Goal: Task Accomplishment & Management: Complete application form

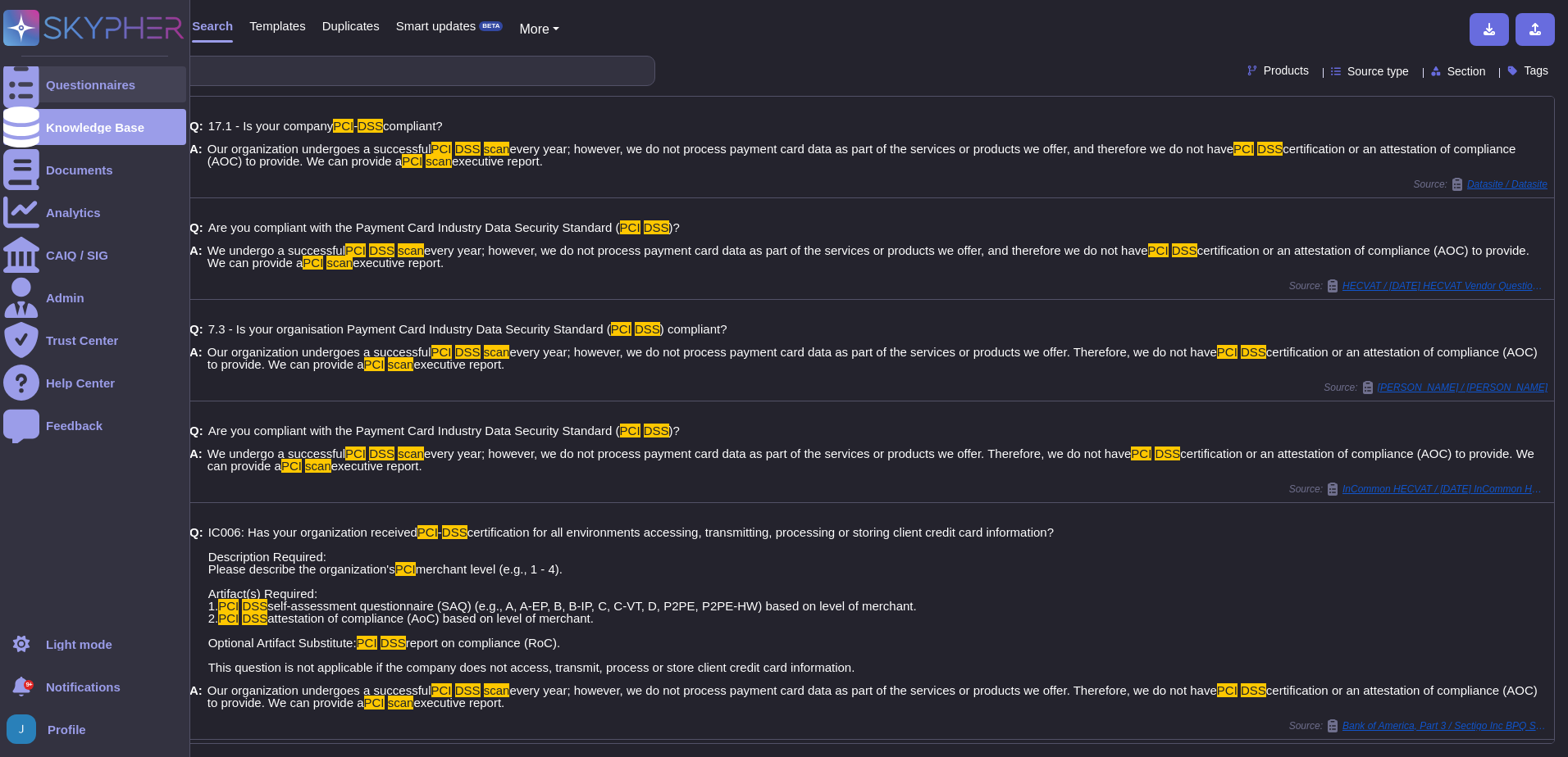
click at [45, 82] on div "Questionnaires" at bounding box center [95, 85] width 183 height 36
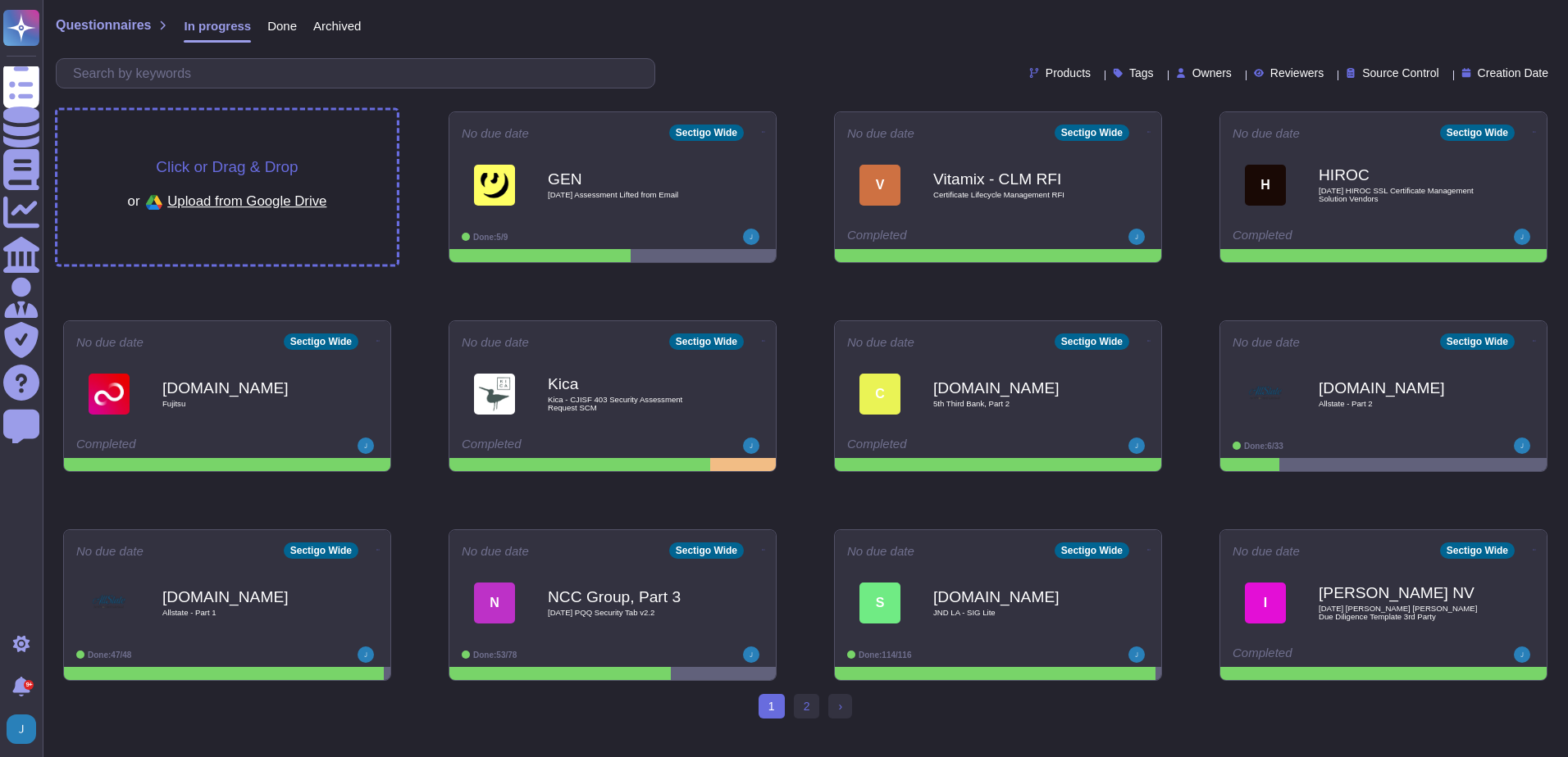
click at [217, 164] on span "Click or Drag & Drop" at bounding box center [226, 166] width 142 height 15
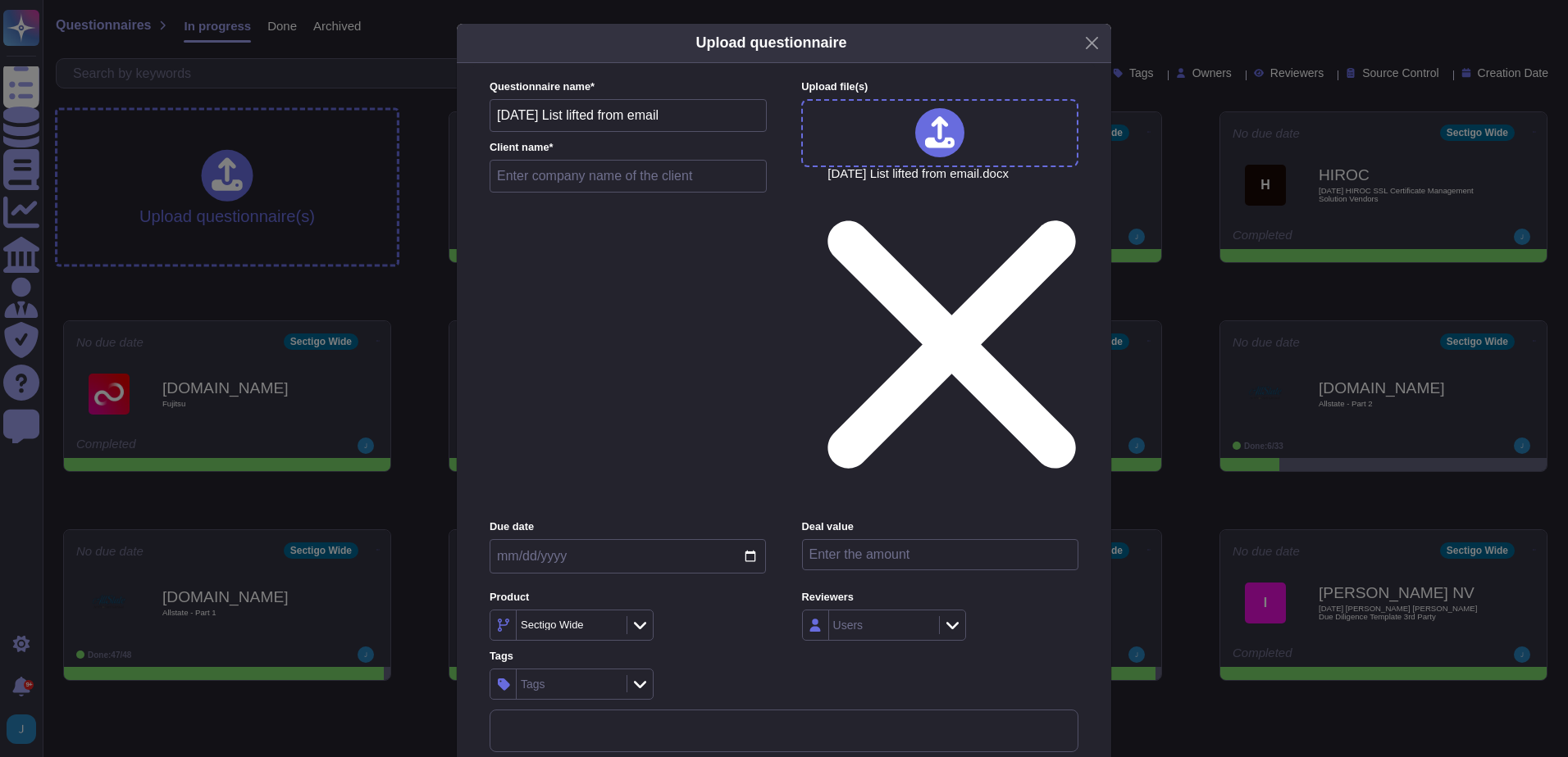
click at [623, 192] on input "text" at bounding box center [628, 176] width 277 height 33
type input "Idexx"
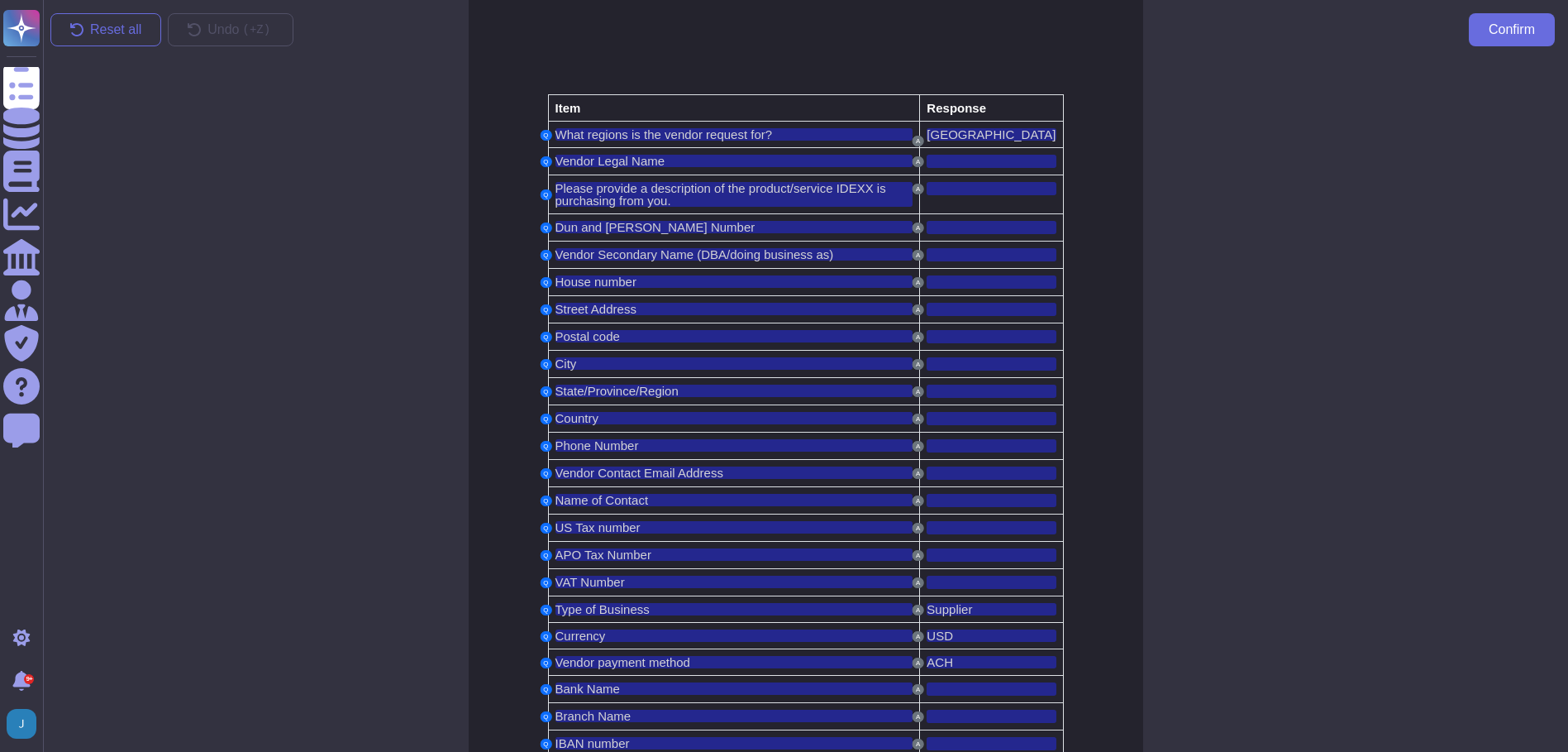
click at [268, 530] on div "Reset all Undo ( +Z) Confirm Item Response Q What regions is the vendor request…" at bounding box center [805, 511] width 1552 height 1032
click at [1512, 34] on span "Confirm" at bounding box center [1512, 29] width 46 height 14
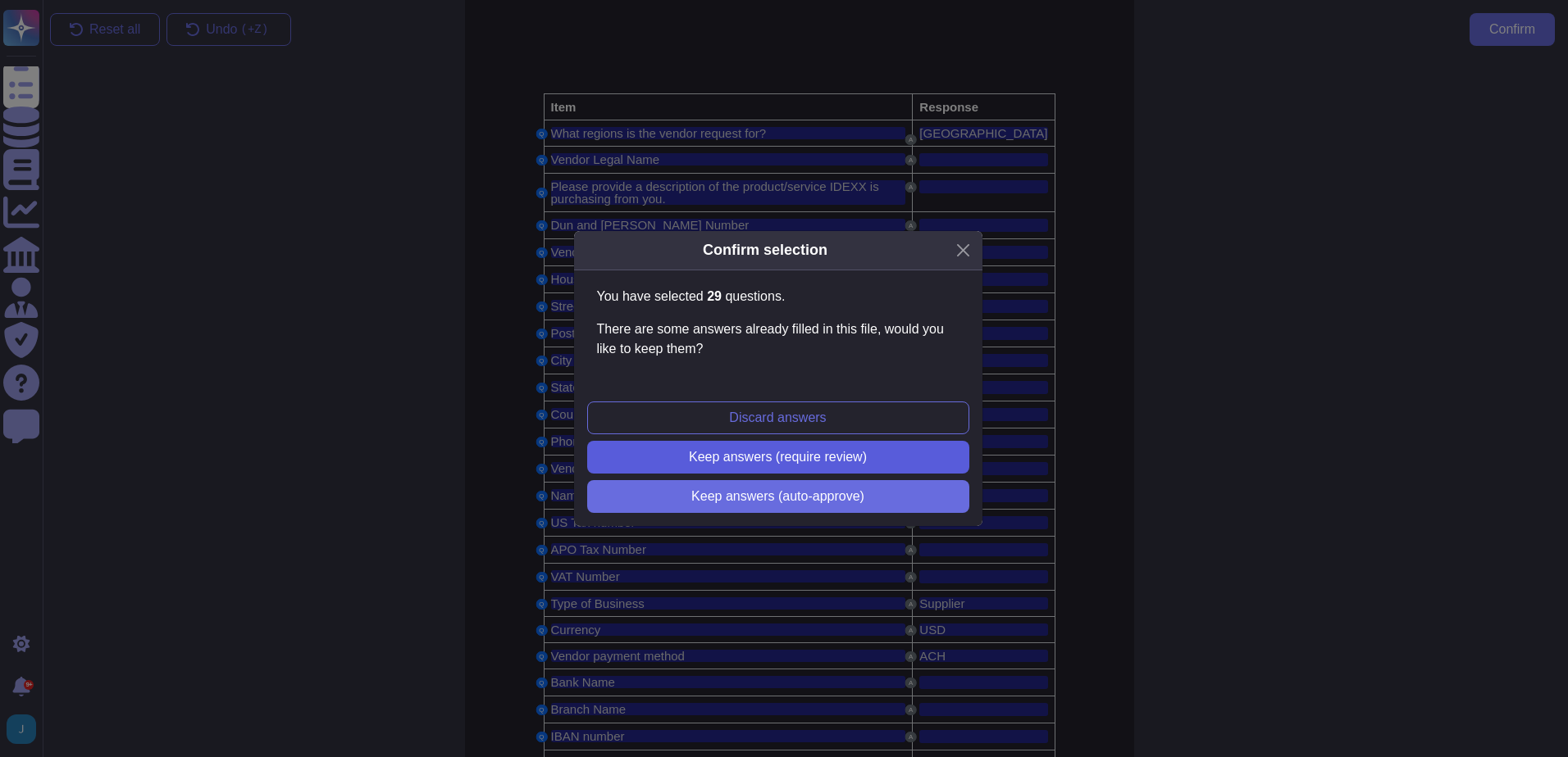
click at [759, 453] on span "Keep answers (require review)" at bounding box center [777, 457] width 178 height 14
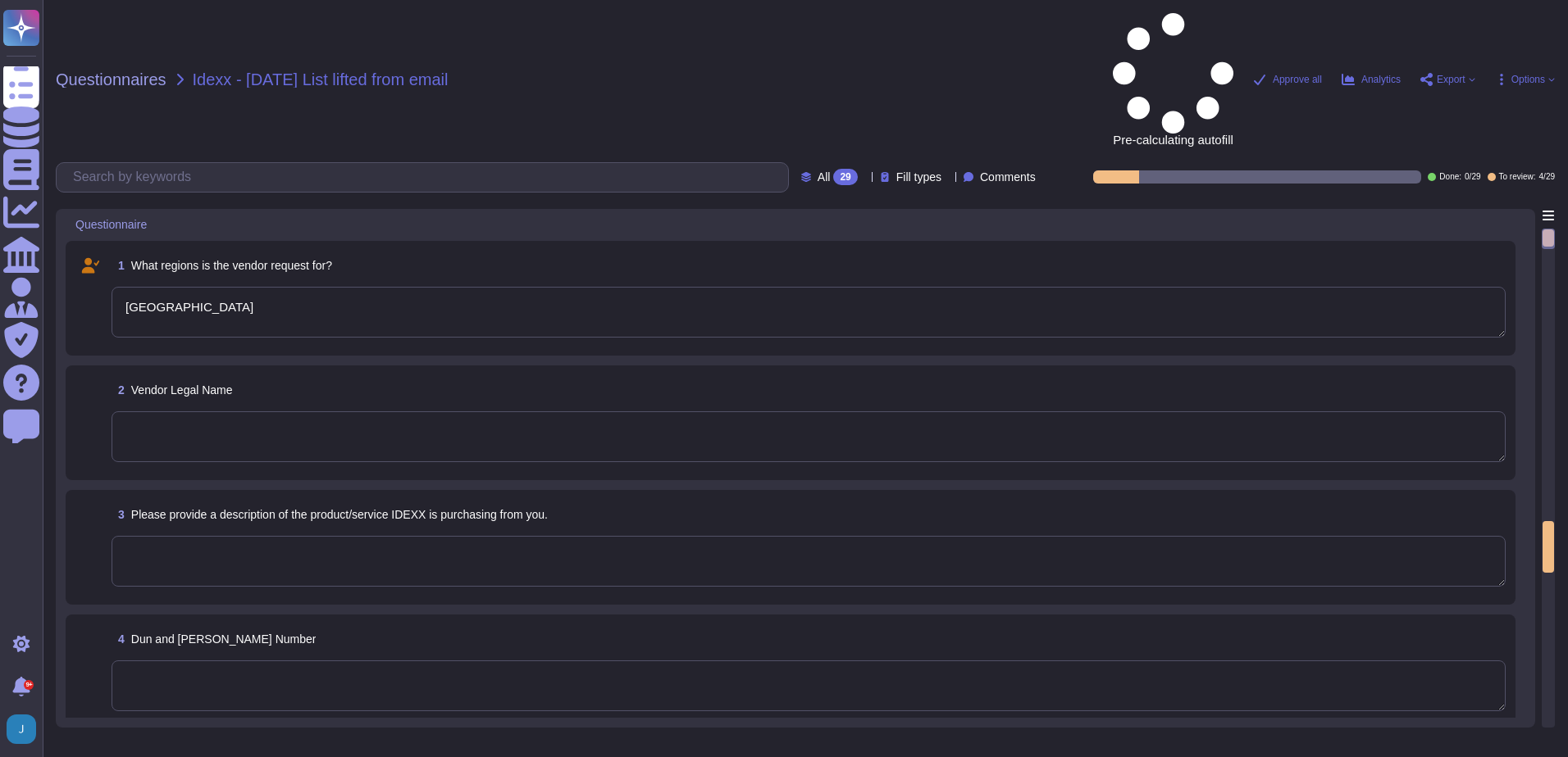
type textarea "[GEOGRAPHIC_DATA]"
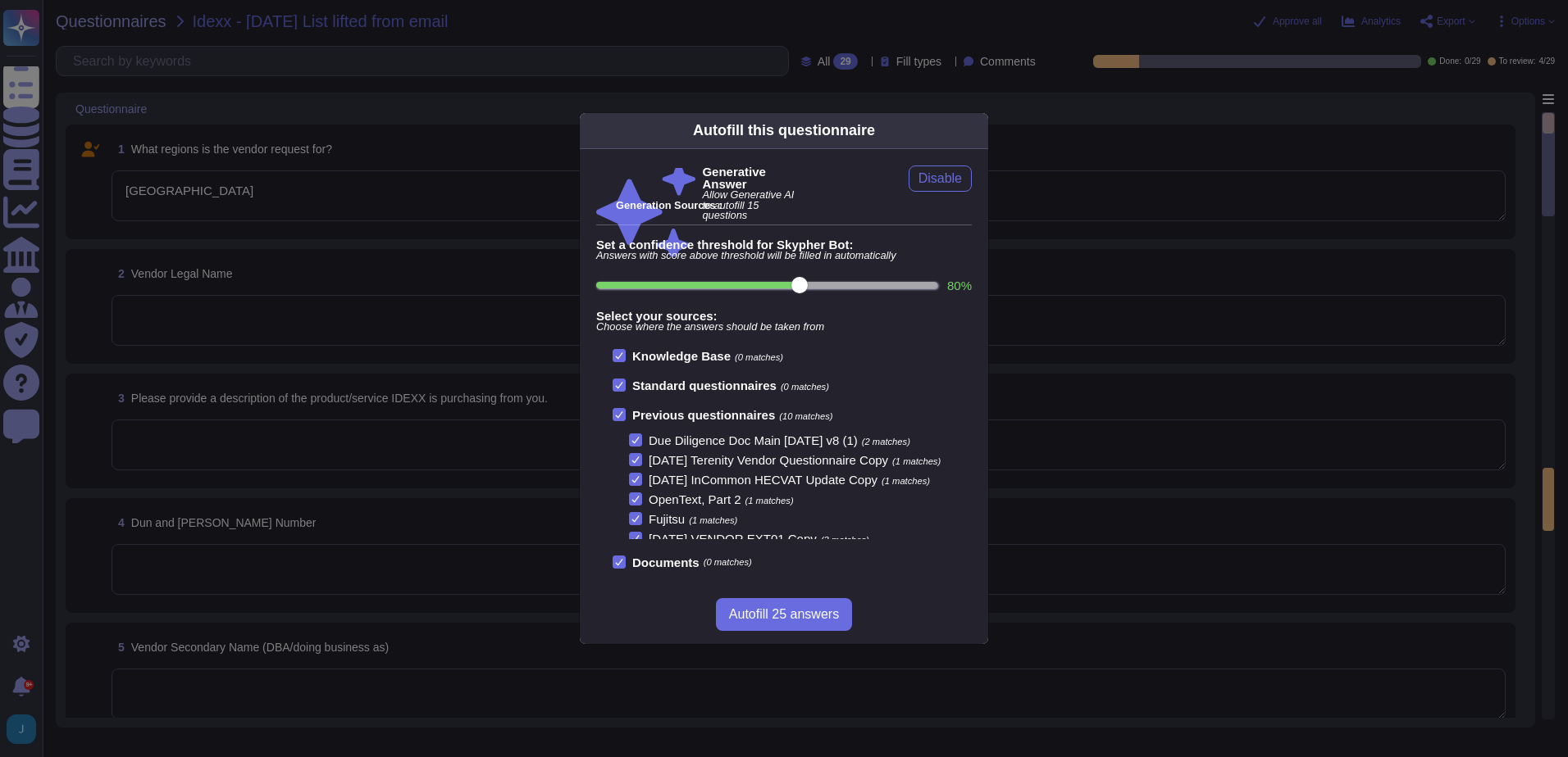
click at [813, 624] on button "Autofill 25 answers" at bounding box center [784, 614] width 136 height 33
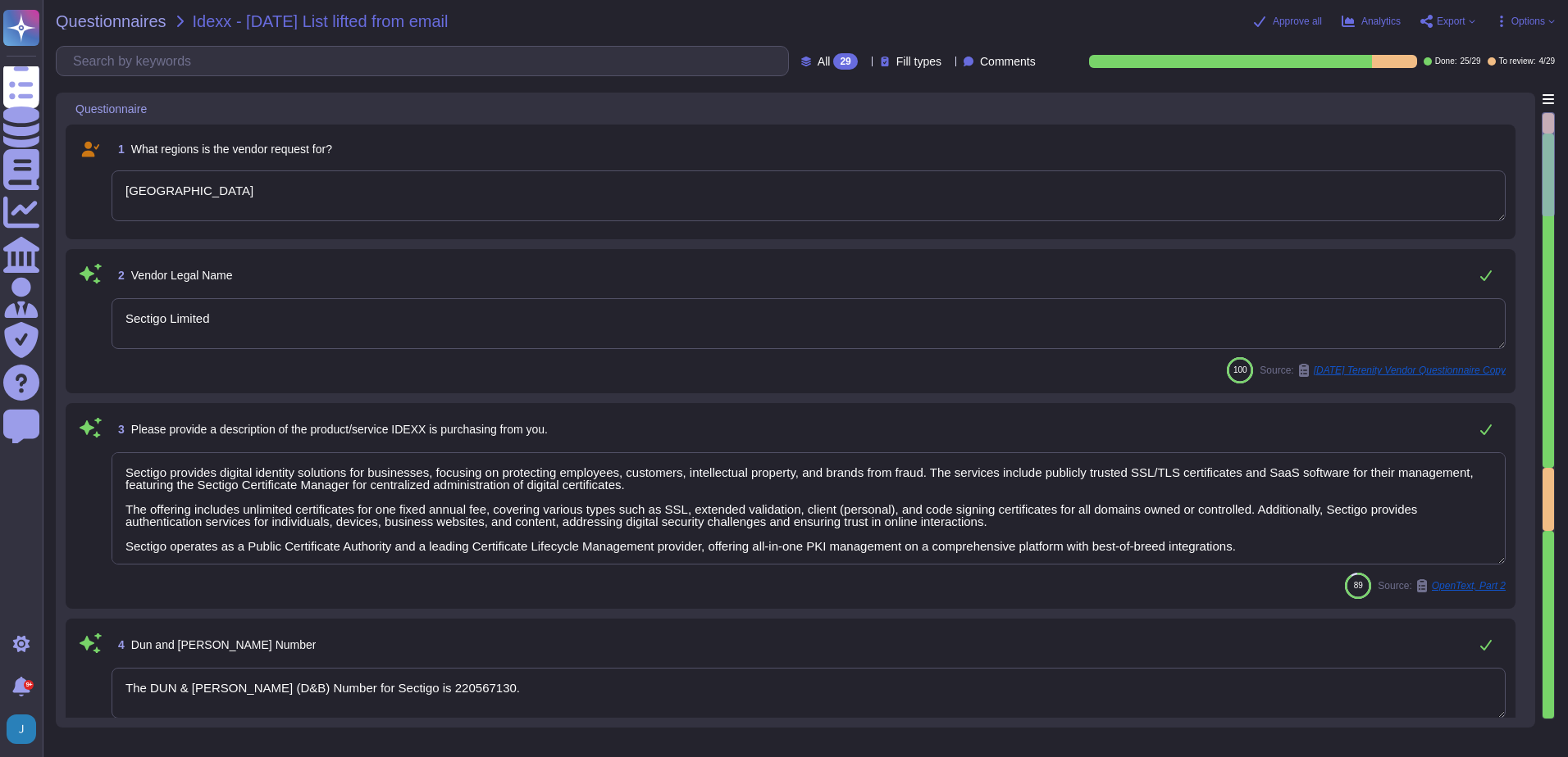
type textarea "Sectigo Limited"
type textarea "Sectigo provides digital identity solutions for businesses, focusing on protect…"
type textarea "The DUN & [PERSON_NAME] (D&B) Number for Sectigo is 220567130."
type textarea "Sectigo. [STREET_ADDRESS]"
type textarea "8800"
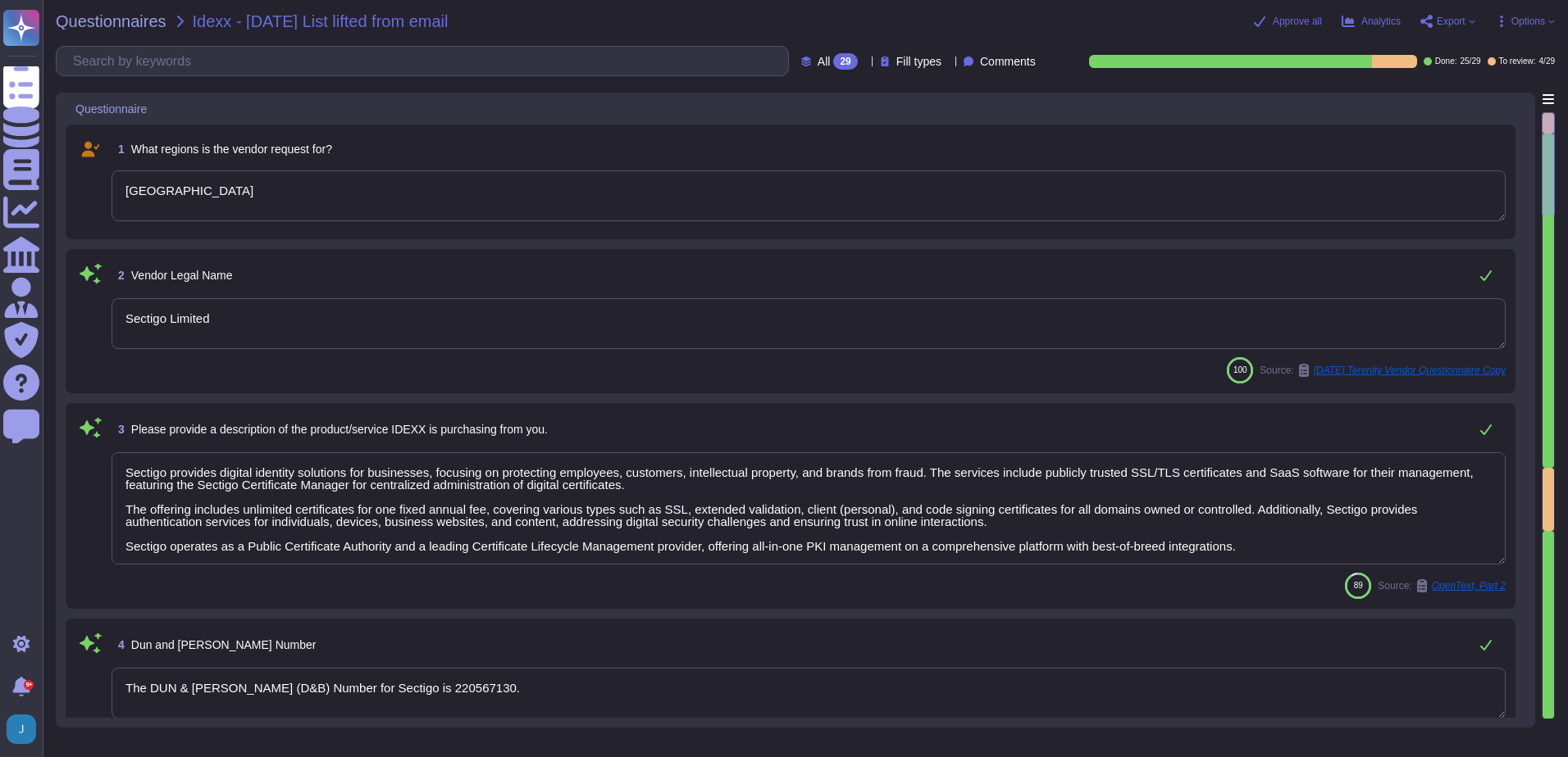
type textarea "[STREET_ADDRESS]"
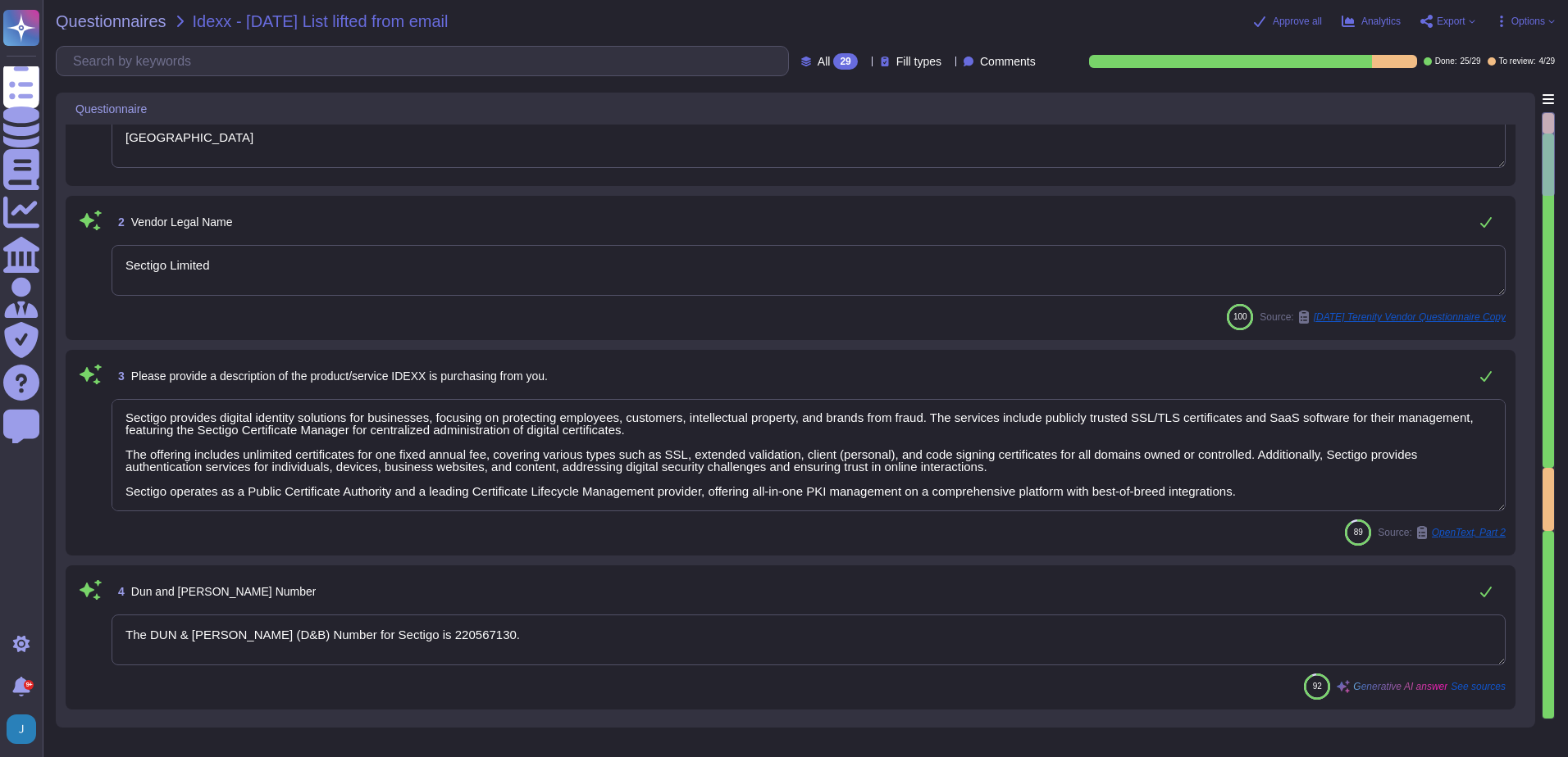
scroll to position [82, 0]
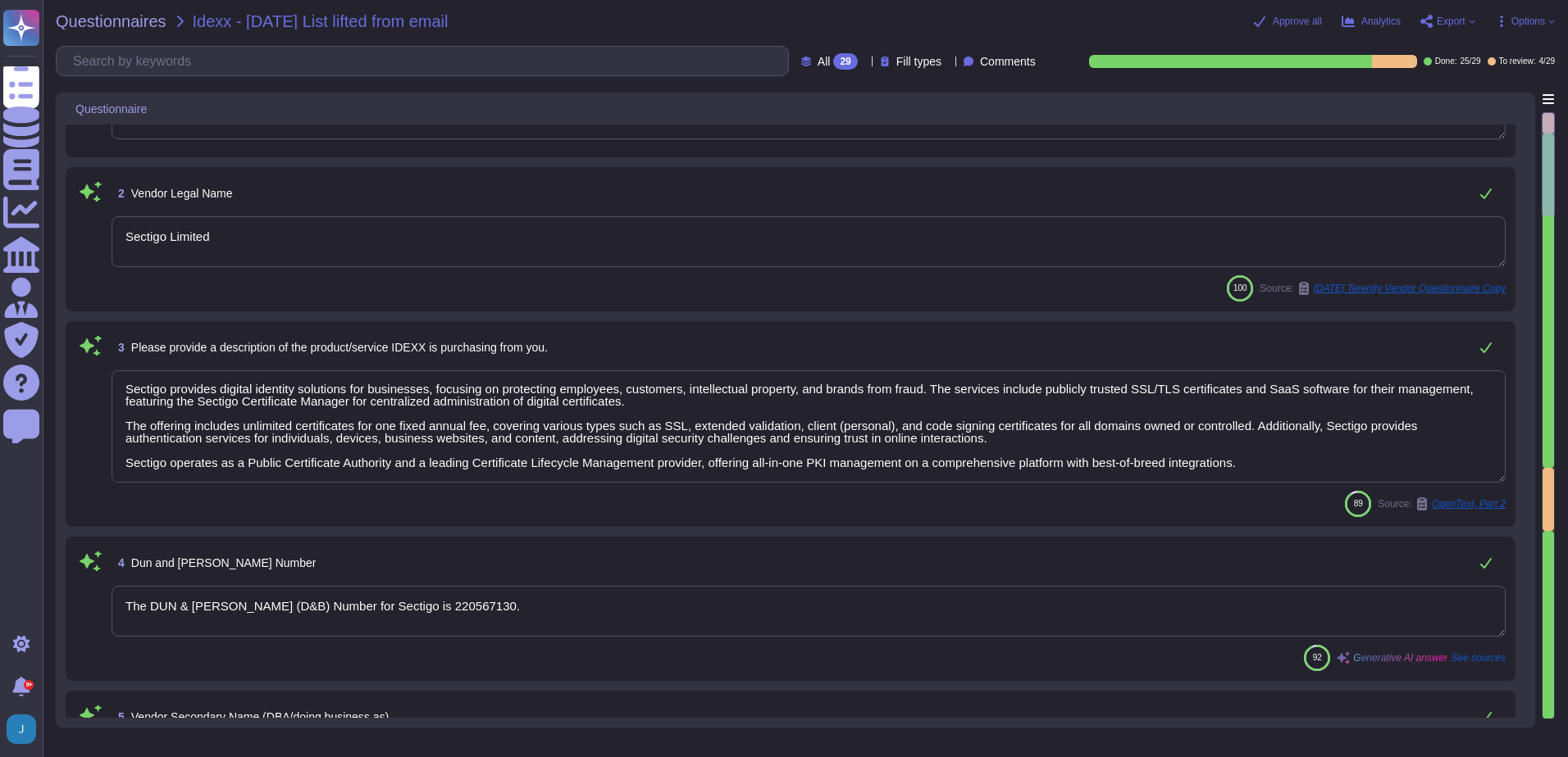
drag, startPoint x: 422, startPoint y: 609, endPoint x: 68, endPoint y: 578, distance: 355.4
click at [68, 578] on div "4 Dun and [PERSON_NAME] Number The DUN & [PERSON_NAME] (D&B) Number for Sectigo…" at bounding box center [791, 609] width 1450 height 145
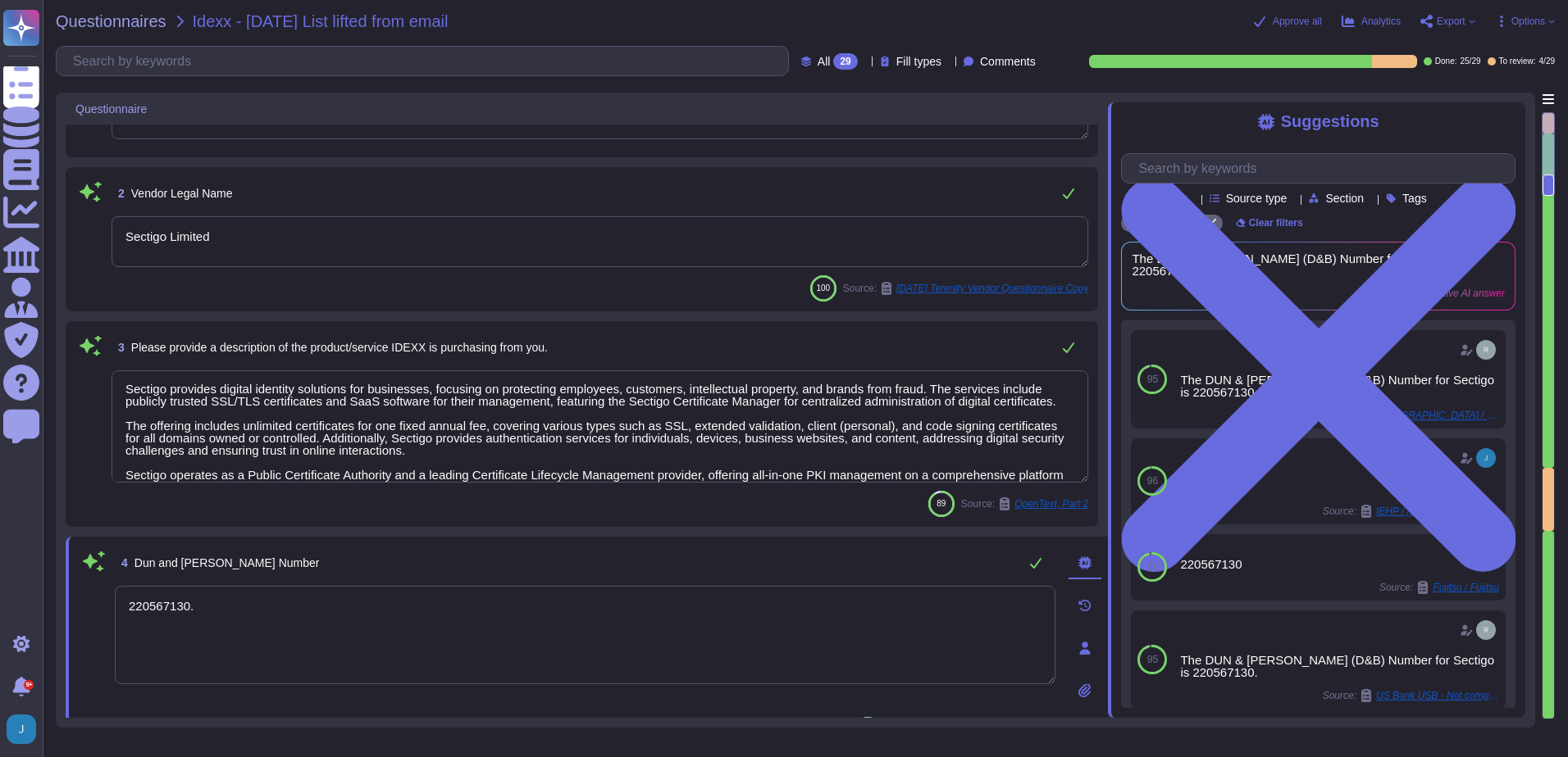
click at [285, 593] on textarea "220567130." at bounding box center [585, 635] width 941 height 98
type textarea "220567130"
click at [347, 636] on textarea "220567130" at bounding box center [585, 635] width 941 height 98
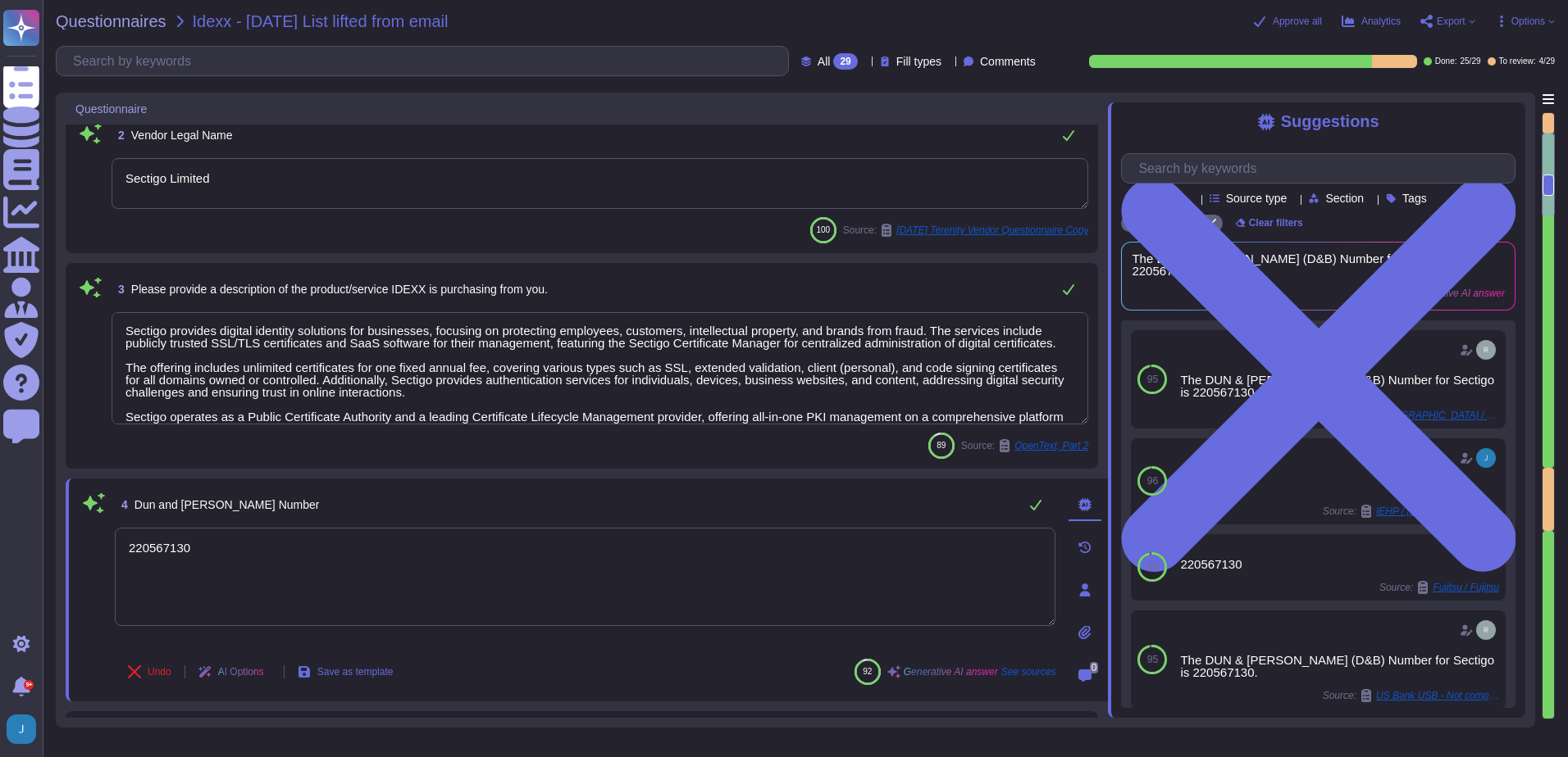
type textarea "The postal code is 85260."
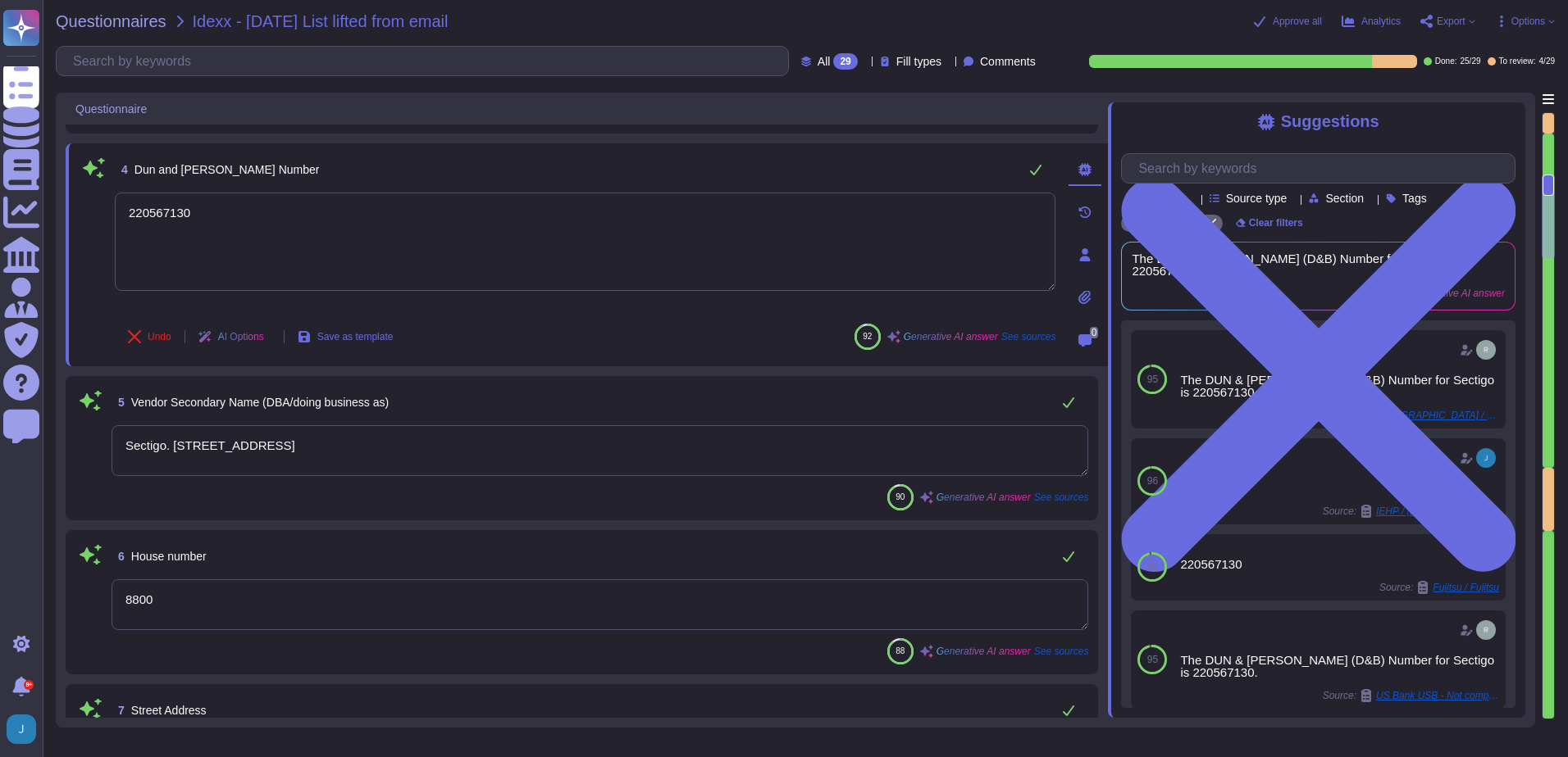
type textarea "Scottsdale"
type textarea "[US_STATE] ([GEOGRAPHIC_DATA])"
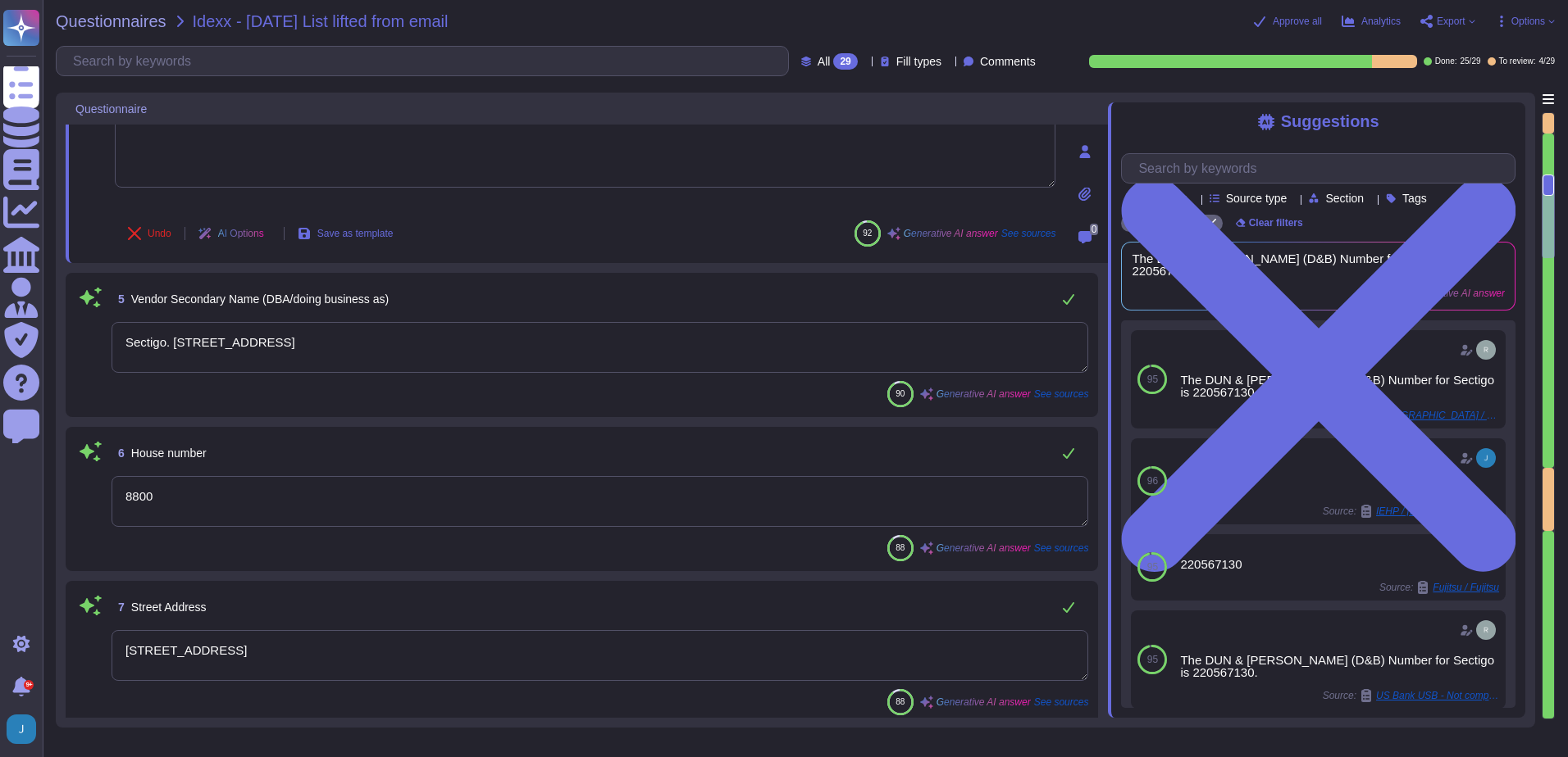
scroll to position [574, 0]
type textarea "220567130"
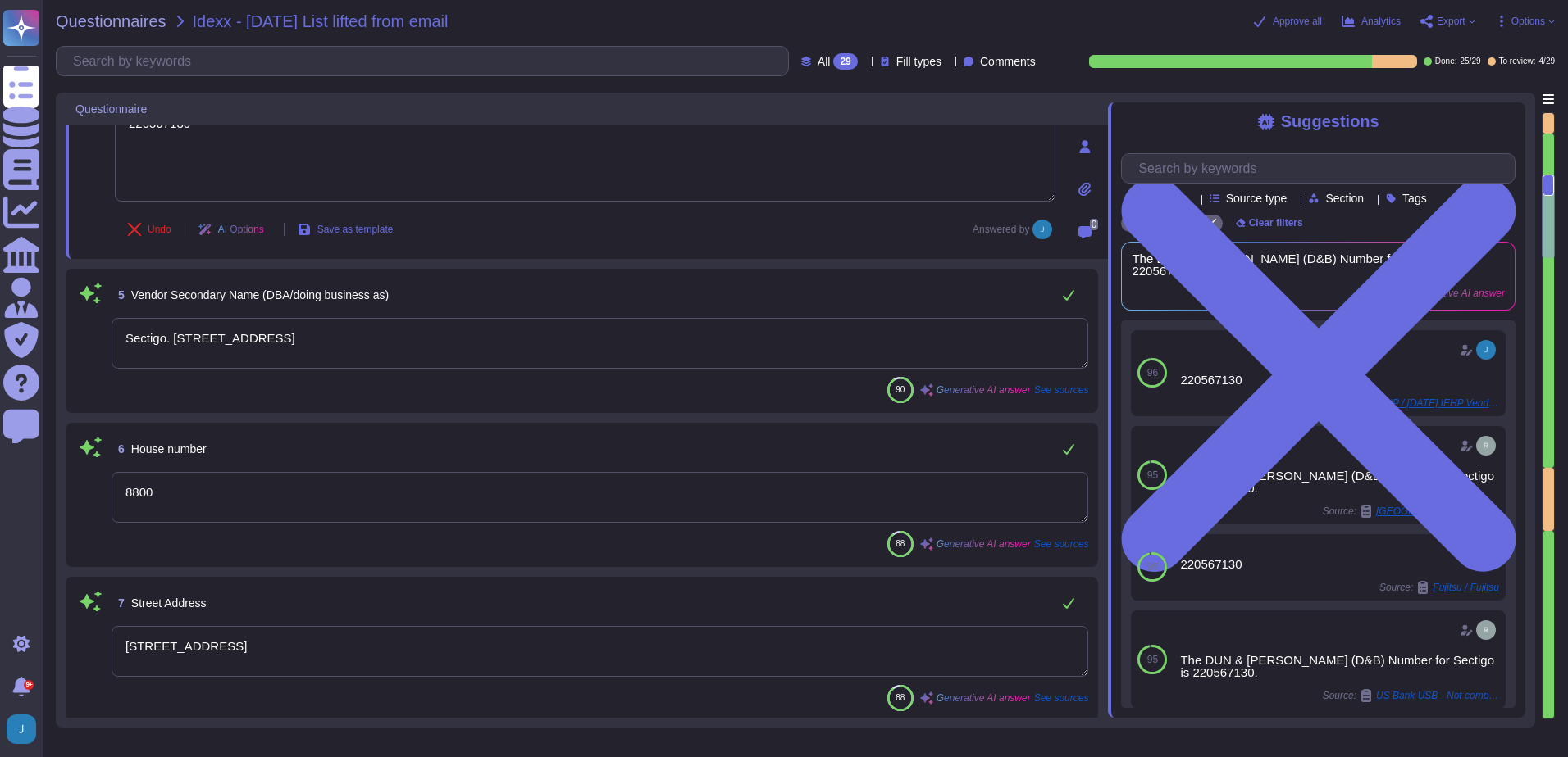
drag, startPoint x: 170, startPoint y: 338, endPoint x: -4, endPoint y: 321, distance: 174.8
click at [0, 321] on html "Questionnaires Knowledge Base Documents Analytics CAIQ / SIG Admin Trust Center…" at bounding box center [784, 378] width 1568 height 757
drag, startPoint x: 169, startPoint y: 344, endPoint x: 98, endPoint y: 341, distance: 71.1
click at [98, 341] on div "5 Vendor Secondary Name (DBA/doing business as) Sectigo. [STREET_ADDRESS] 90 Ge…" at bounding box center [581, 341] width 1013 height 125
type textarea "[STREET_ADDRESS]"
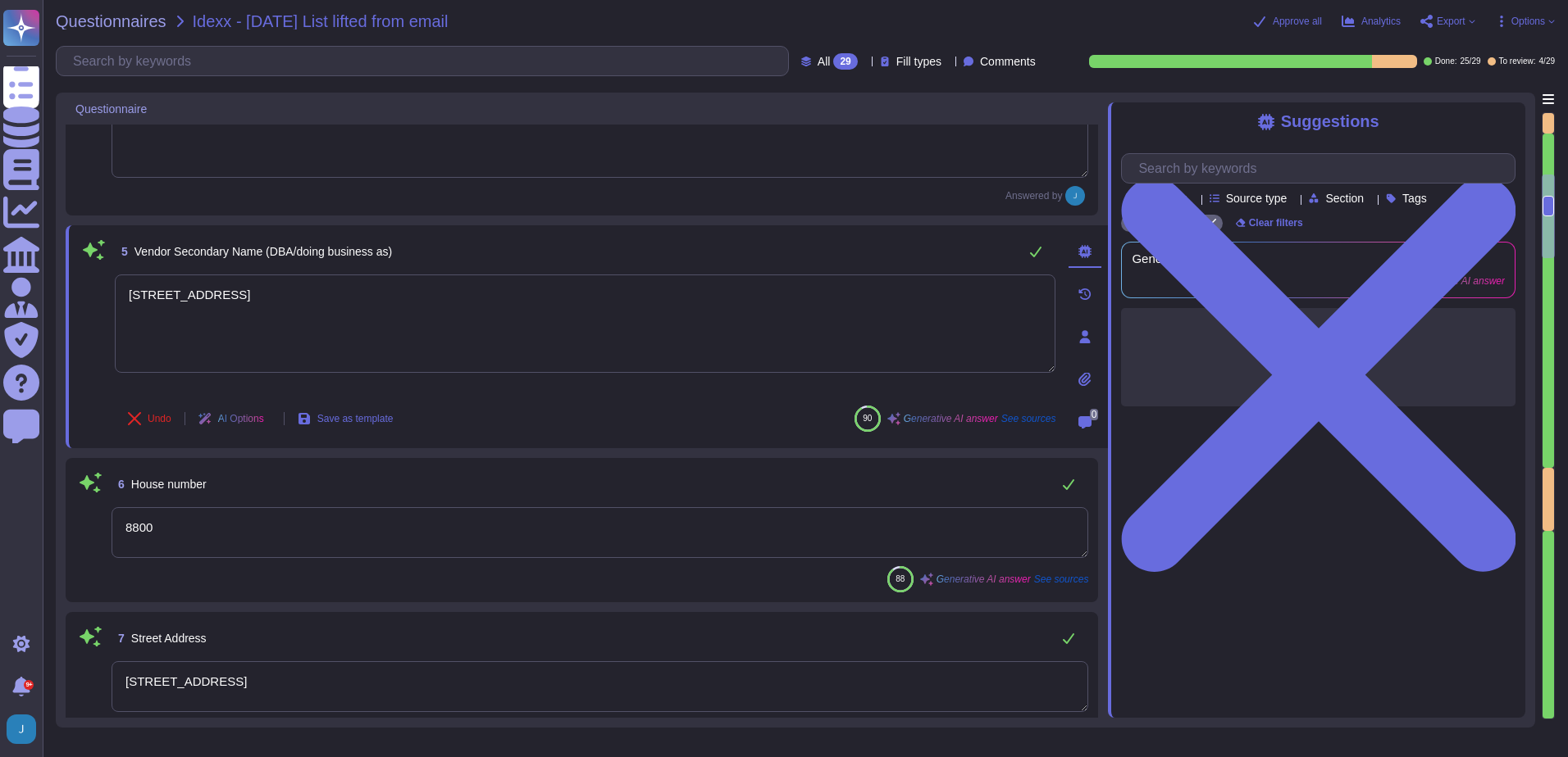
type textarea "[US_STATE] ([GEOGRAPHIC_DATA])"
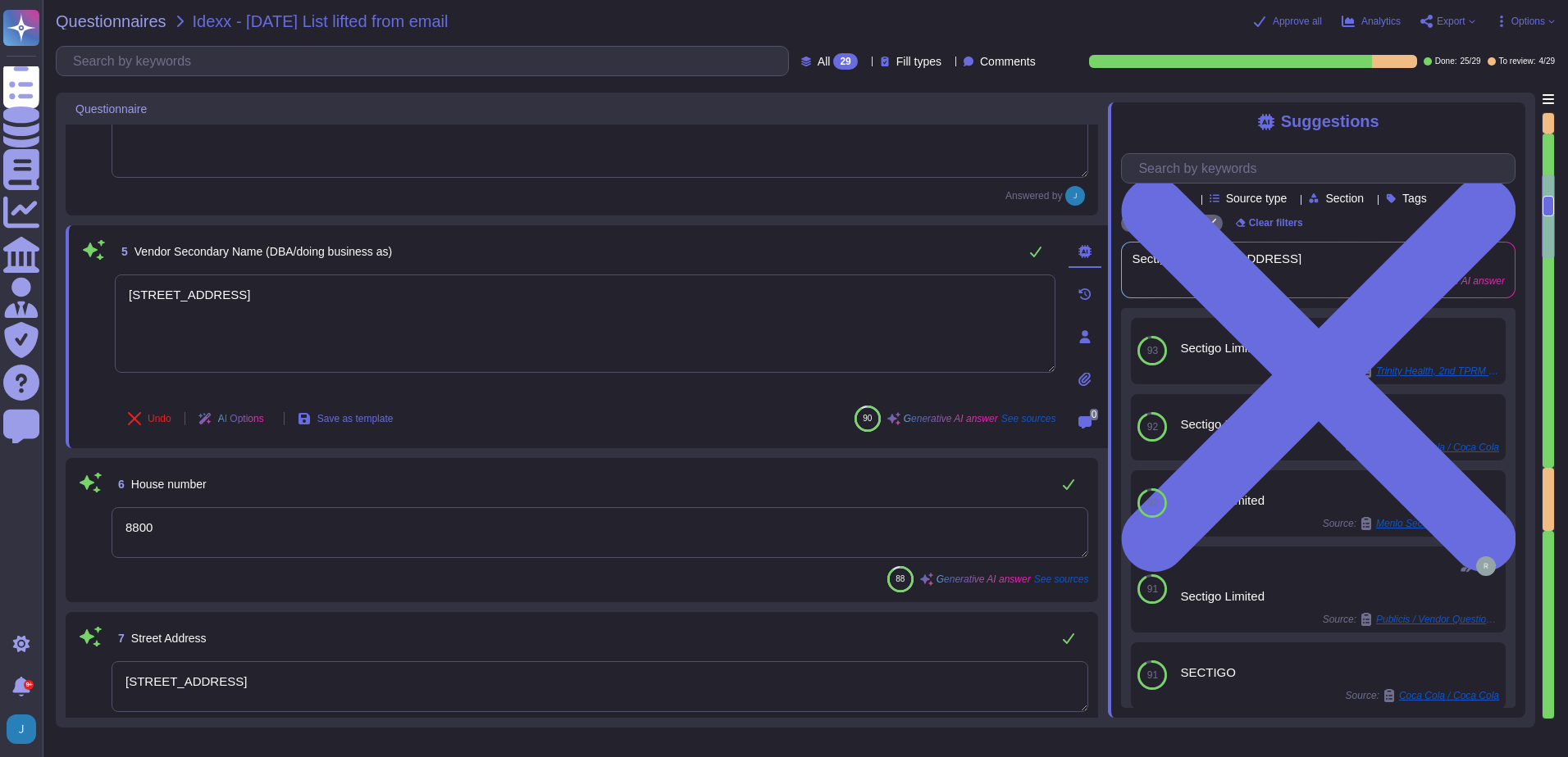
type textarea "[STREET_ADDRESS]"
click at [245, 527] on textarea "8800" at bounding box center [599, 533] width 977 height 51
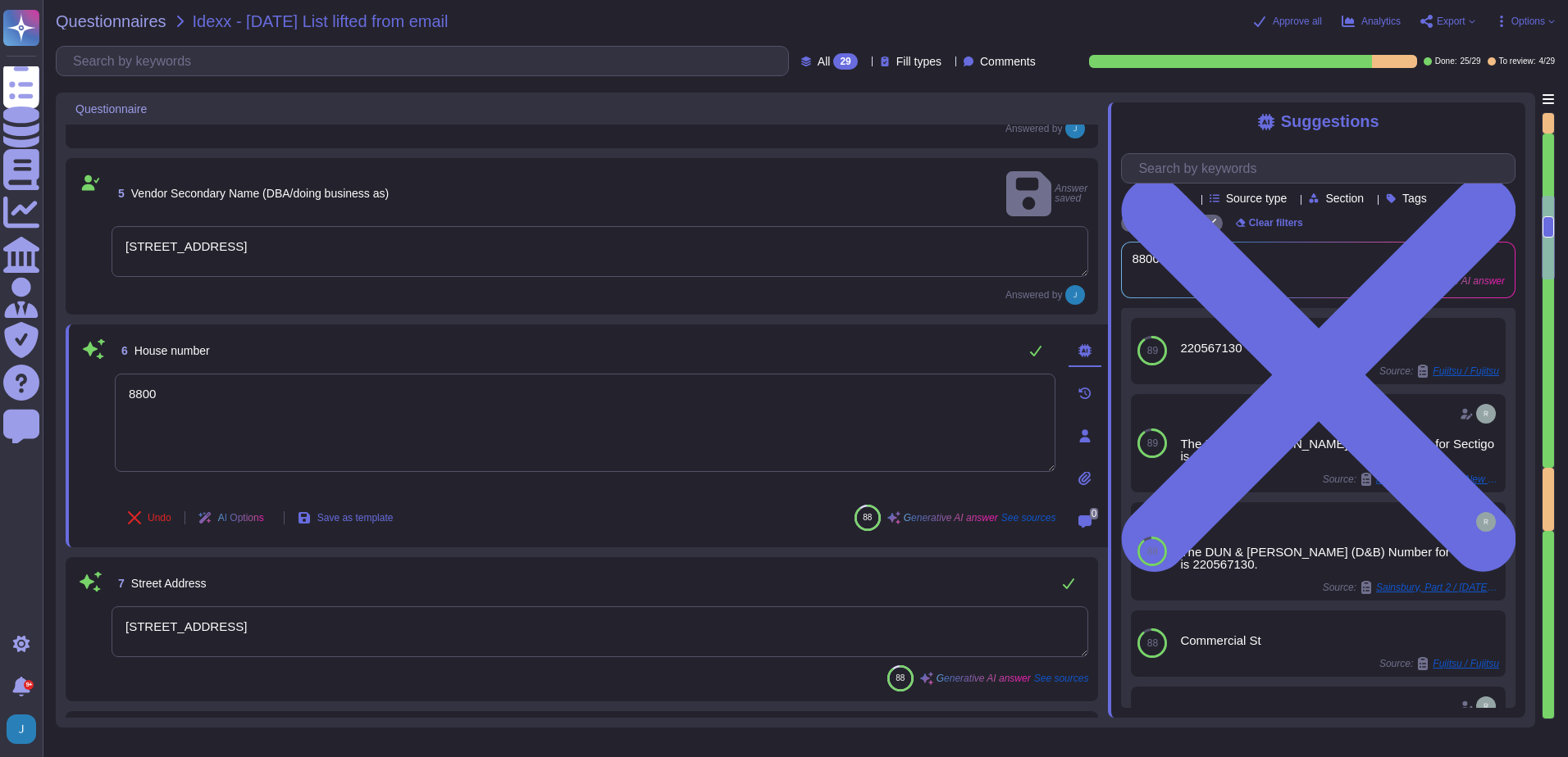
type textarea "The company is incorporated in the [GEOGRAPHIC_DATA] and has global offices and…"
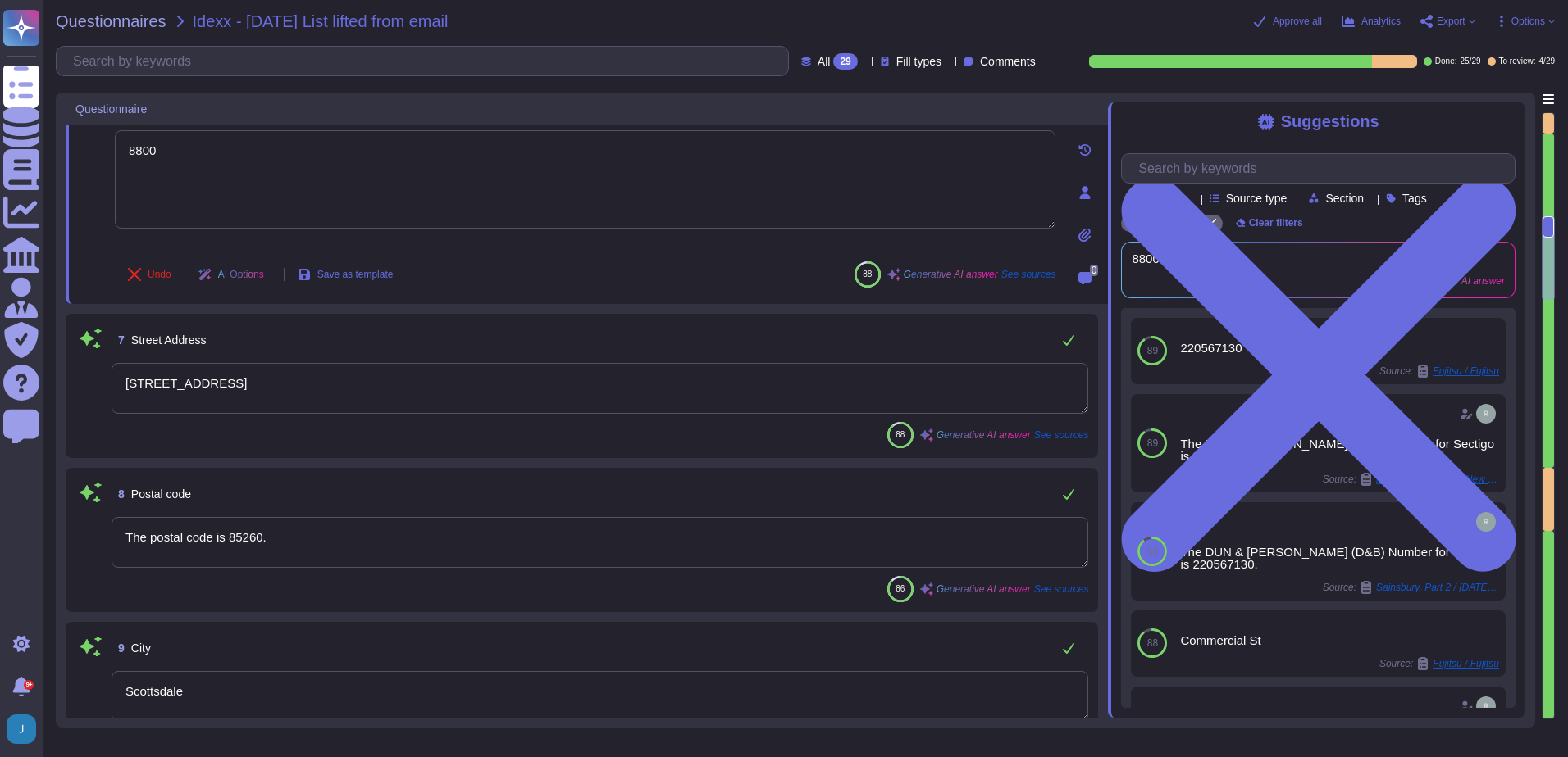
scroll to position [902, 0]
type textarea "The contact telephone number for Sectigo is [PHONE_NUMBER]."
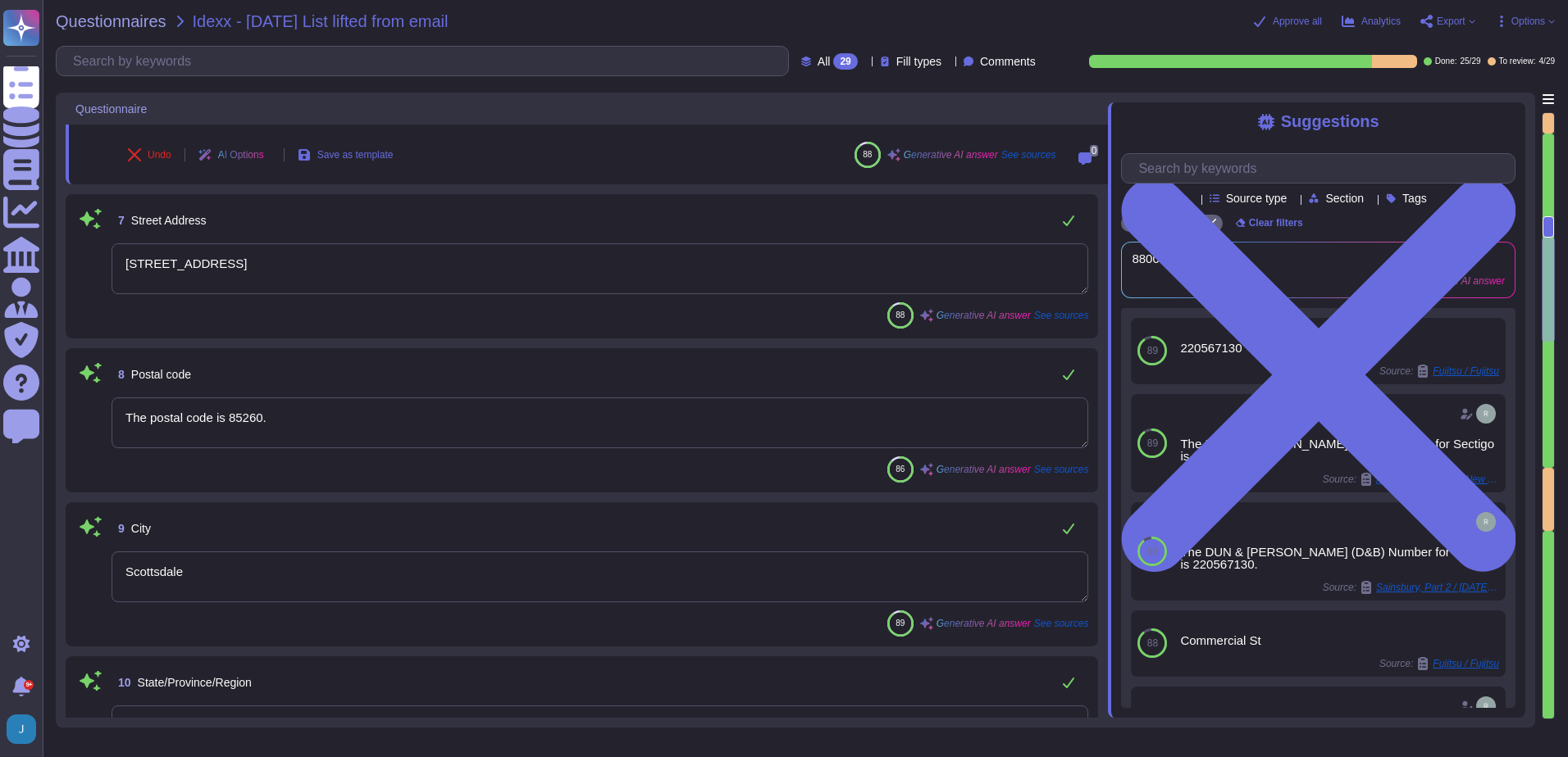
type textarea "Your Enterprise Sales Representative can provide this information."
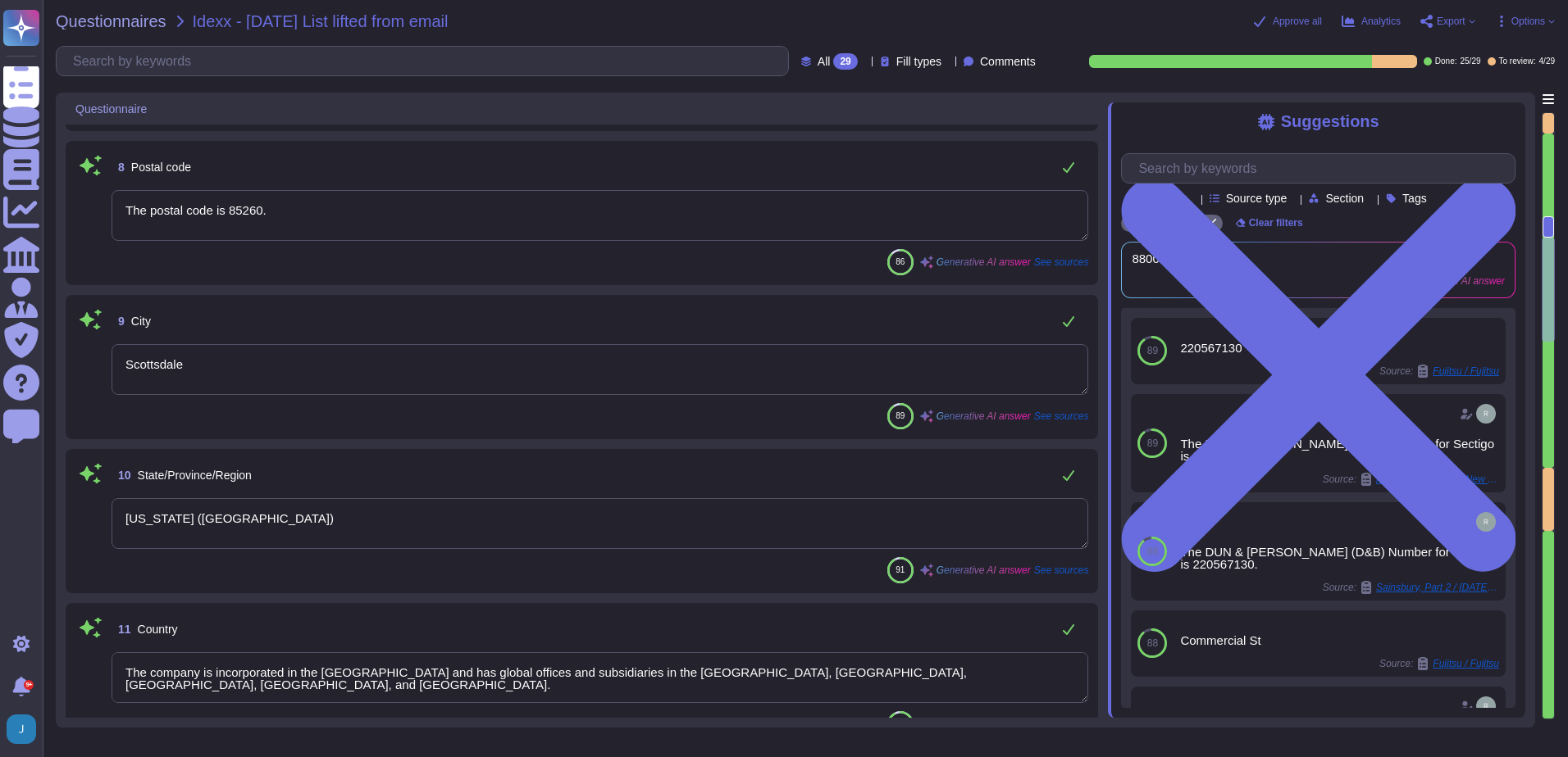
scroll to position [1229, 0]
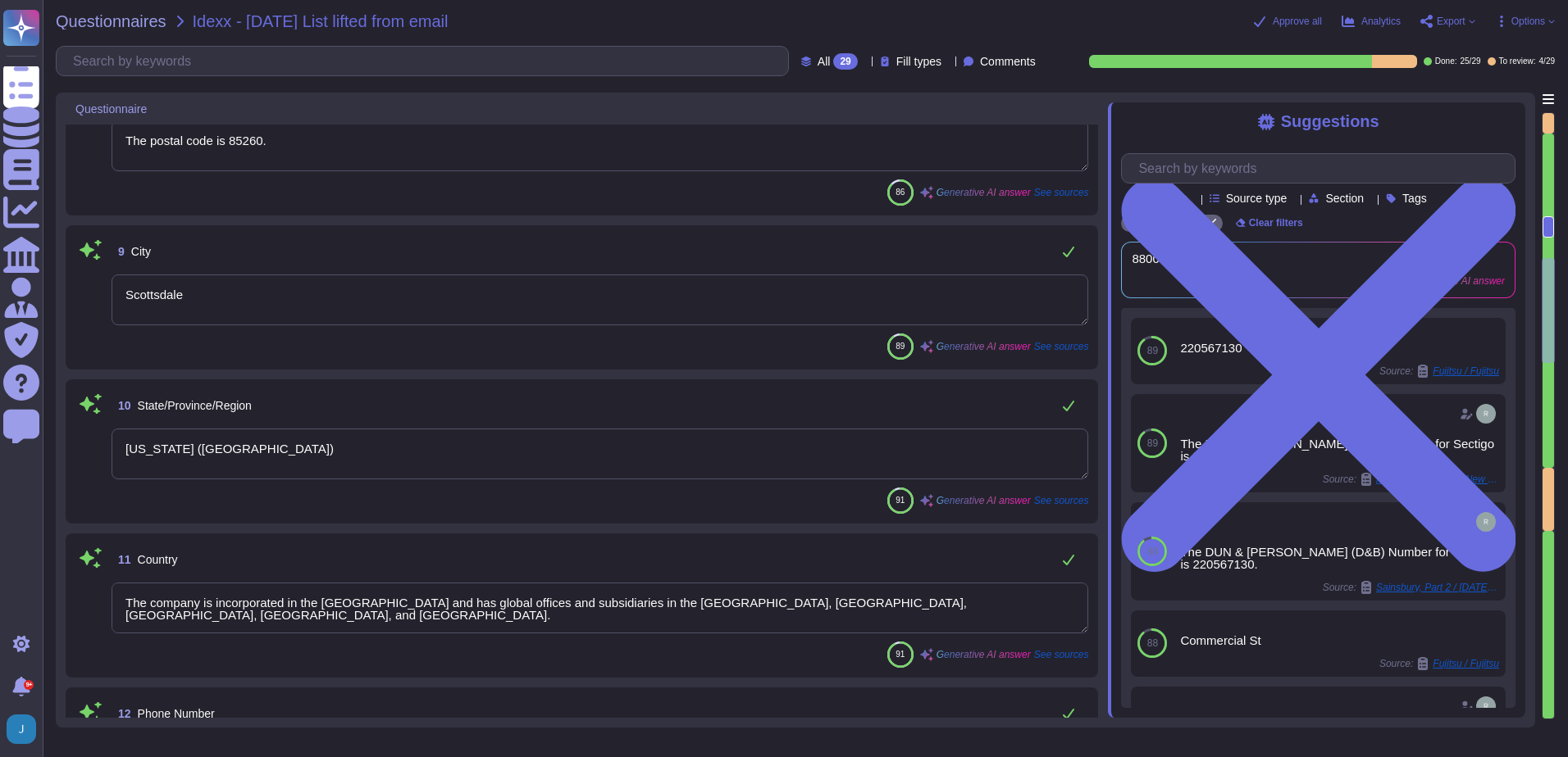
type textarea "[PERSON_NAME]"
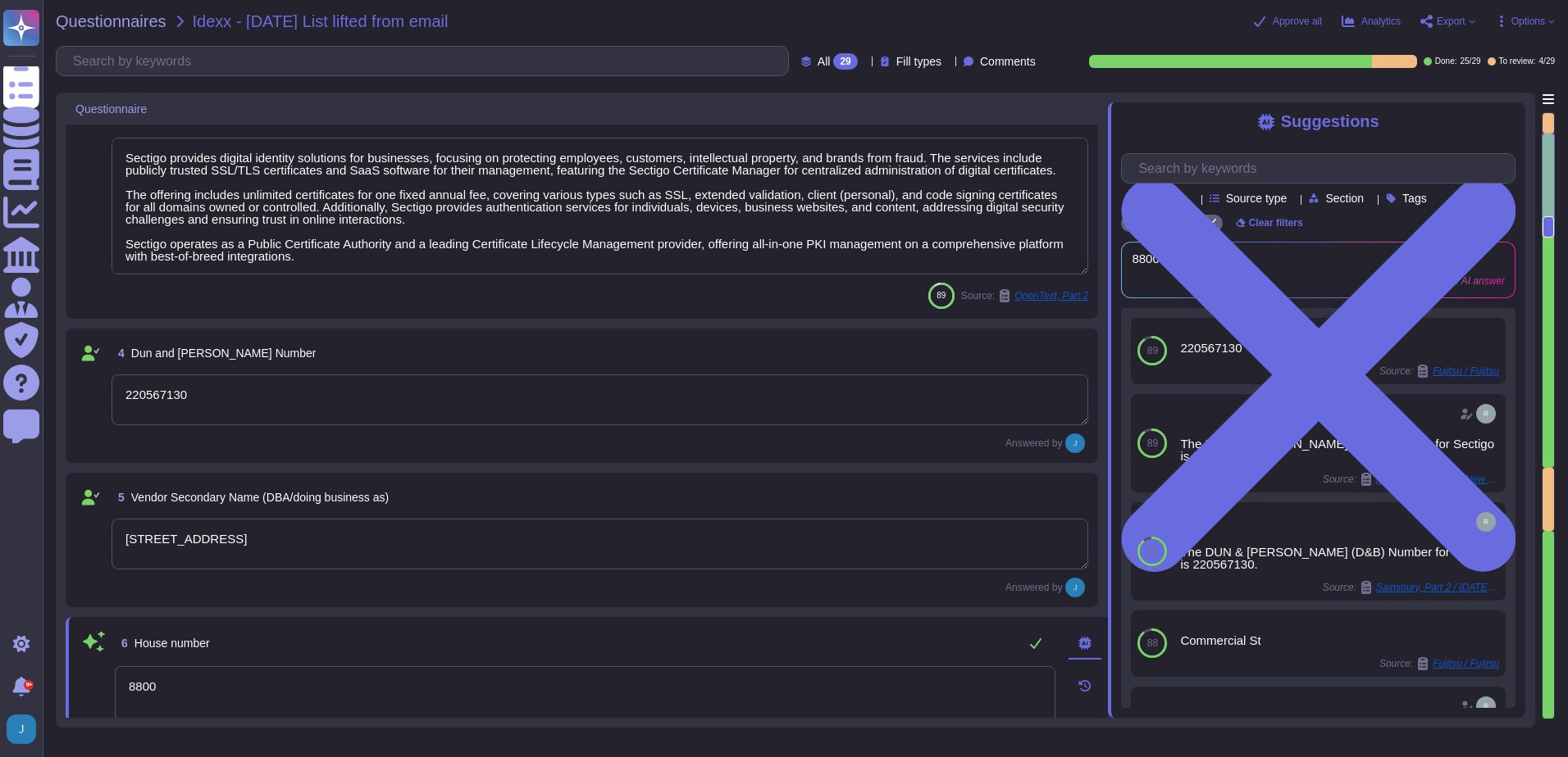
type textarea "[GEOGRAPHIC_DATA]"
type textarea "Sectigo Limited"
type textarea "Sectigo provides digital identity solutions for businesses, focusing on protect…"
type textarea "220567130"
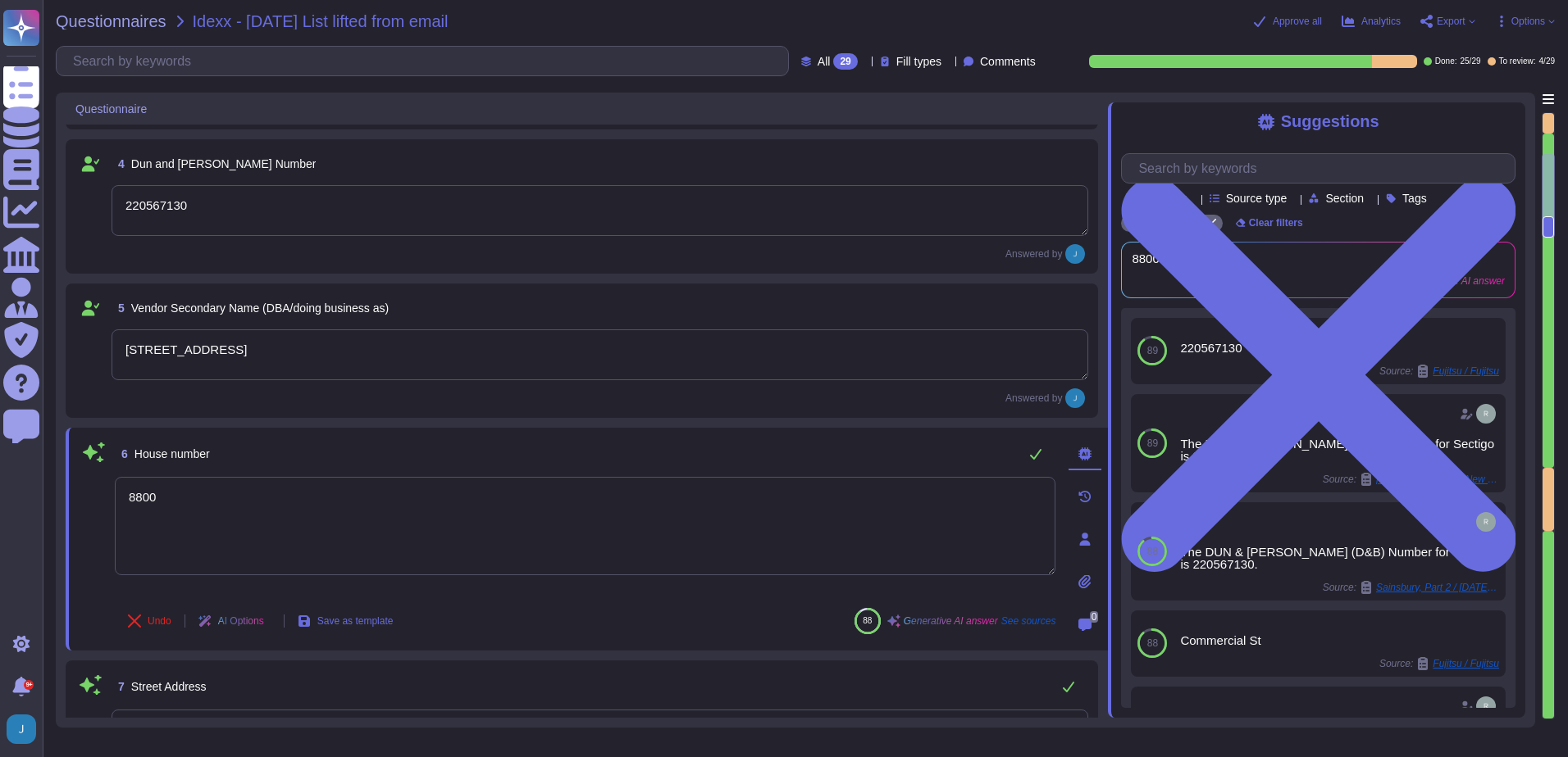
scroll to position [685, 0]
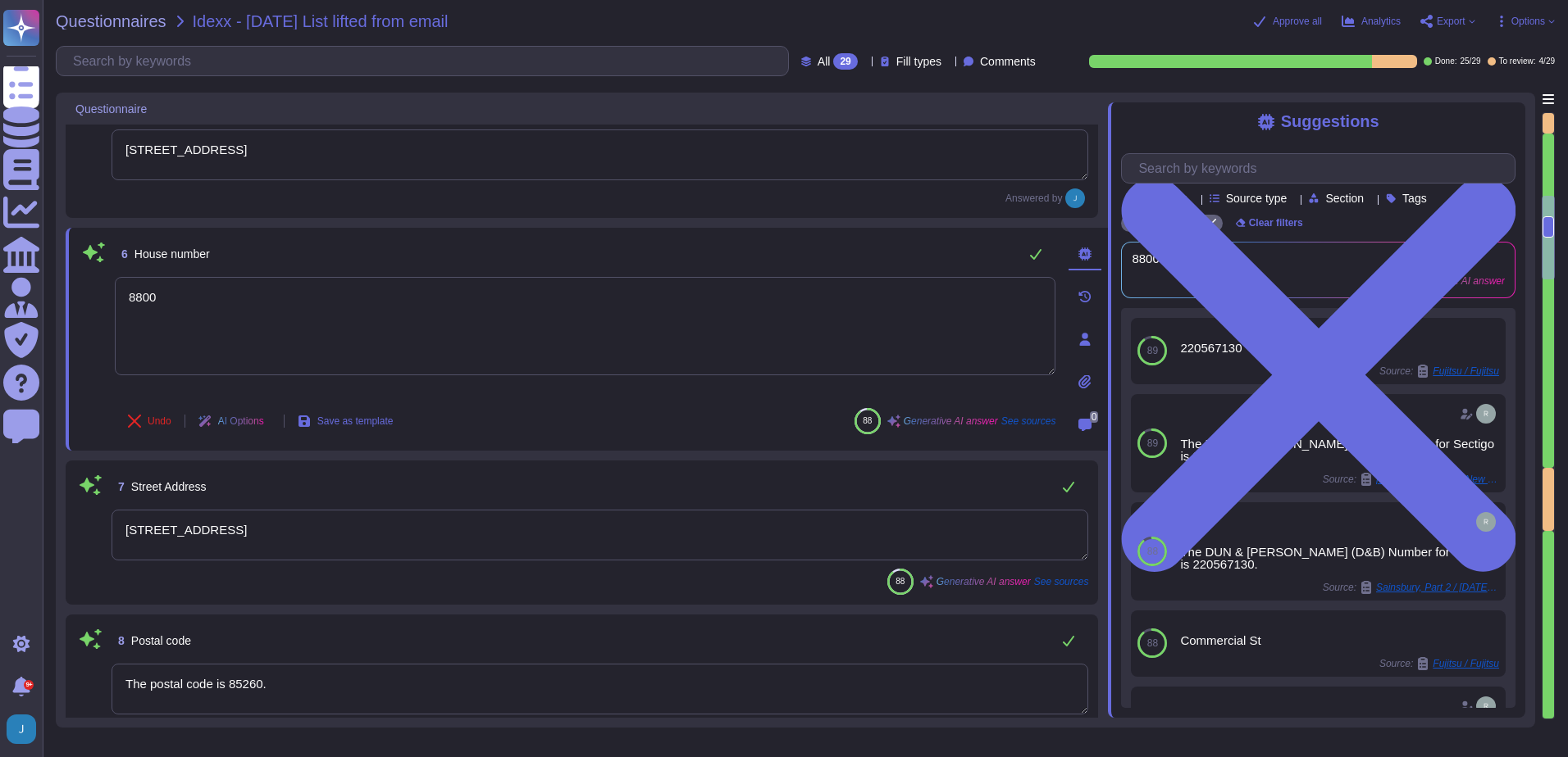
type textarea "Scottsdale"
type textarea "[US_STATE] ([GEOGRAPHIC_DATA])"
type textarea "The company is incorporated in the [GEOGRAPHIC_DATA] and has global offices and…"
drag, startPoint x: 462, startPoint y: 534, endPoint x: 300, endPoint y: 536, distance: 162.0
click at [300, 536] on textarea "[STREET_ADDRESS]" at bounding box center [599, 535] width 977 height 51
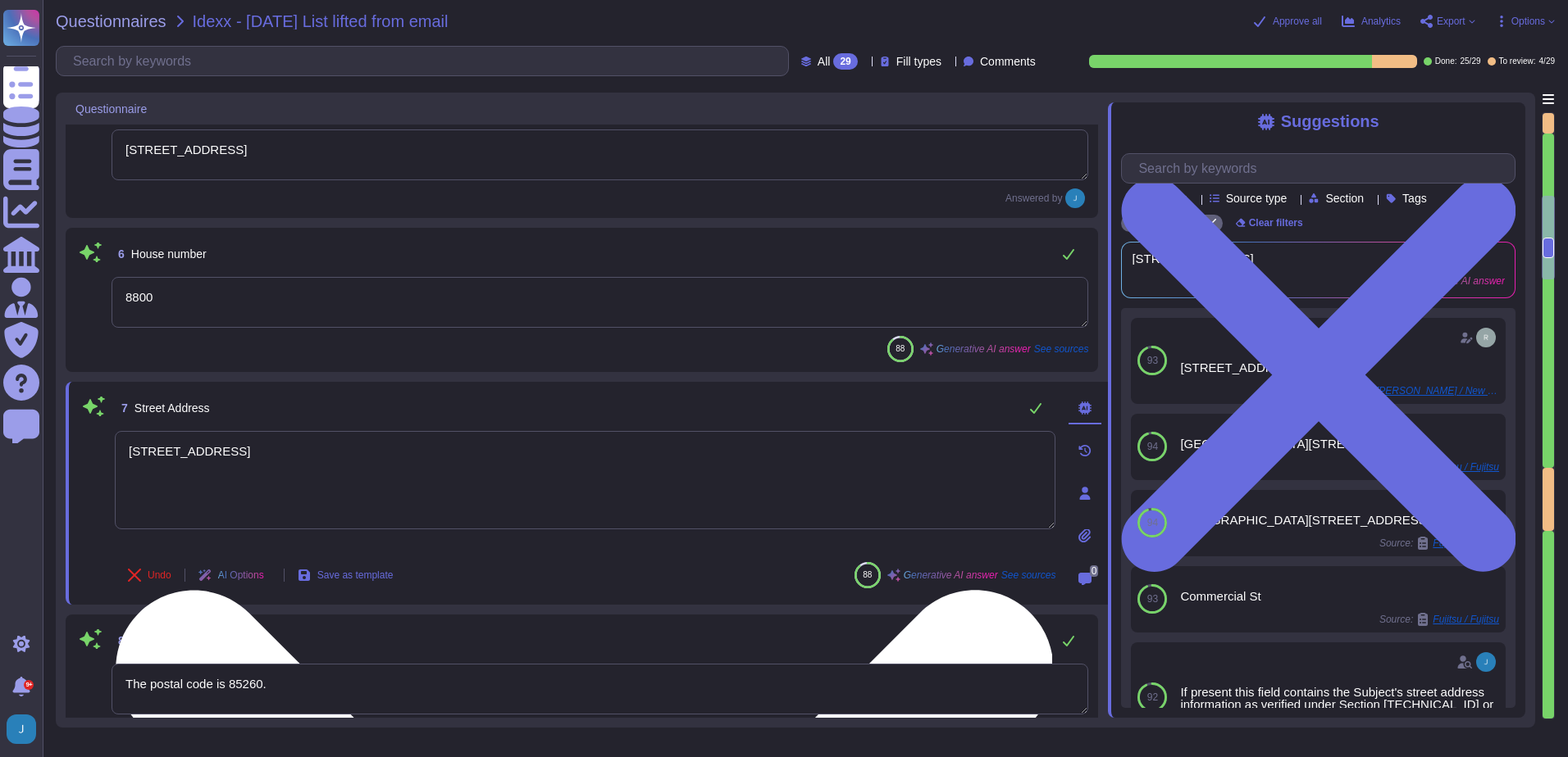
type textarea "[STREET_ADDRESS]"
click at [157, 456] on textarea "[STREET_ADDRESS]" at bounding box center [585, 480] width 941 height 98
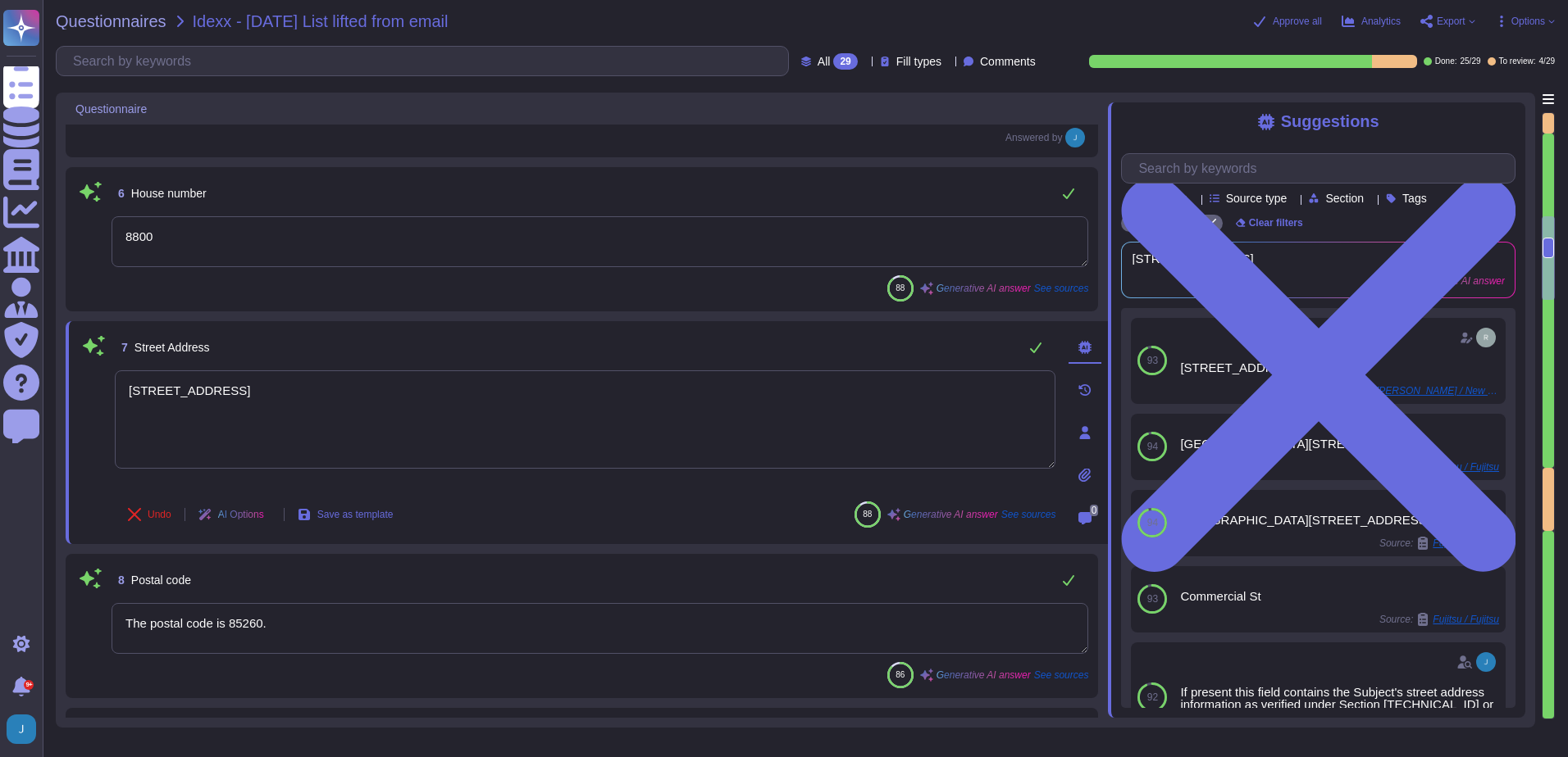
type textarea "The contact telephone number for Sectigo is [PHONE_NUMBER]."
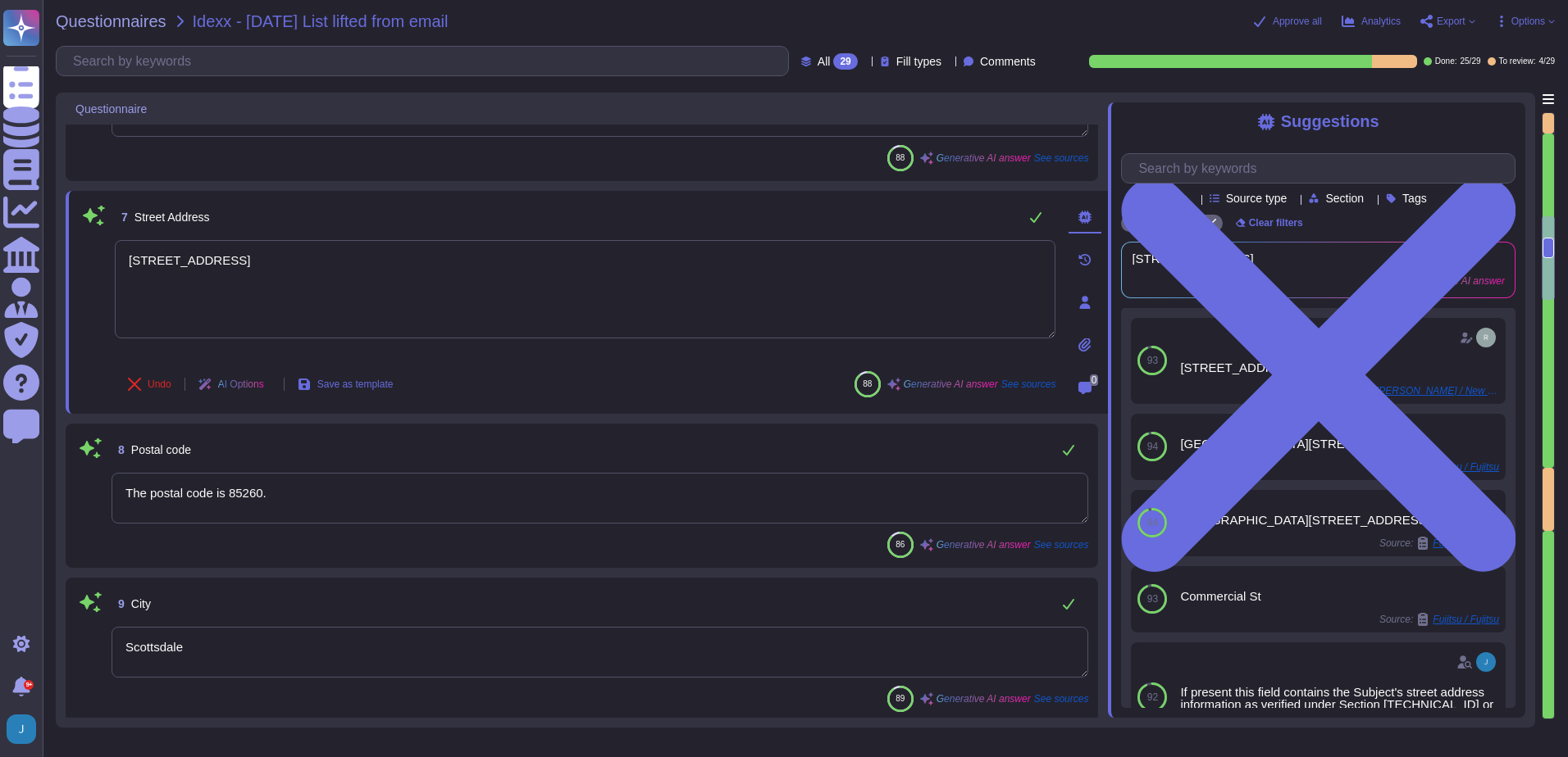
scroll to position [930, 0]
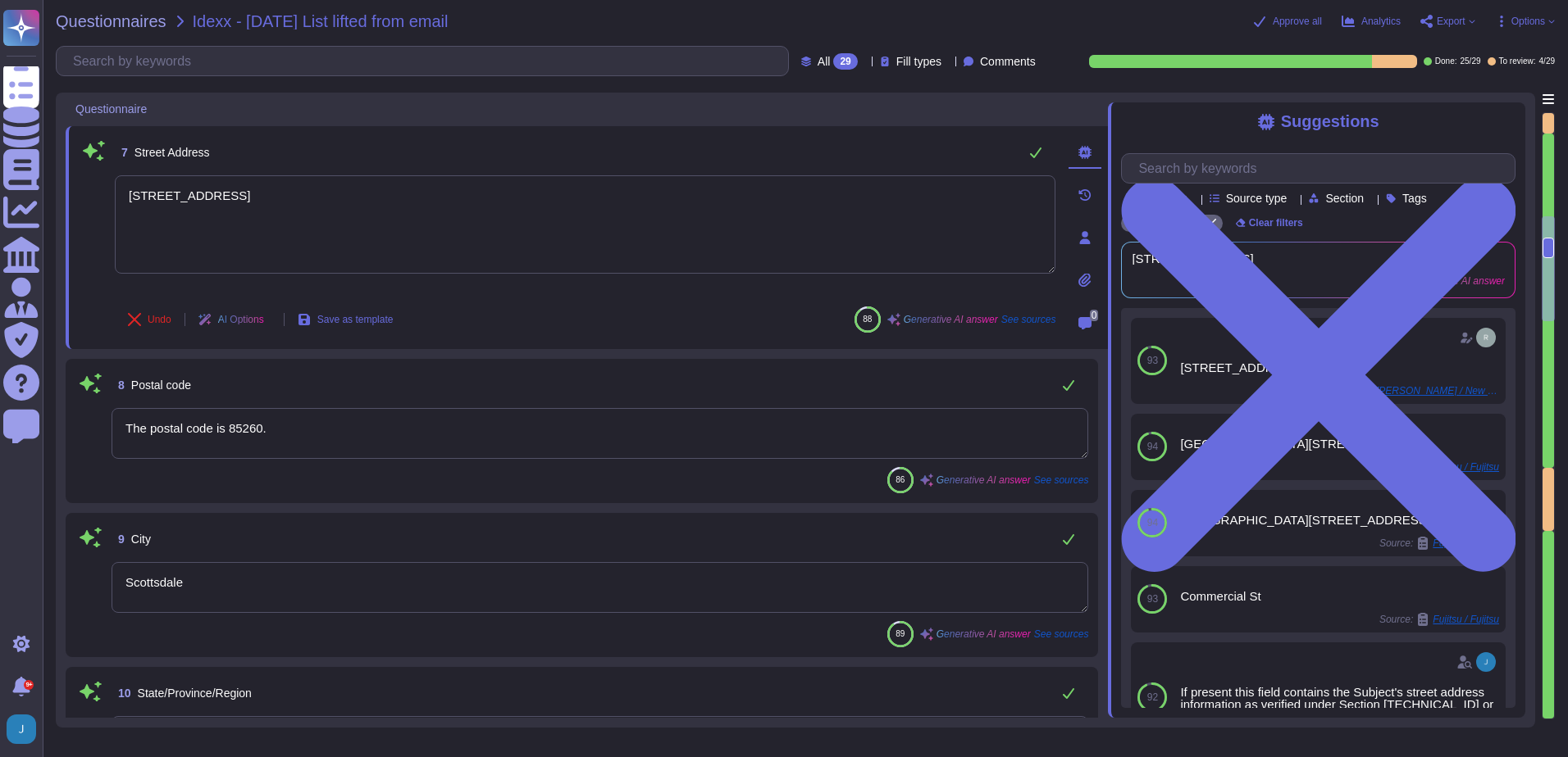
type textarea "Your Enterprise Sales Representative can provide this information."
type textarea "[STREET_ADDRESS]"
click at [296, 427] on textarea "The postal code is 85260." at bounding box center [599, 434] width 977 height 51
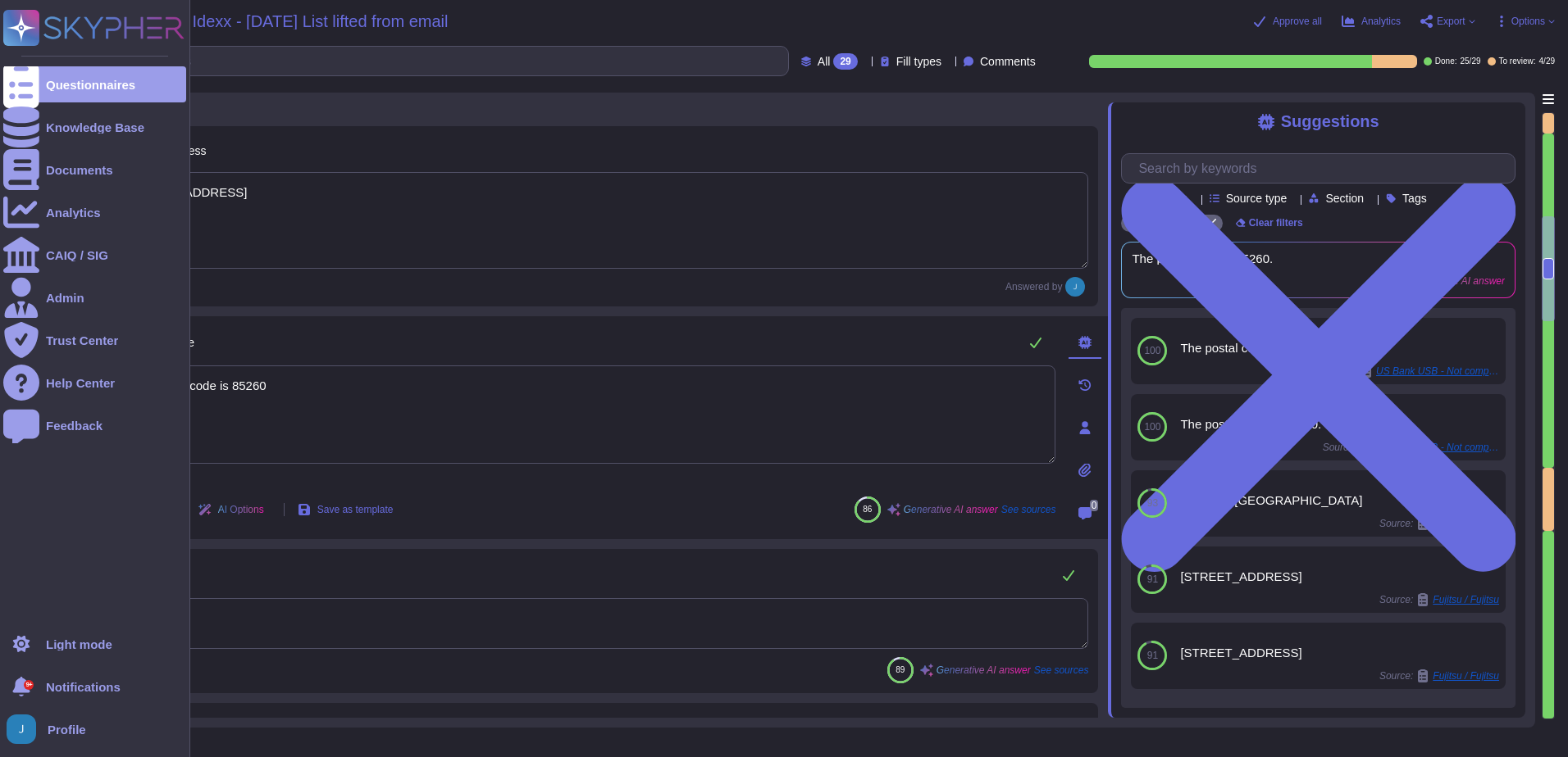
drag, startPoint x: 228, startPoint y: 381, endPoint x: 0, endPoint y: 340, distance: 231.7
click at [0, 340] on html "Questionnaires Knowledge Base Documents Analytics CAIQ / SIG Admin Trust Center…" at bounding box center [784, 378] width 1568 height 757
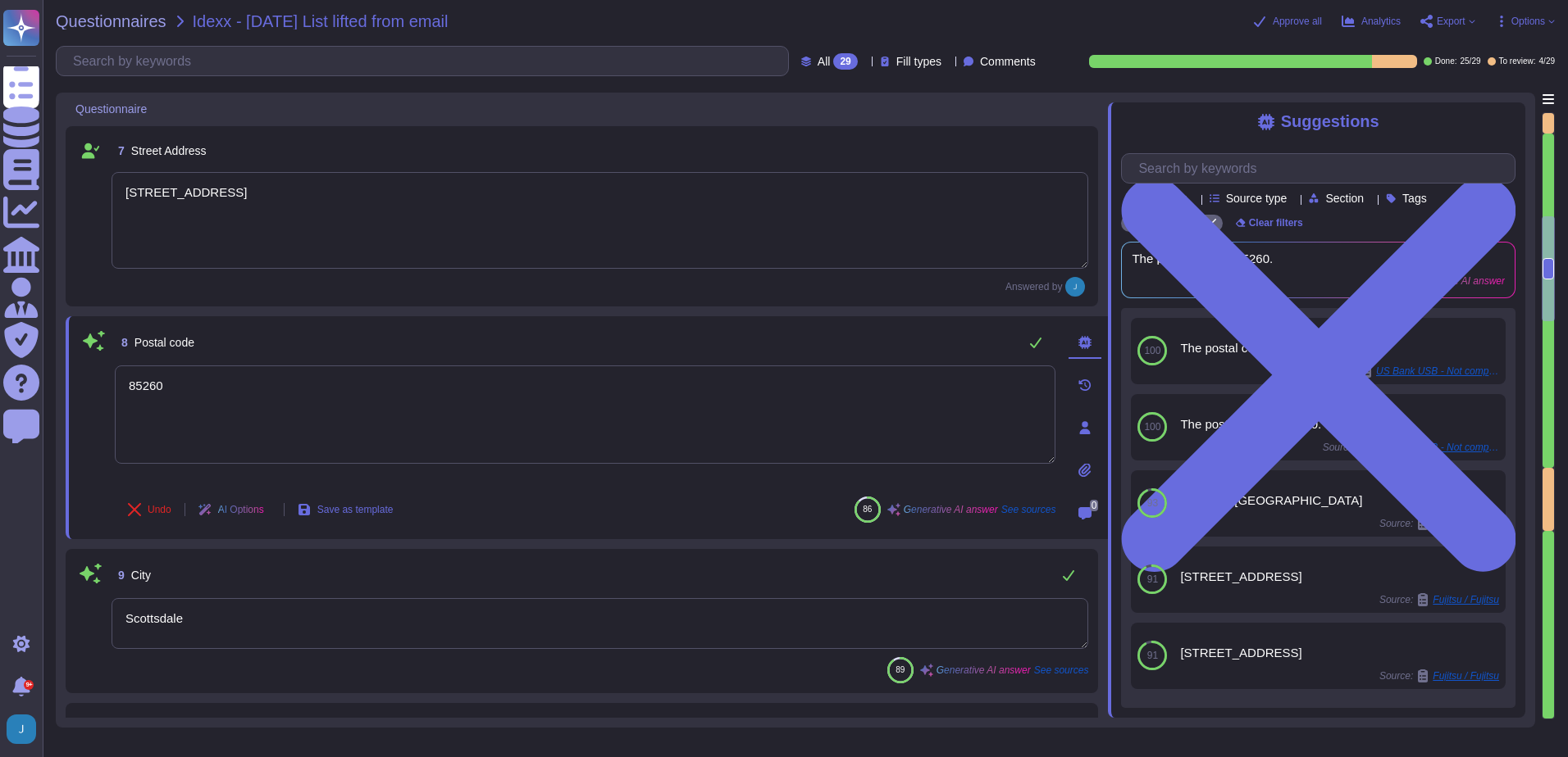
type textarea "85260"
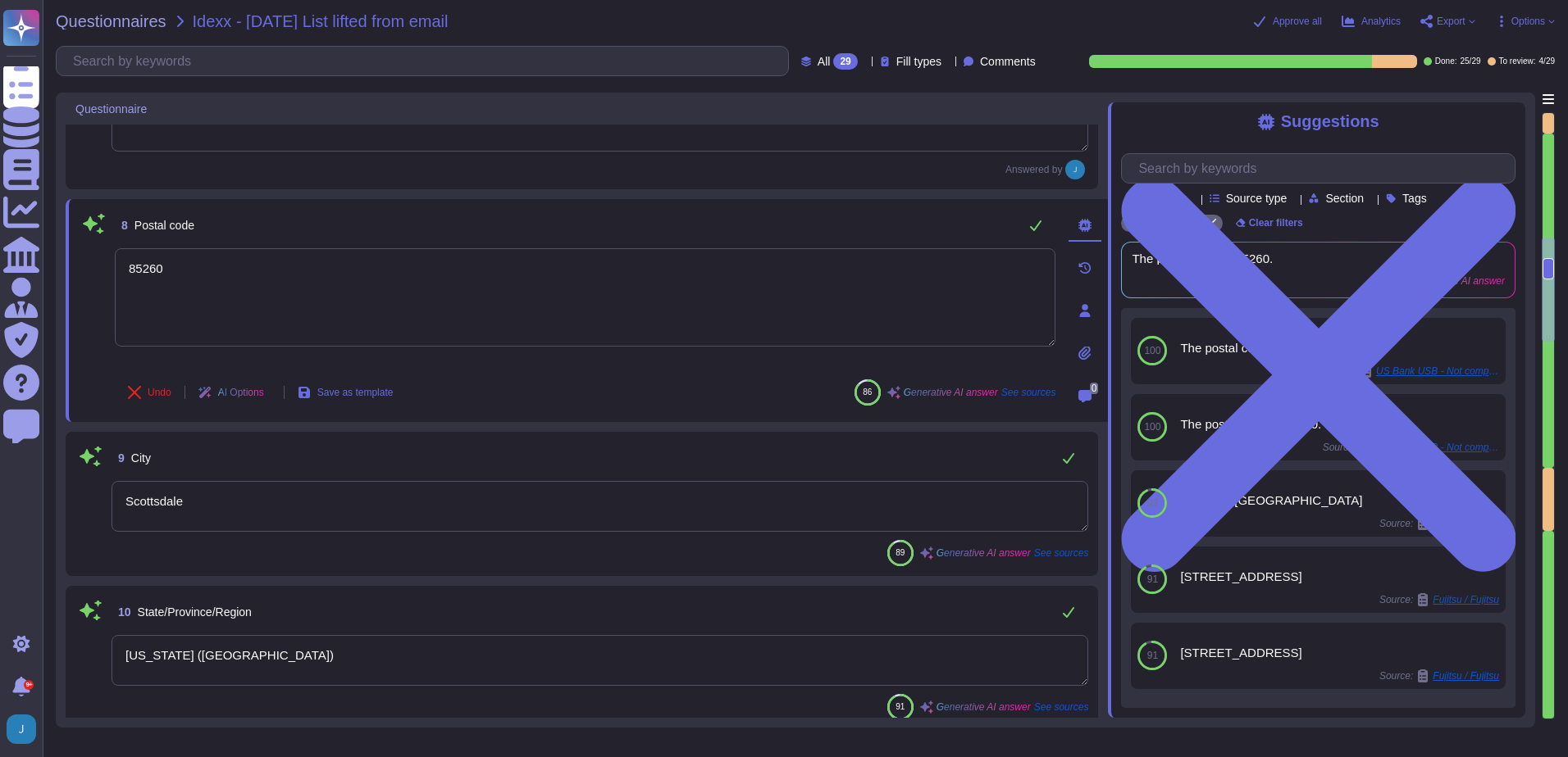
type textarea "Your Enterprise Sales Representative can provide this information."
type textarea "[PERSON_NAME]"
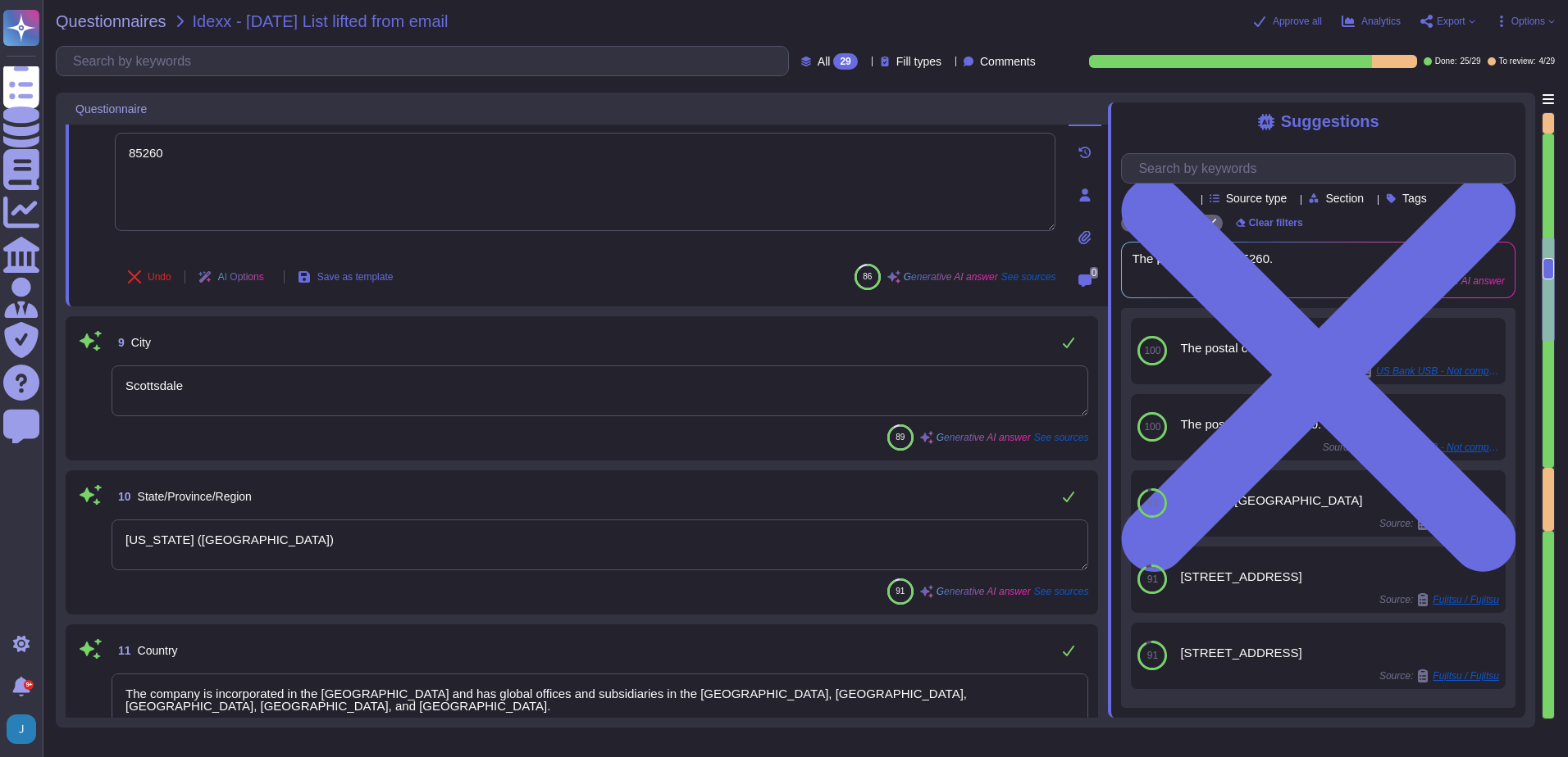
scroll to position [1176, 0]
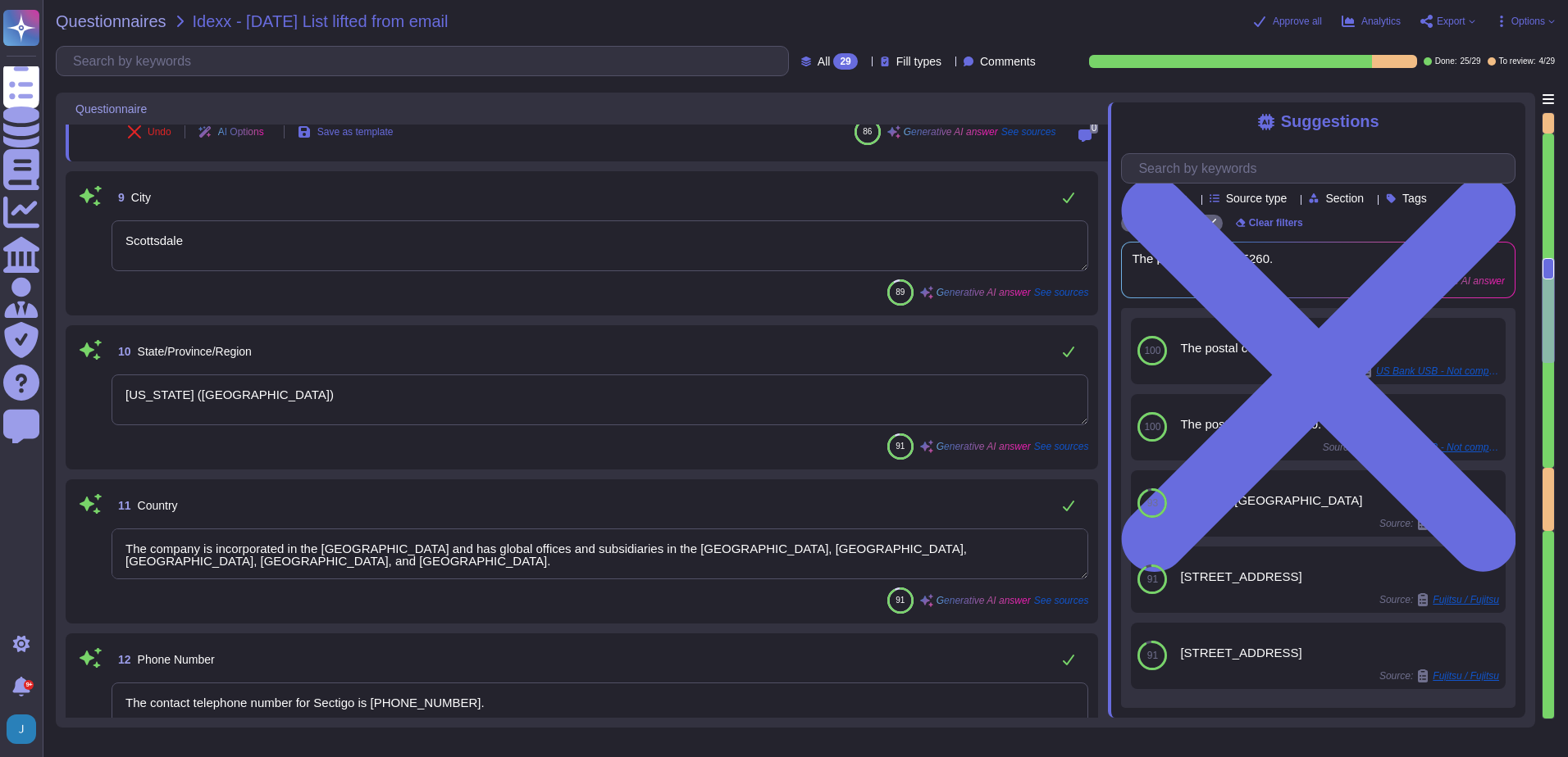
type textarea "85260"
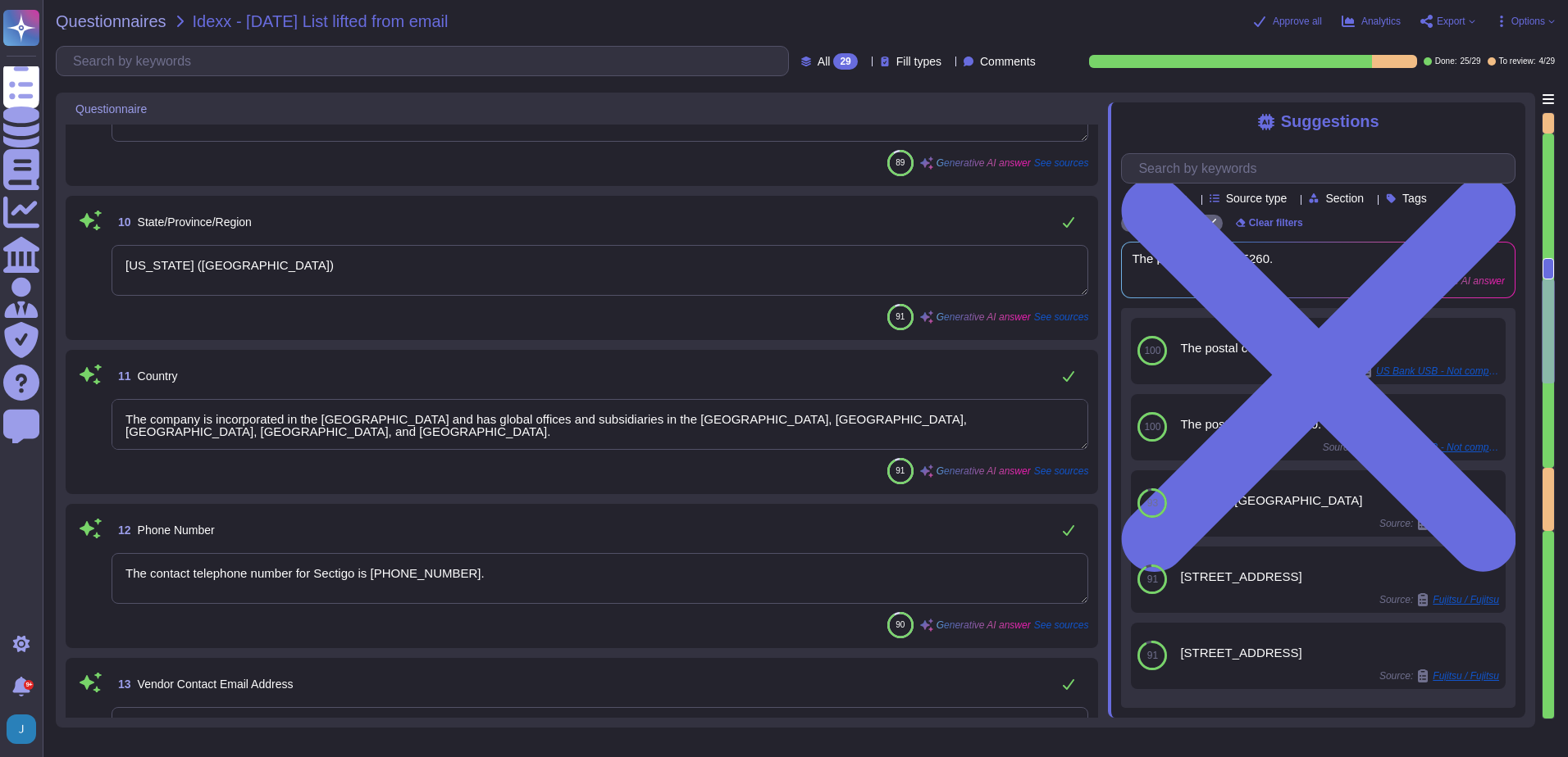
type textarea "EU VAT: EU372028368"
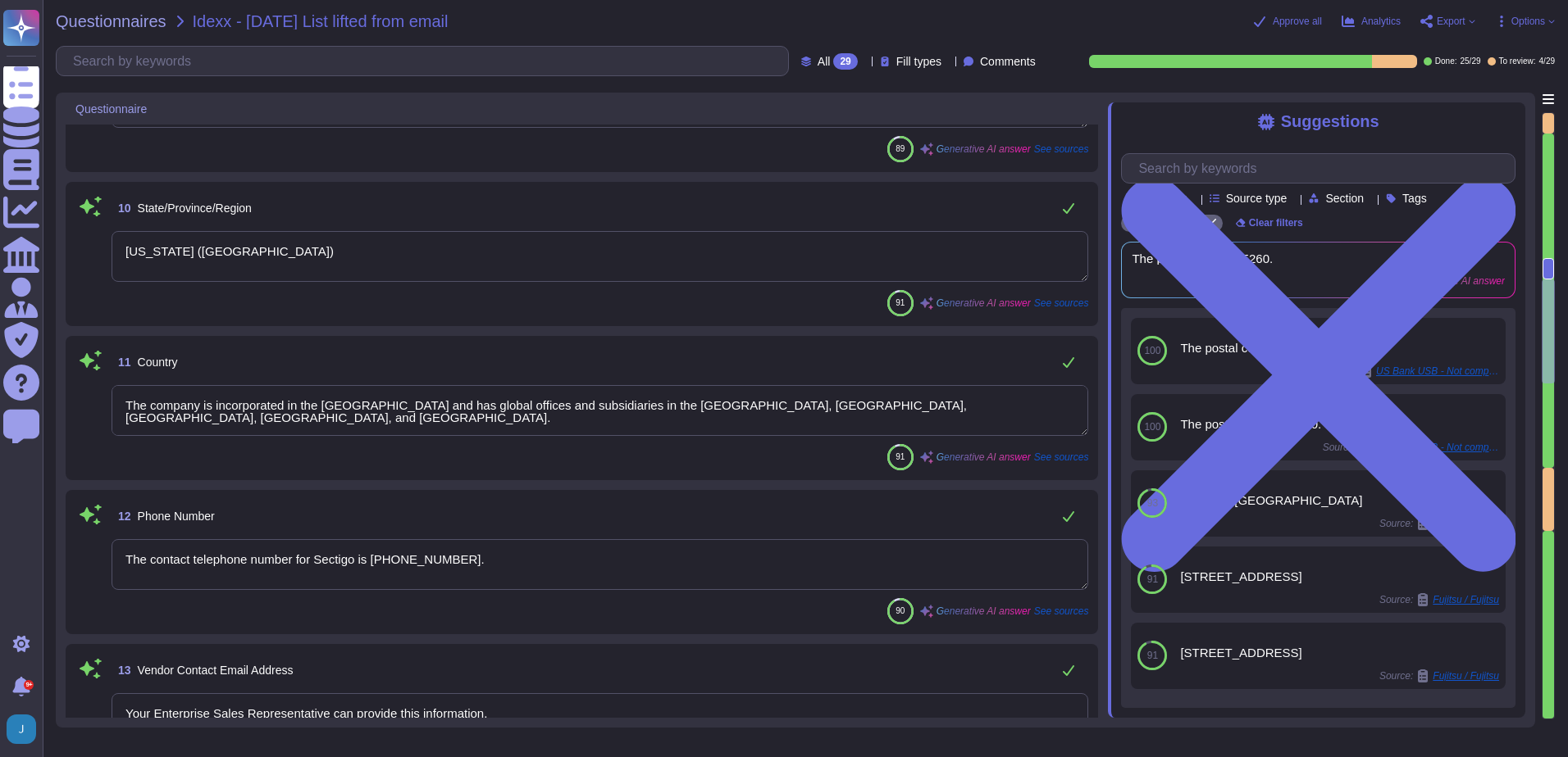
click at [968, 396] on textarea "The company is incorporated in the [GEOGRAPHIC_DATA] and has global offices and…" at bounding box center [599, 410] width 977 height 51
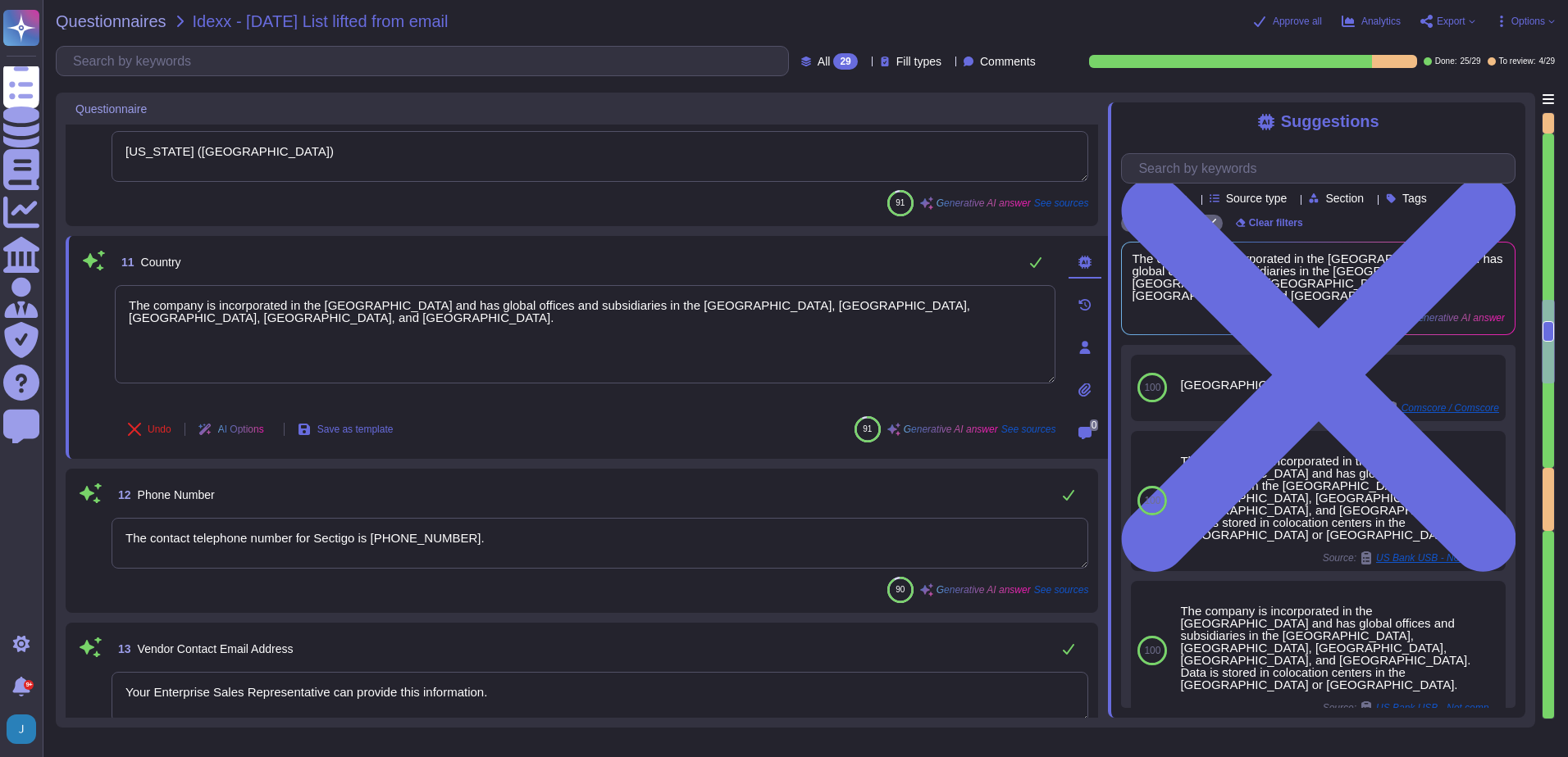
type textarea "EU VAT: EU372028368"
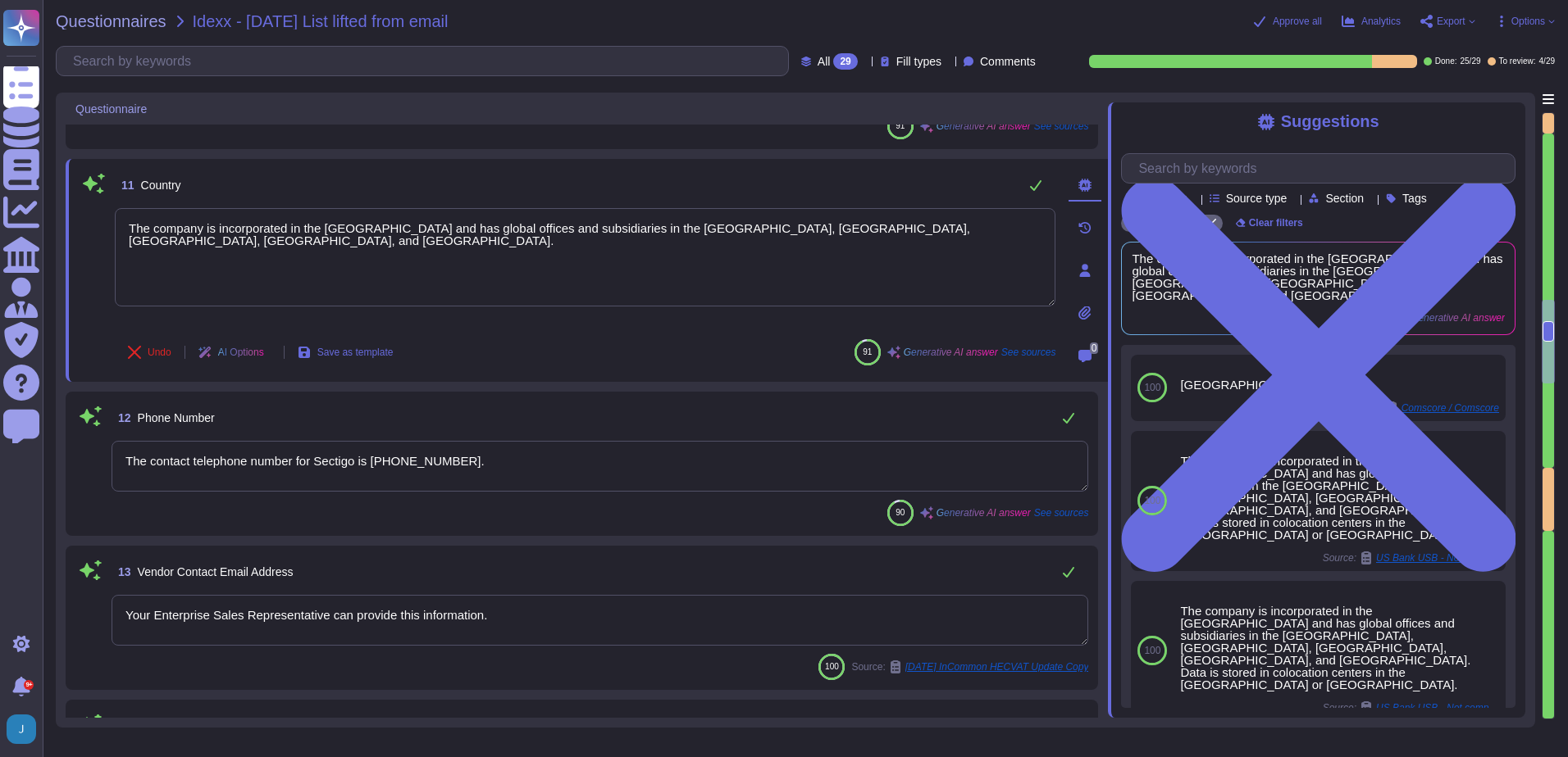
scroll to position [1586, 0]
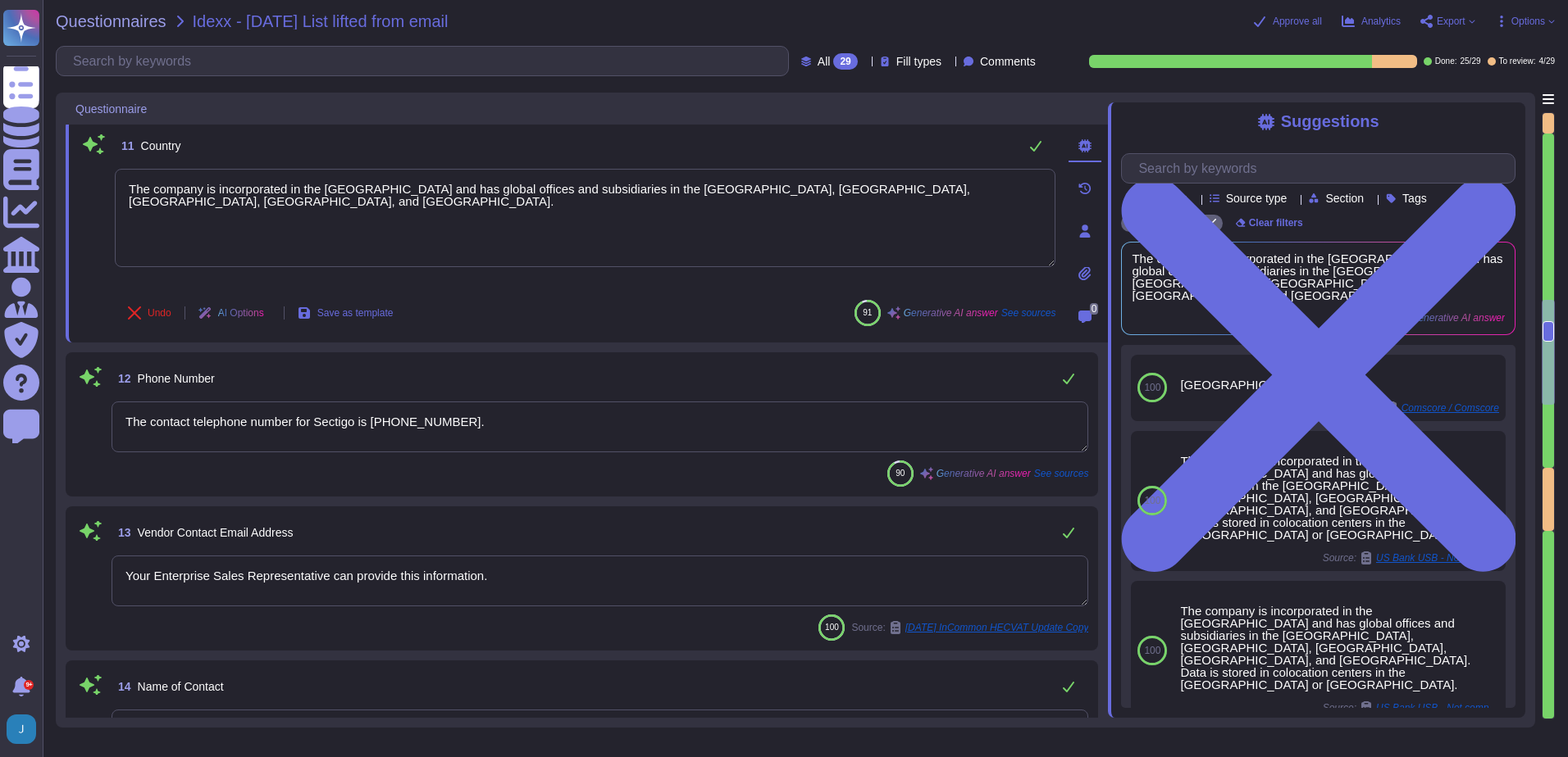
type textarea "The VAT number is EU372028368."
drag, startPoint x: 371, startPoint y: 425, endPoint x: 75, endPoint y: 391, distance: 297.9
click at [75, 391] on div "12 Phone Number The contact telephone number for Sectigo is [PHONE_NUMBER]. 90 …" at bounding box center [581, 425] width 1013 height 125
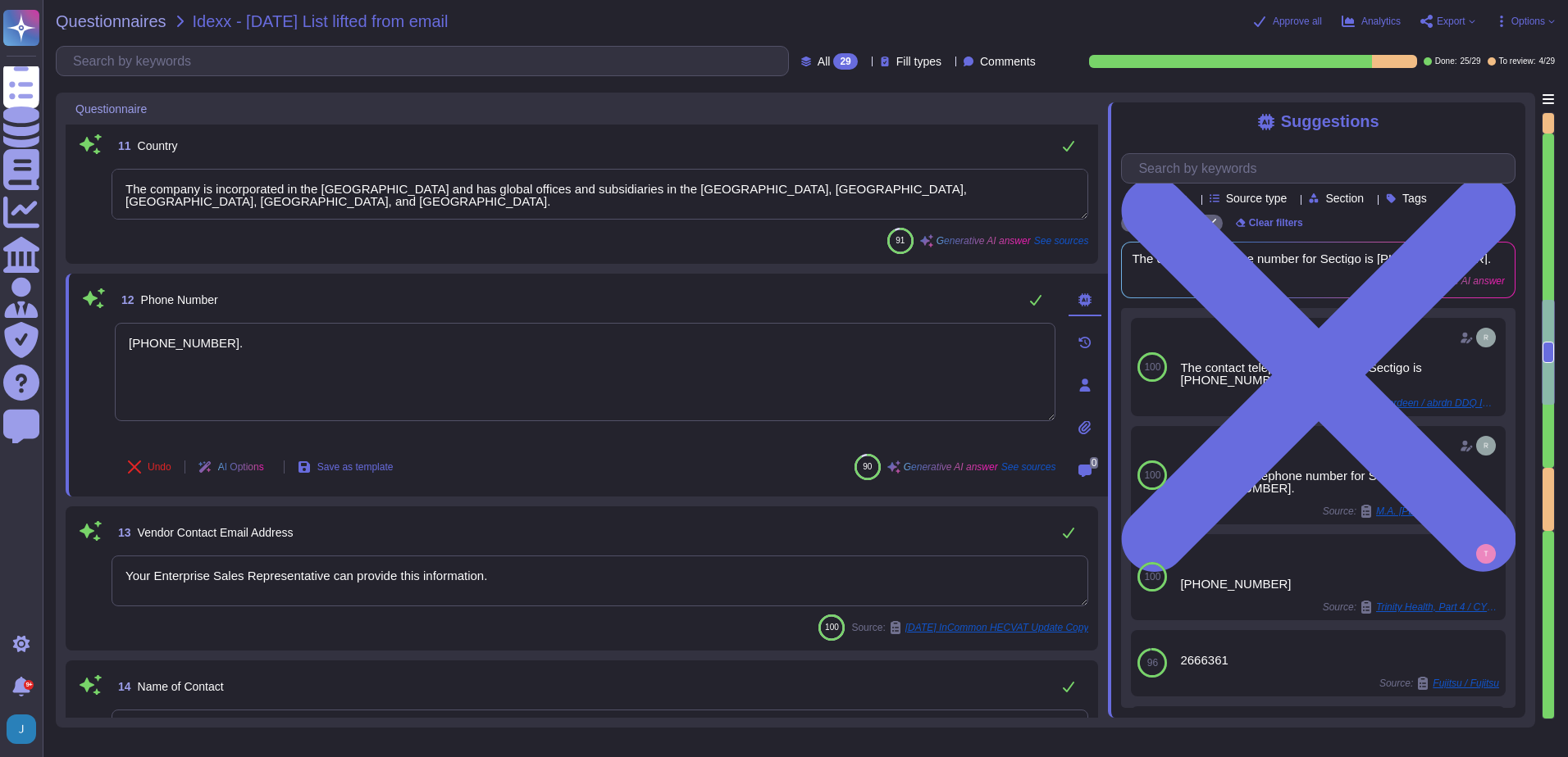
type textarea "[PHONE_NUMBER]."
drag, startPoint x: 533, startPoint y: 585, endPoint x: 73, endPoint y: 536, distance: 462.6
click at [74, 535] on div "13 Vendor Contact Email Address Your Enterprise Sales Representative can provid…" at bounding box center [582, 580] width 1032 height 145
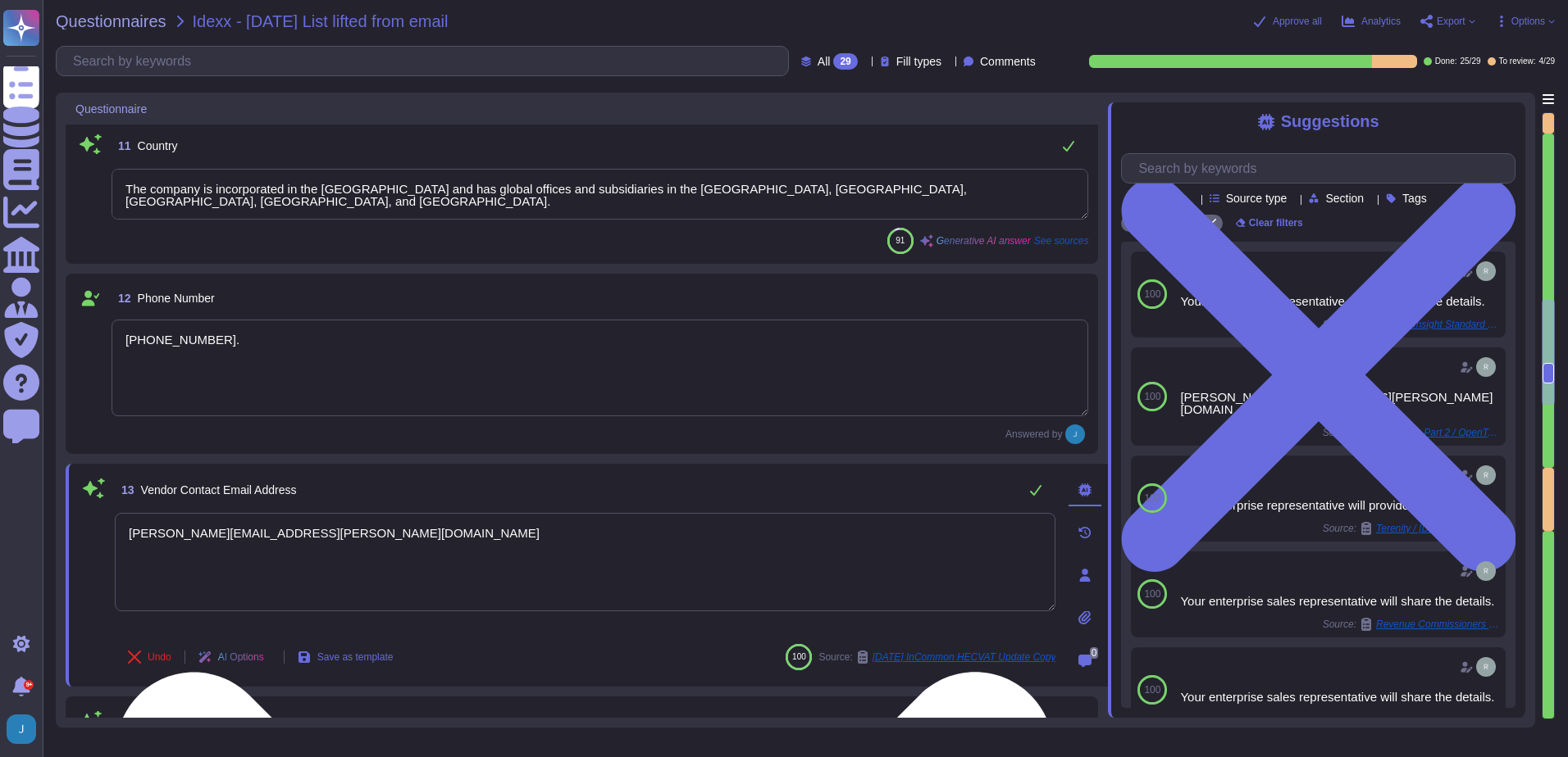
type textarea "[PERSON_NAME][EMAIL_ADDRESS][PERSON_NAME][DOMAIN_NAME]"
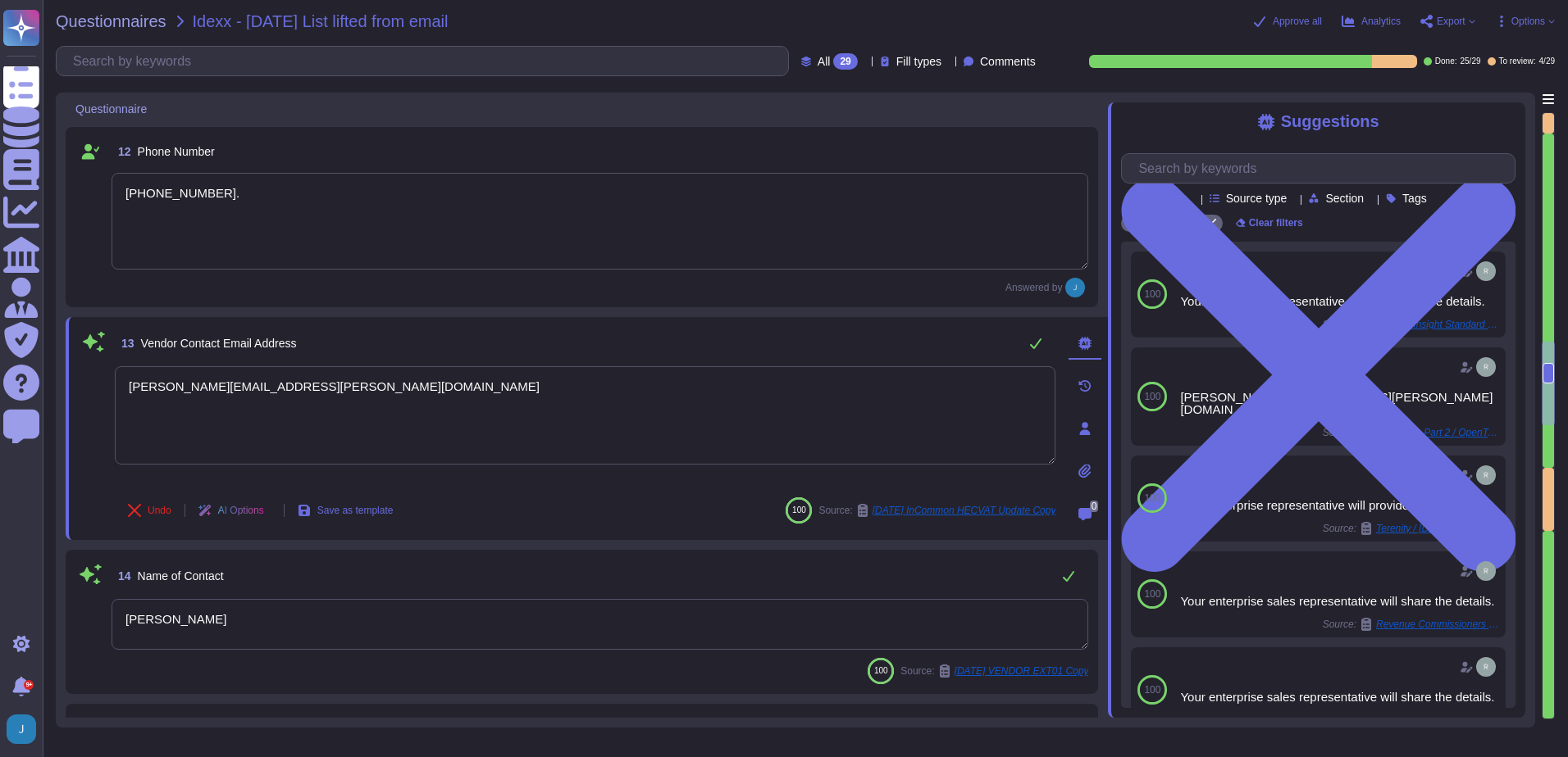
type textarea "The VAT number is EU372028368."
type textarea "Supplier"
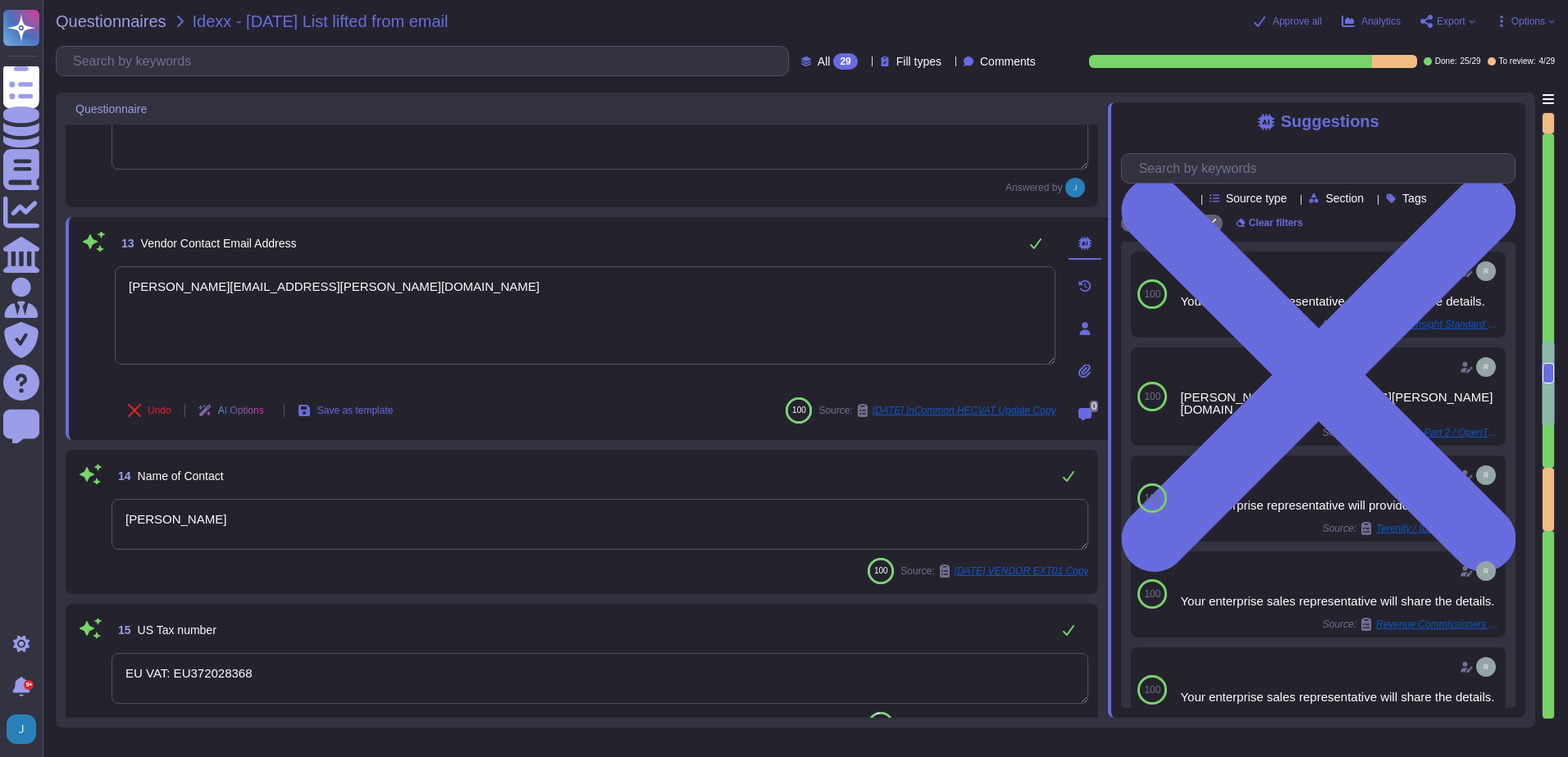
scroll to position [1832, 0]
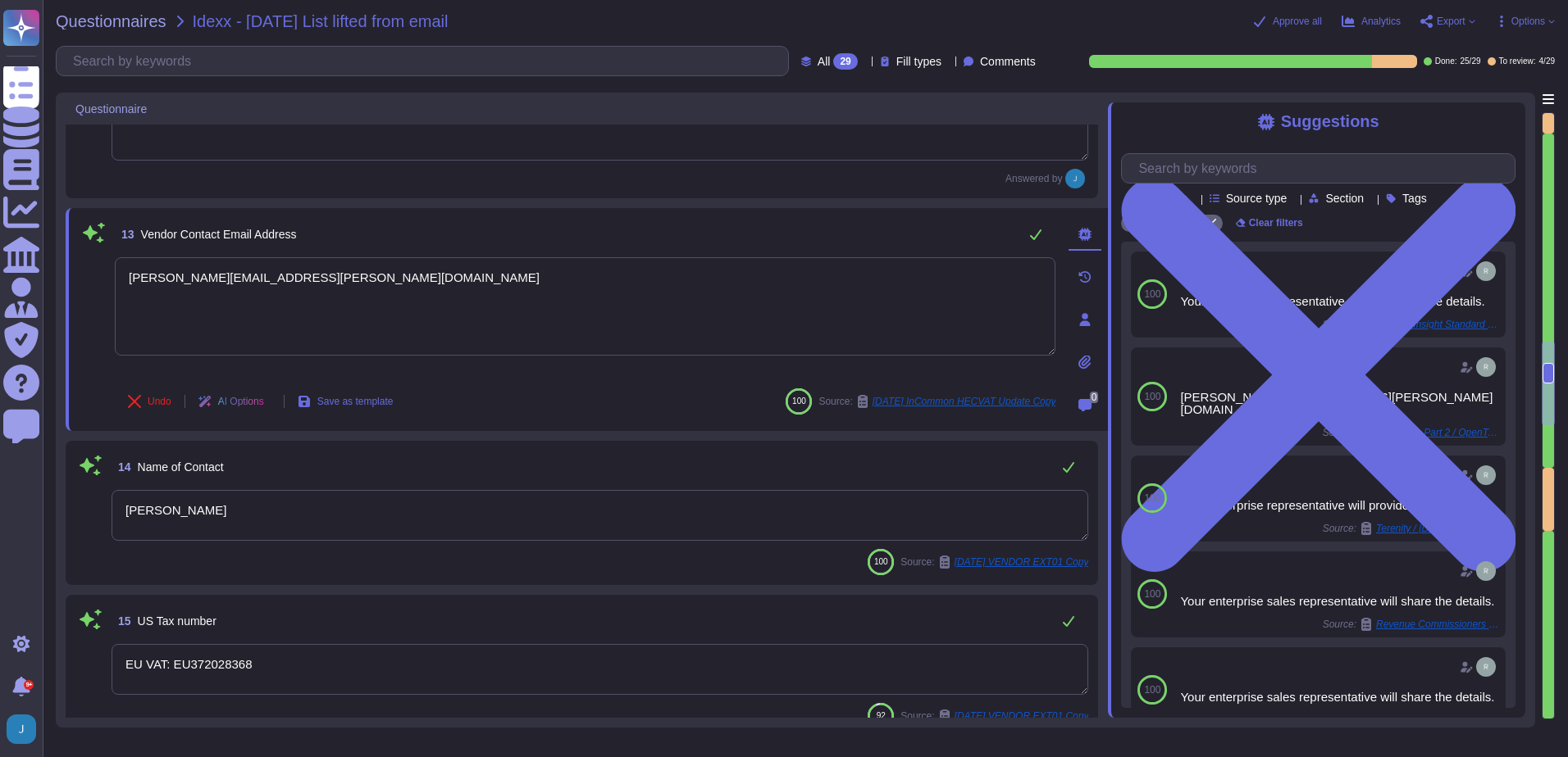
type textarea "[PERSON_NAME][EMAIL_ADDRESS][PERSON_NAME][DOMAIN_NAME]"
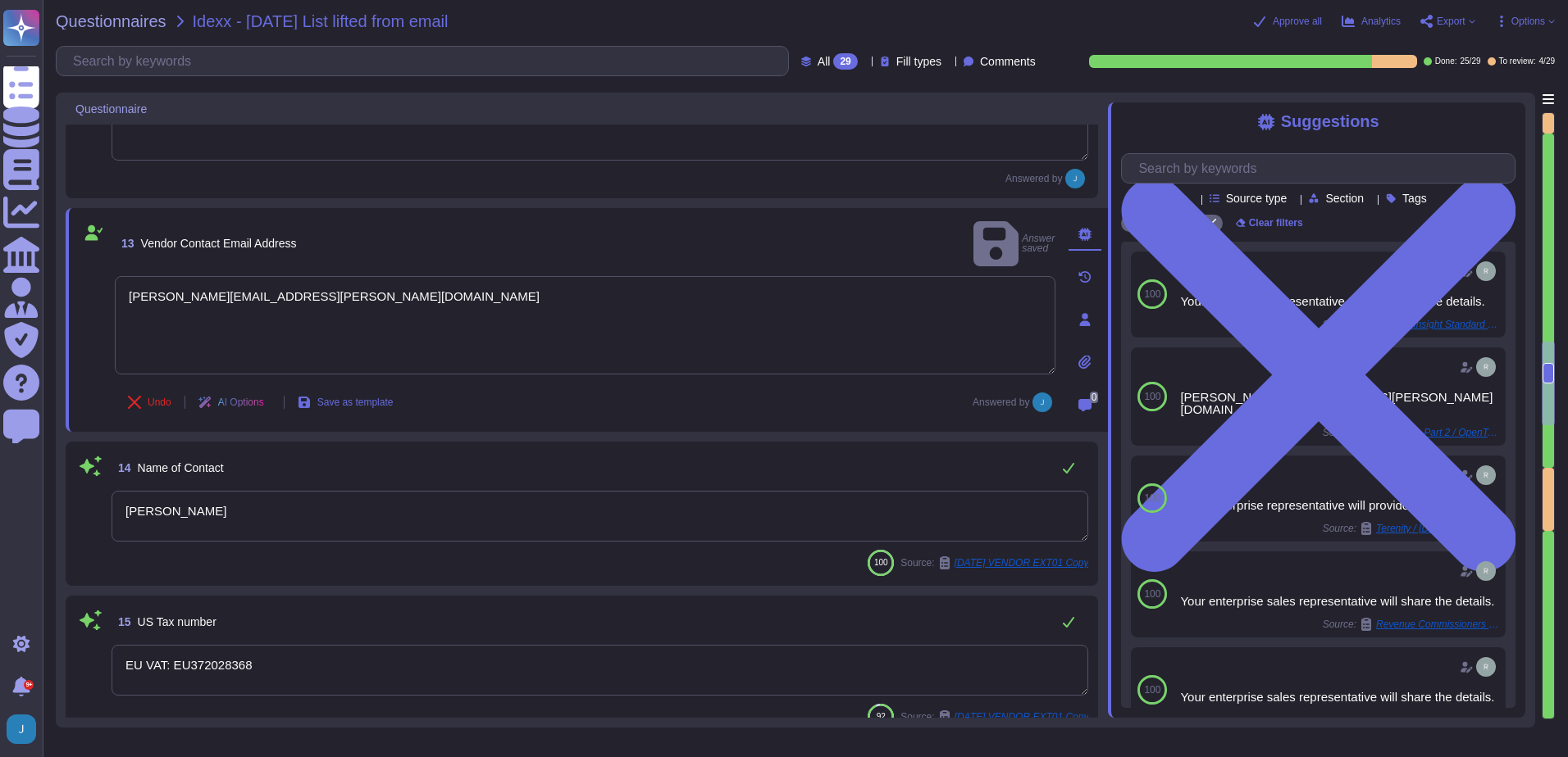
click at [343, 521] on textarea "[PERSON_NAME]" at bounding box center [599, 517] width 977 height 51
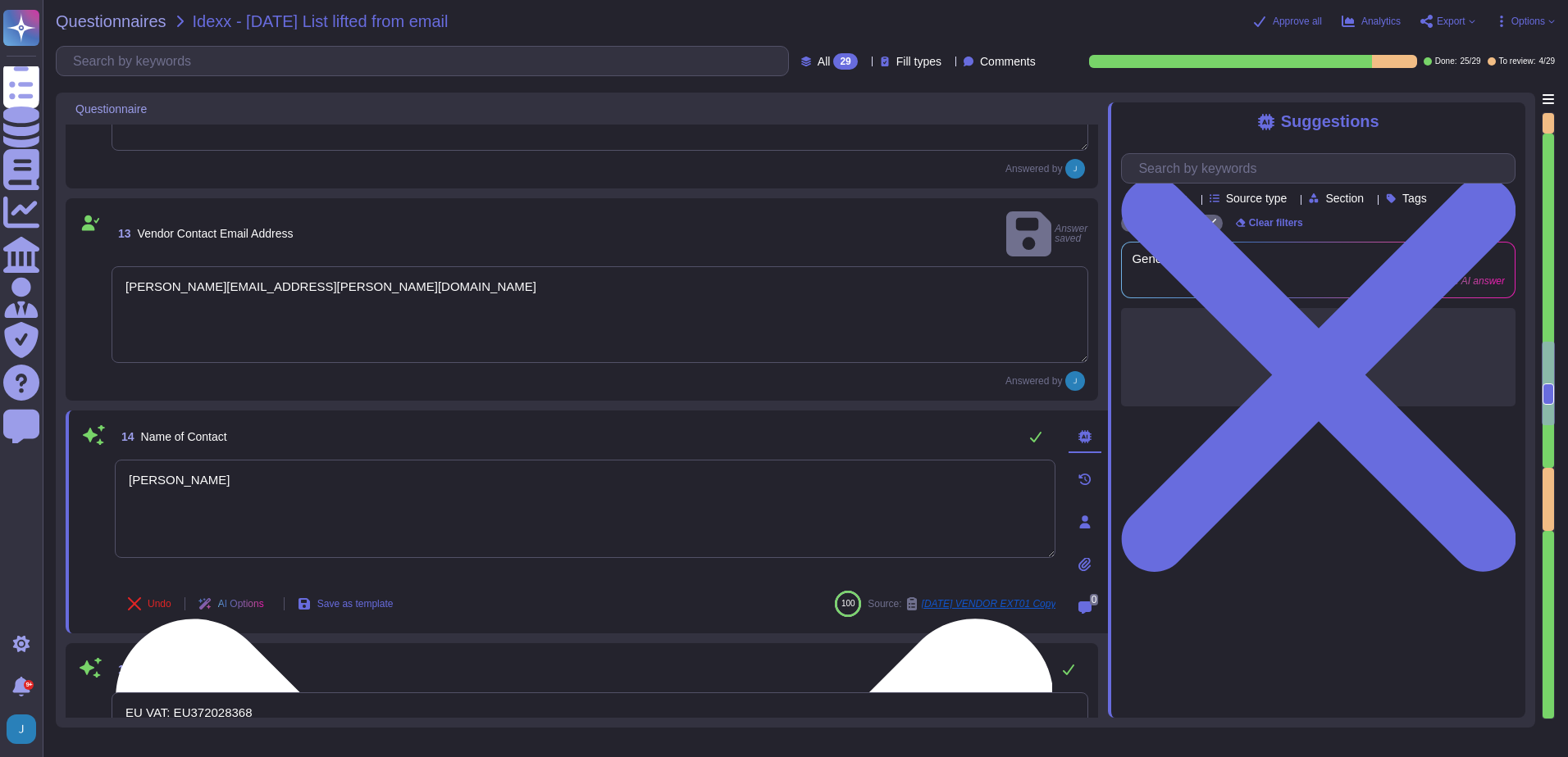
type textarea "Supplier"
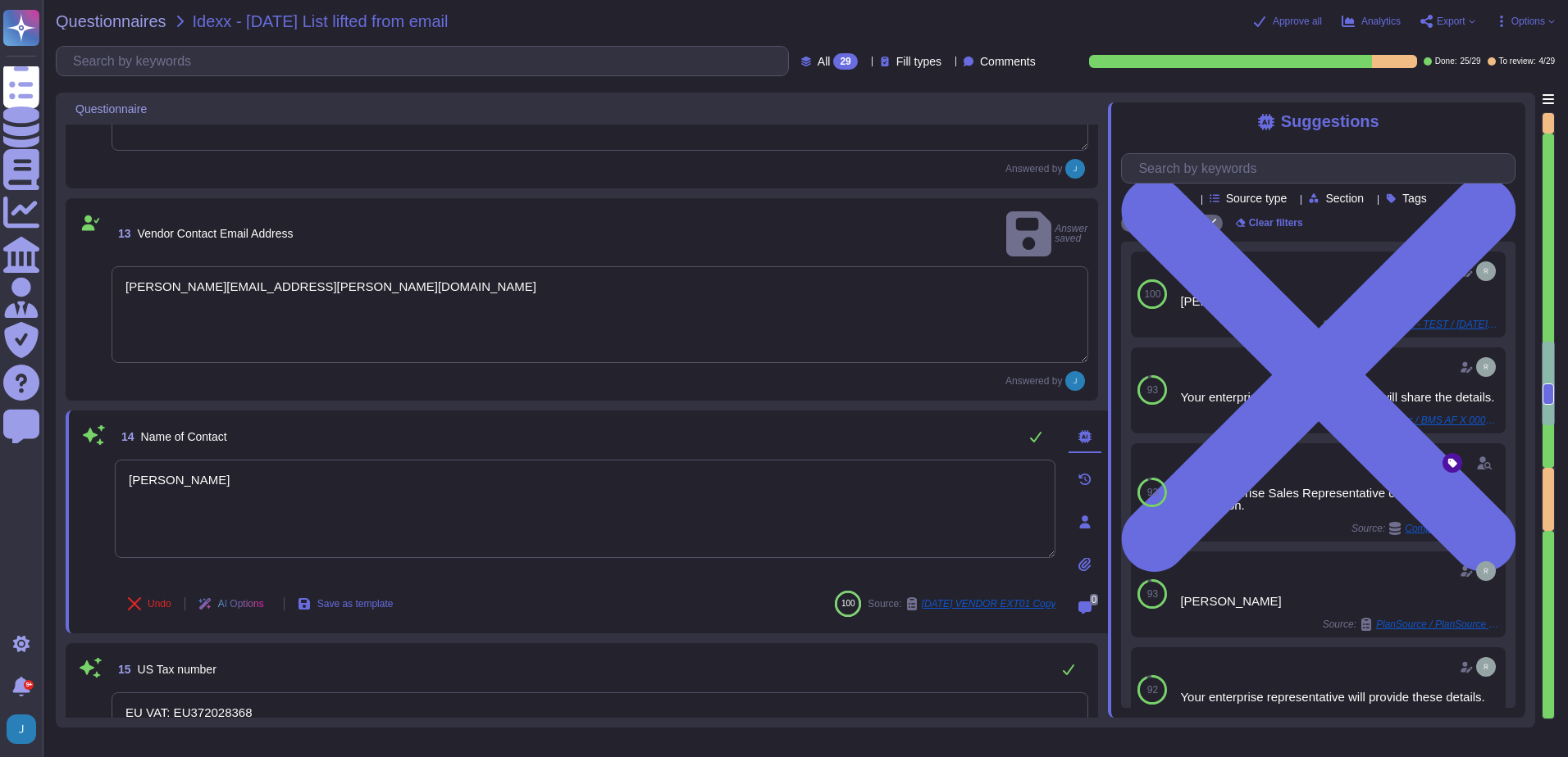
drag, startPoint x: 245, startPoint y: 481, endPoint x: 122, endPoint y: 437, distance: 130.6
click at [112, 441] on div "14 Name of Contact [PERSON_NAME] Undo AI Options Save as template 100 Source: […" at bounding box center [567, 522] width 977 height 203
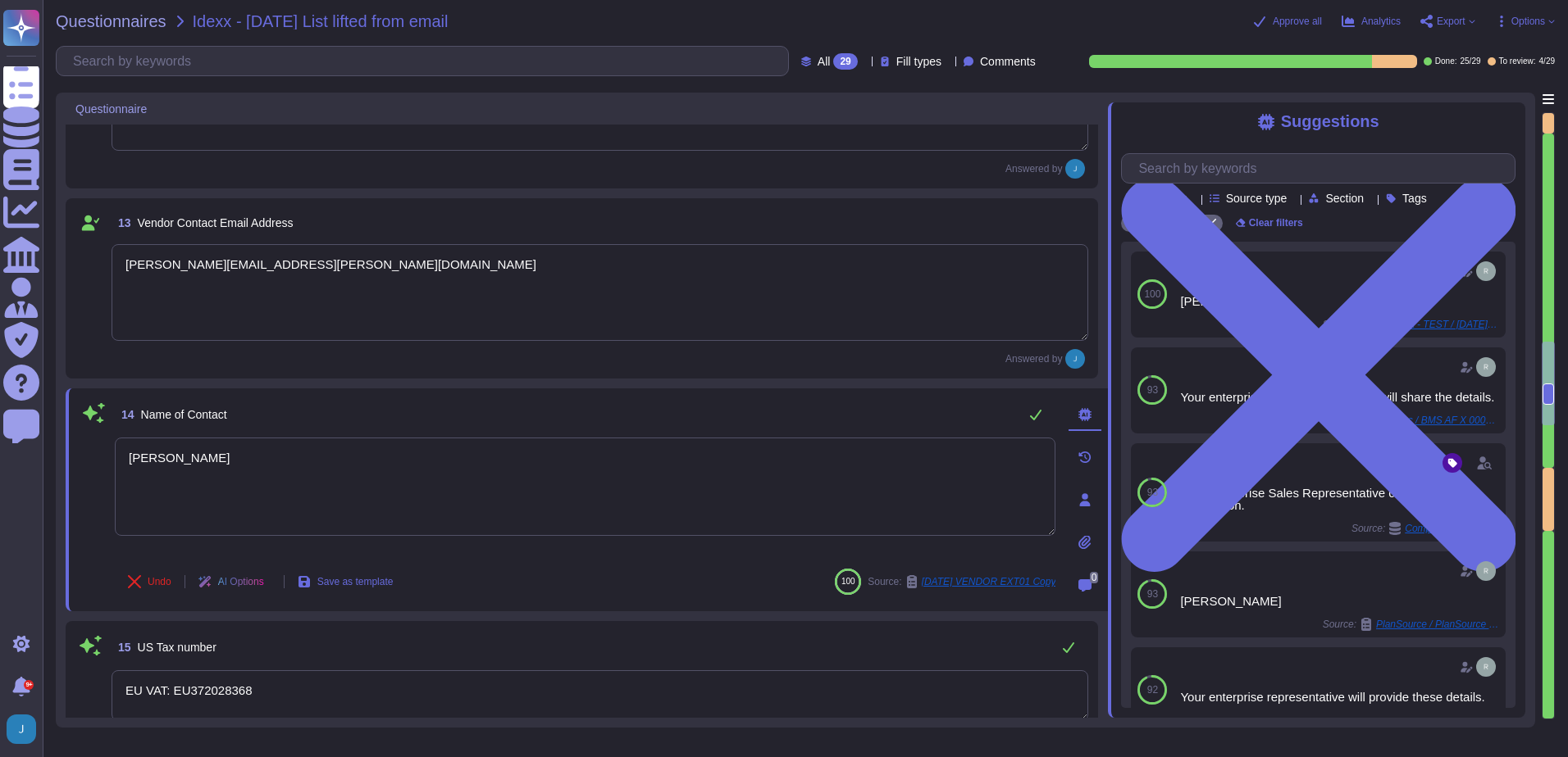
type textarea "[PERSON_NAME]"
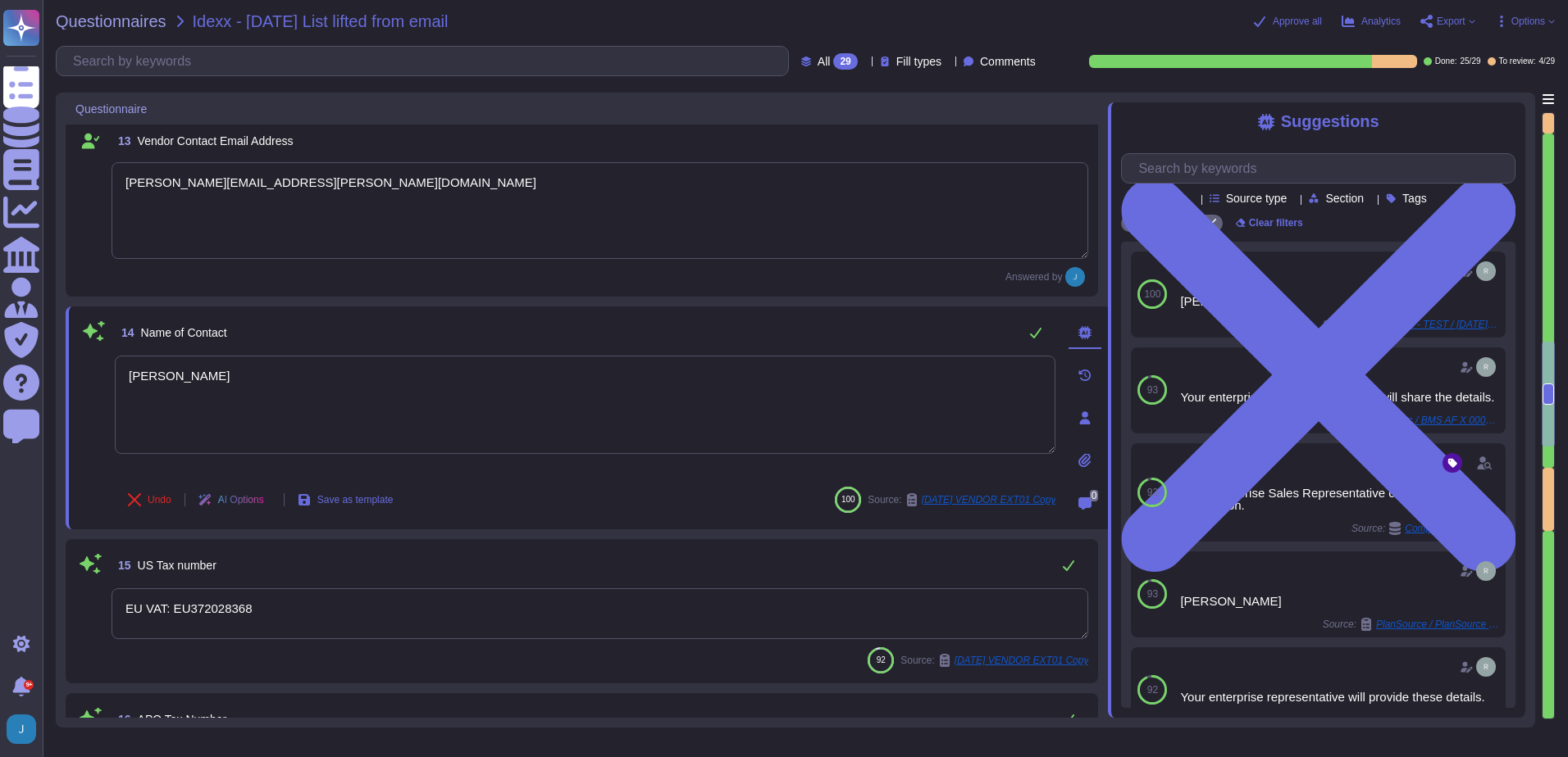
type textarea "USD"
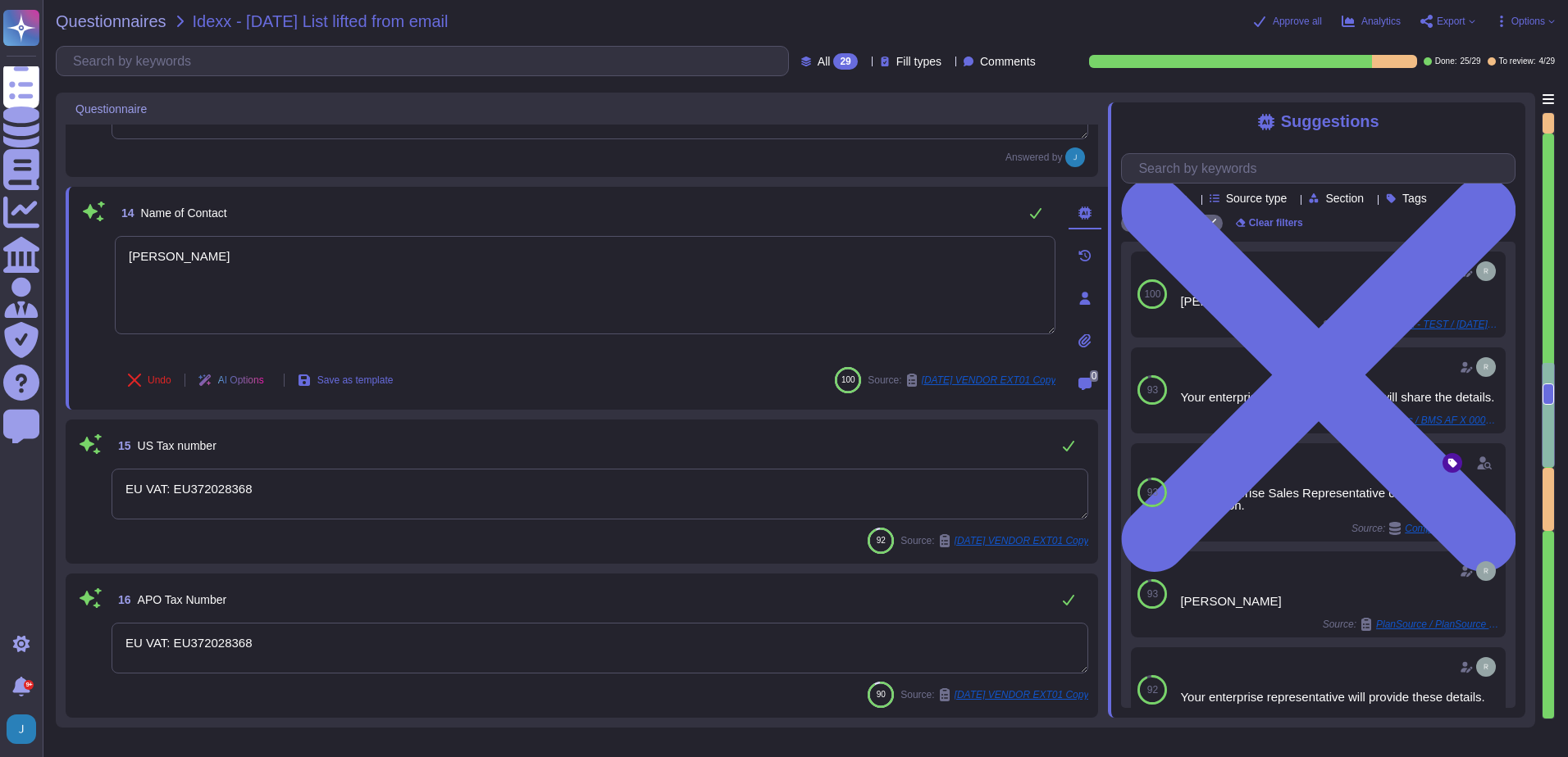
type textarea "ACH"
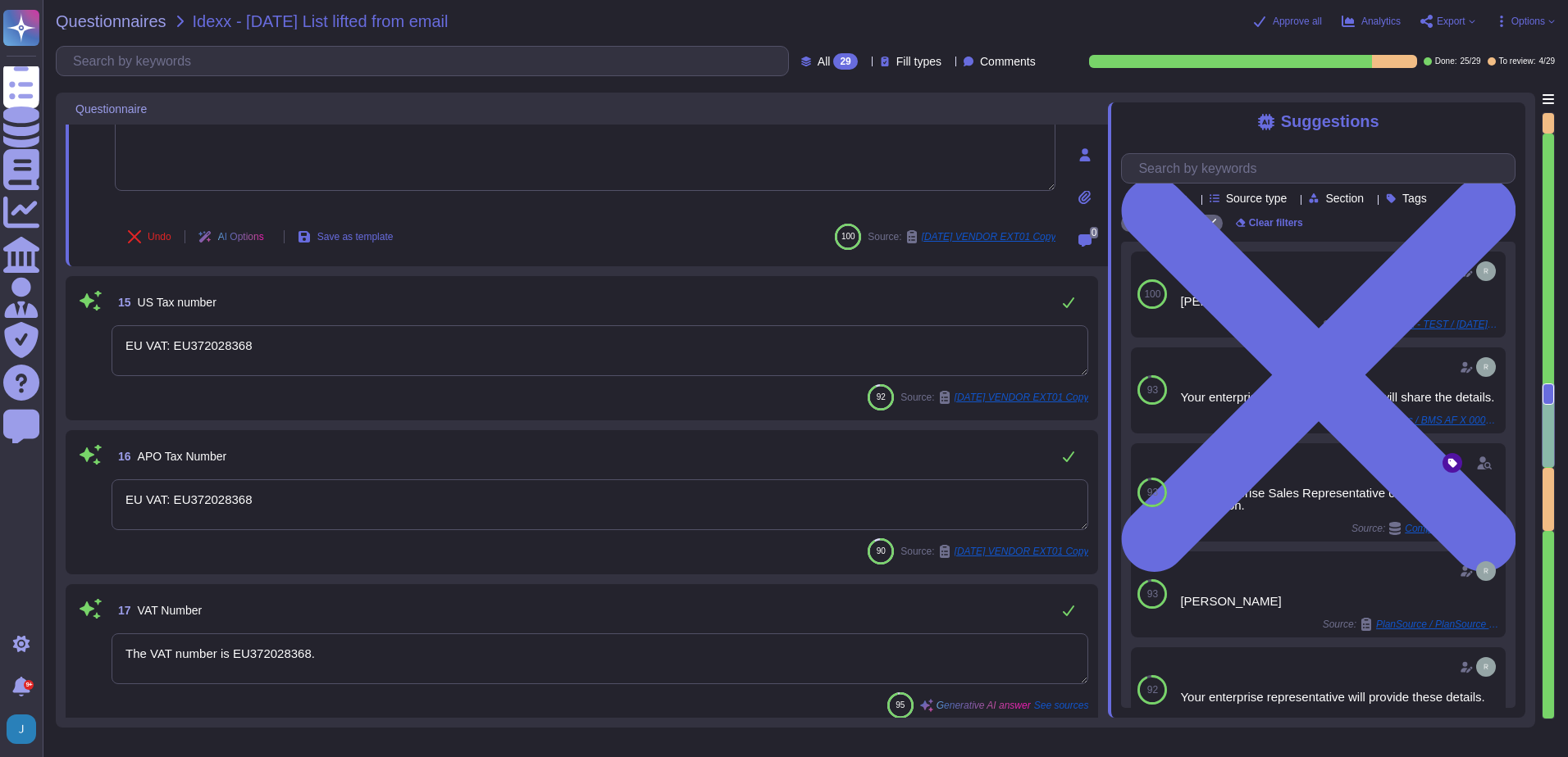
scroll to position [2160, 0]
type textarea "Lloyds Bank Plc"
type textarea "[PERSON_NAME]"
drag, startPoint x: 321, startPoint y: 500, endPoint x: -4, endPoint y: 396, distance: 341.2
click at [0, 396] on html "Questionnaires Knowledge Base Documents Analytics CAIQ / SIG Admin Trust Center…" at bounding box center [784, 378] width 1568 height 757
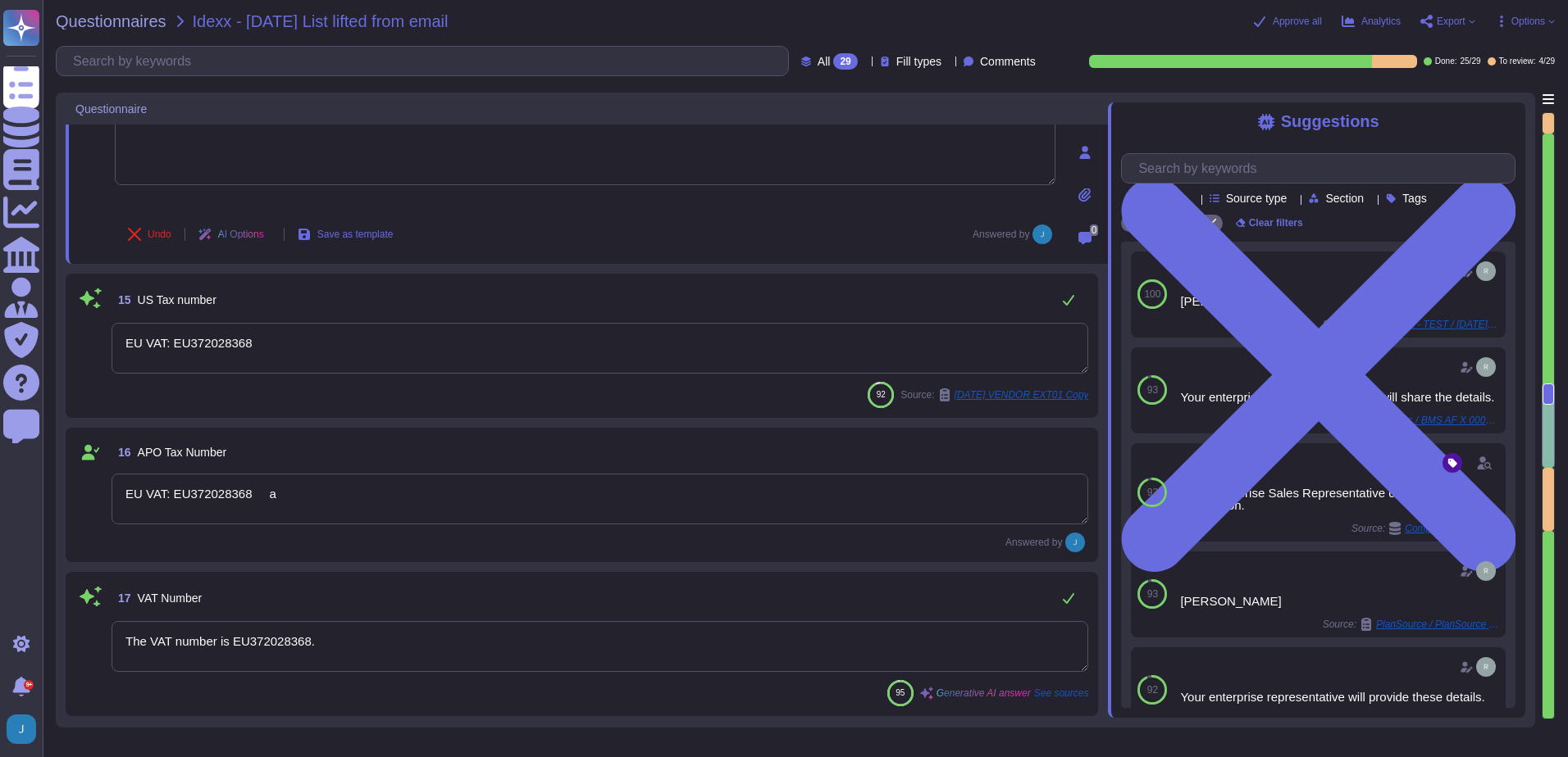
click at [296, 508] on textarea "EU VAT: EU372028368 a" at bounding box center [599, 499] width 977 height 51
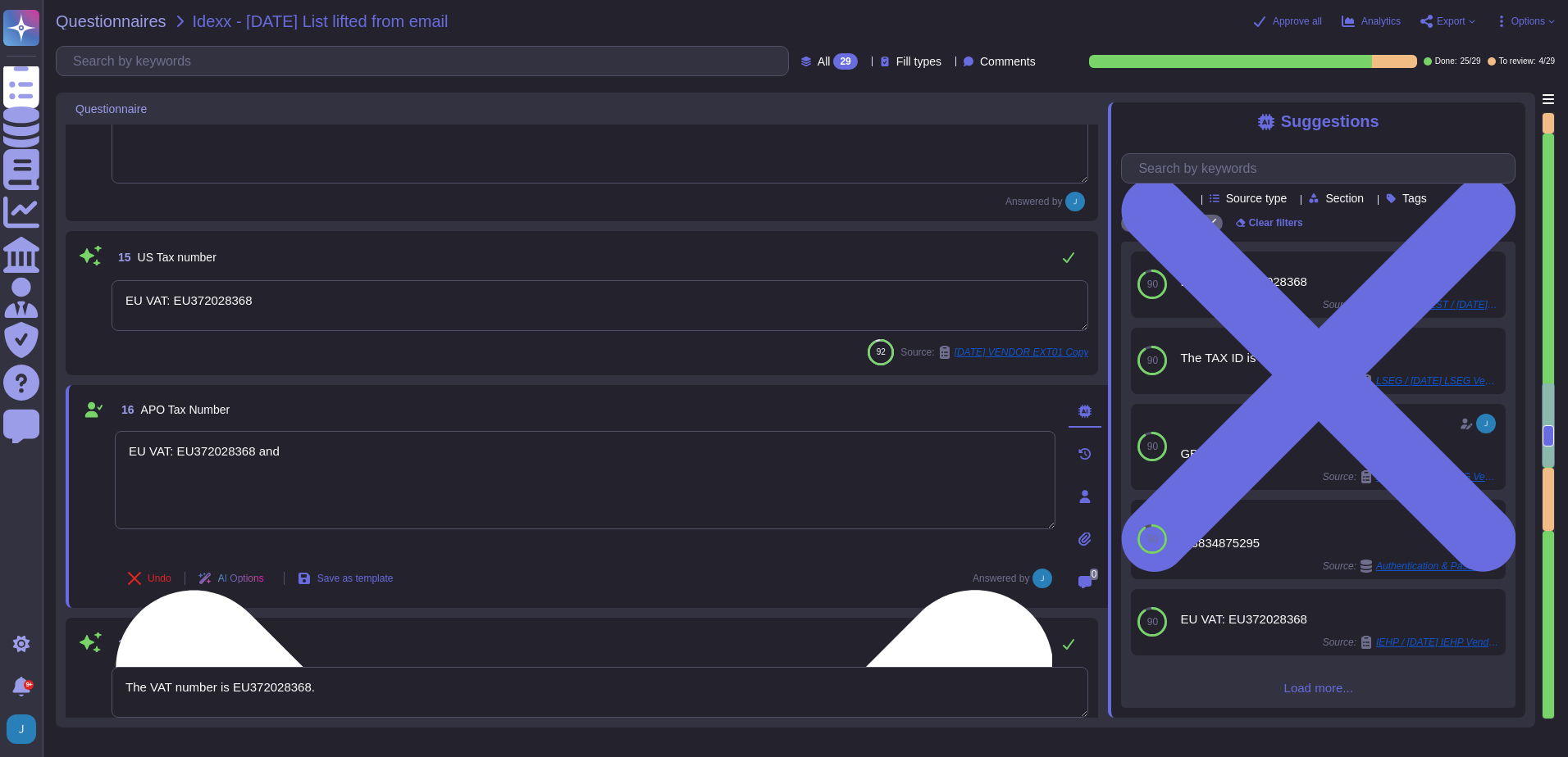
paste textarea "Foreign TIN: 1555814394"
type textarea "EU VAT: EU372028368 and Foreign TIN: 1555814394"
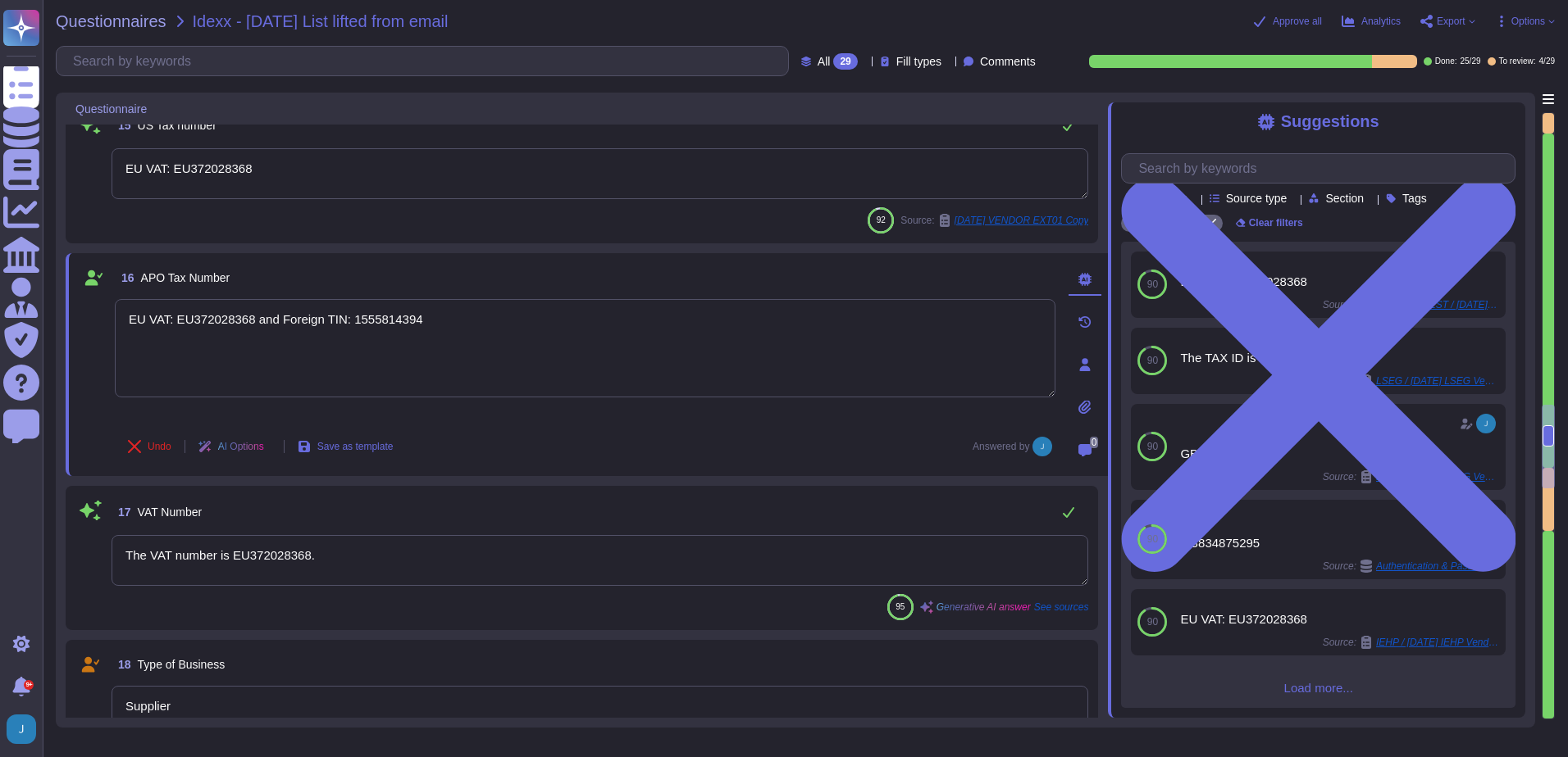
type textarea "Lloyds Bank Plc"
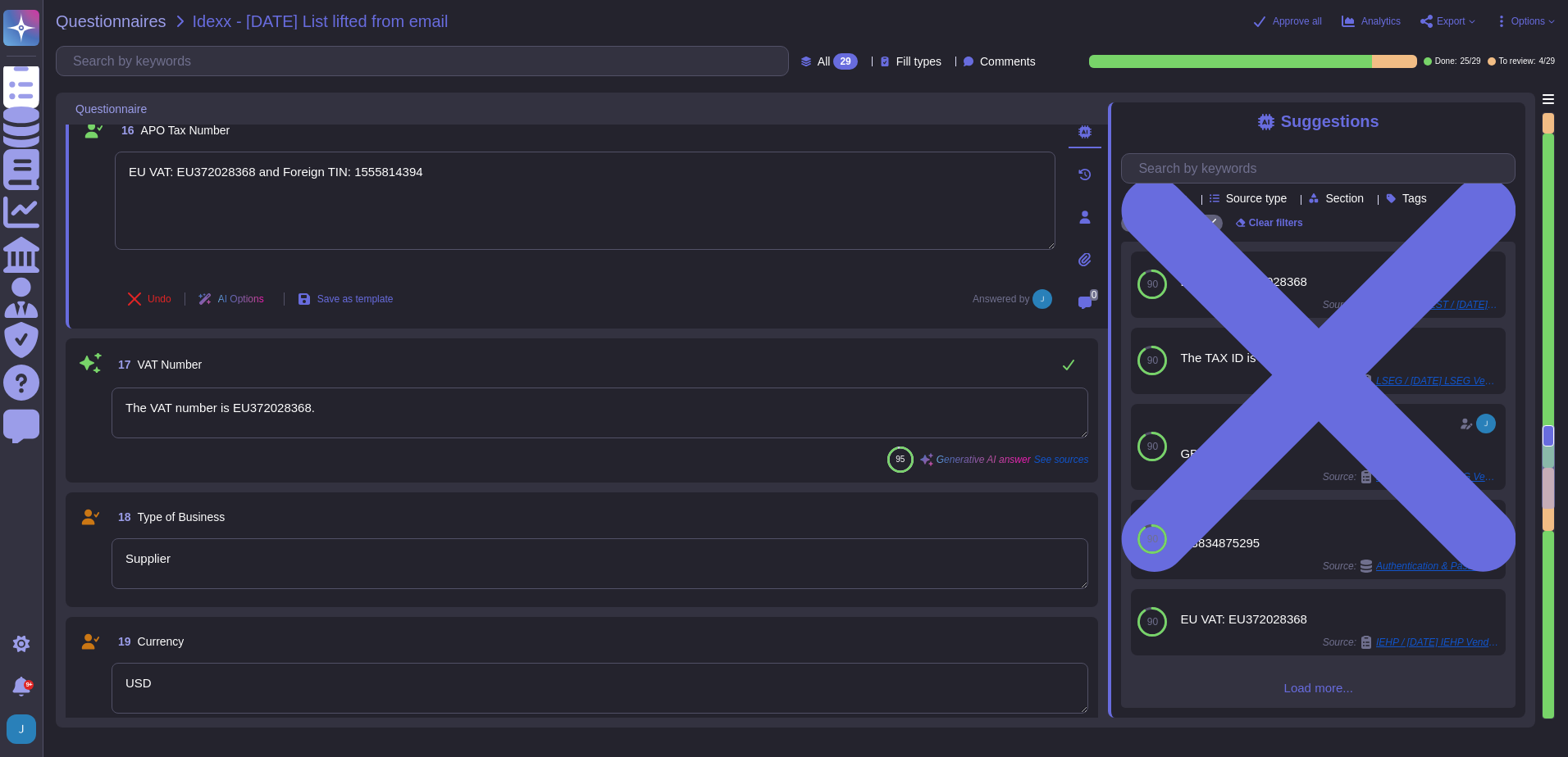
type textarea "Lloyds Bank Plc"
type textarea "The IBAN Number is [FINANCIAL_ID]."
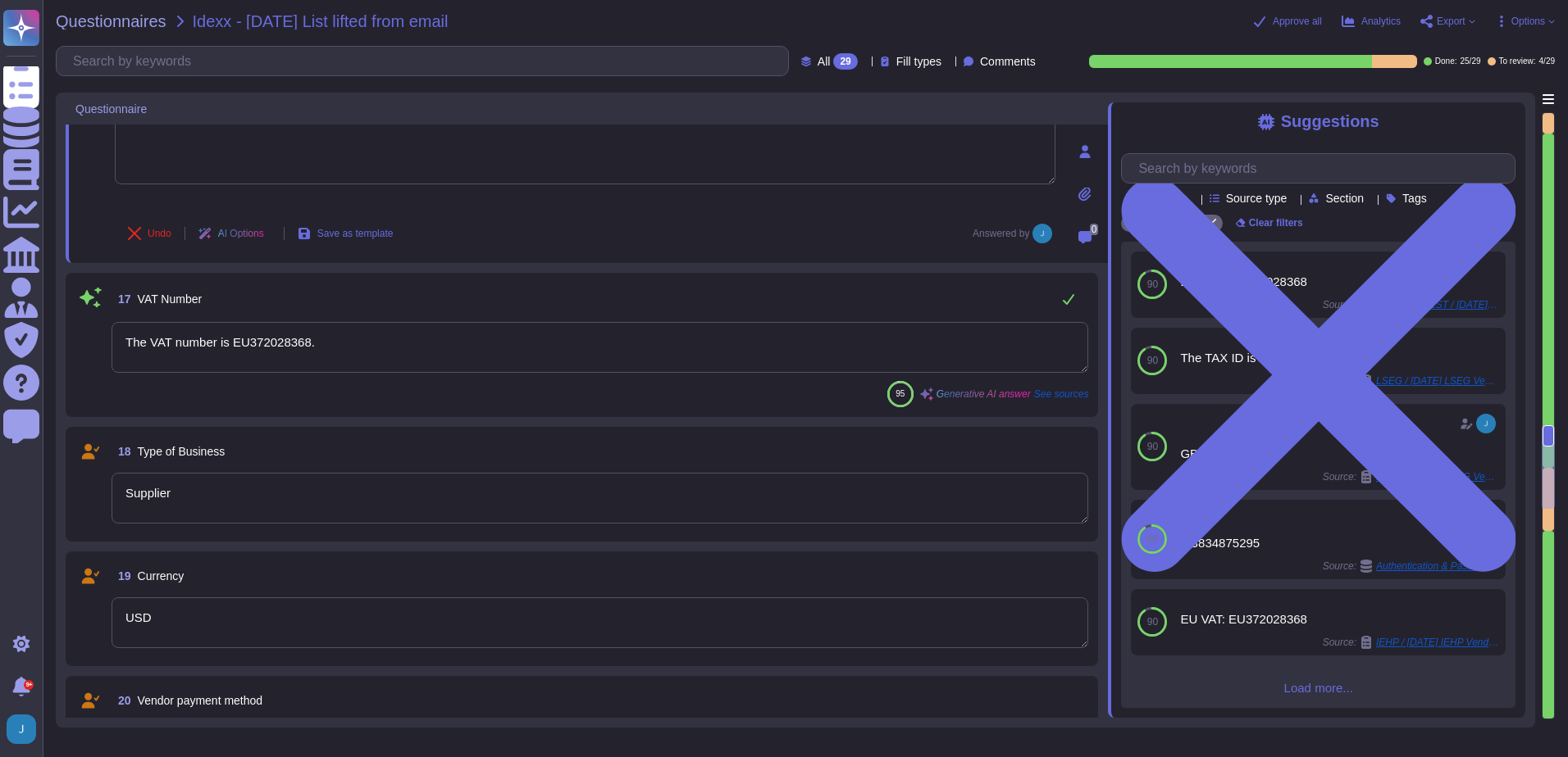
scroll to position [2488, 0]
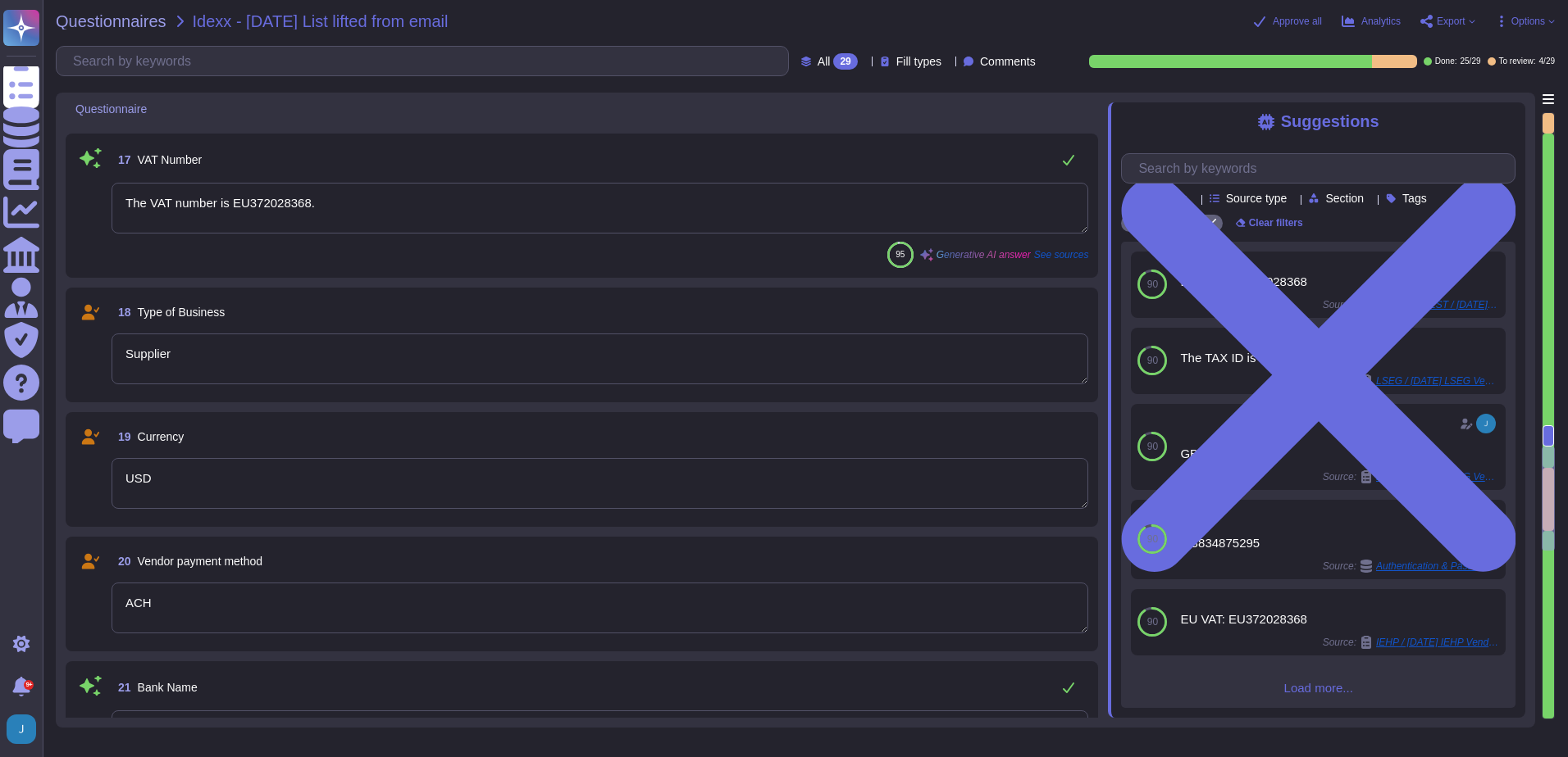
type textarea "EU VAT: EU372028368 and Foreign TIN: 1555814394"
type textarea "11588184"
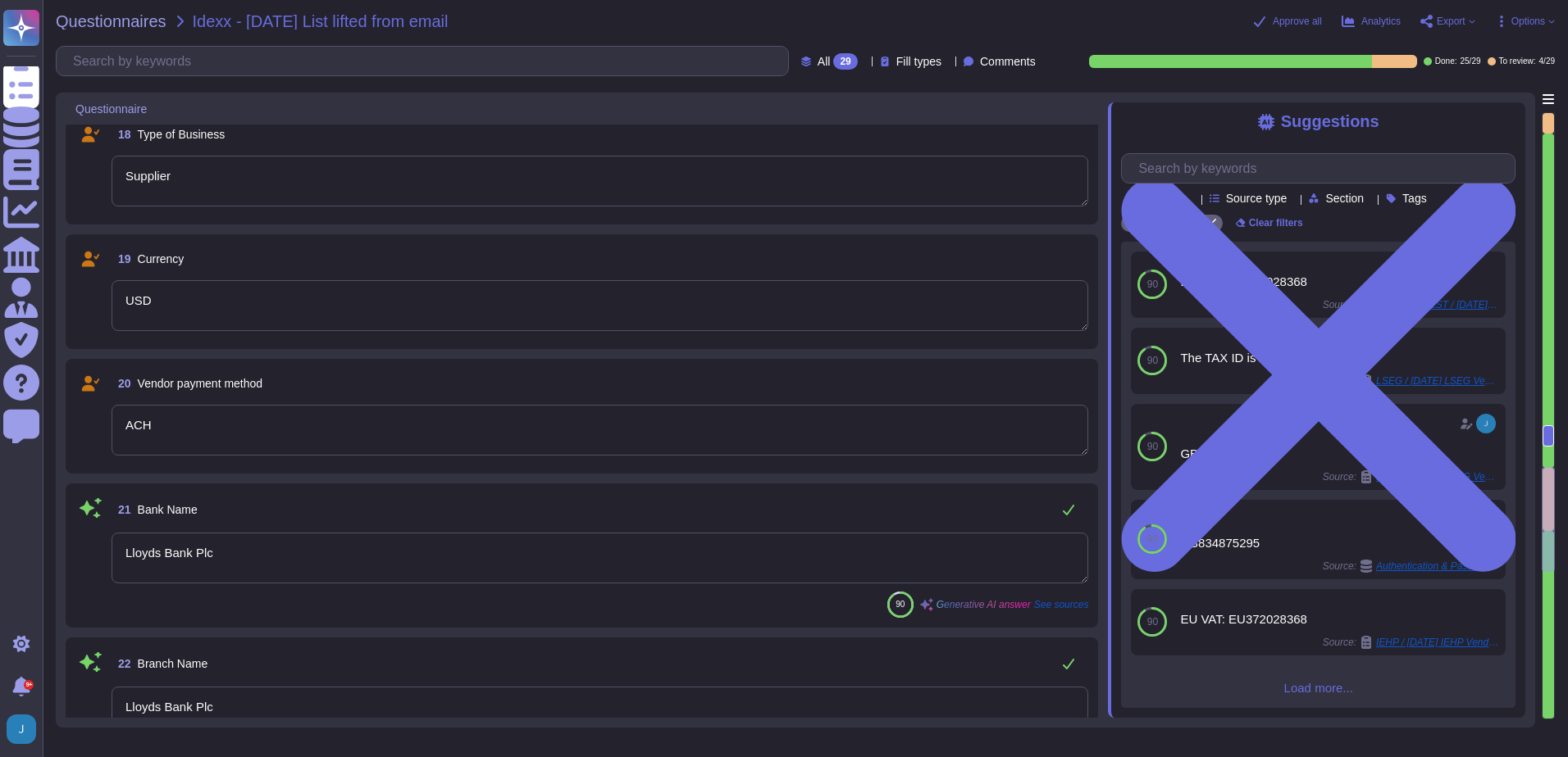
scroll to position [2816, 0]
type textarea "11588184"
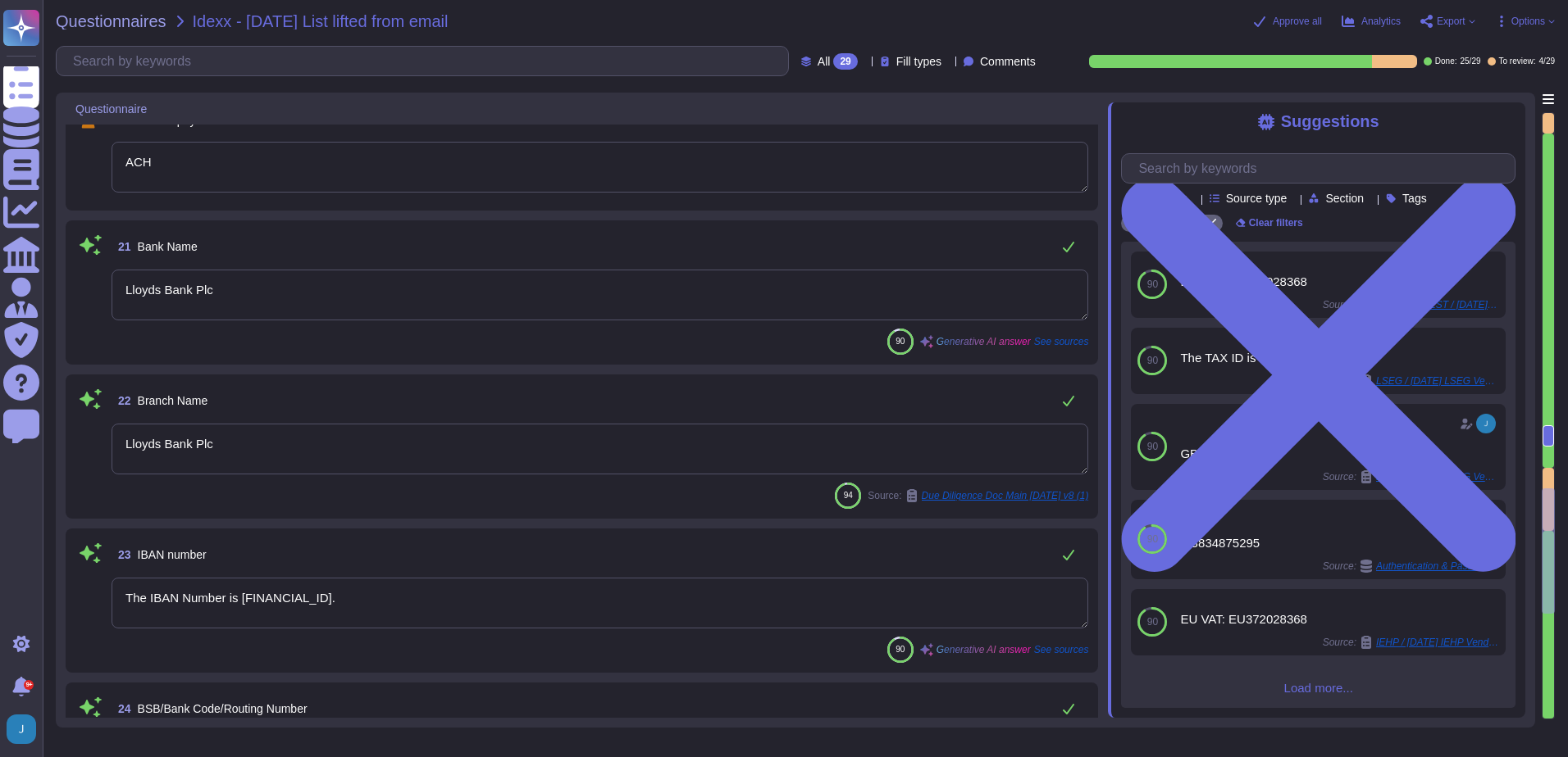
type textarea "The SWIFT number is LOYDGB 21118."
type textarea "We accept Credit Cards, ACH, and Wire transfers. For Credit Card transactions, …"
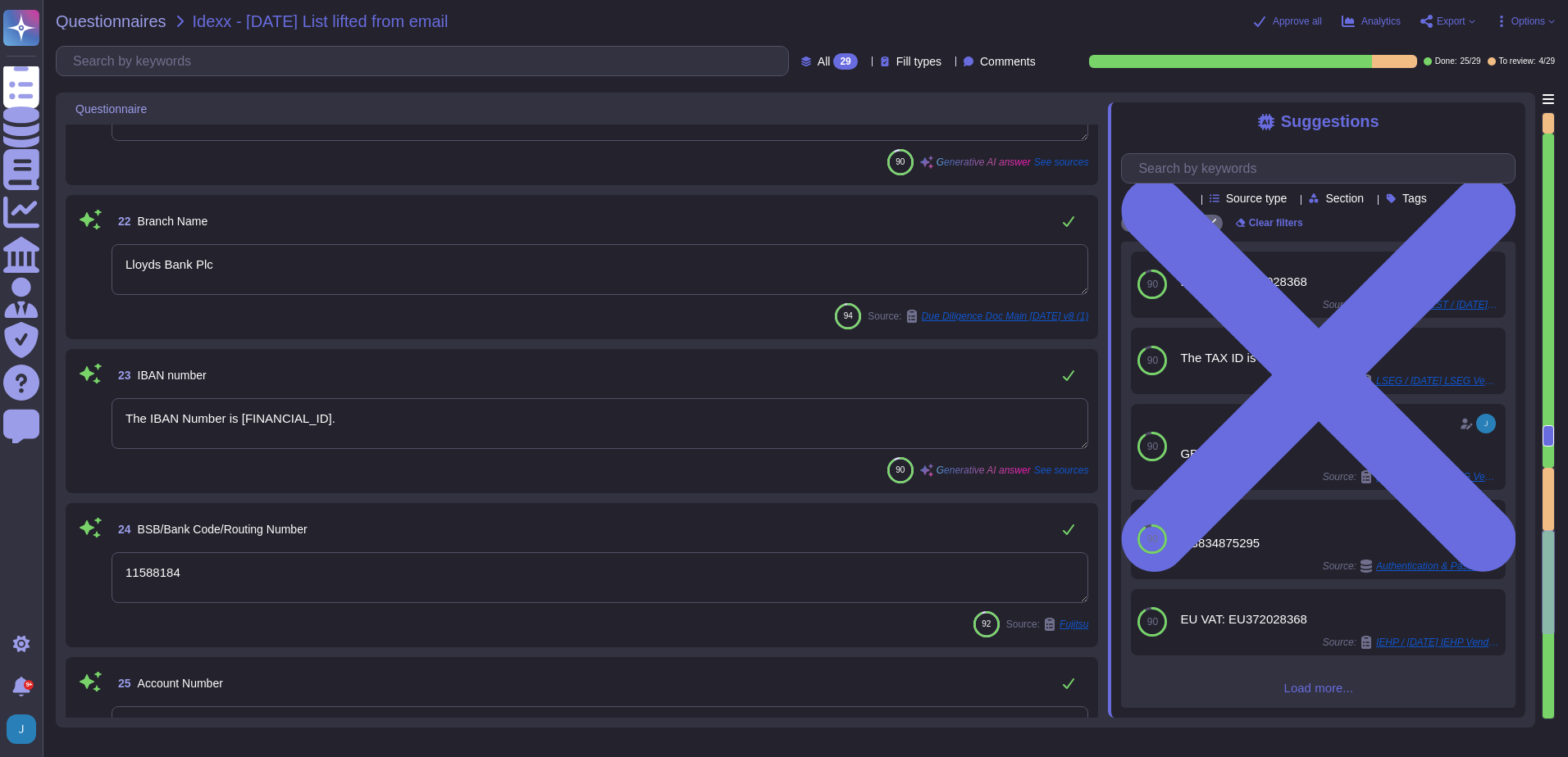
scroll to position [3226, 0]
type textarea "The account types include individual, shared, system, application, guest, emerg…"
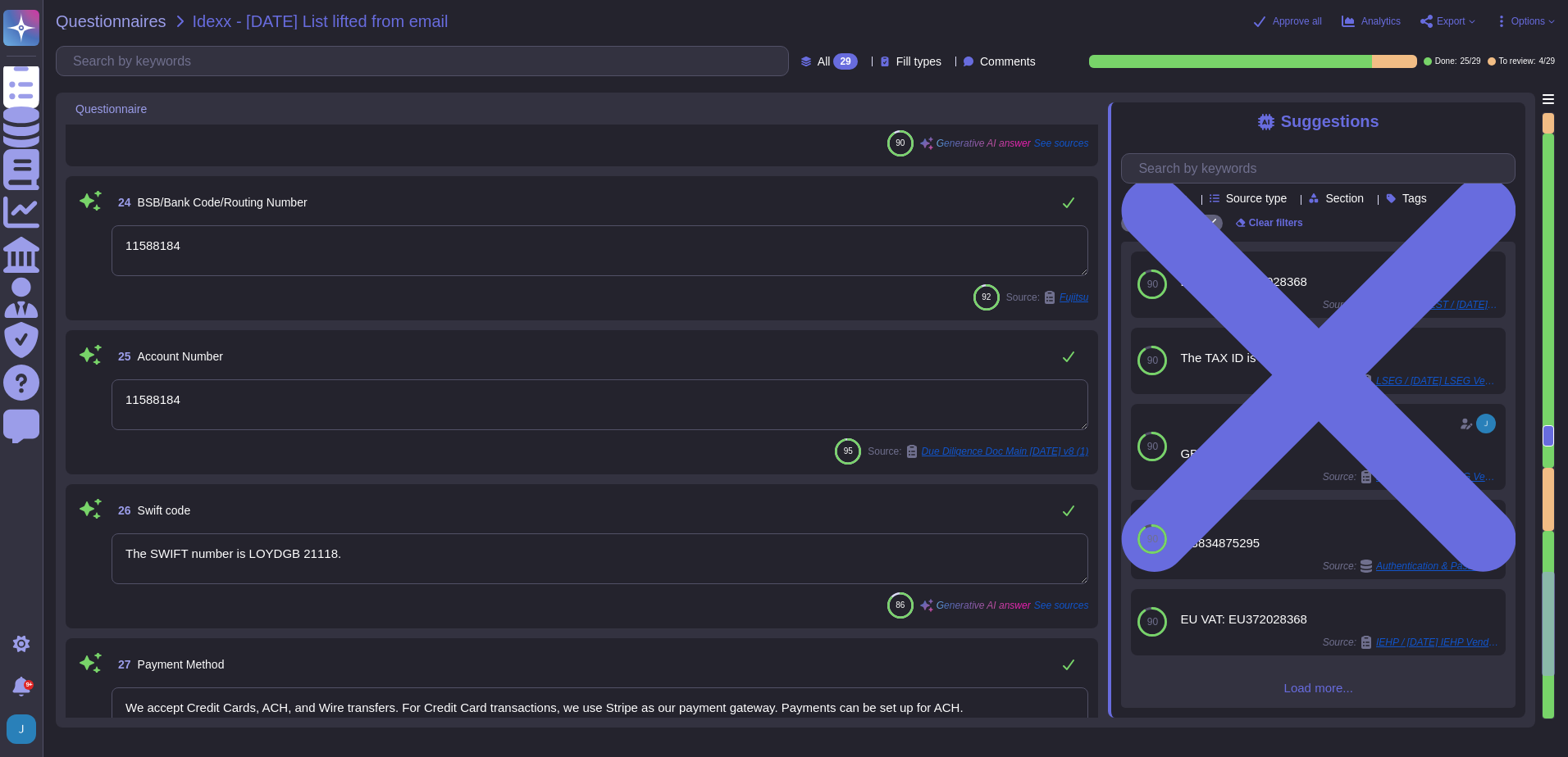
type textarea "Sectigo Limited"
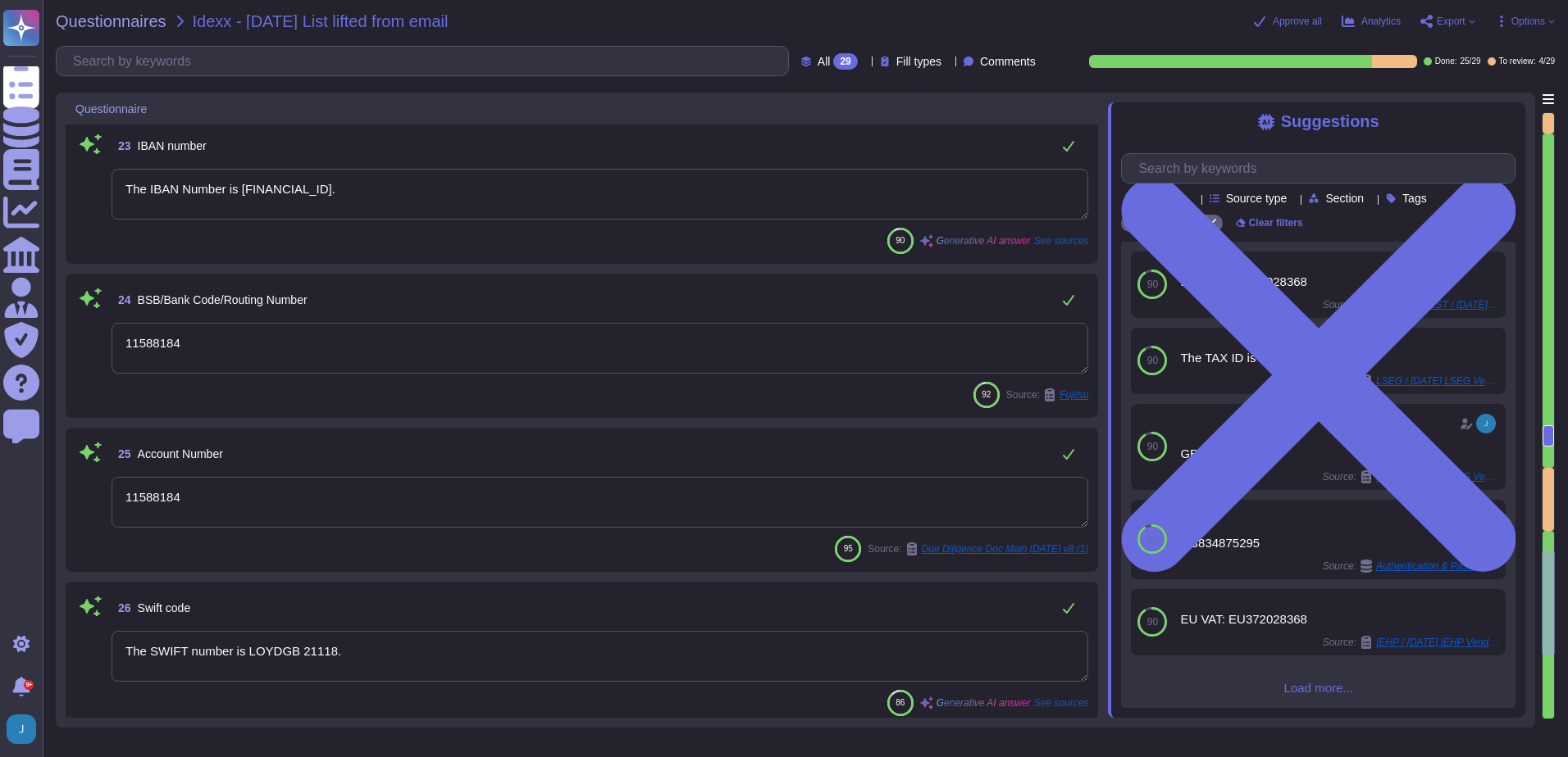
type textarea "ACH"
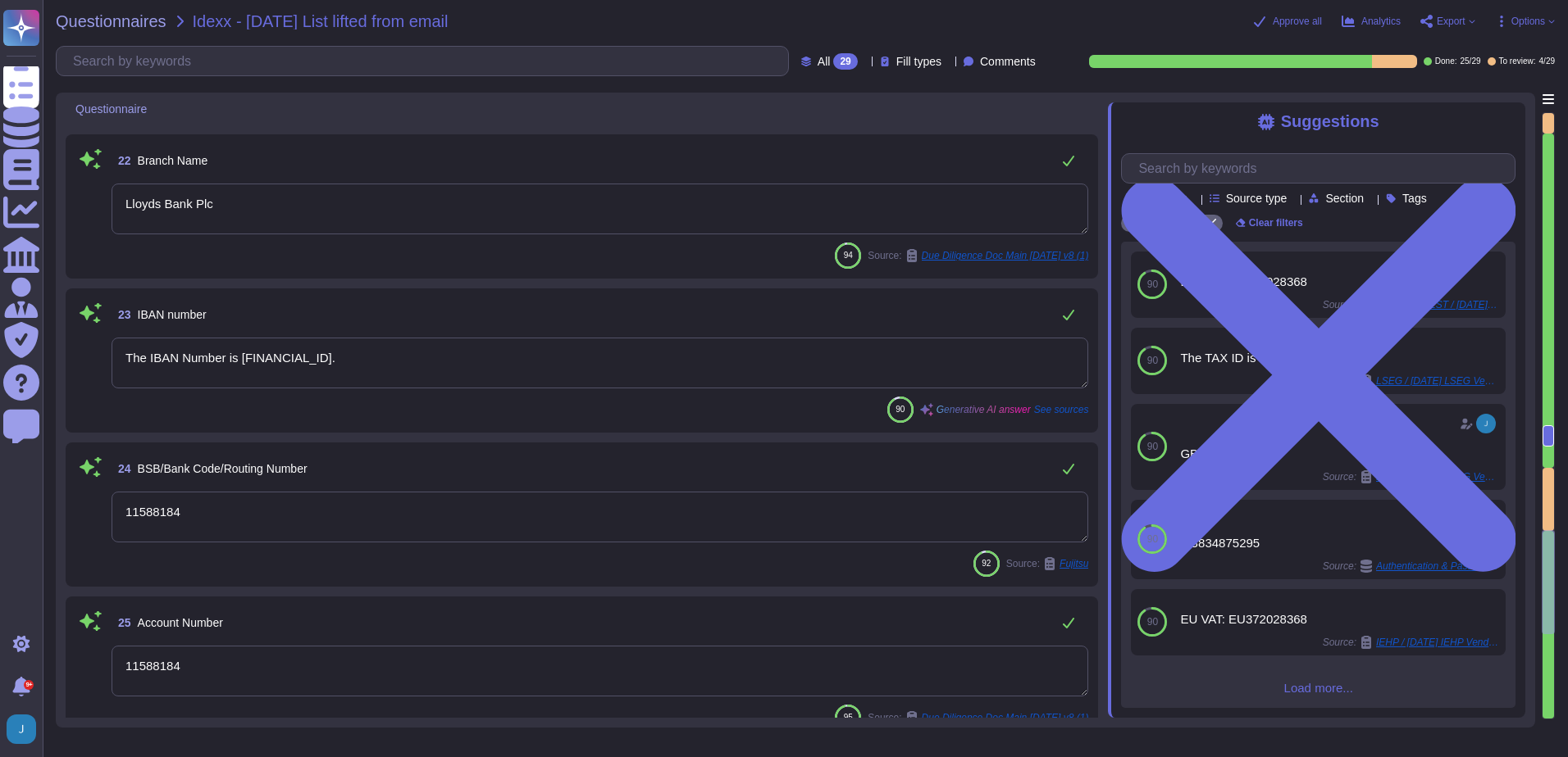
type textarea "USD"
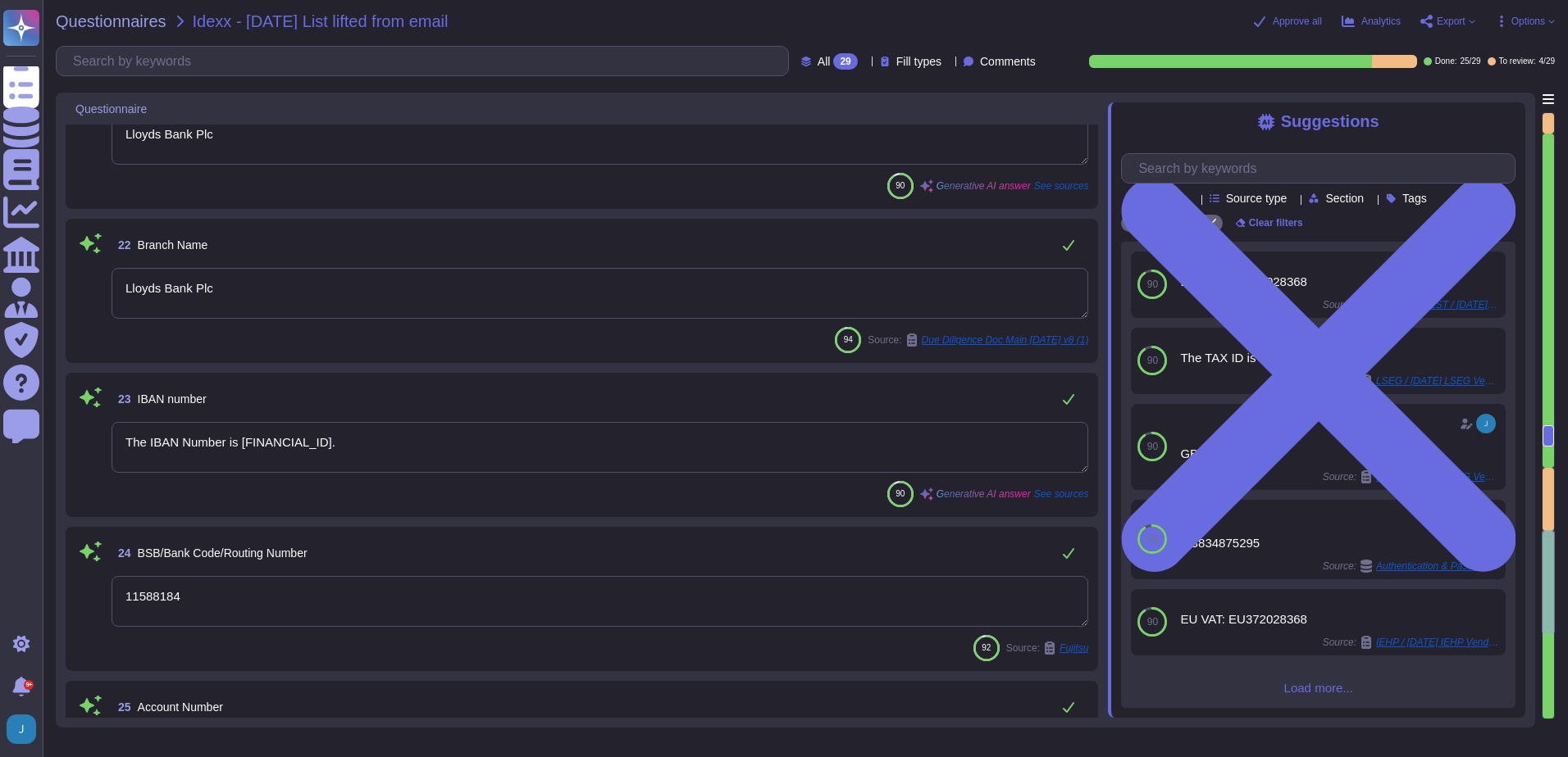
type textarea "Supplier"
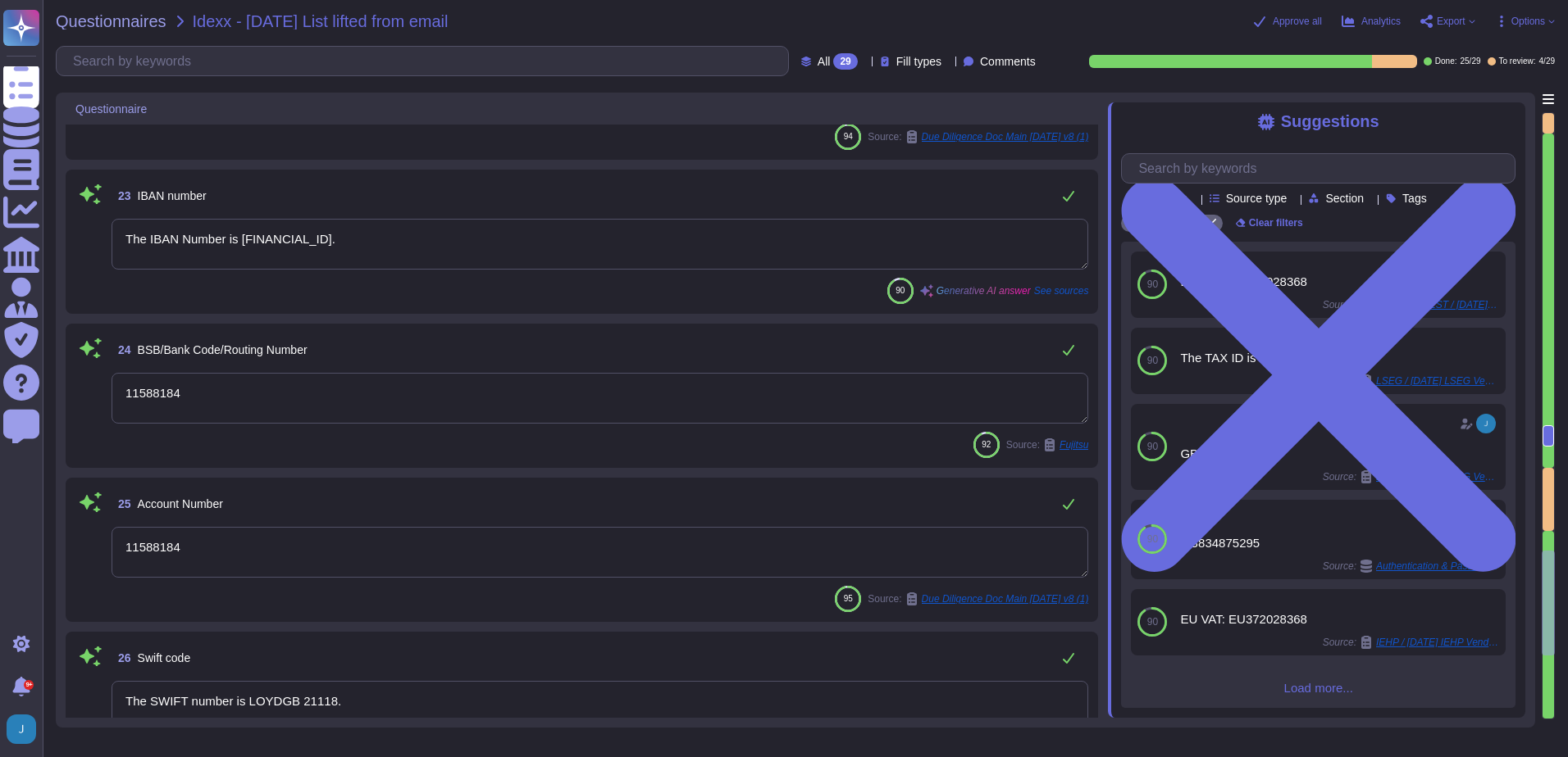
type textarea "Sectigo Limited"
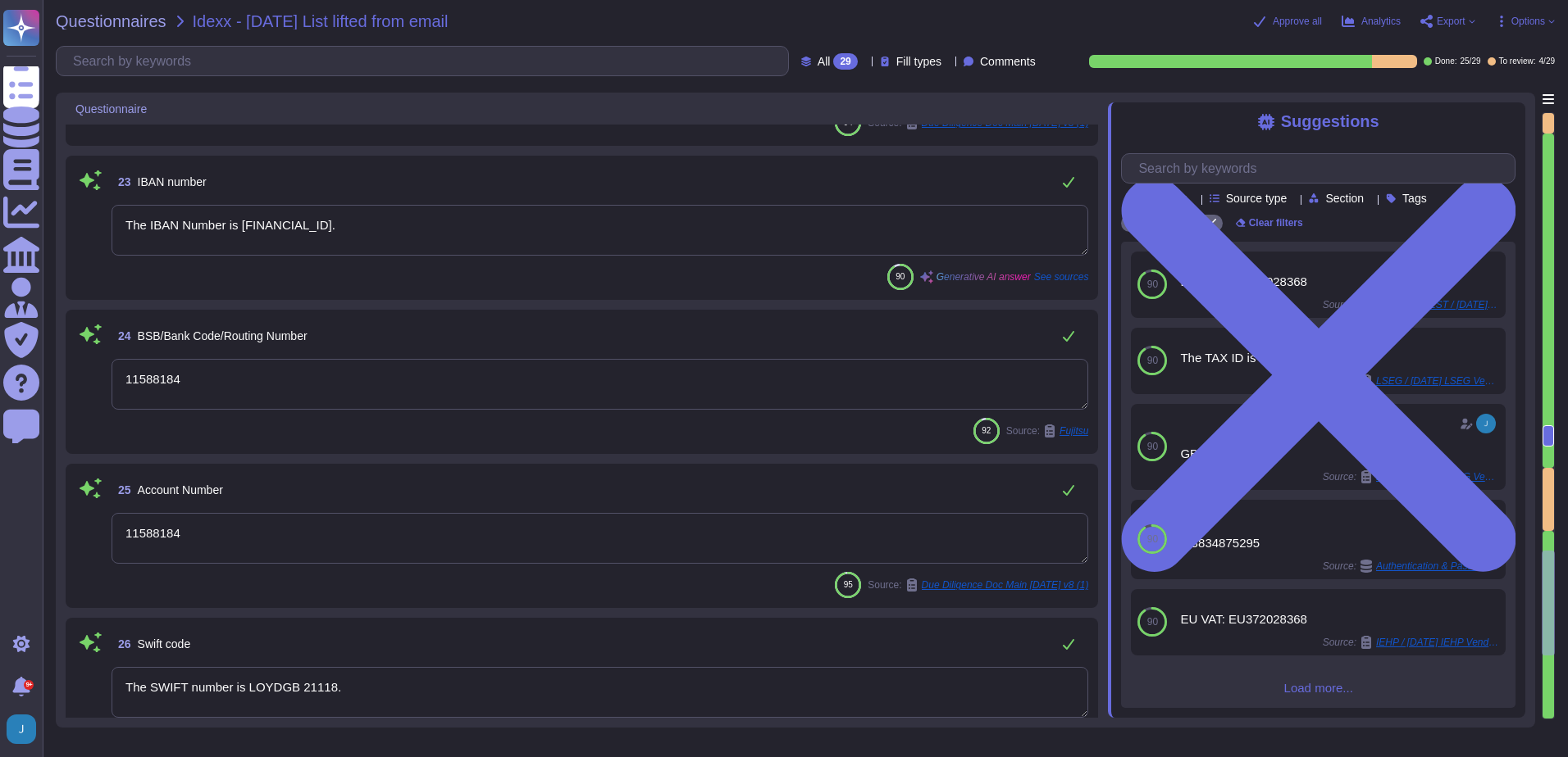
click at [385, 384] on textarea "11588184" at bounding box center [599, 384] width 977 height 51
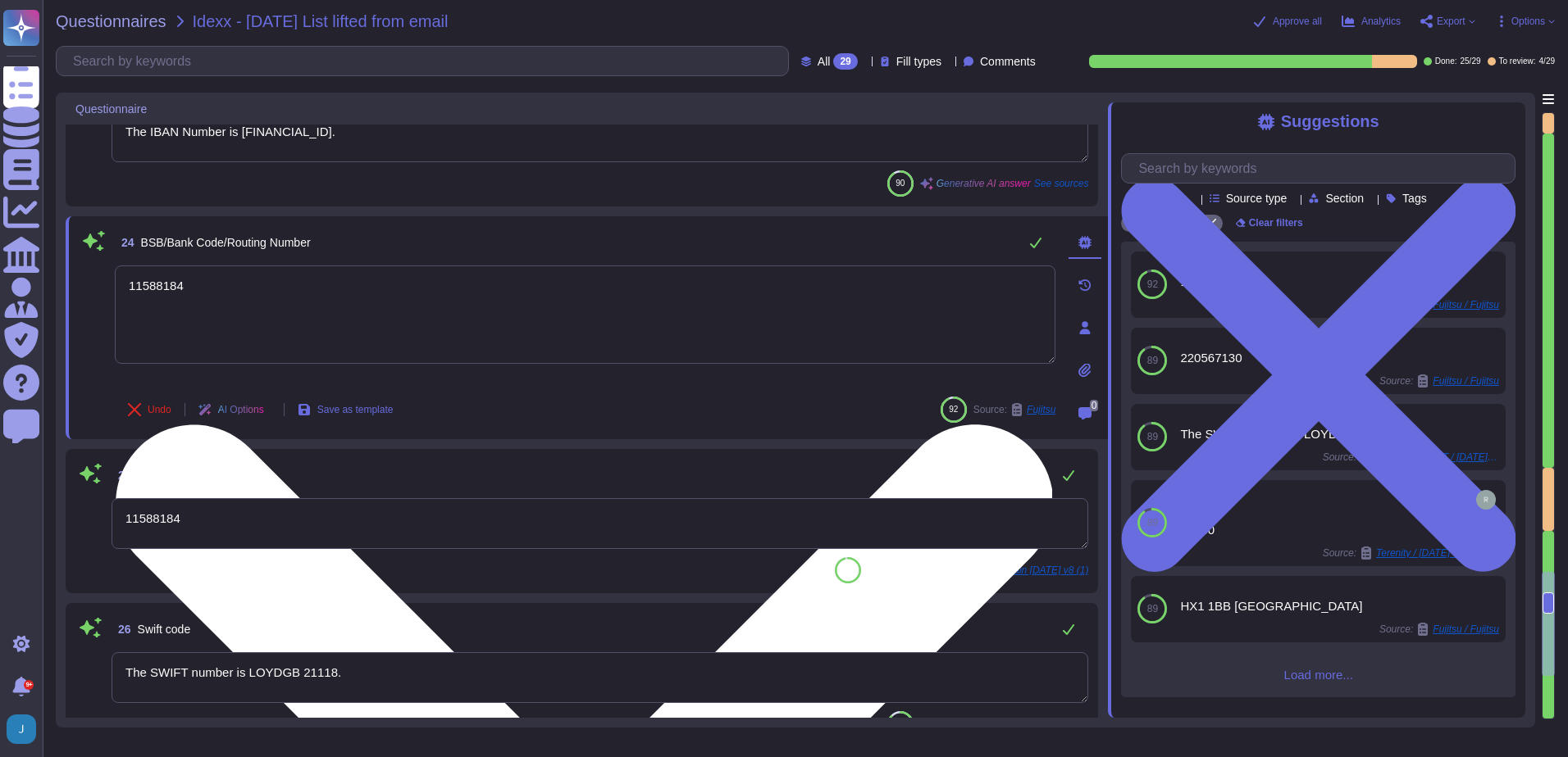
scroll to position [3554, 0]
type textarea "Sectigo Limited"
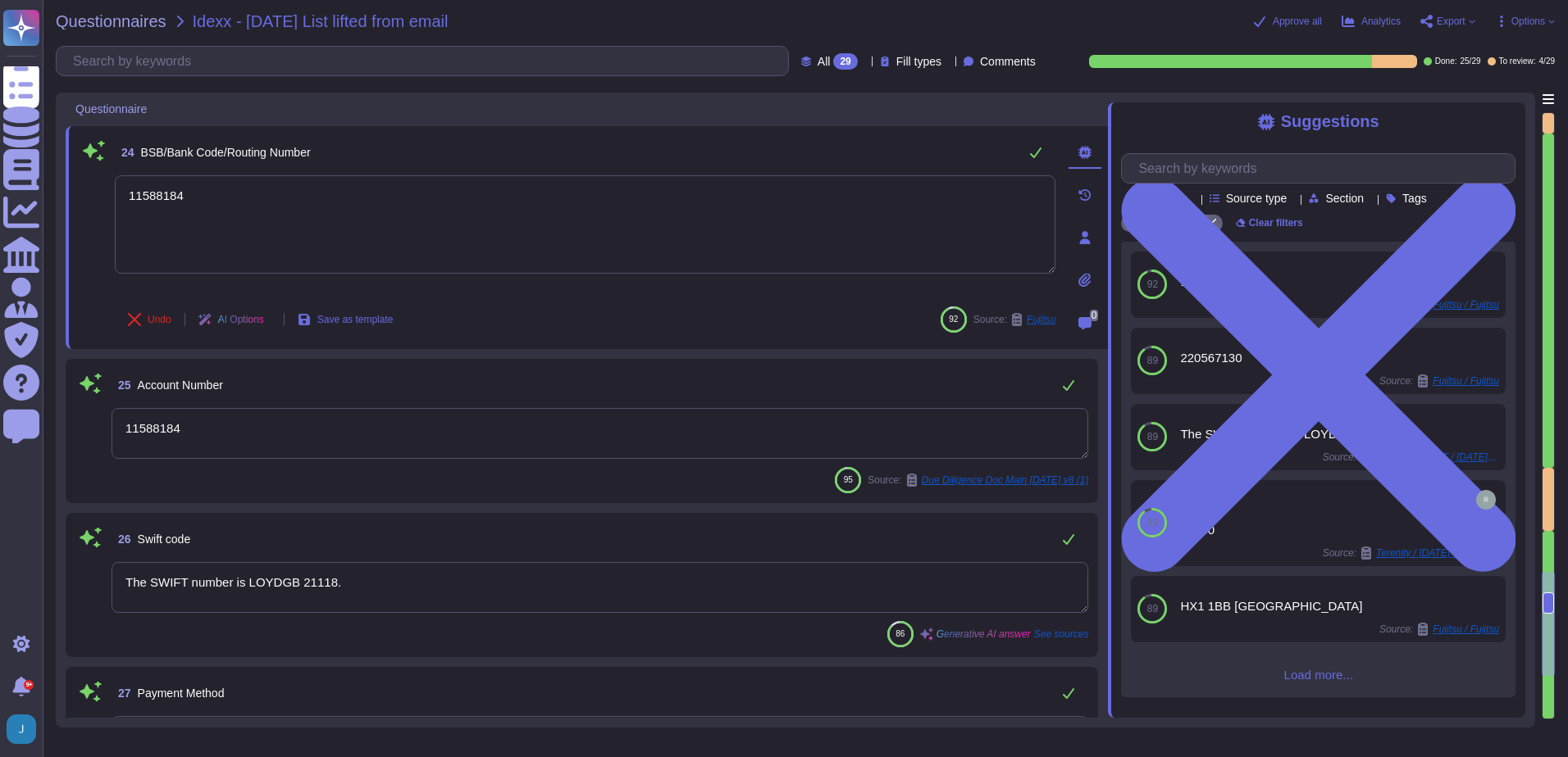
drag, startPoint x: 263, startPoint y: 428, endPoint x: 3, endPoint y: 341, distance: 274.2
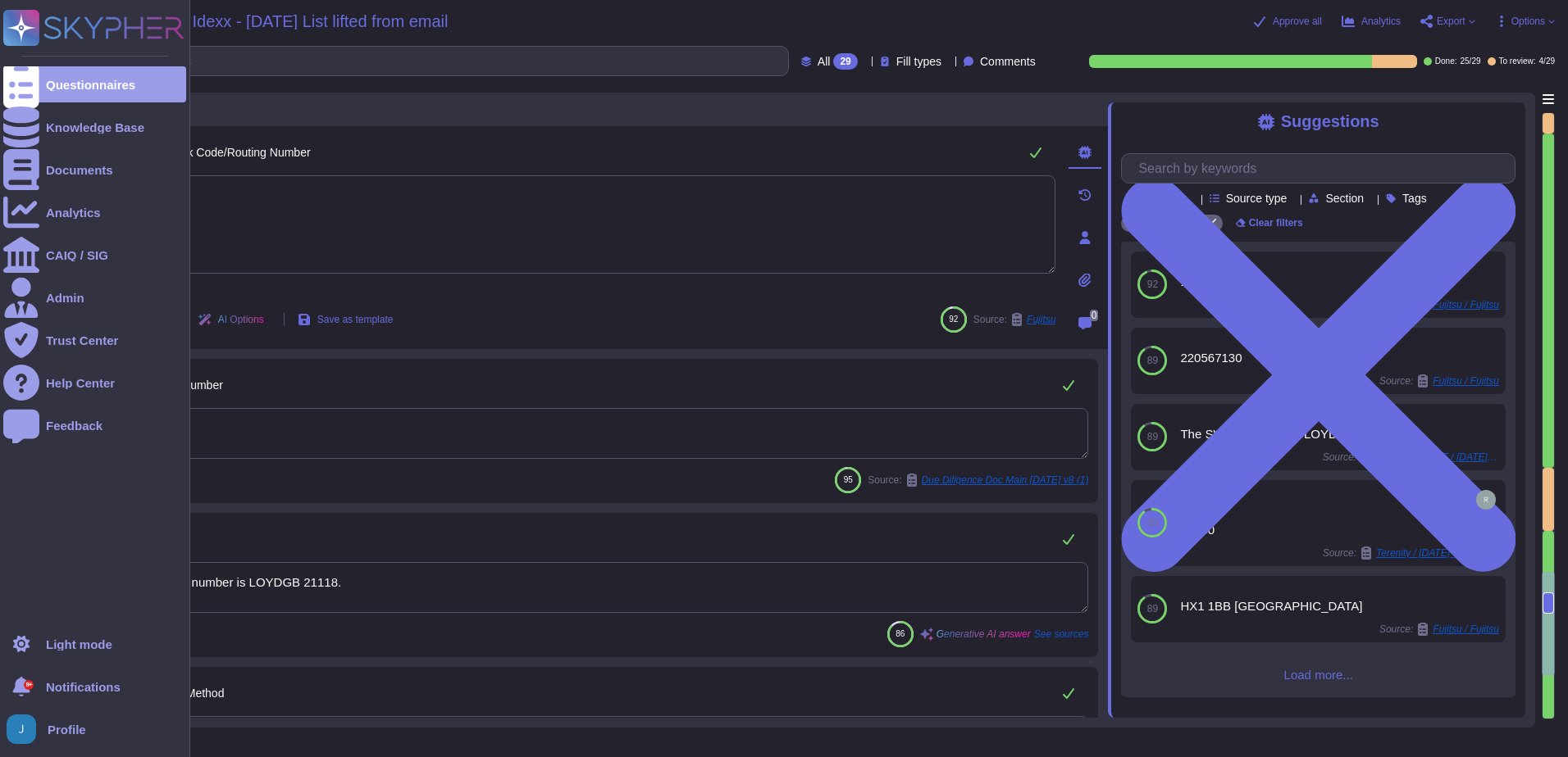
click at [0, 335] on html "Questionnaires Knowledge Base Documents Analytics CAIQ / SIG Admin Trust Center…" at bounding box center [784, 378] width 1568 height 757
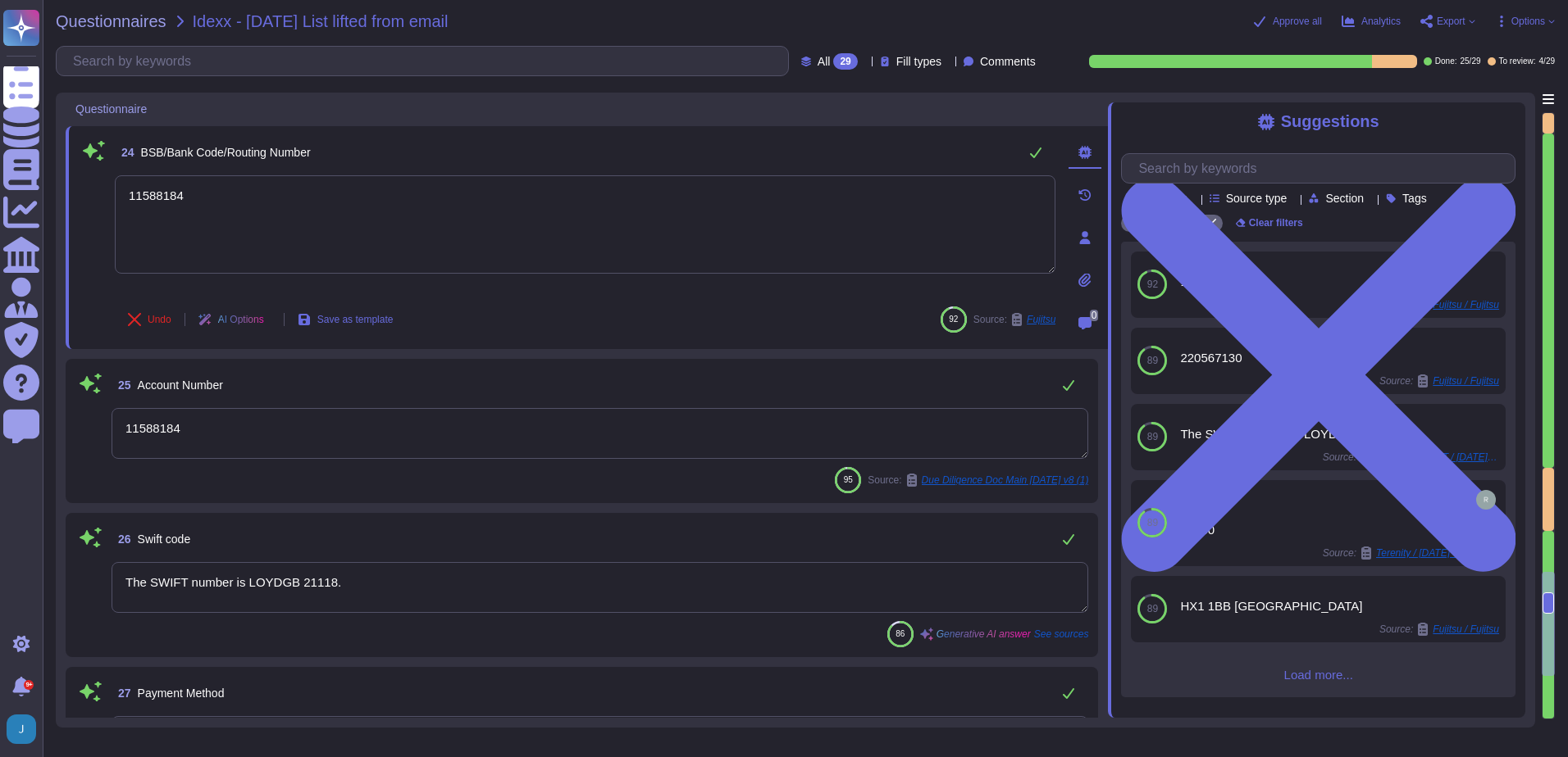
drag, startPoint x: 262, startPoint y: 418, endPoint x: 50, endPoint y: 407, distance: 212.3
click at [50, 407] on div "Questionnaires Idexx - [DATE] List lifted from email Approve all Analytics Expo…" at bounding box center [805, 378] width 1526 height 757
type textarea "03493929"
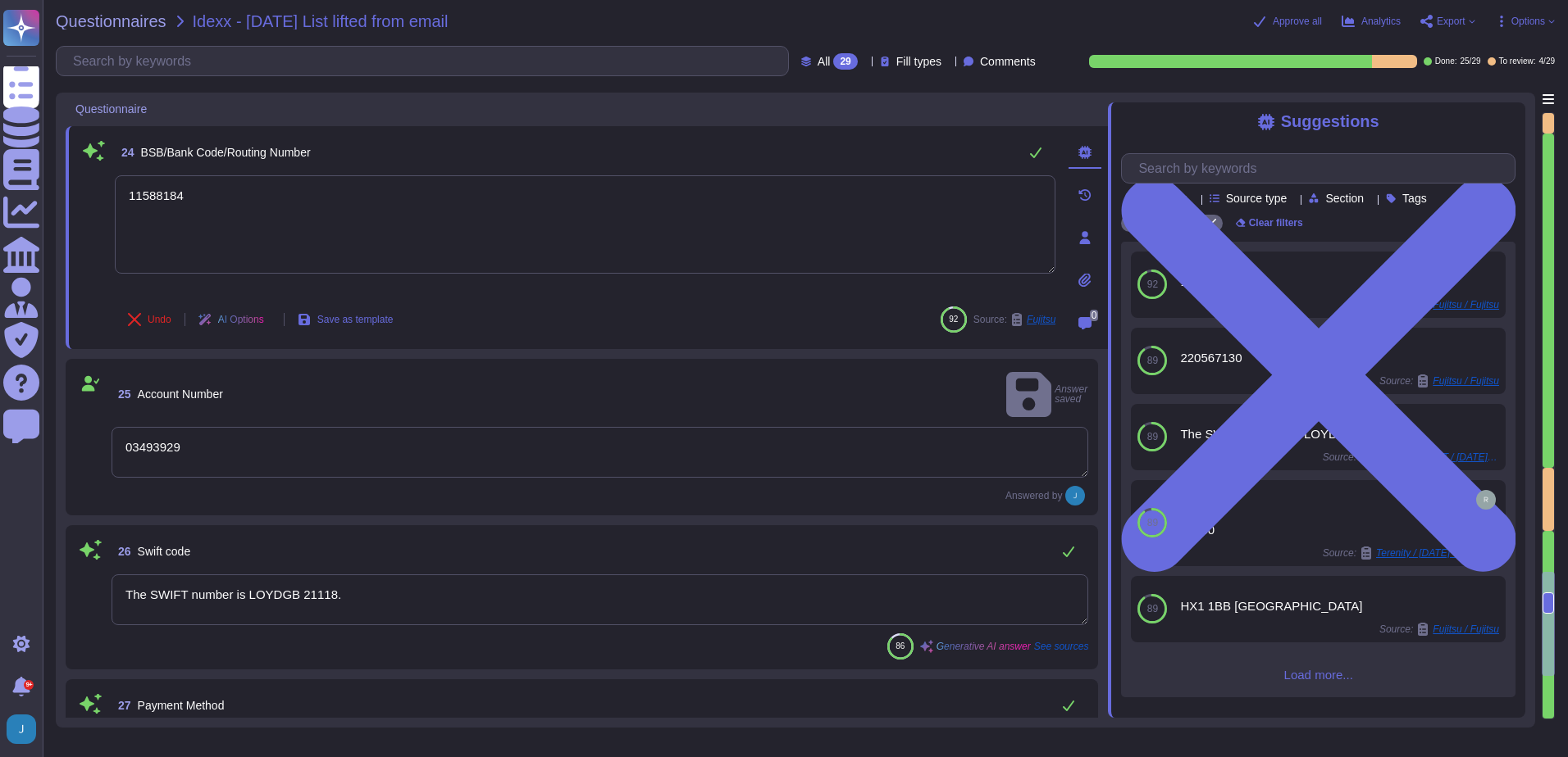
click at [455, 427] on textarea "03493929" at bounding box center [599, 453] width 977 height 51
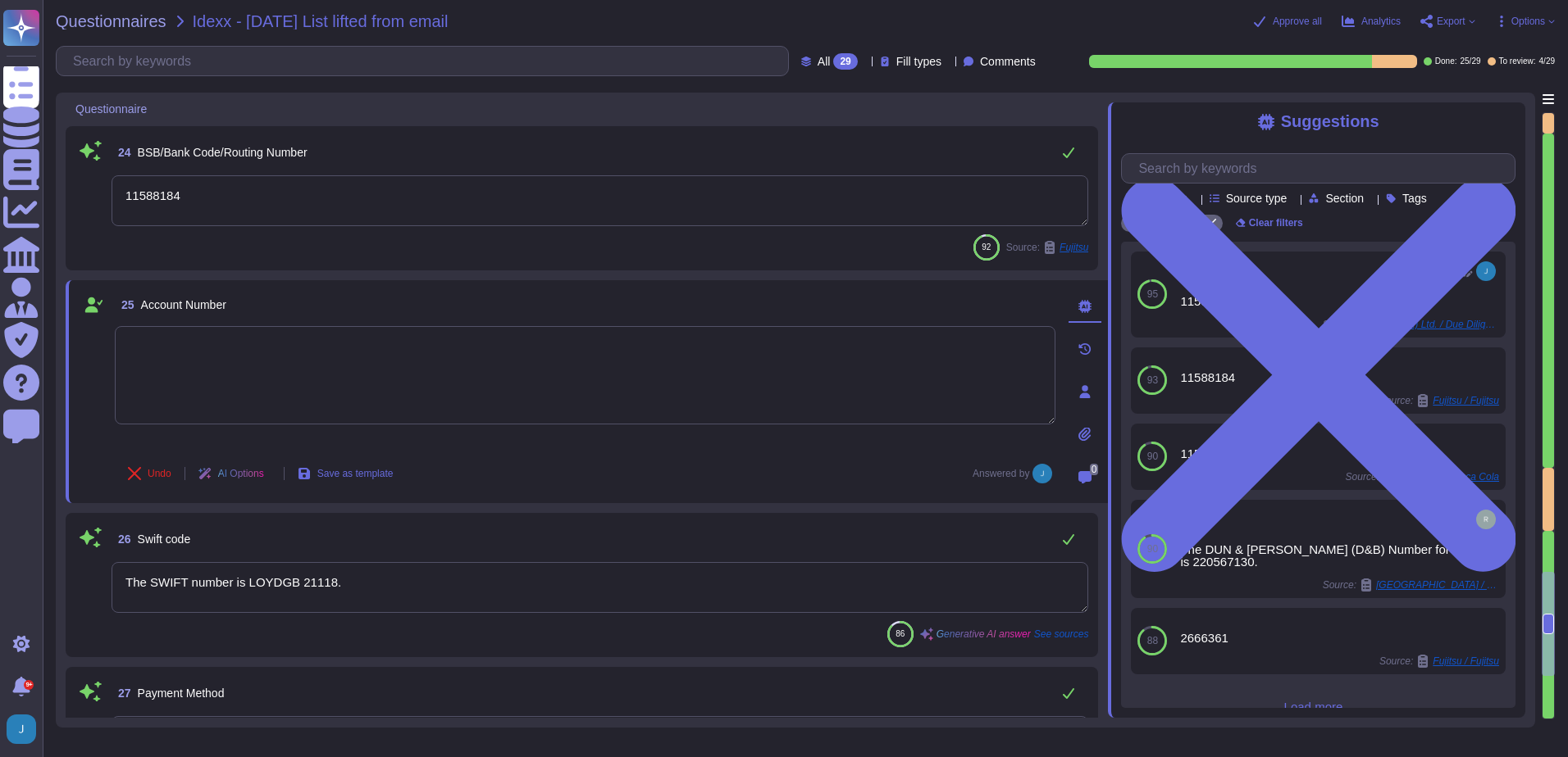
paste textarea "03493929"
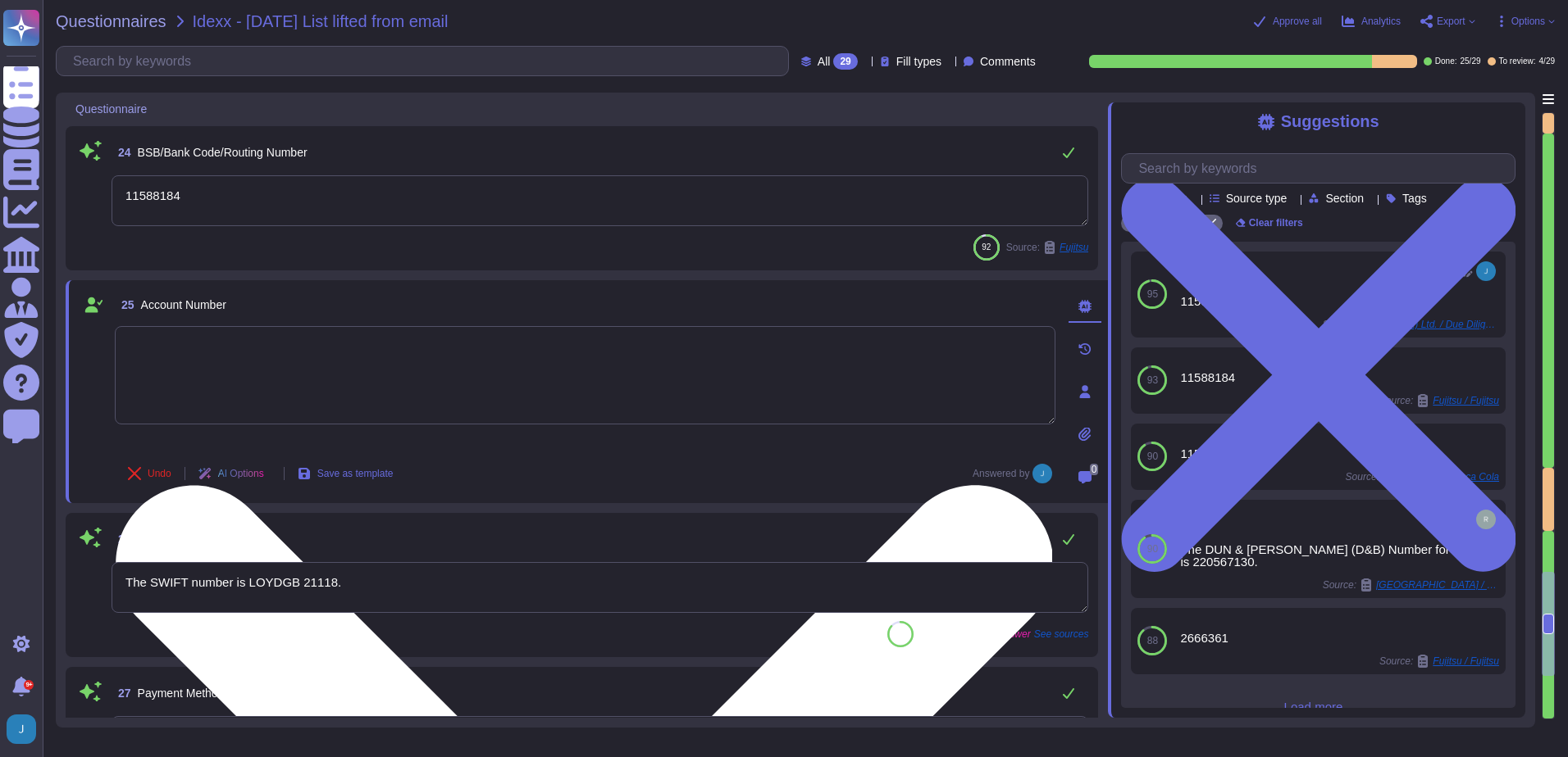
type textarea "03493929"
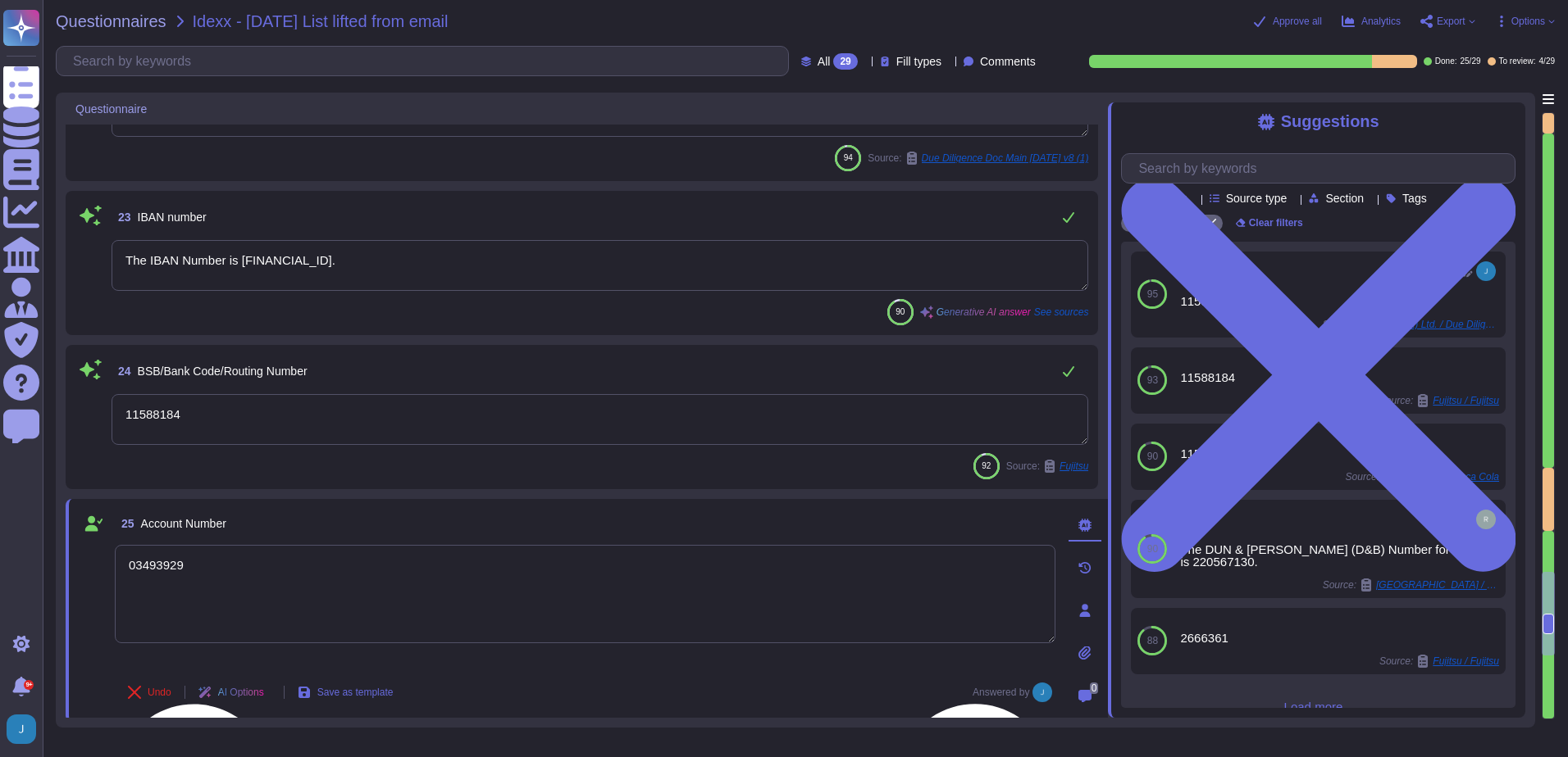
scroll to position [3307, 0]
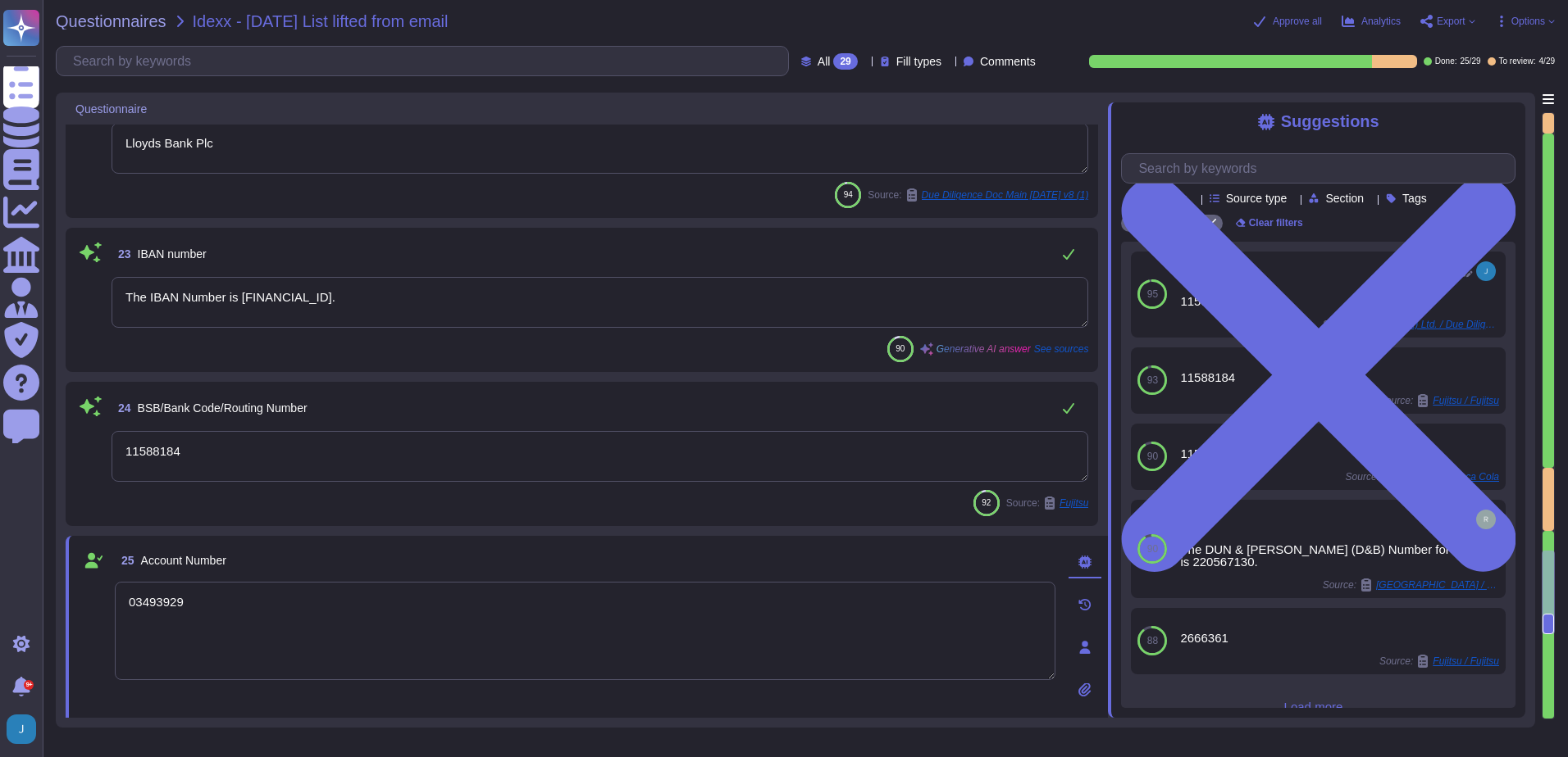
type textarea "ACH"
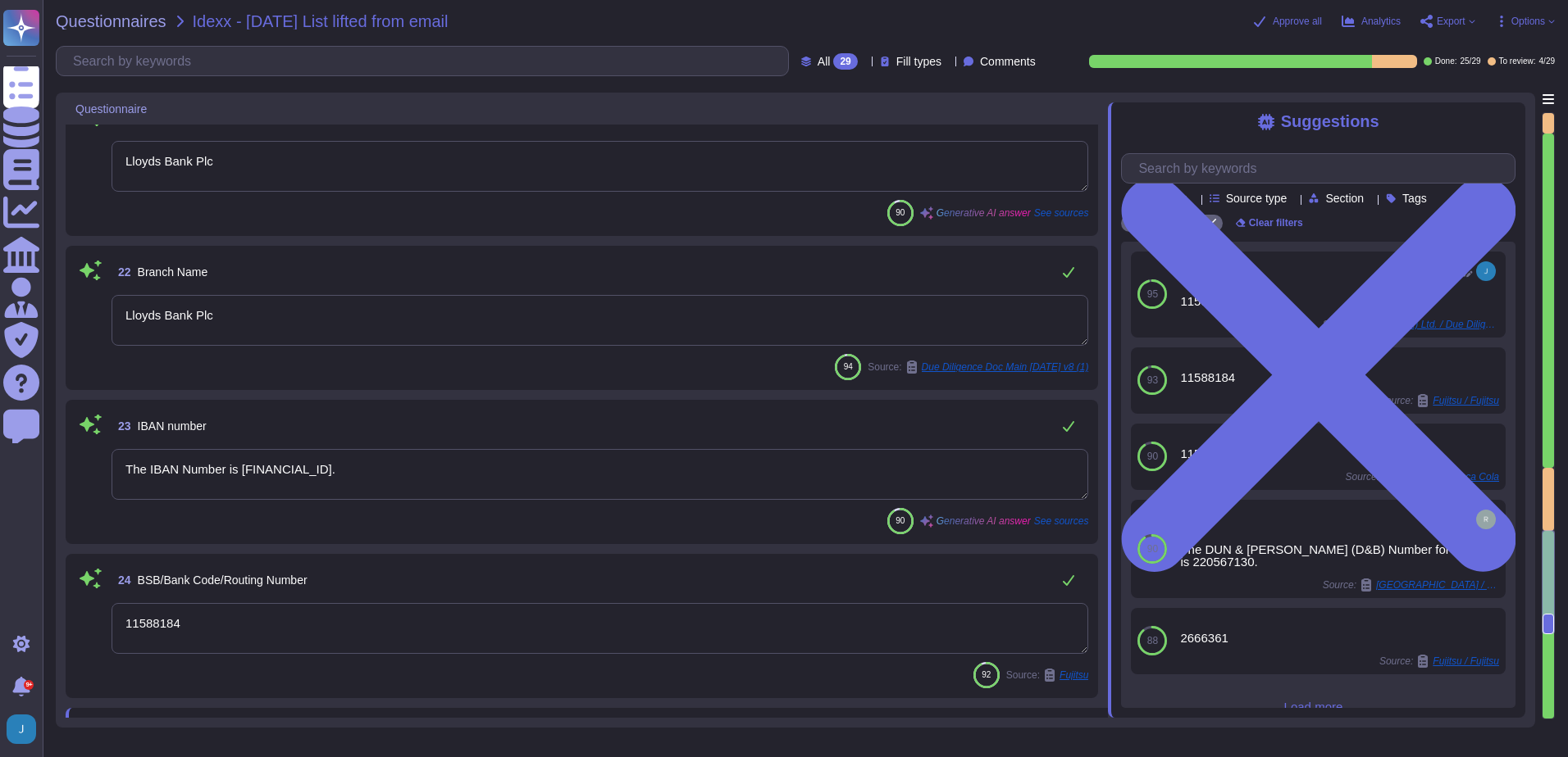
type textarea "Supplier"
type textarea "USD"
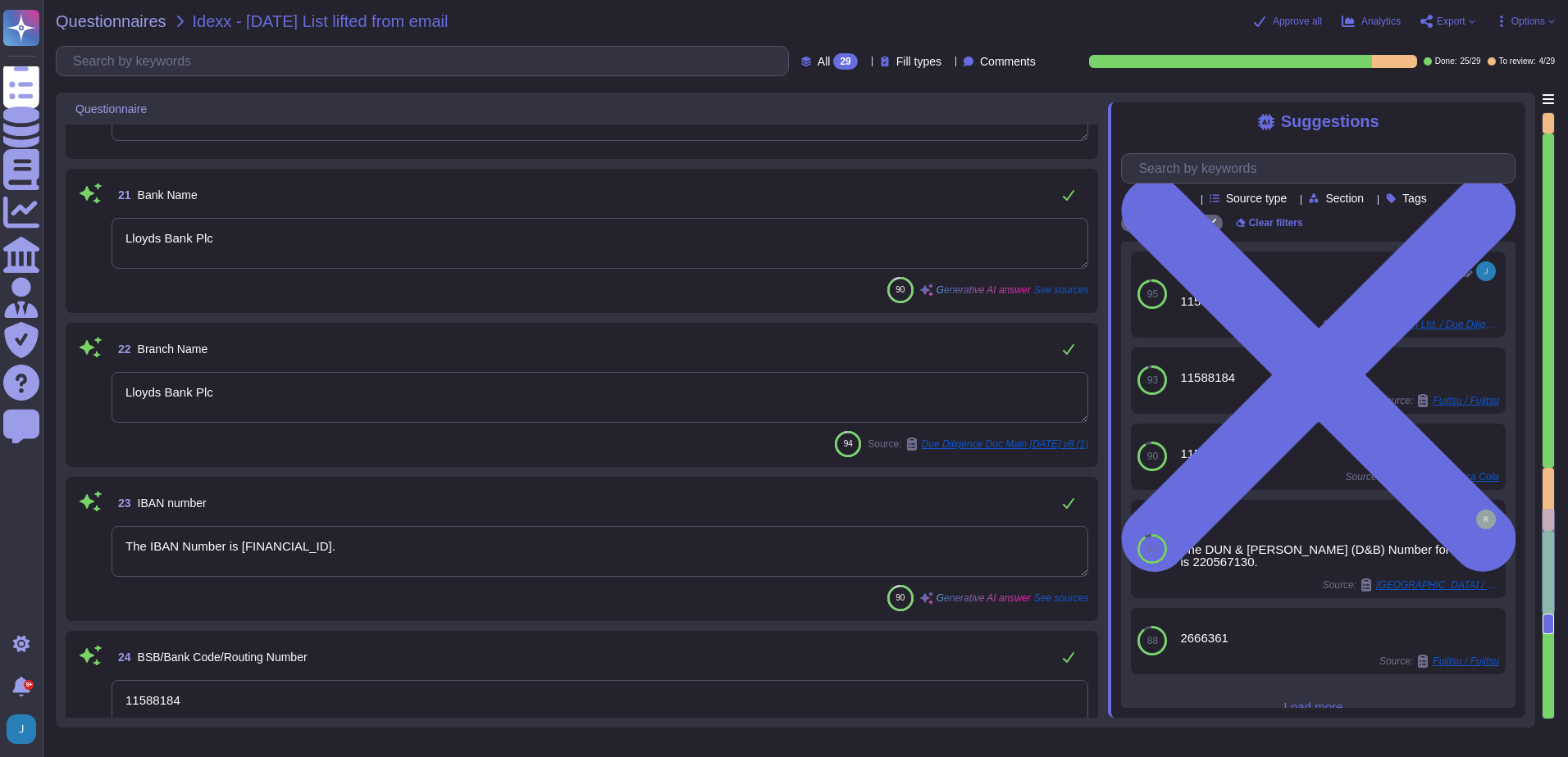
type textarea "The VAT number is EU372028368."
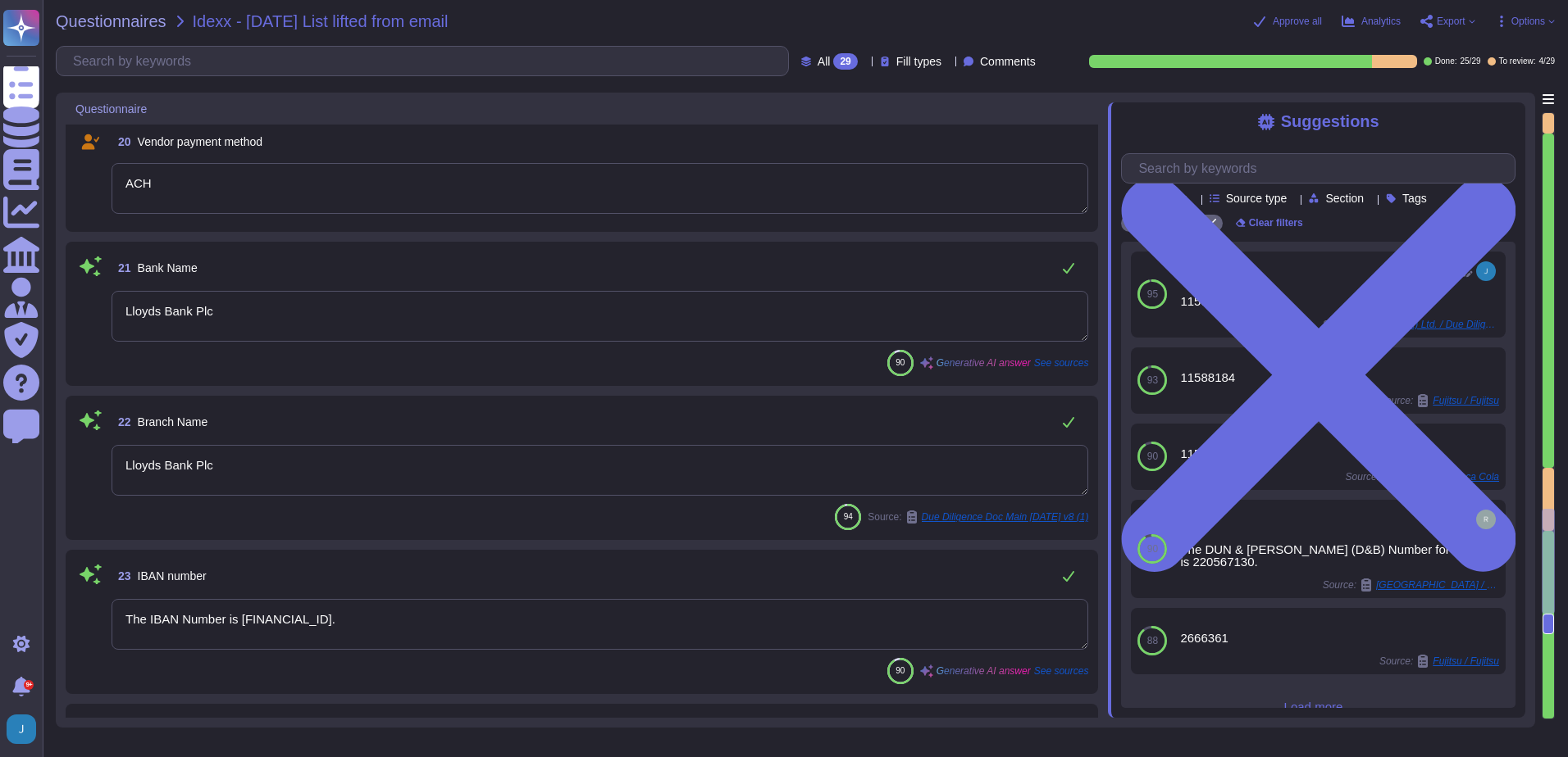
scroll to position [2979, 0]
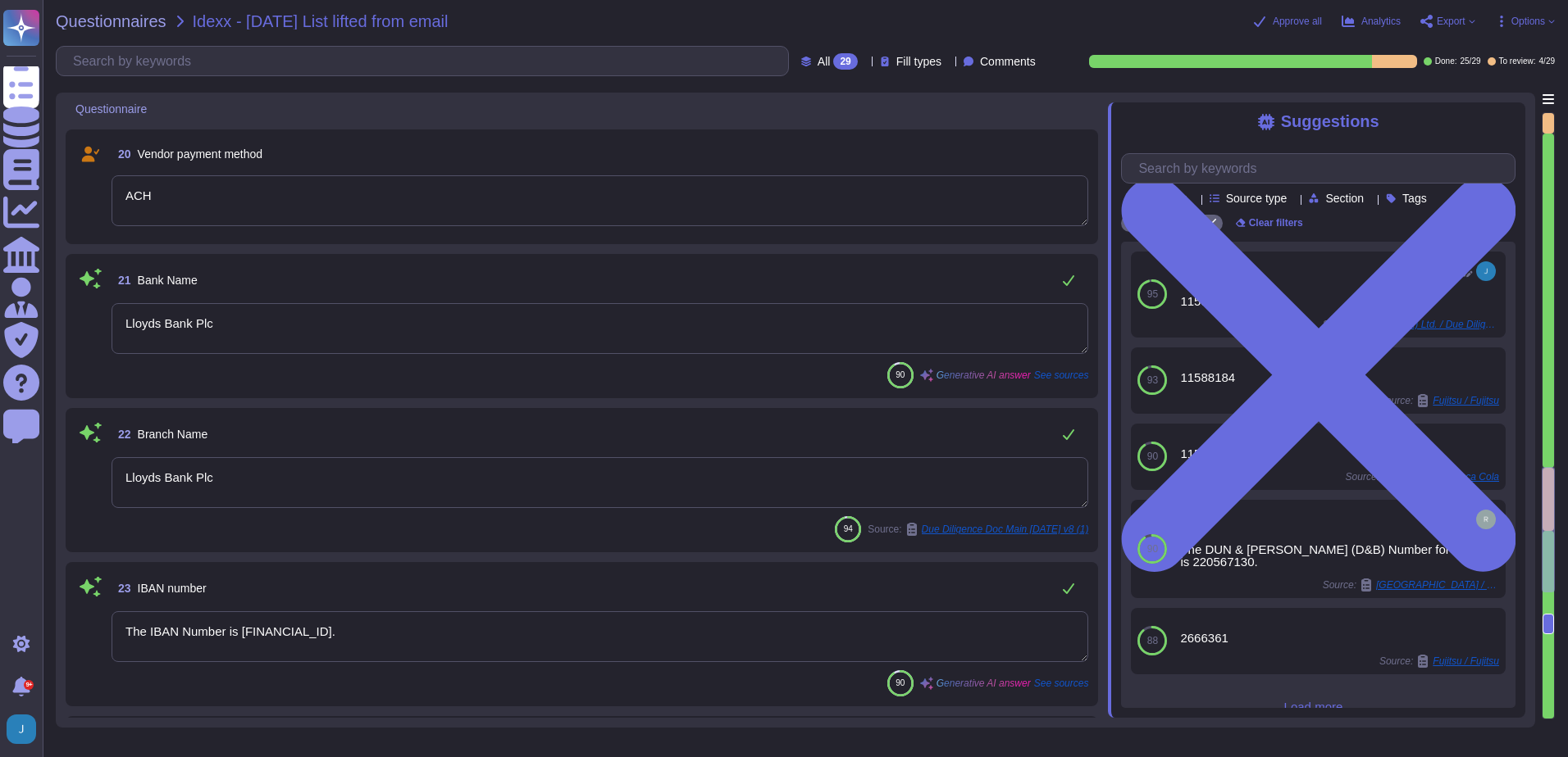
type textarea "EU VAT: EU372028368 and Foreign TIN: 1555814394"
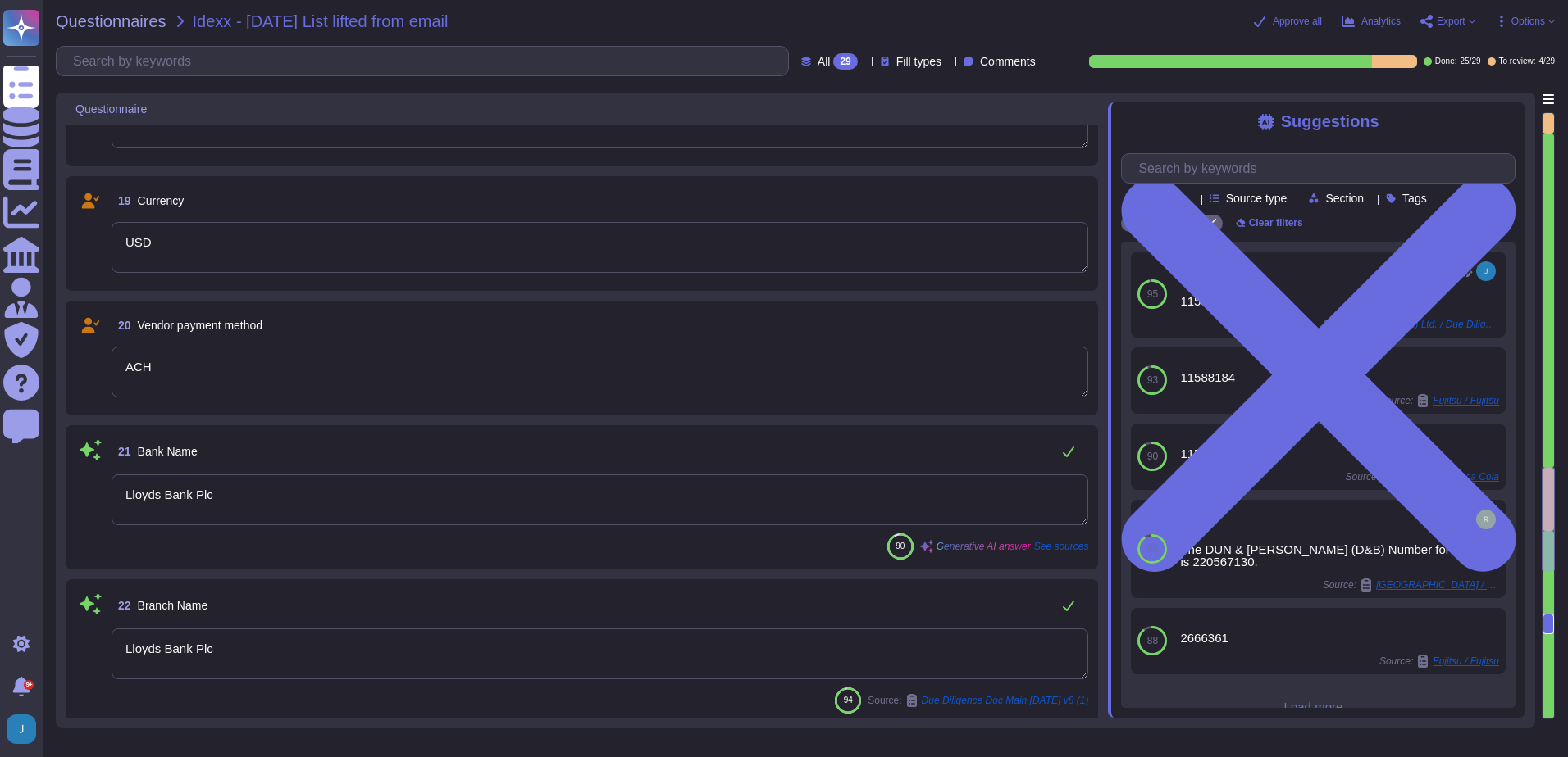
scroll to position [2727, 0]
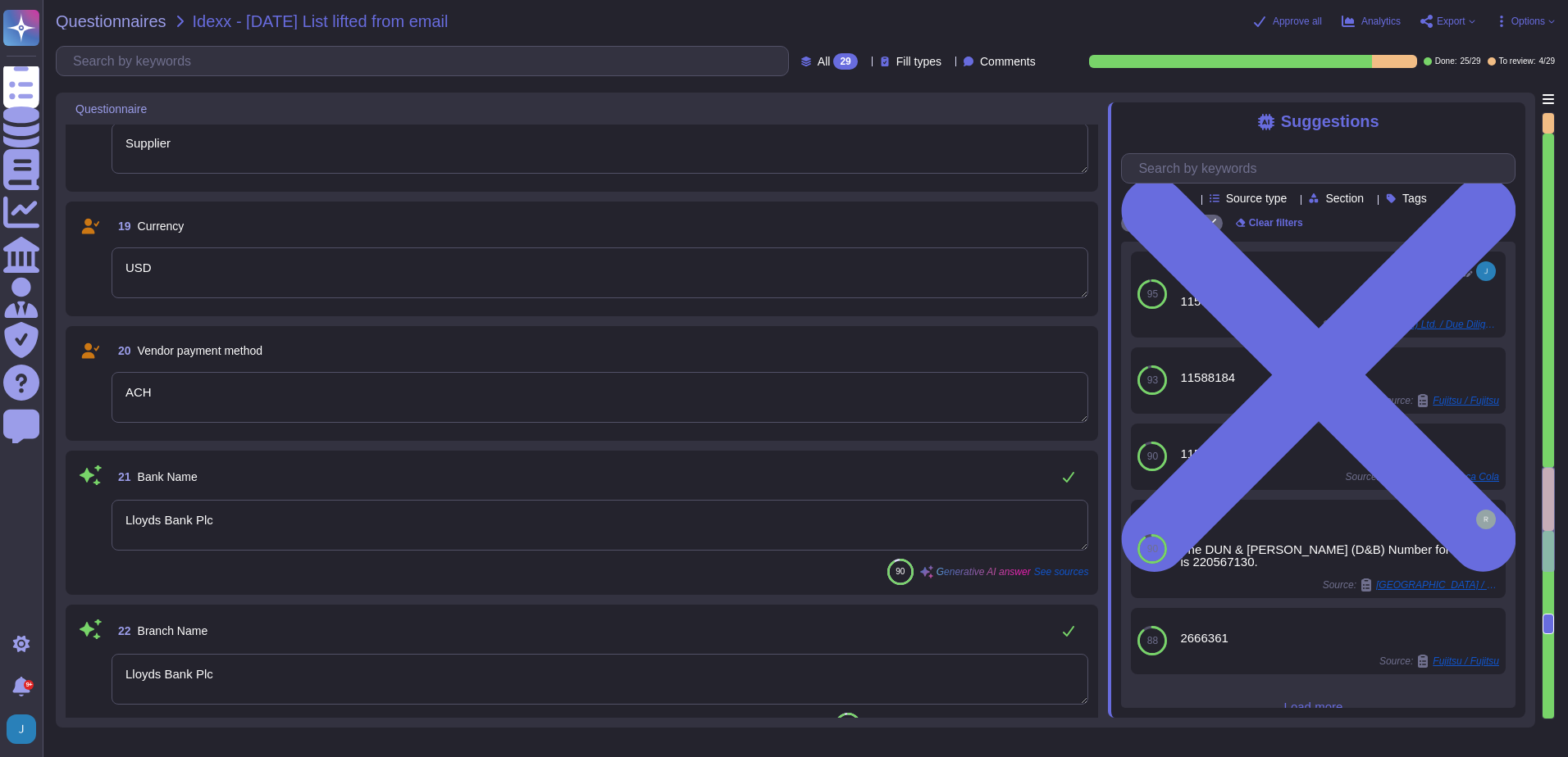
click at [481, 287] on textarea "USD" at bounding box center [599, 273] width 977 height 51
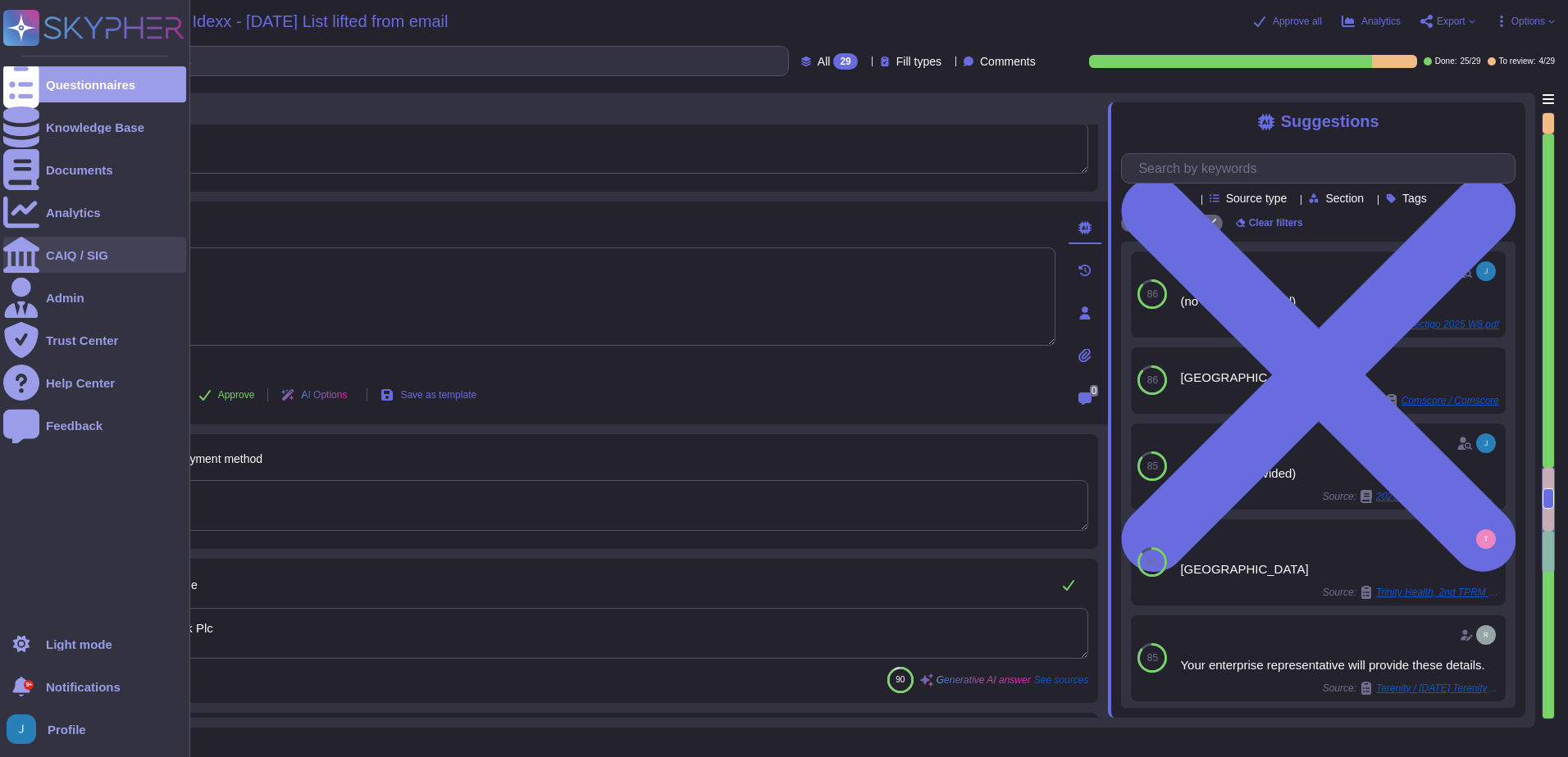
drag, startPoint x: 273, startPoint y: 288, endPoint x: 18, endPoint y: 244, distance: 258.8
click at [18, 244] on div "Questionnaires Knowledge Base Documents Analytics CAIQ / SIG Admin Trust Center…" at bounding box center [784, 378] width 1568 height 757
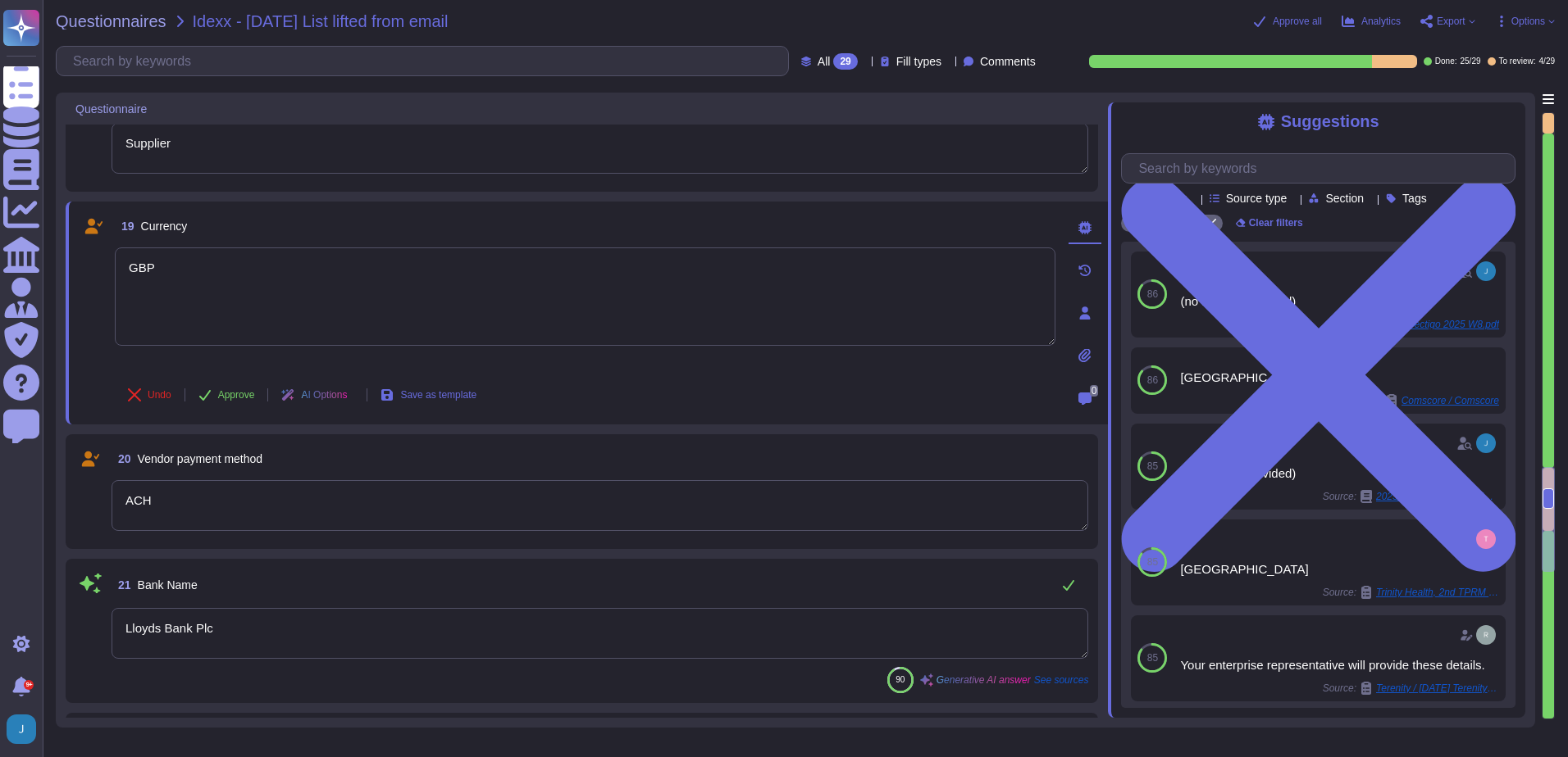
type textarea "GBP"
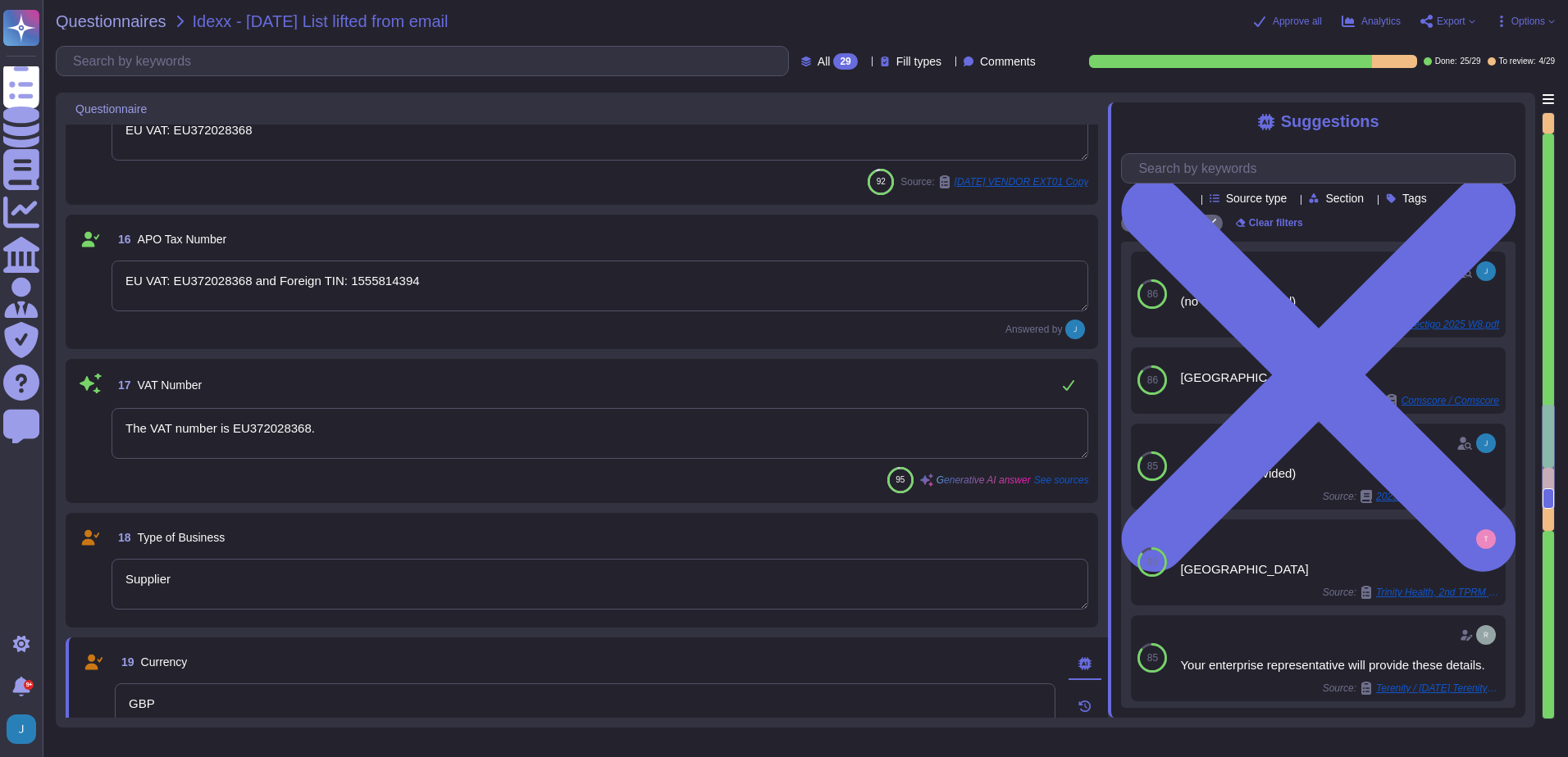
type textarea "[PERSON_NAME][EMAIL_ADDRESS][PERSON_NAME][DOMAIN_NAME]"
type textarea "[PERSON_NAME]"
type textarea "EU VAT: EU372028368"
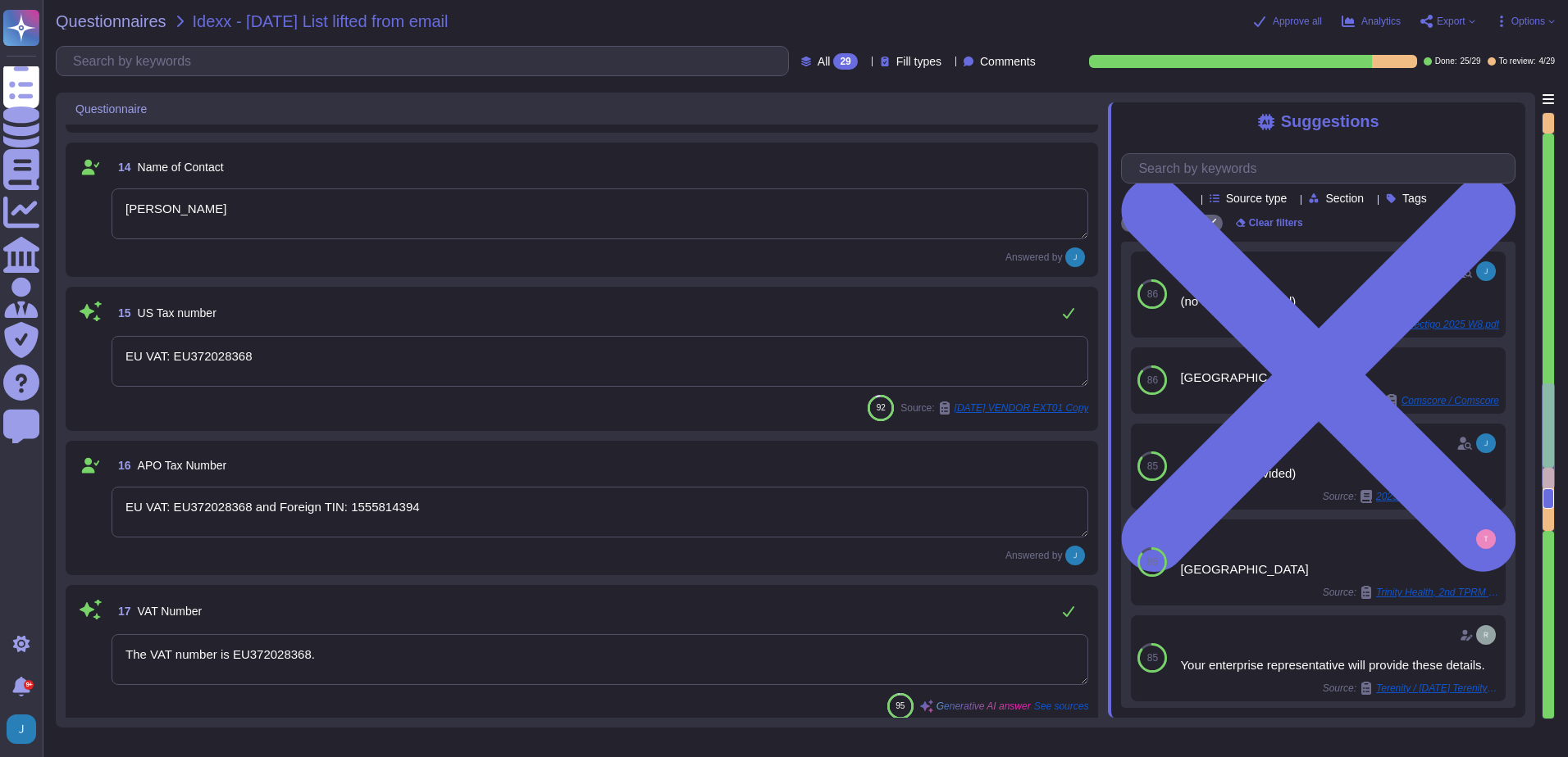
type textarea "The company is incorporated in the [GEOGRAPHIC_DATA] and has global offices and…"
type textarea "[PHONE_NUMBER]."
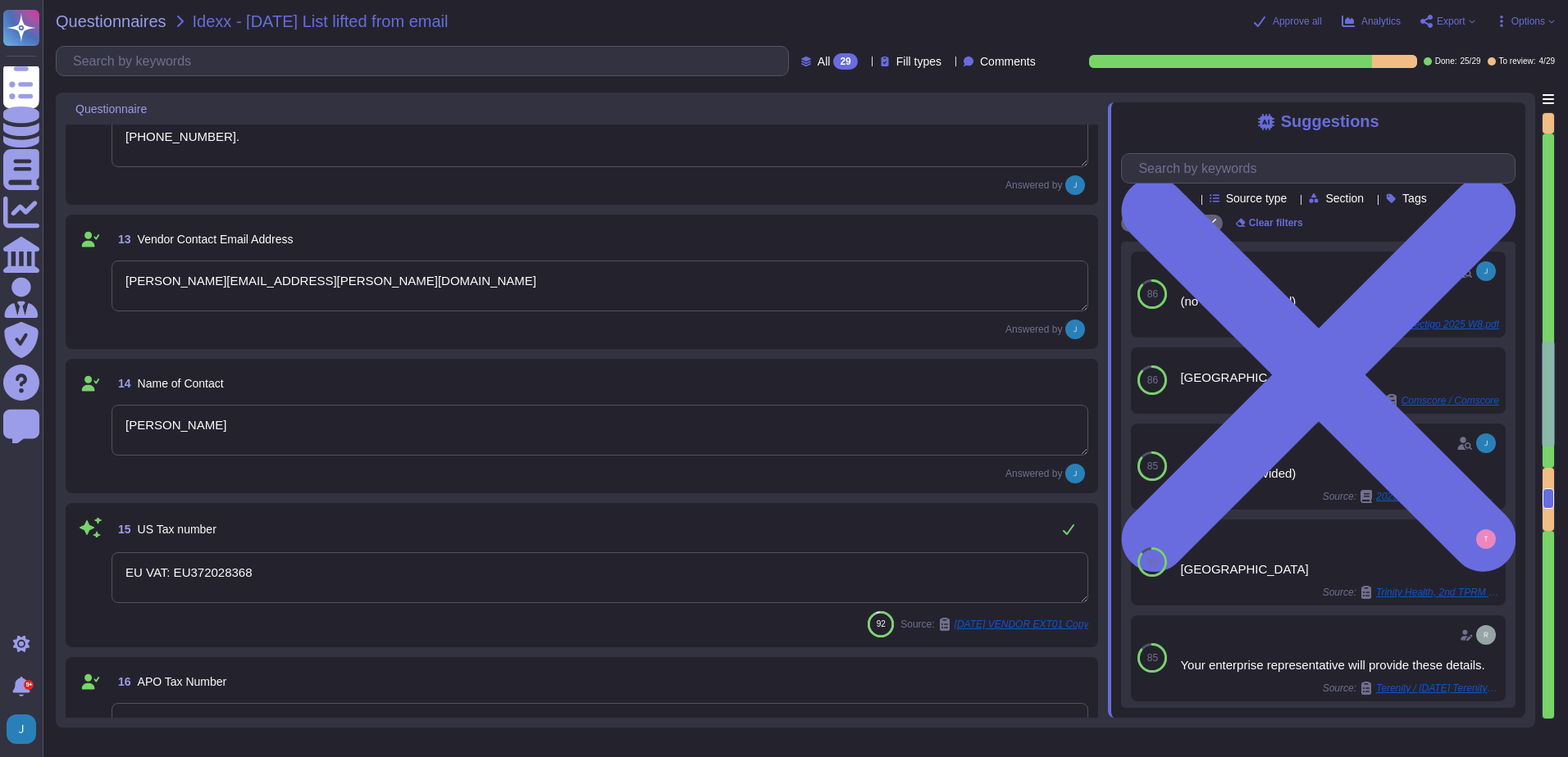
type textarea "[US_STATE] ([GEOGRAPHIC_DATA])"
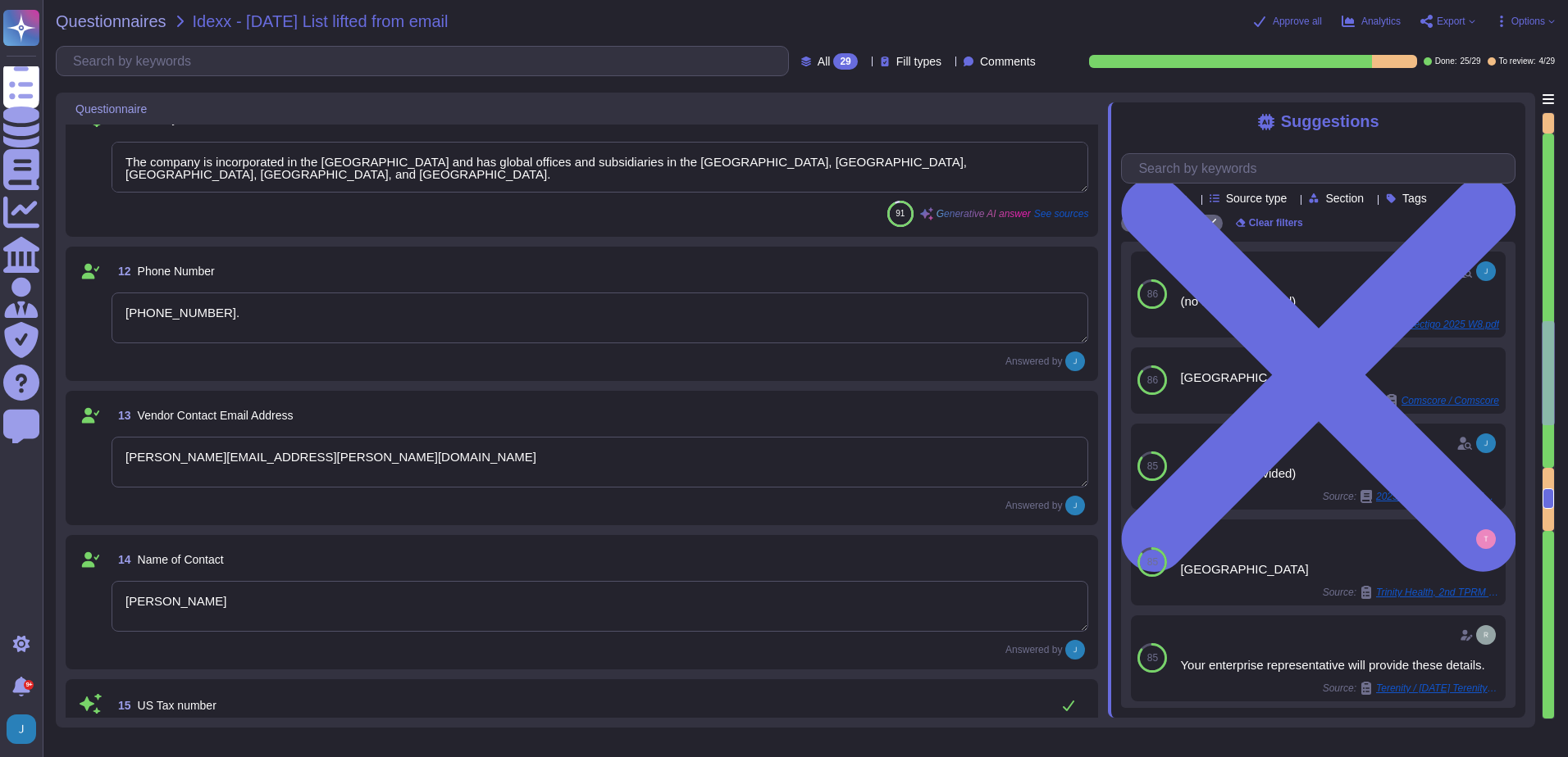
type textarea "Scottsdale"
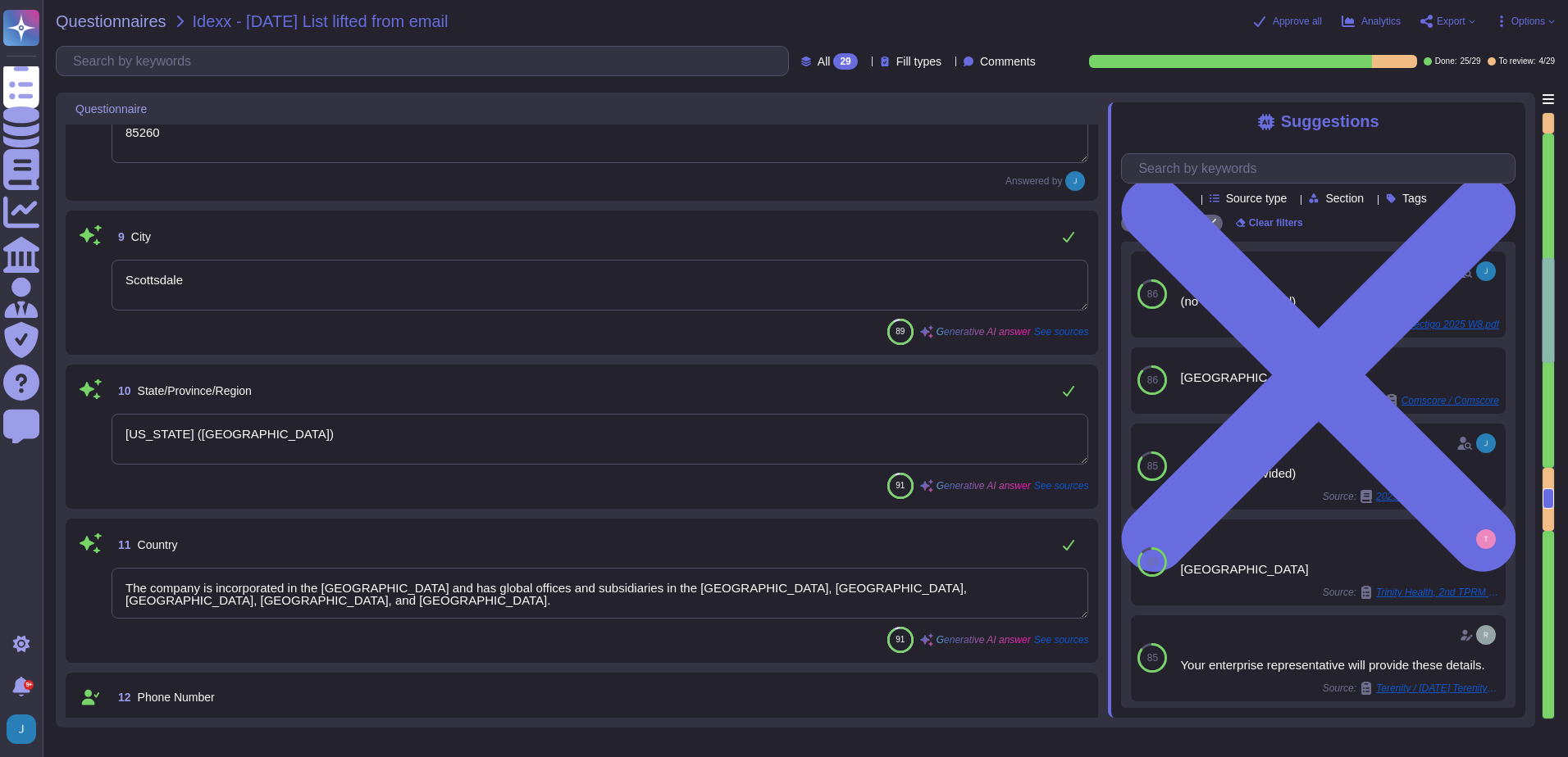
type textarea "8800"
type textarea "[STREET_ADDRESS]"
type textarea "85260"
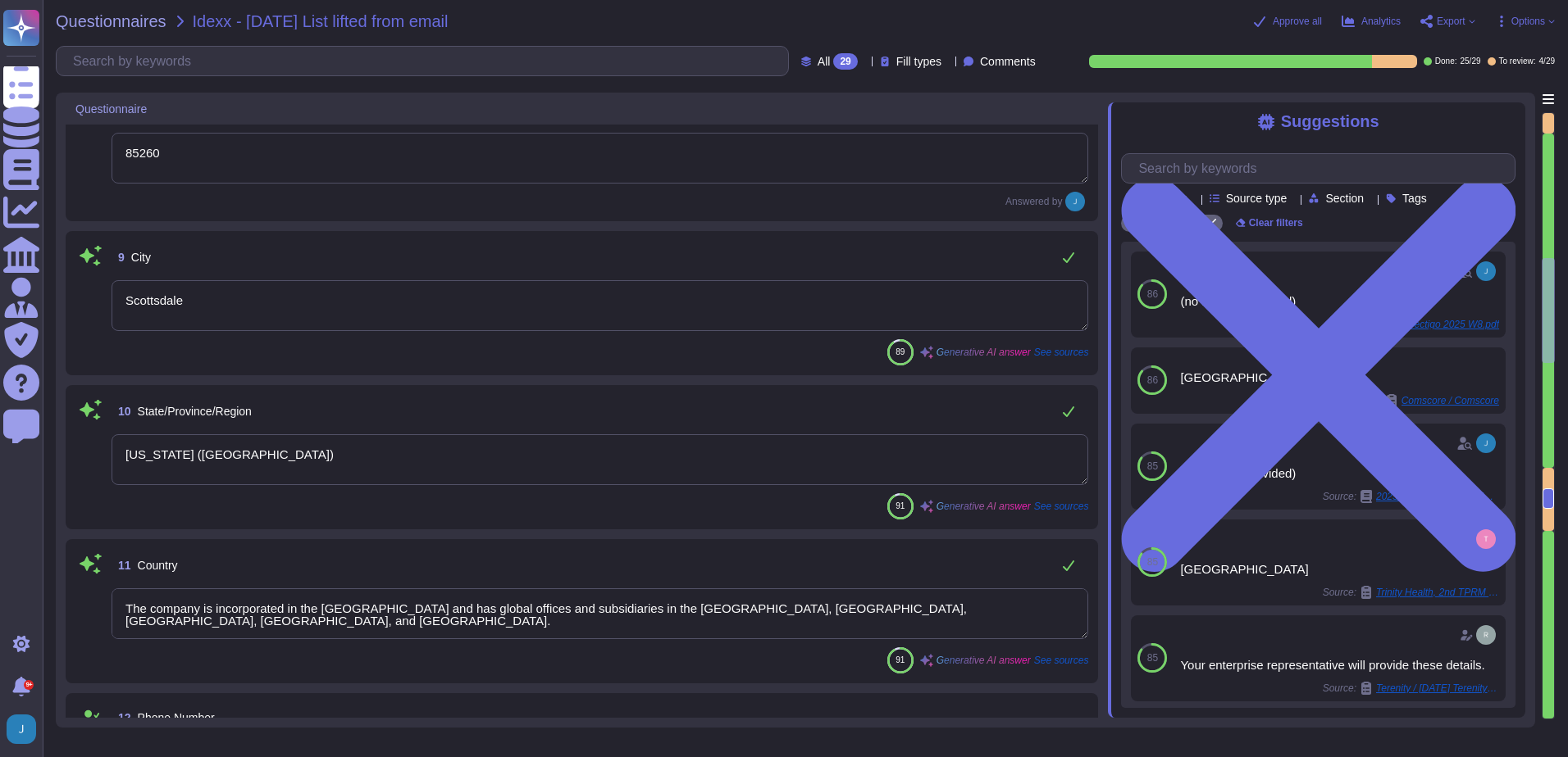
type textarea "[STREET_ADDRESS]"
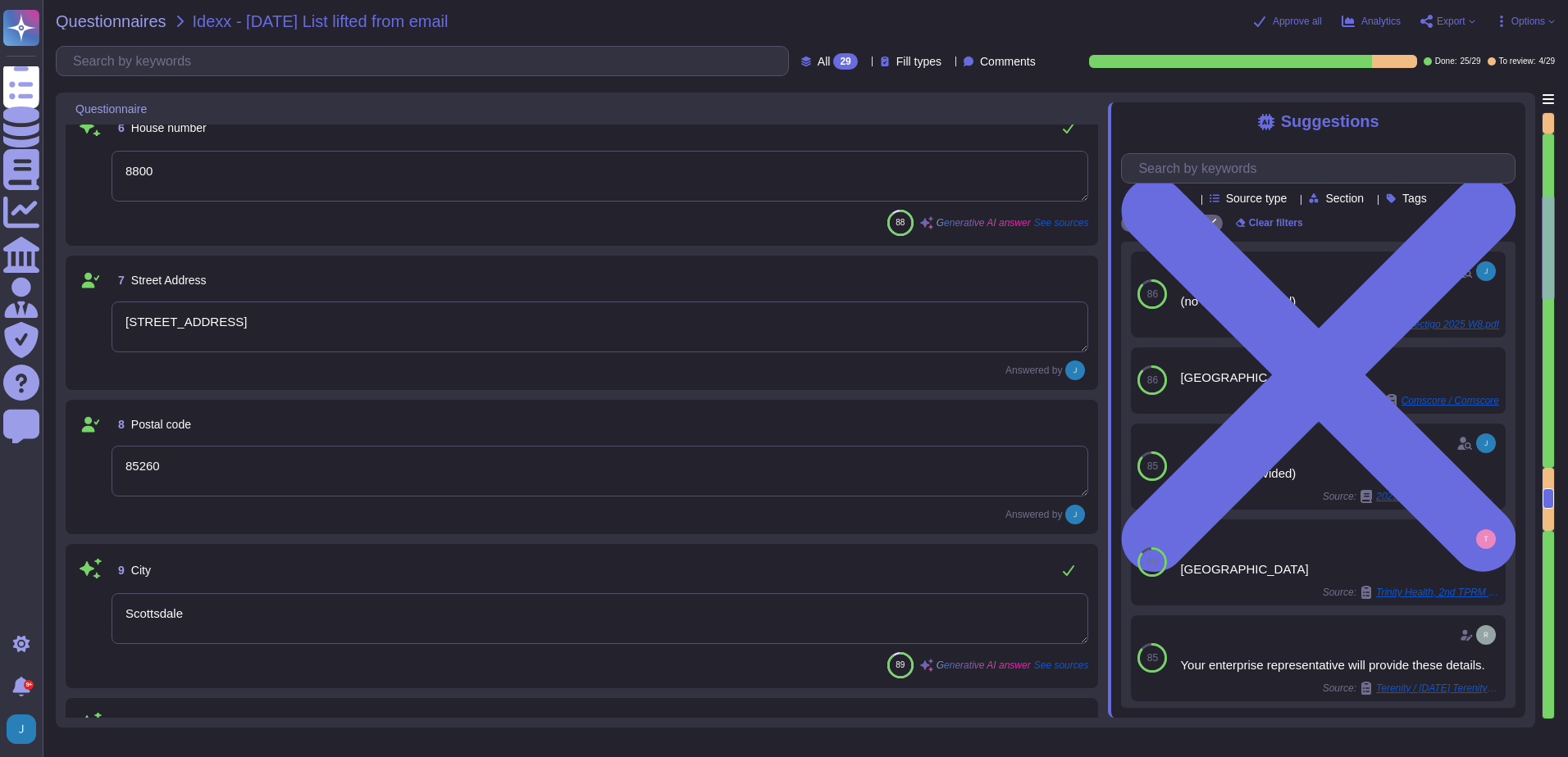
scroll to position [695, 0]
type textarea "Sectigo provides digital identity solutions for businesses, focusing on protect…"
type textarea "220567130"
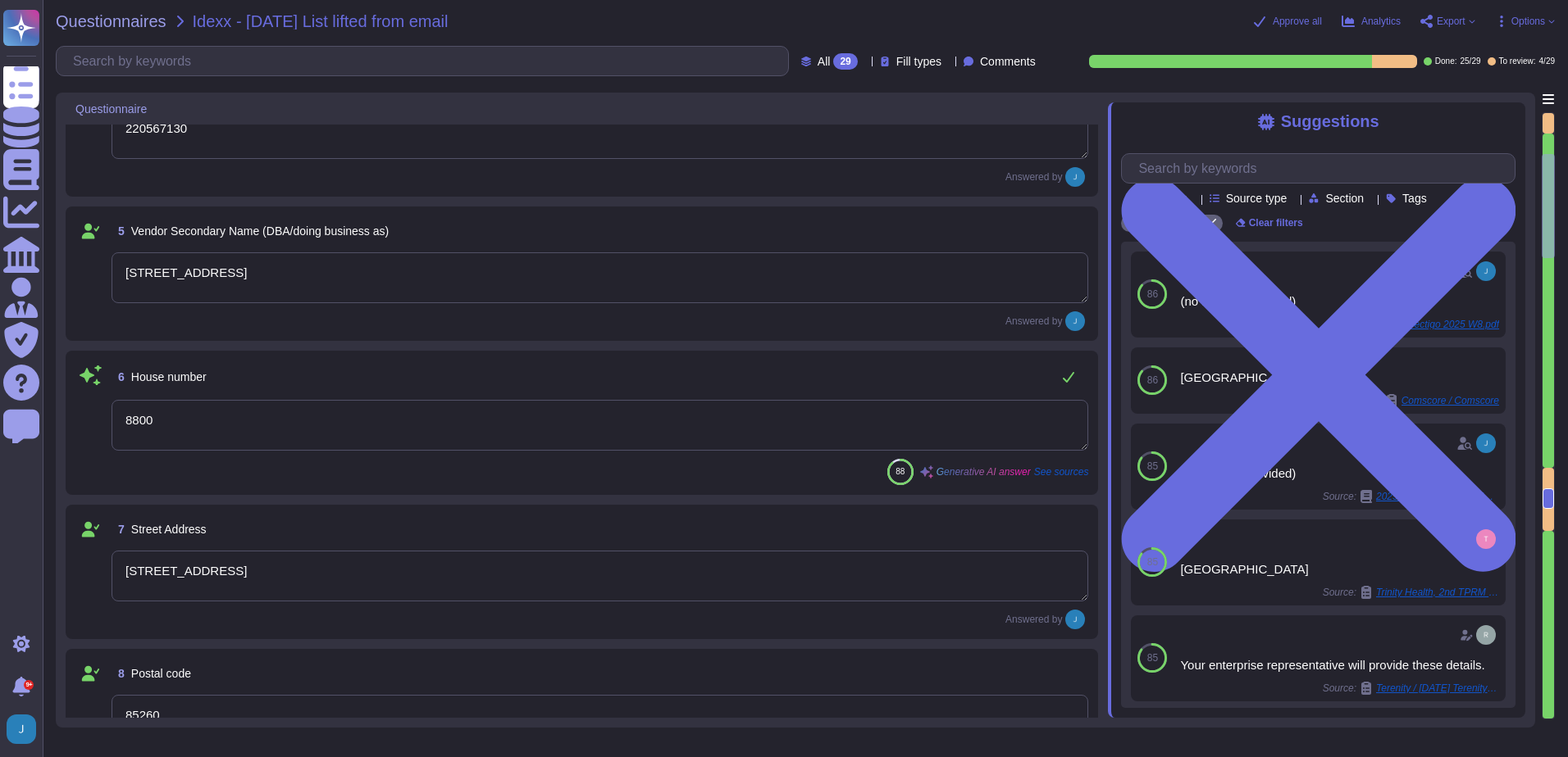
type textarea "Sectigo Limited"
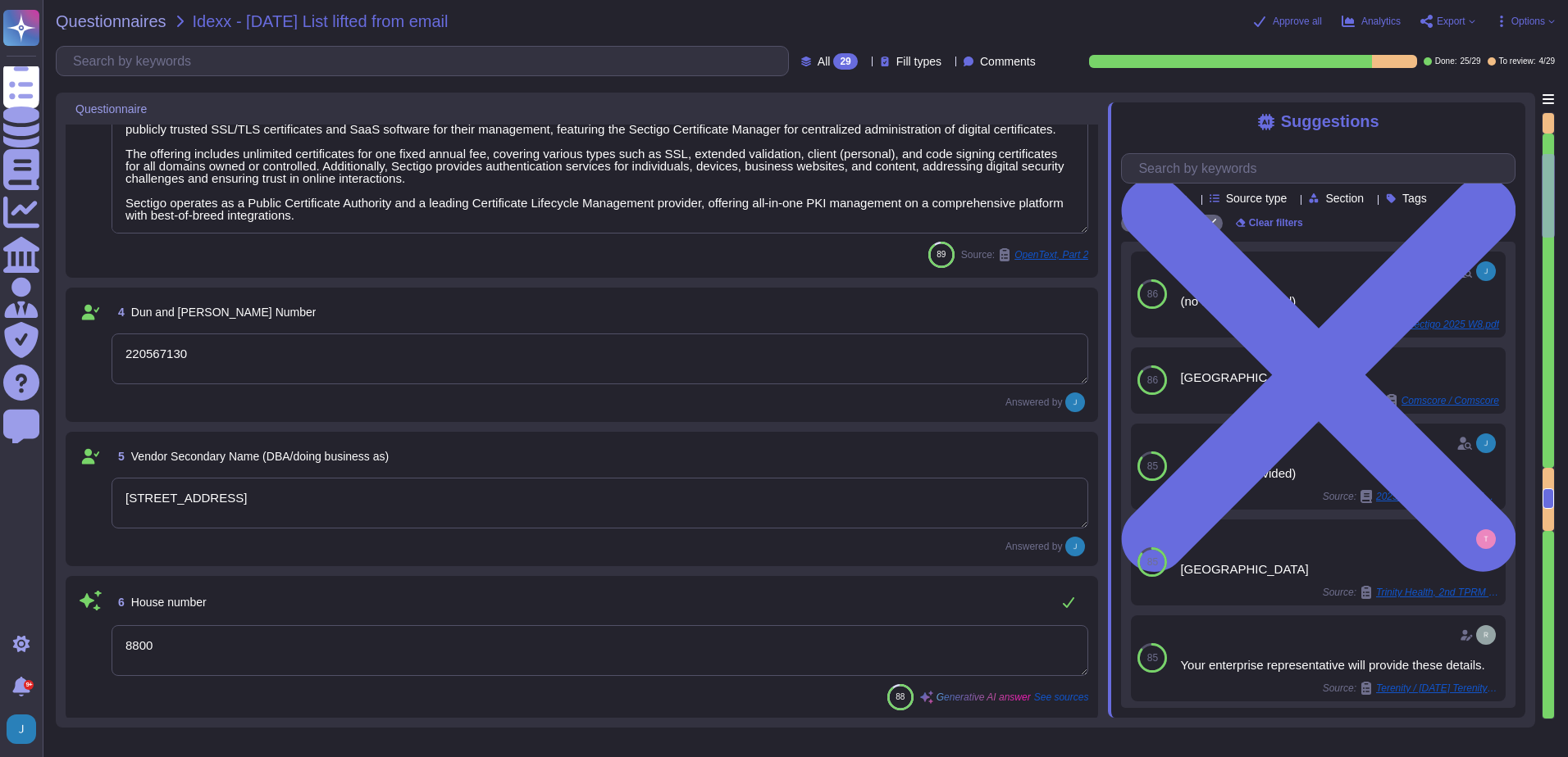
type textarea "[GEOGRAPHIC_DATA]"
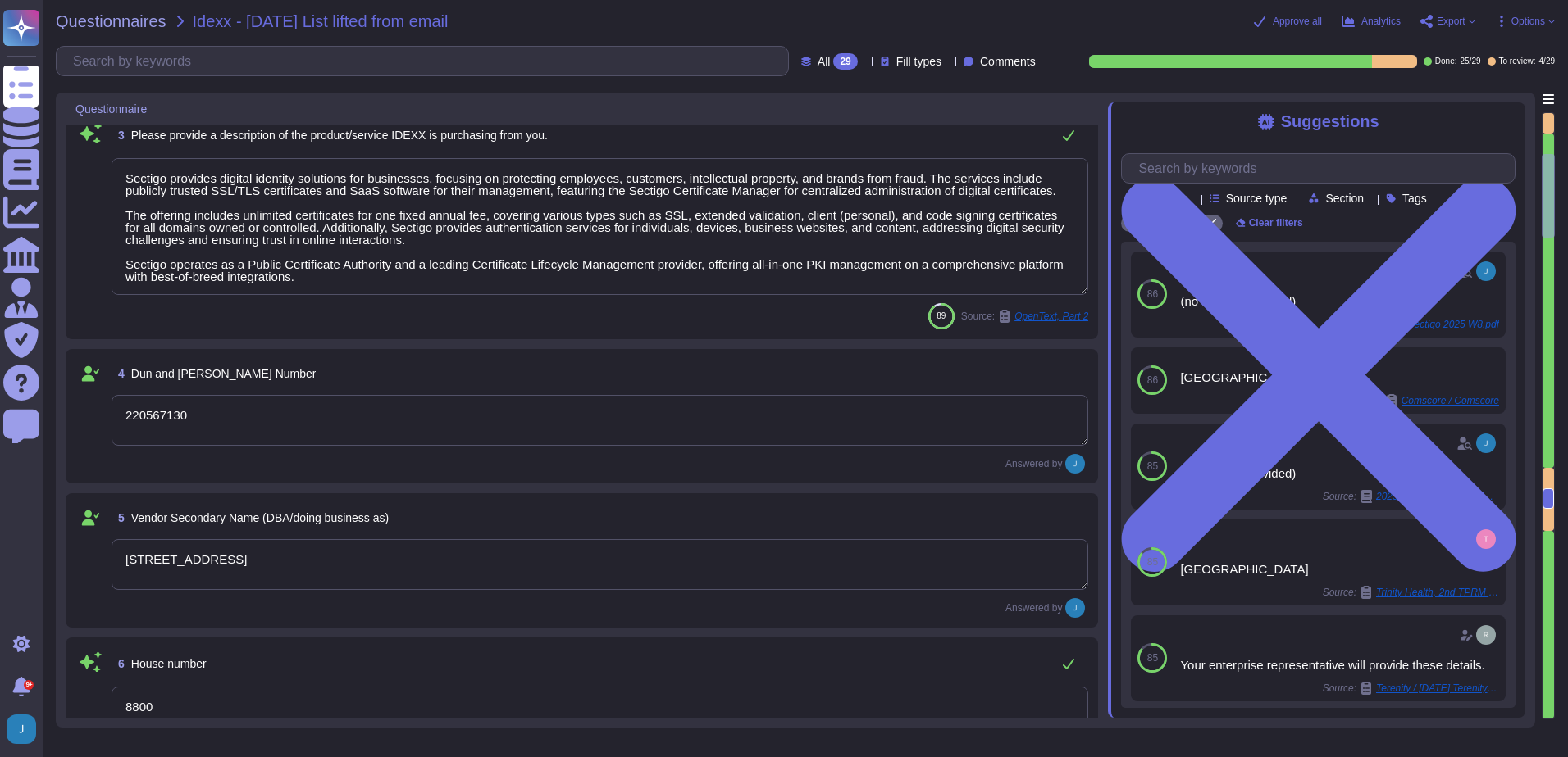
scroll to position [285, 0]
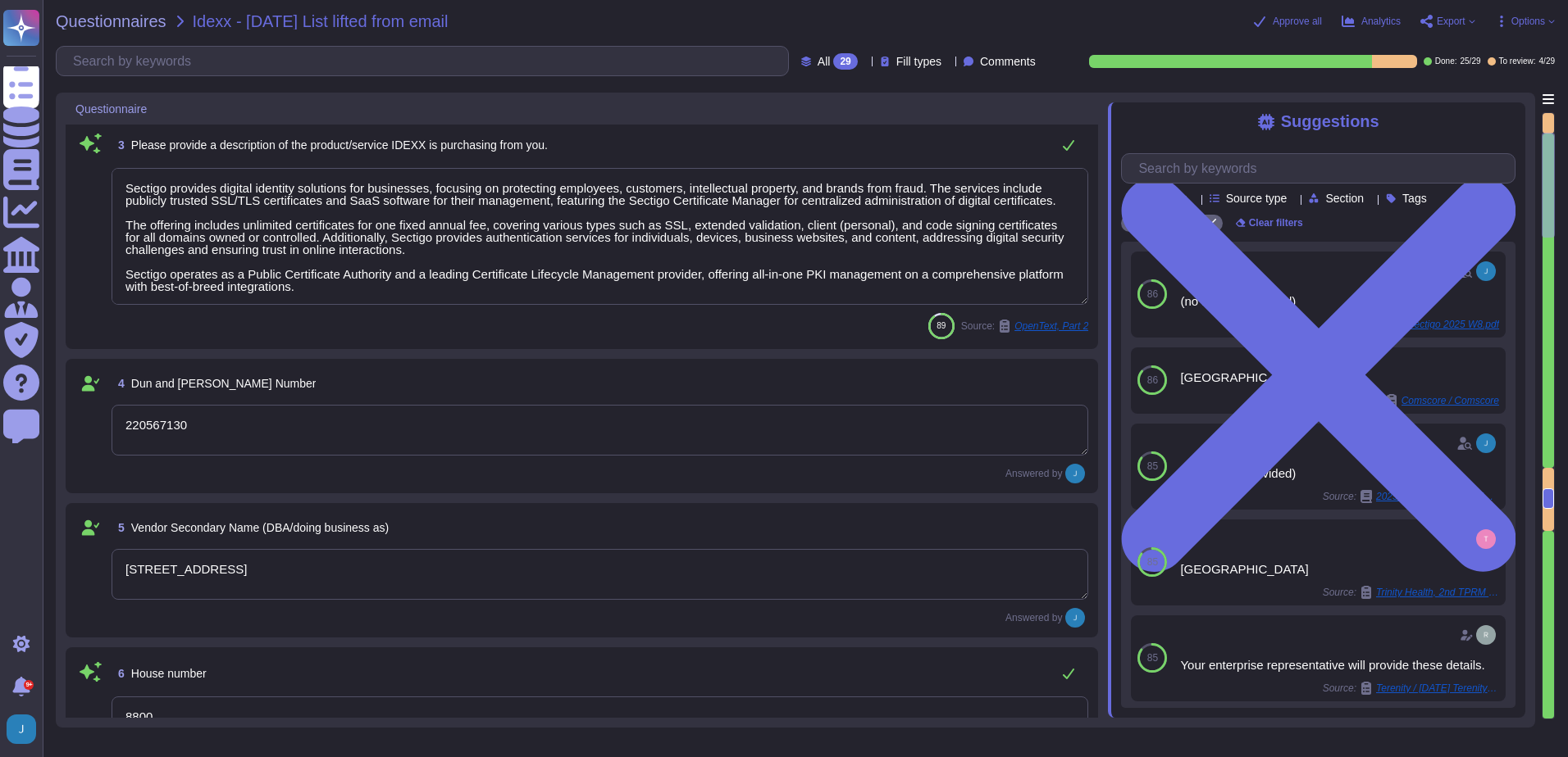
drag, startPoint x: 209, startPoint y: 414, endPoint x: 108, endPoint y: 407, distance: 101.2
click at [108, 407] on div "4 Dun and [PERSON_NAME] Number 220567130 Answered by" at bounding box center [581, 425] width 1013 height 115
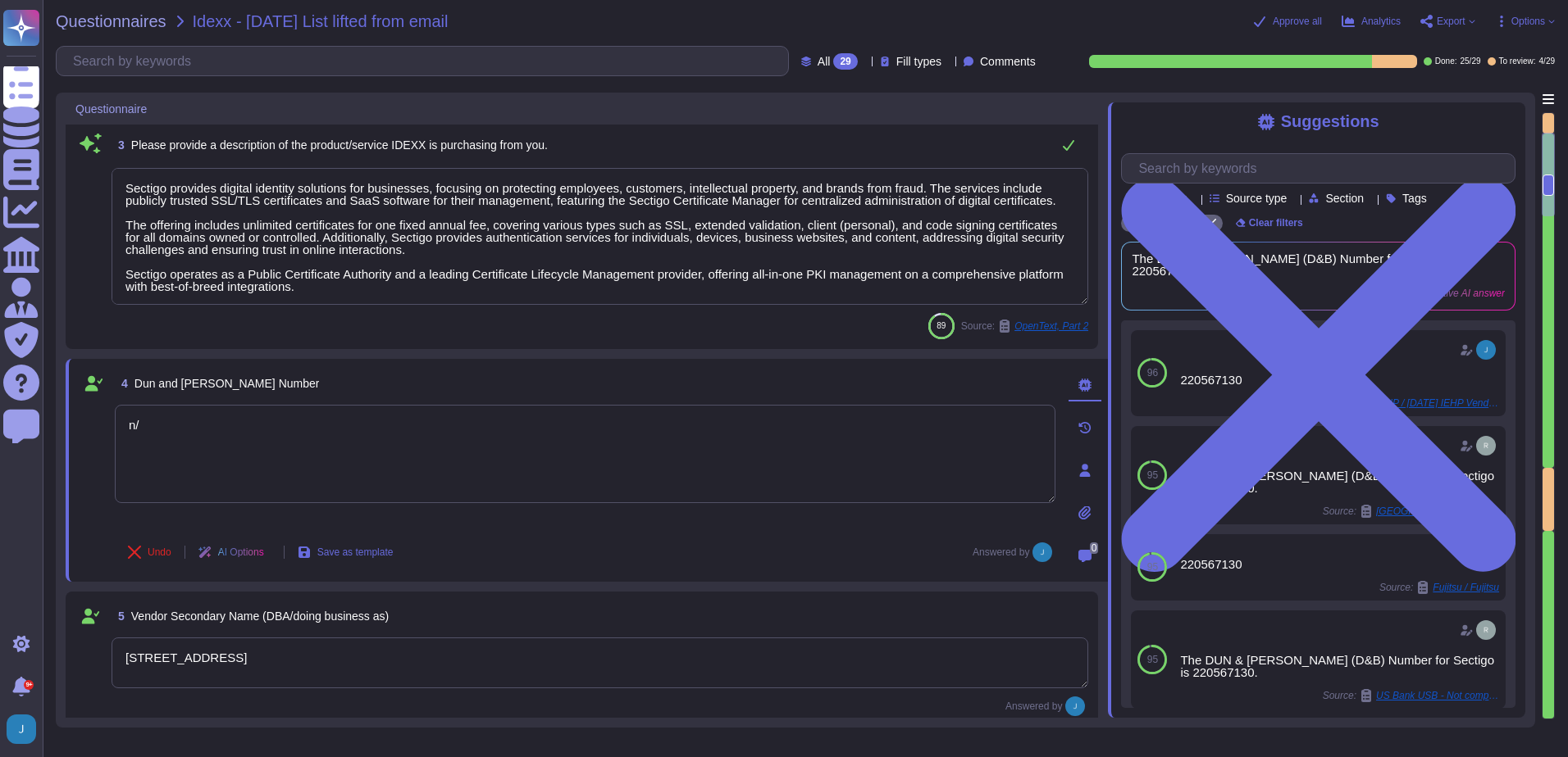
type textarea "n/a"
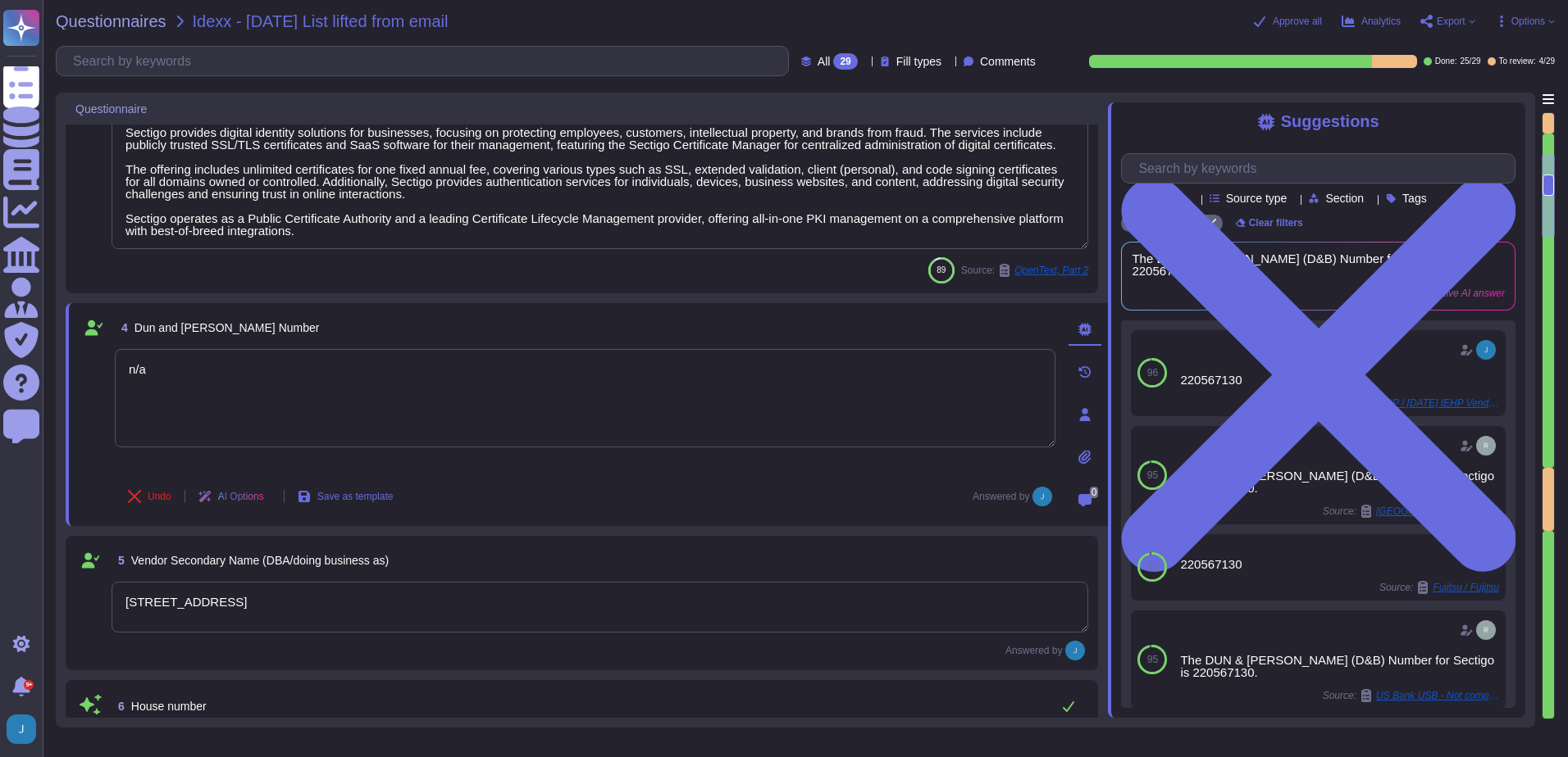
type textarea "Scottsdale"
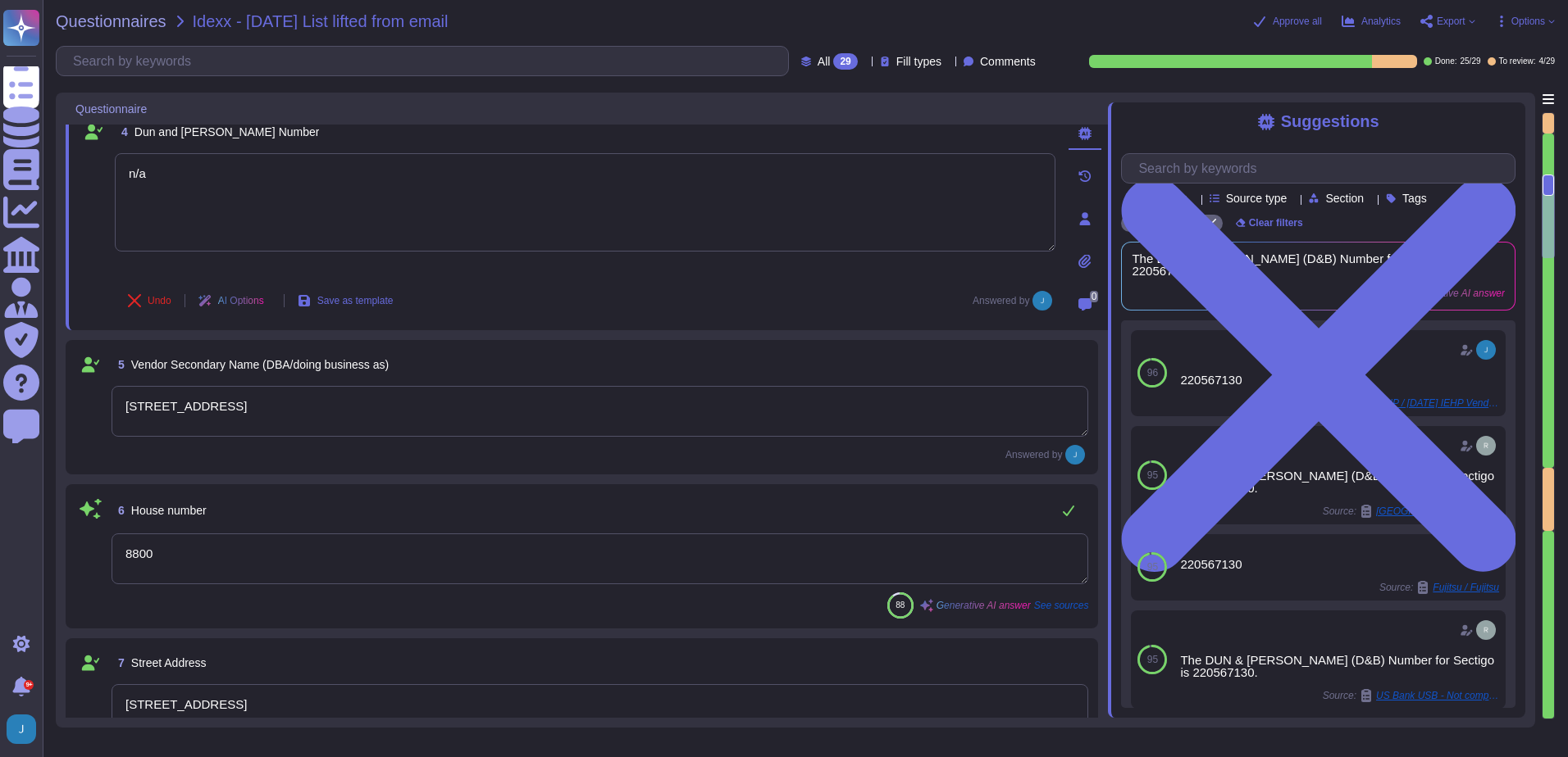
type textarea "[US_STATE] ([GEOGRAPHIC_DATA])"
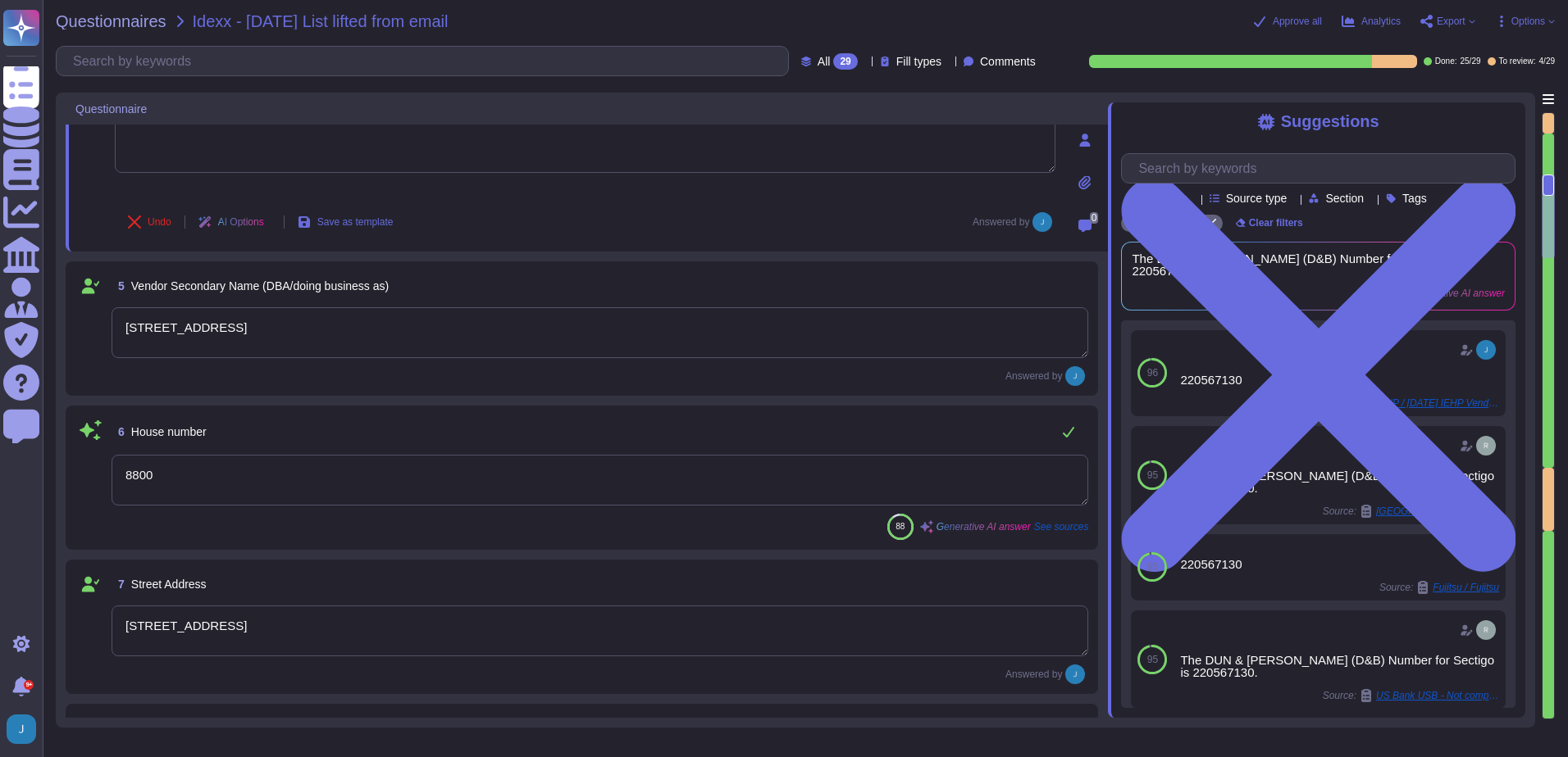
scroll to position [612, 0]
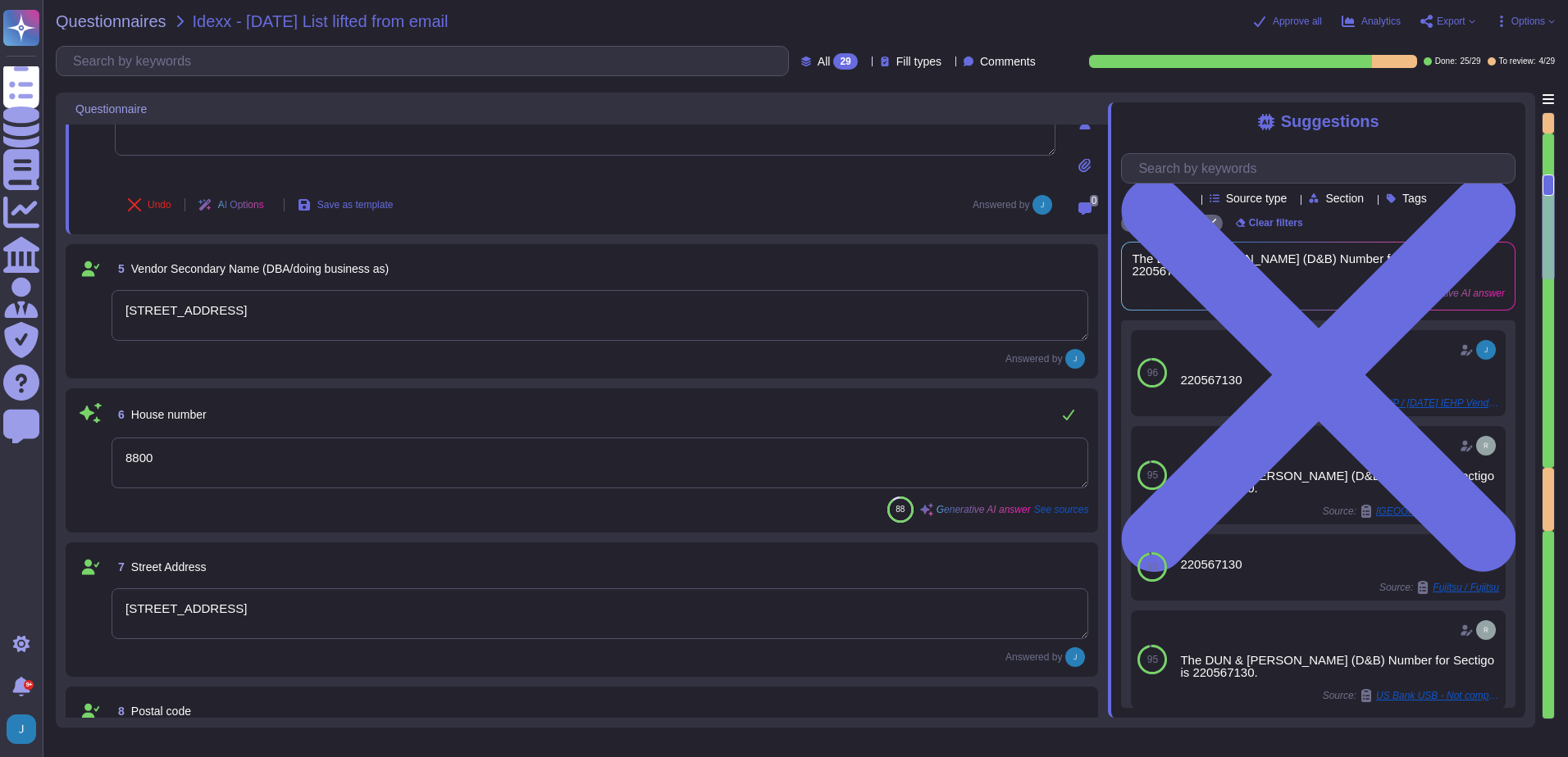
type textarea "The company is incorporated in the [GEOGRAPHIC_DATA] and has global offices and…"
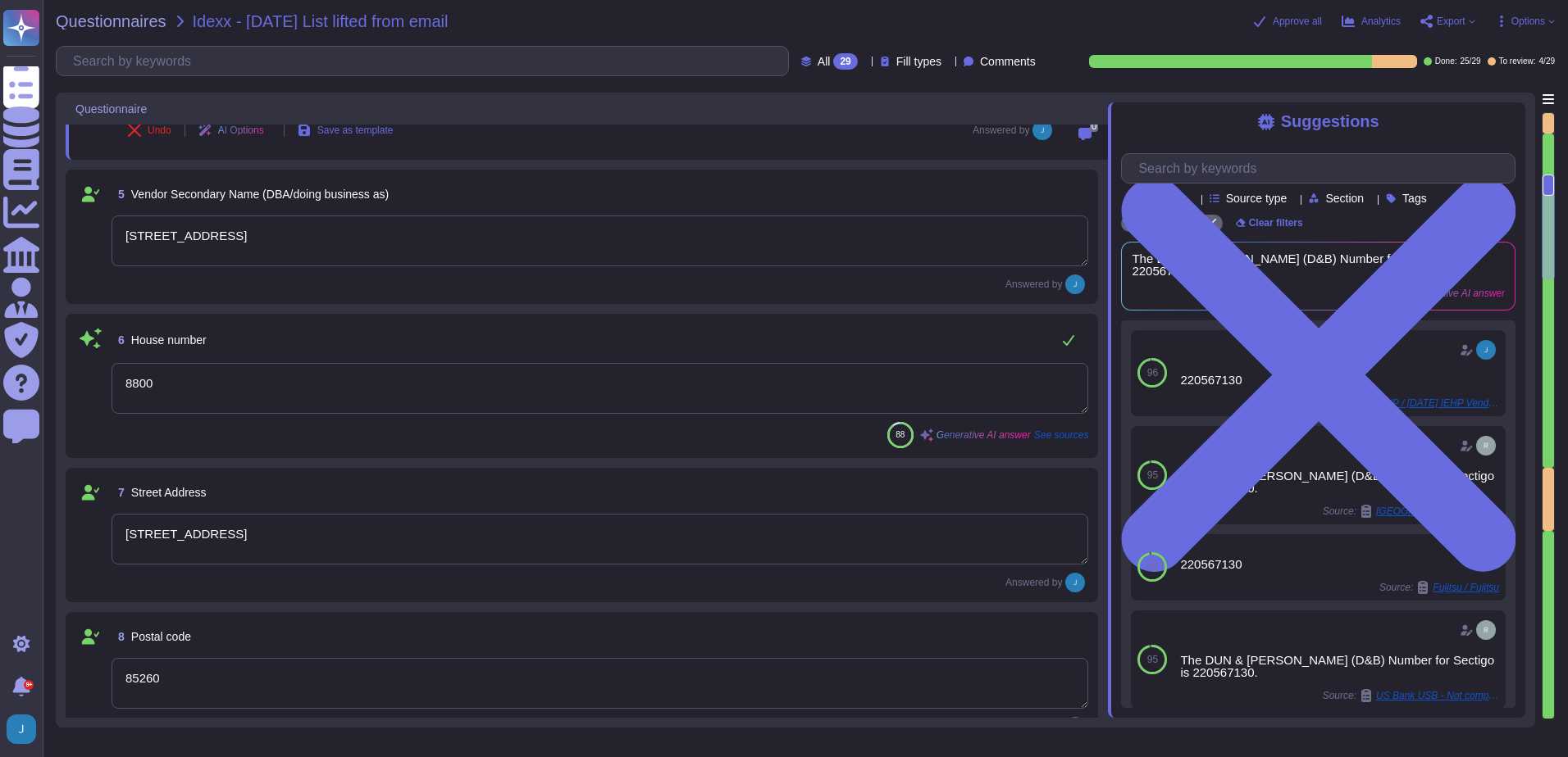
type textarea "n/a"
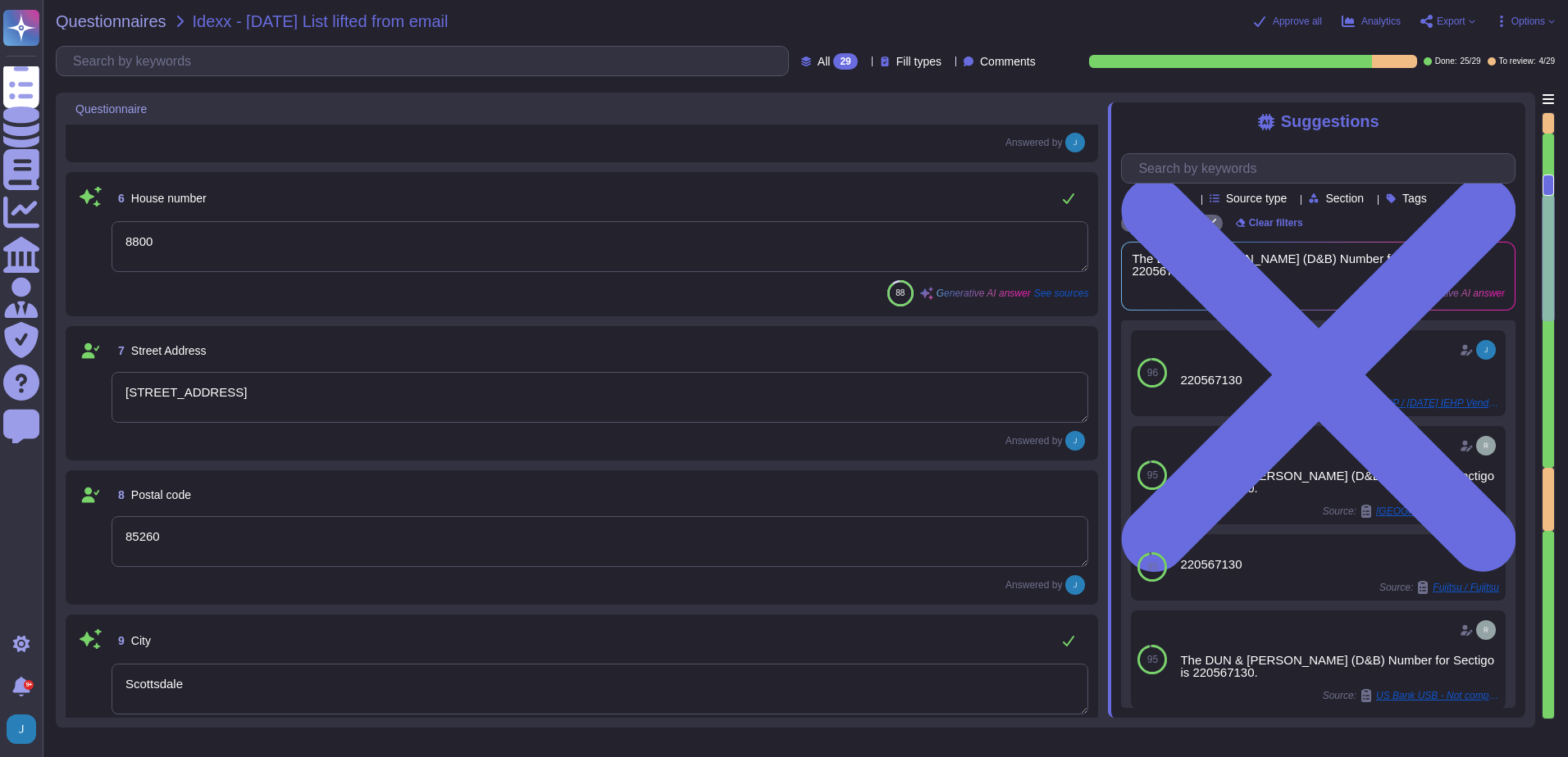
type textarea "[PHONE_NUMBER]."
type textarea "[PERSON_NAME][EMAIL_ADDRESS][PERSON_NAME][DOMAIN_NAME]"
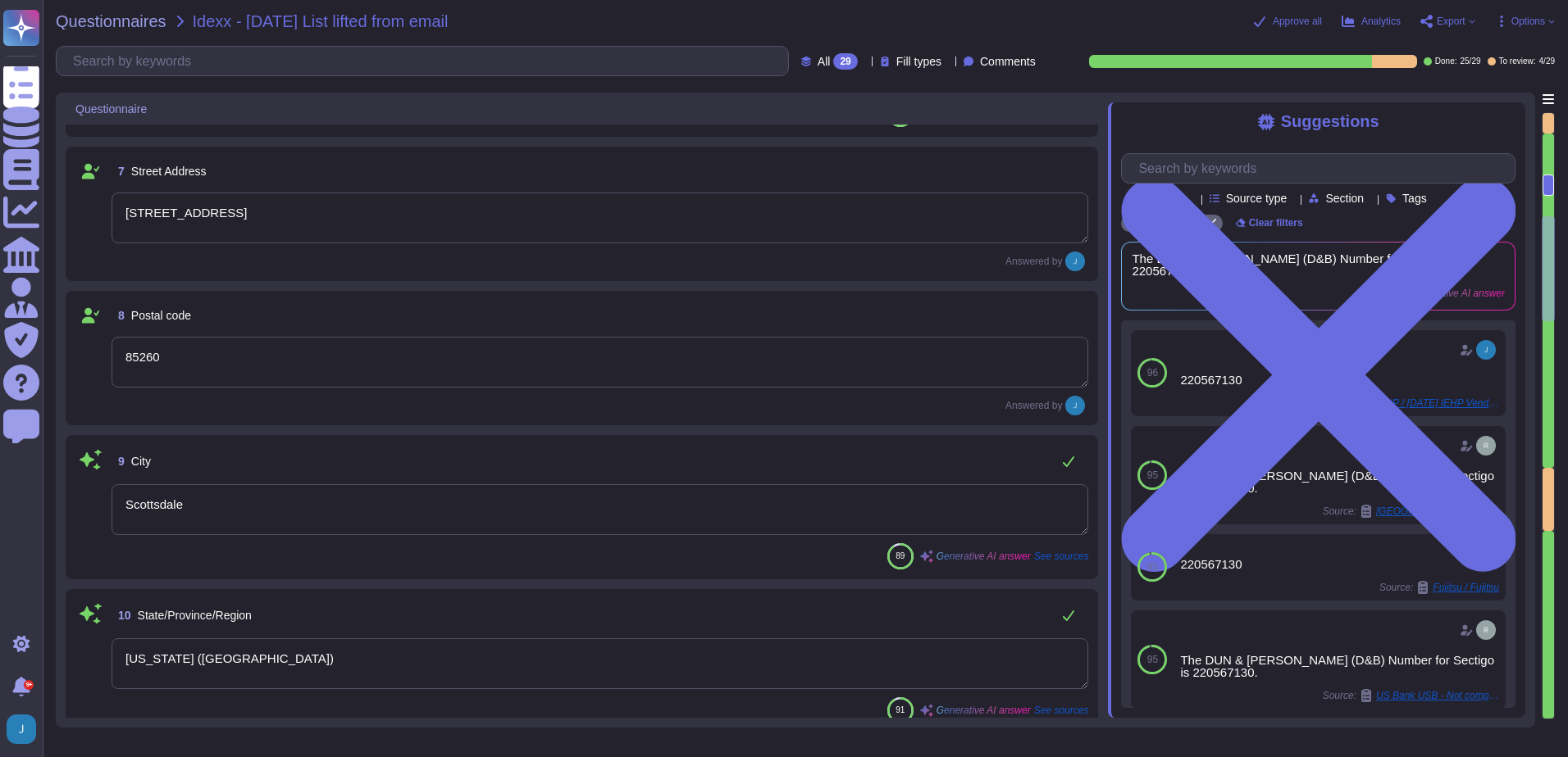
scroll to position [1023, 0]
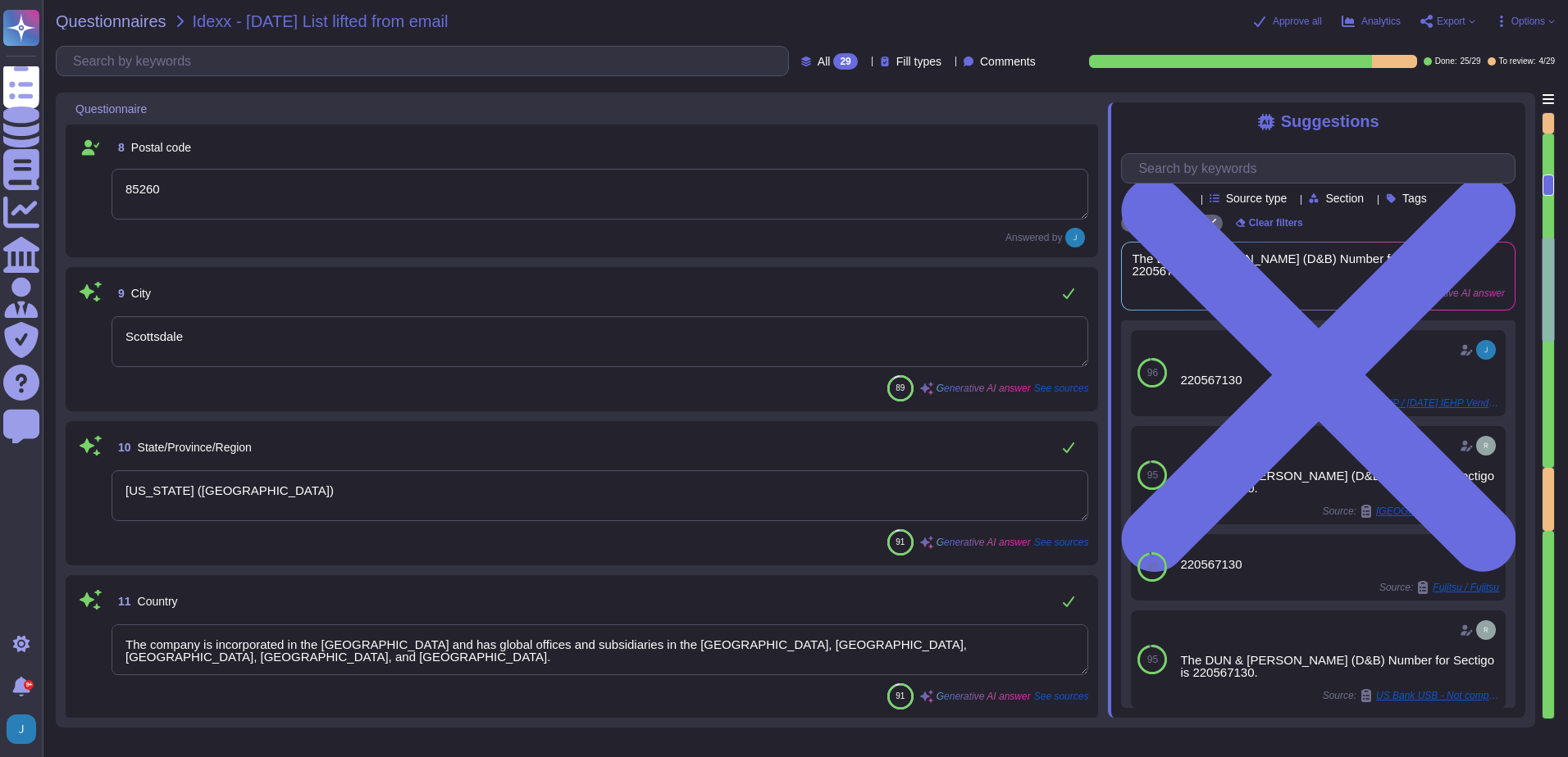
type textarea "[PERSON_NAME]"
type textarea "EU VAT: EU372028368"
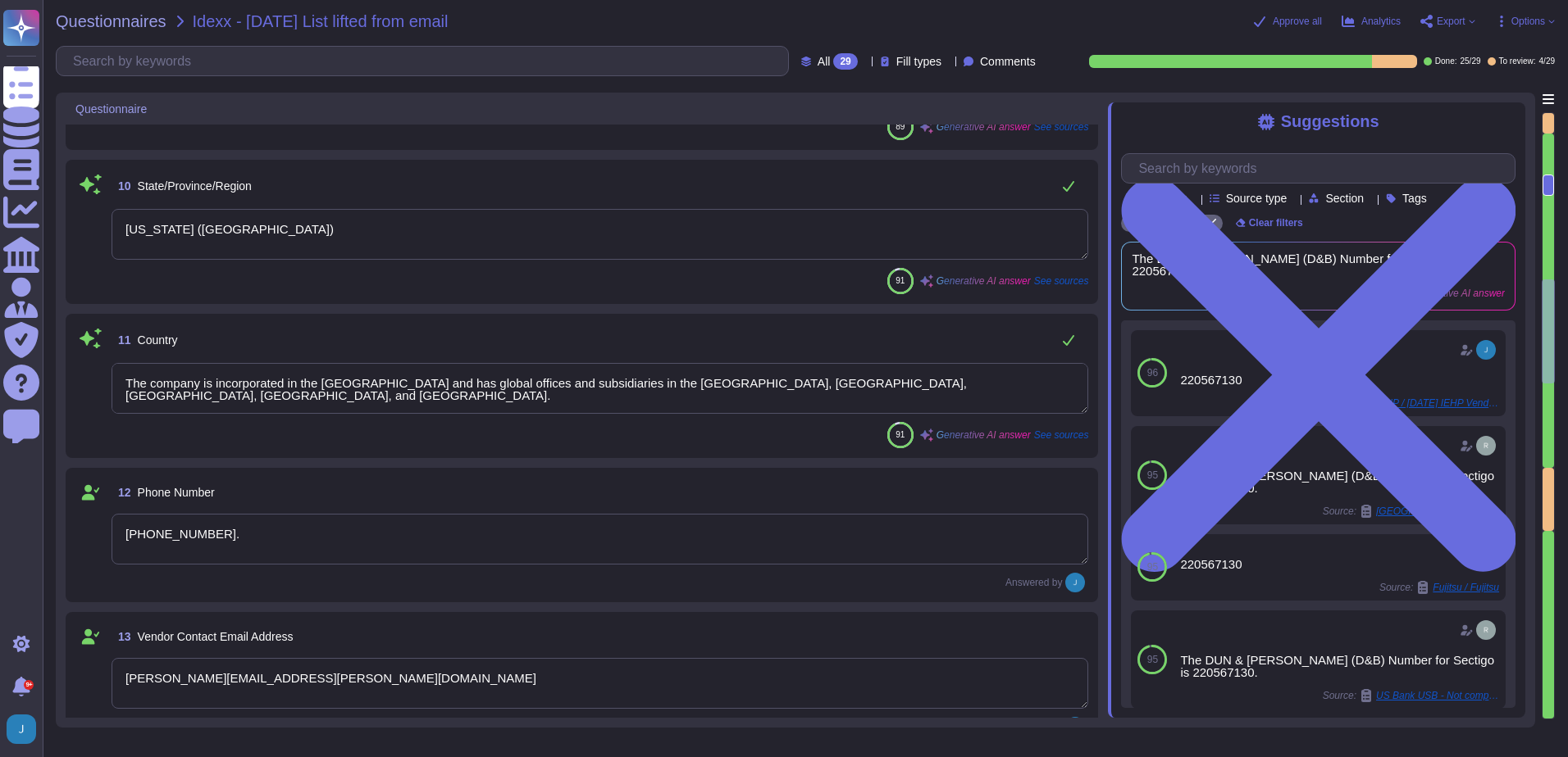
scroll to position [1432, 0]
type textarea "EU VAT: EU372028368 and Foreign TIN: 1555814394"
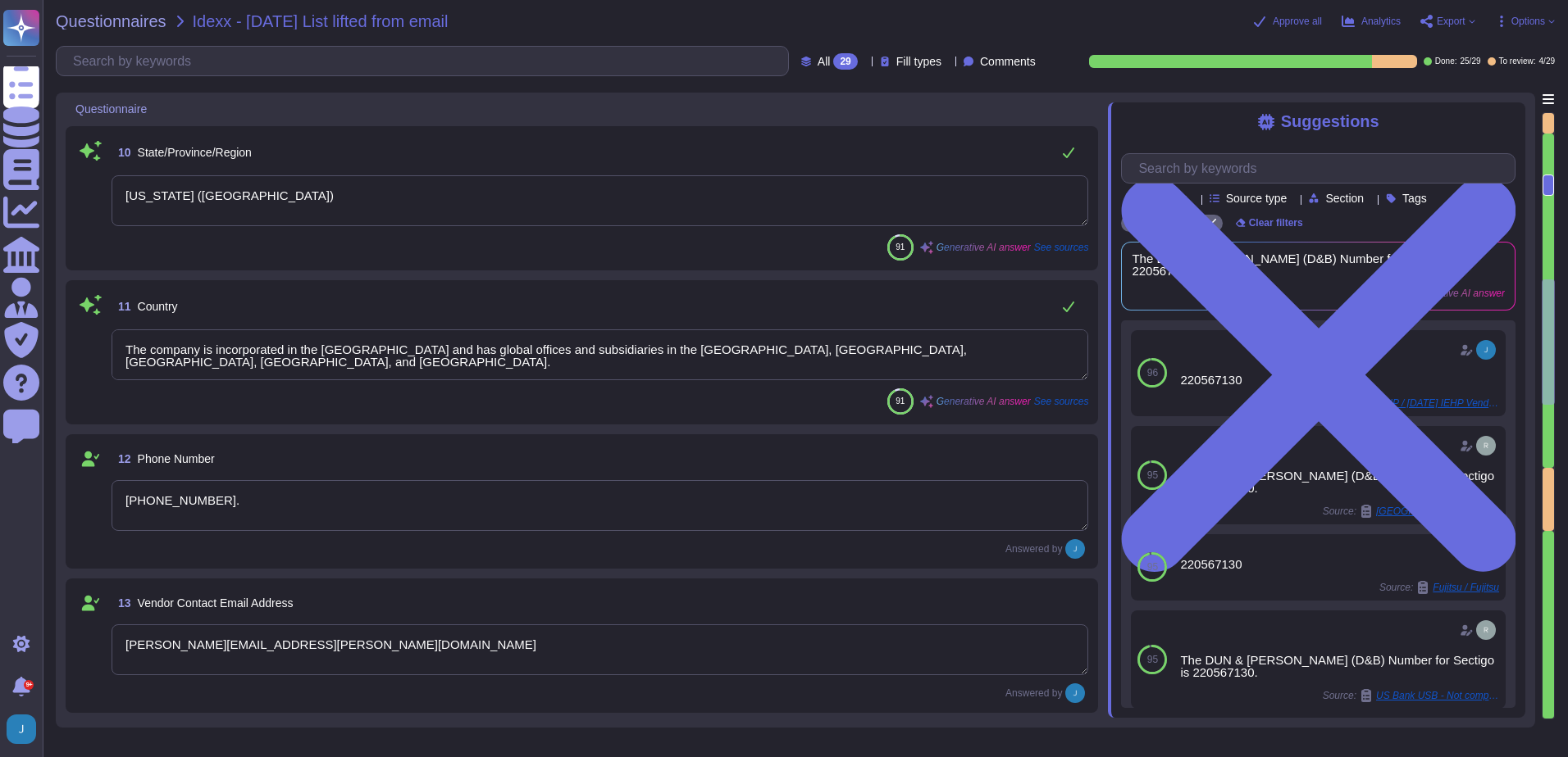
type textarea "The VAT number is EU372028368."
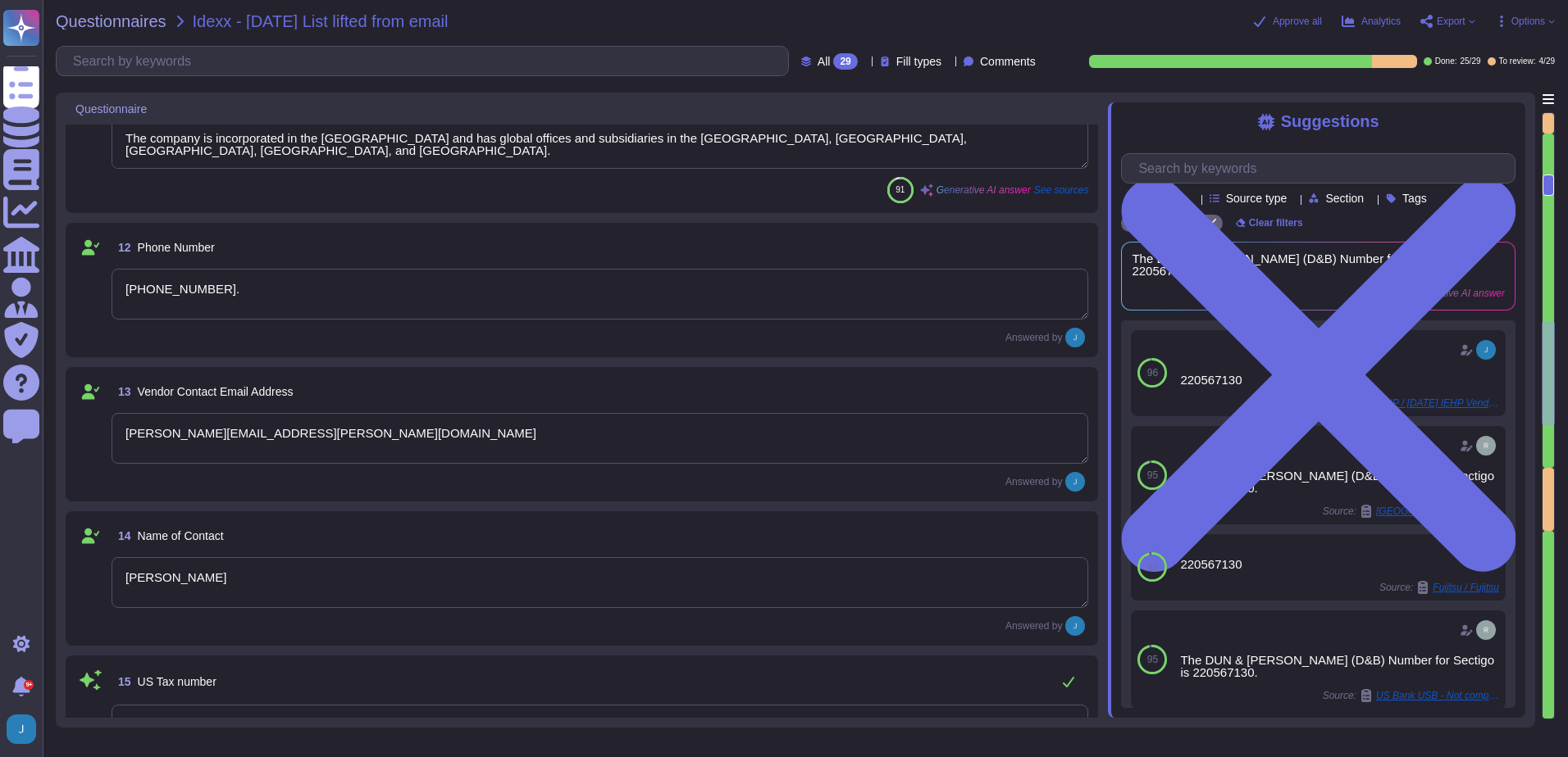
type textarea "Supplier"
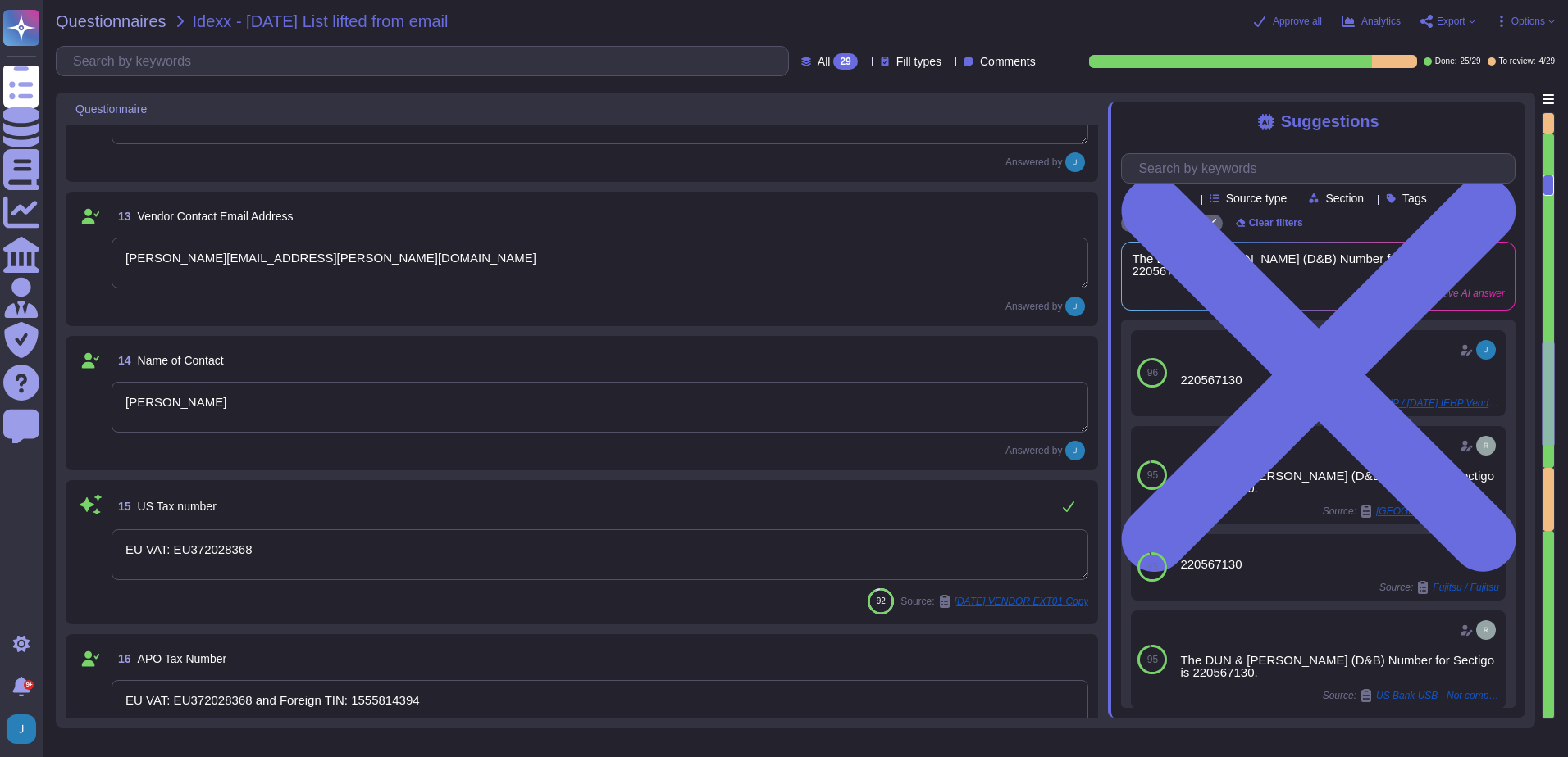
scroll to position [1924, 0]
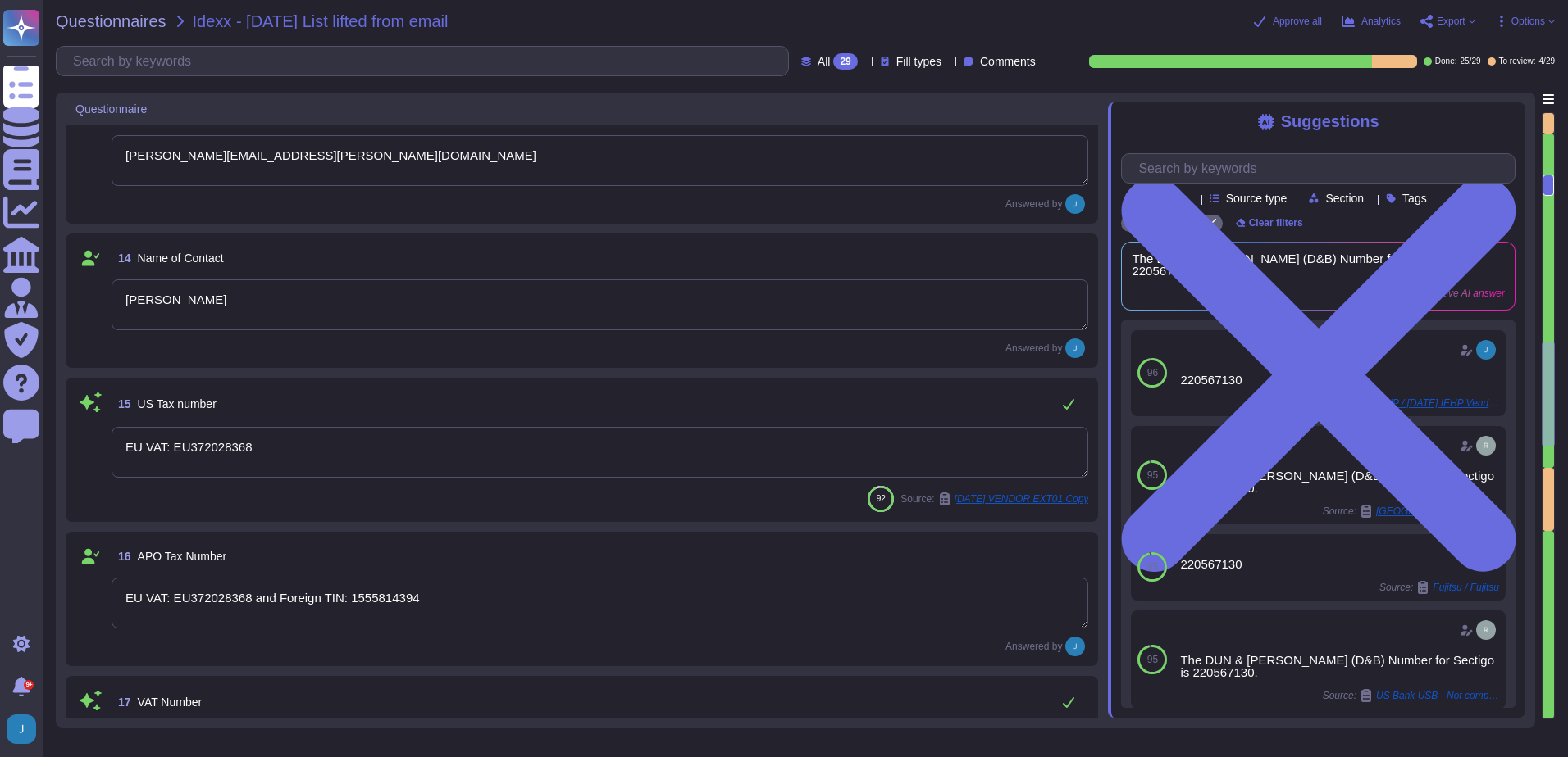
type textarea "GBP"
type textarea "ACH"
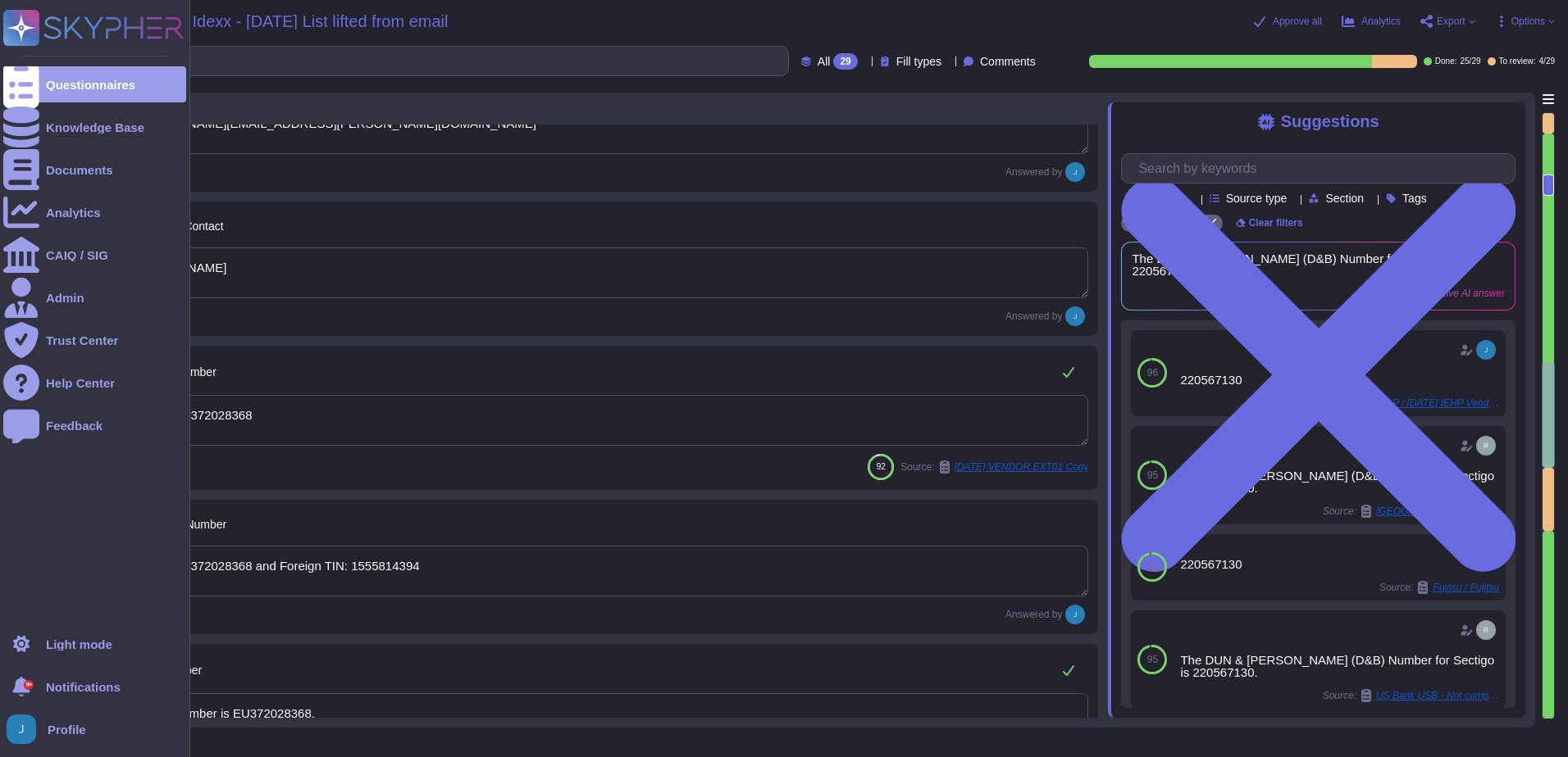
drag, startPoint x: 195, startPoint y: 411, endPoint x: 40, endPoint y: 407, distance: 155.1
click at [5, 407] on div "Questionnaires Knowledge Base Documents Analytics CAIQ / SIG Admin Trust Center…" at bounding box center [784, 378] width 1568 height 757
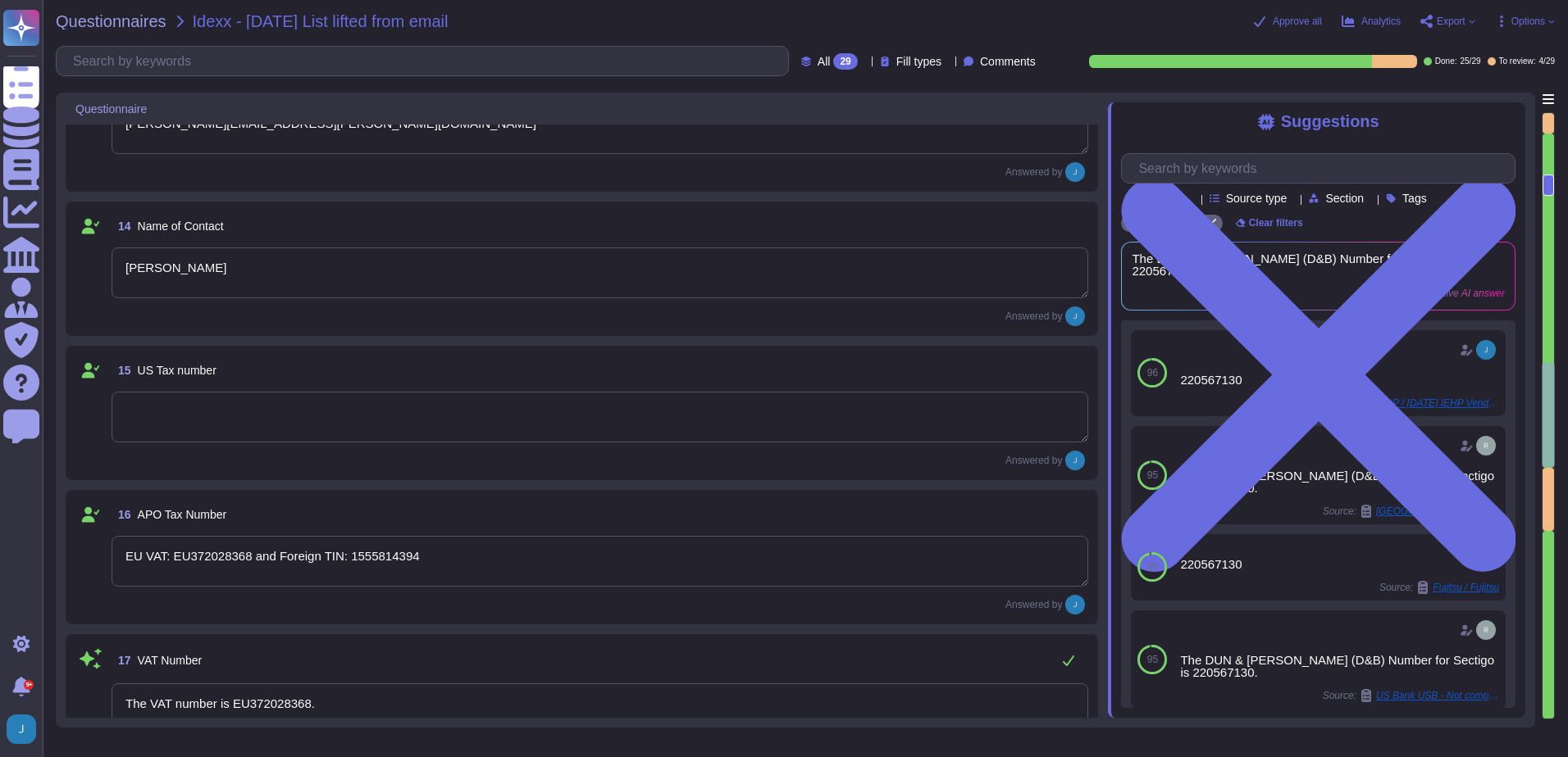
click at [327, 412] on textarea at bounding box center [599, 417] width 977 height 51
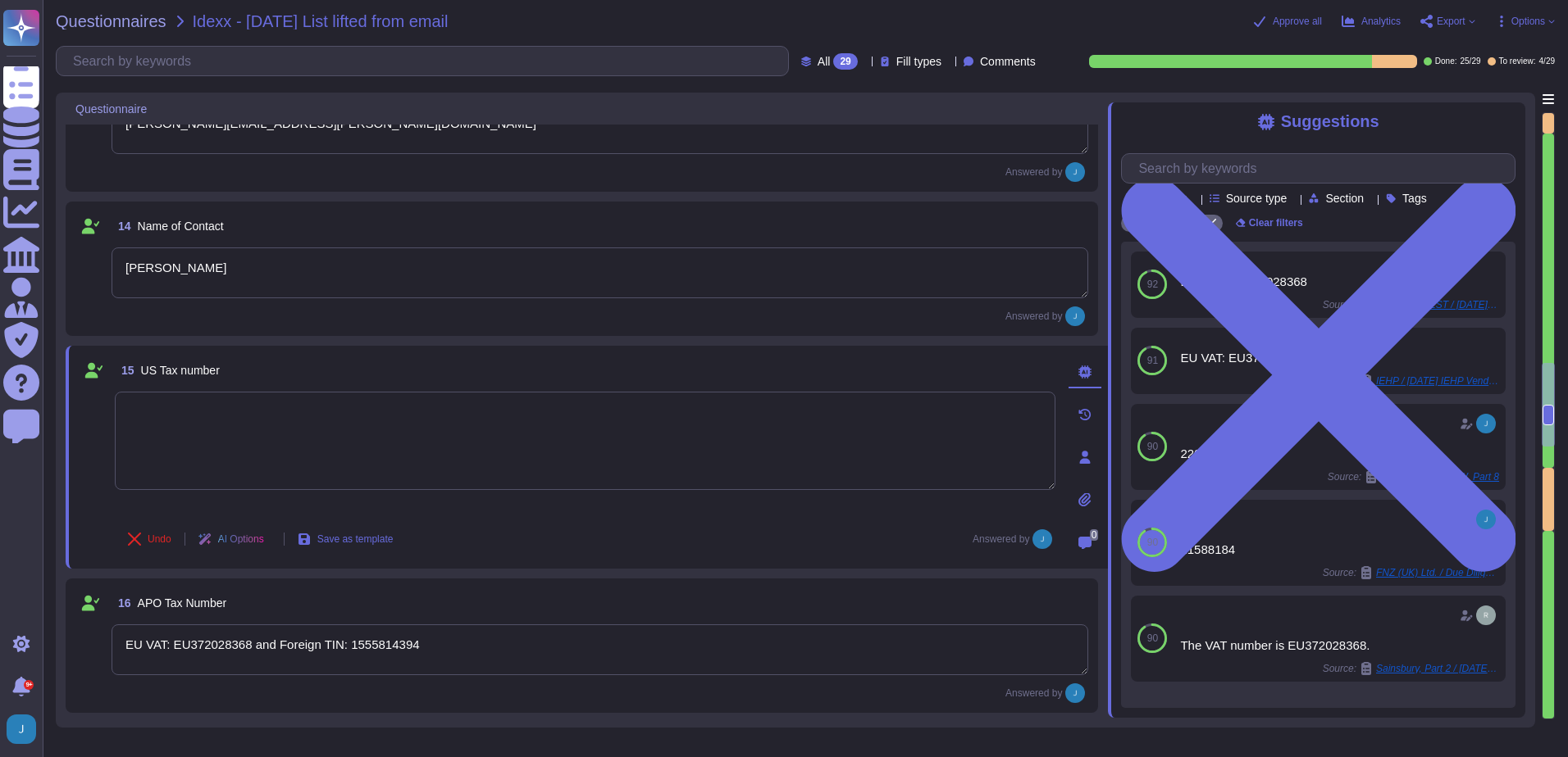
paste textarea "US Tax ID: [US_EMPLOYER_IDENTIFICATION_NUMBER]"
type textarea "US Tax ID: [US_EMPLOYER_IDENTIFICATION_NUMBER]"
drag, startPoint x: 458, startPoint y: 643, endPoint x: 117, endPoint y: 610, distance: 342.6
click at [117, 610] on div "16 APO Tax Number EU VAT: EU372028368 and Foreign TIN: 1555814394 Answered by" at bounding box center [581, 646] width 1013 height 115
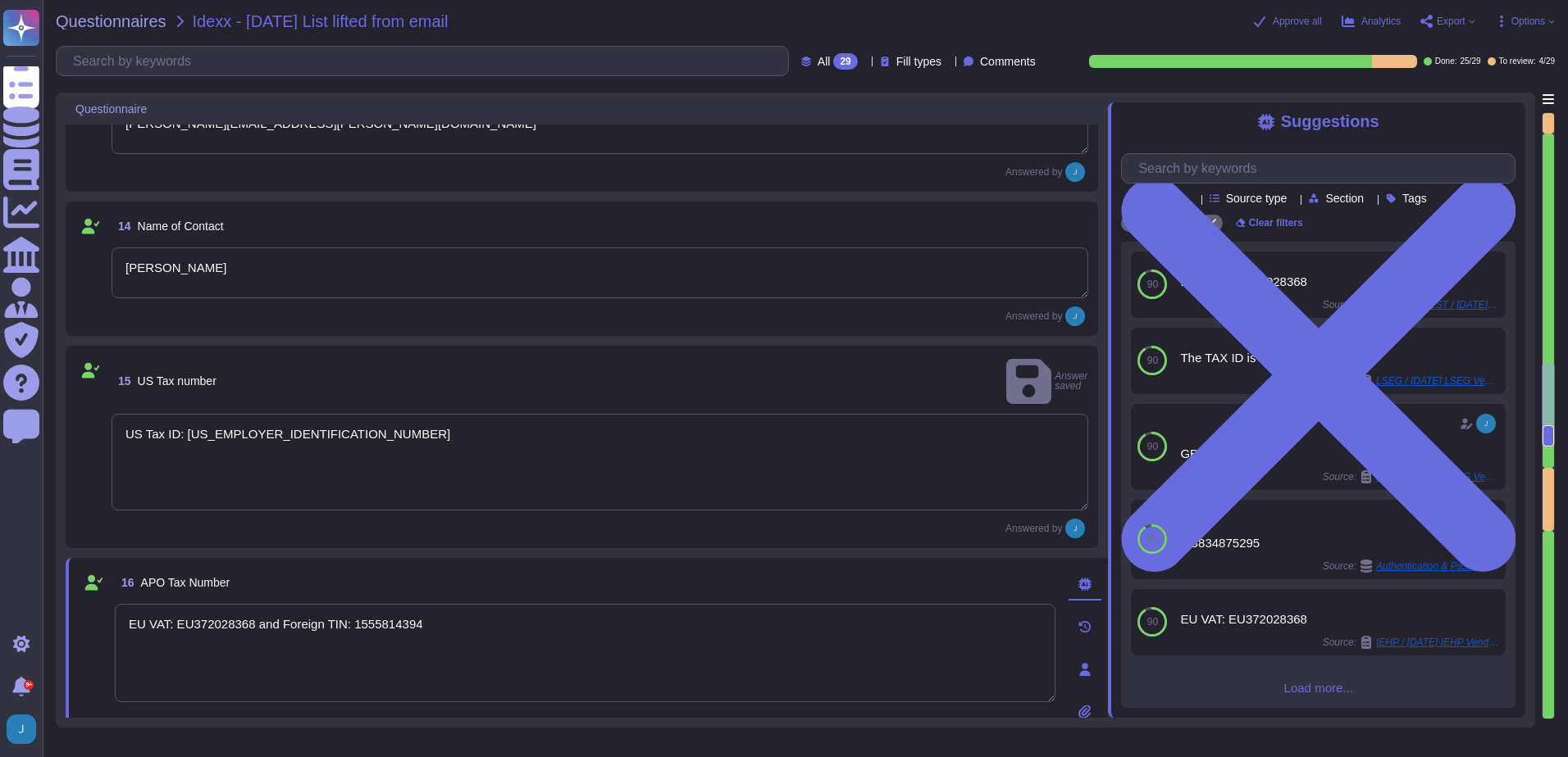
click at [427, 642] on textarea "EU VAT: EU372028368 and Foreign TIN: 1555814394" at bounding box center [585, 653] width 941 height 98
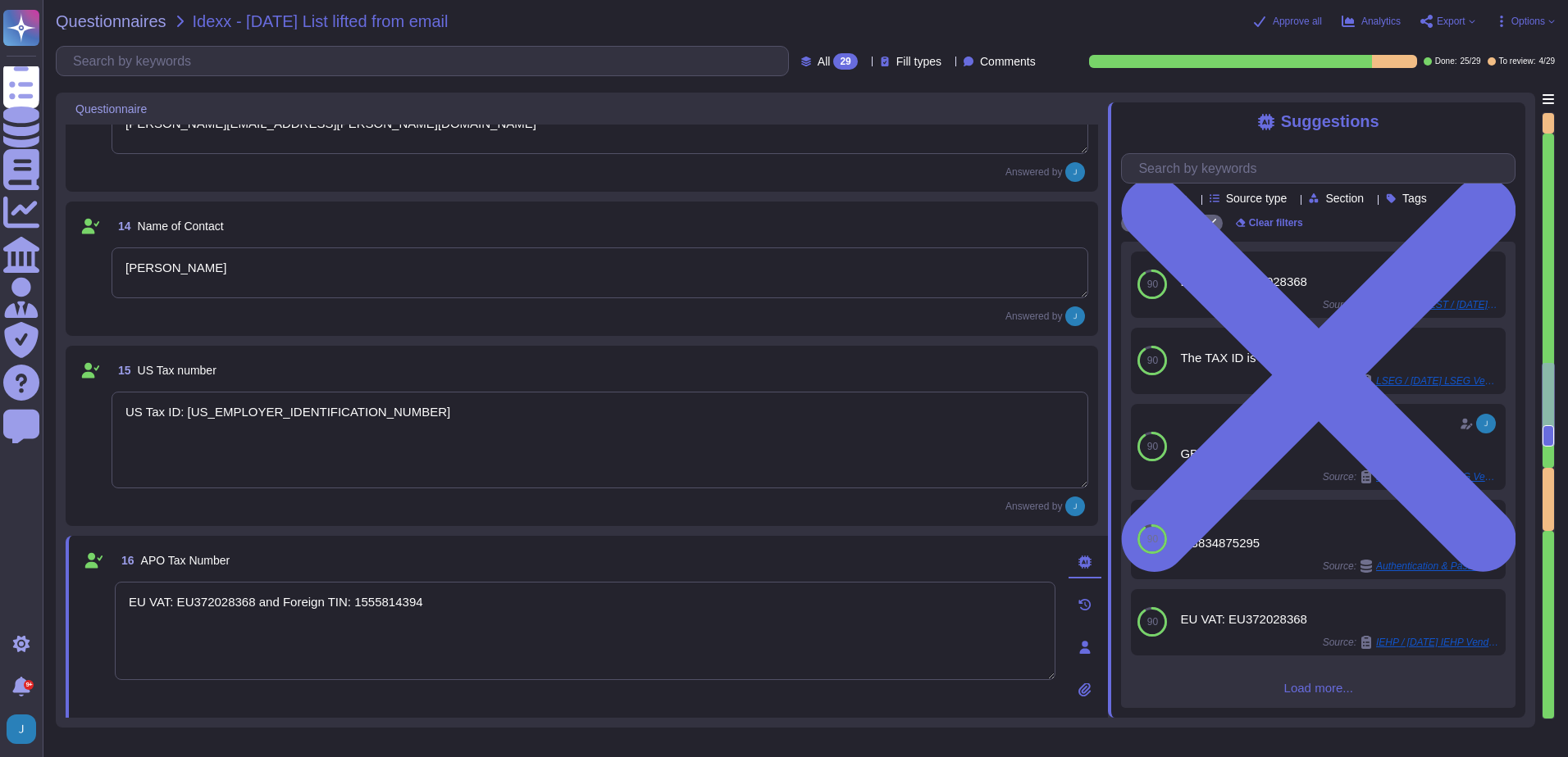
drag, startPoint x: 273, startPoint y: 603, endPoint x: 64, endPoint y: 586, distance: 209.7
click at [64, 586] on div "Questionnaire 10 State/Province/Region [US_STATE] ([GEOGRAPHIC_DATA]) 91 Genera…" at bounding box center [795, 410] width 1479 height 635
type textarea "Foreign TIN: 1555814394"
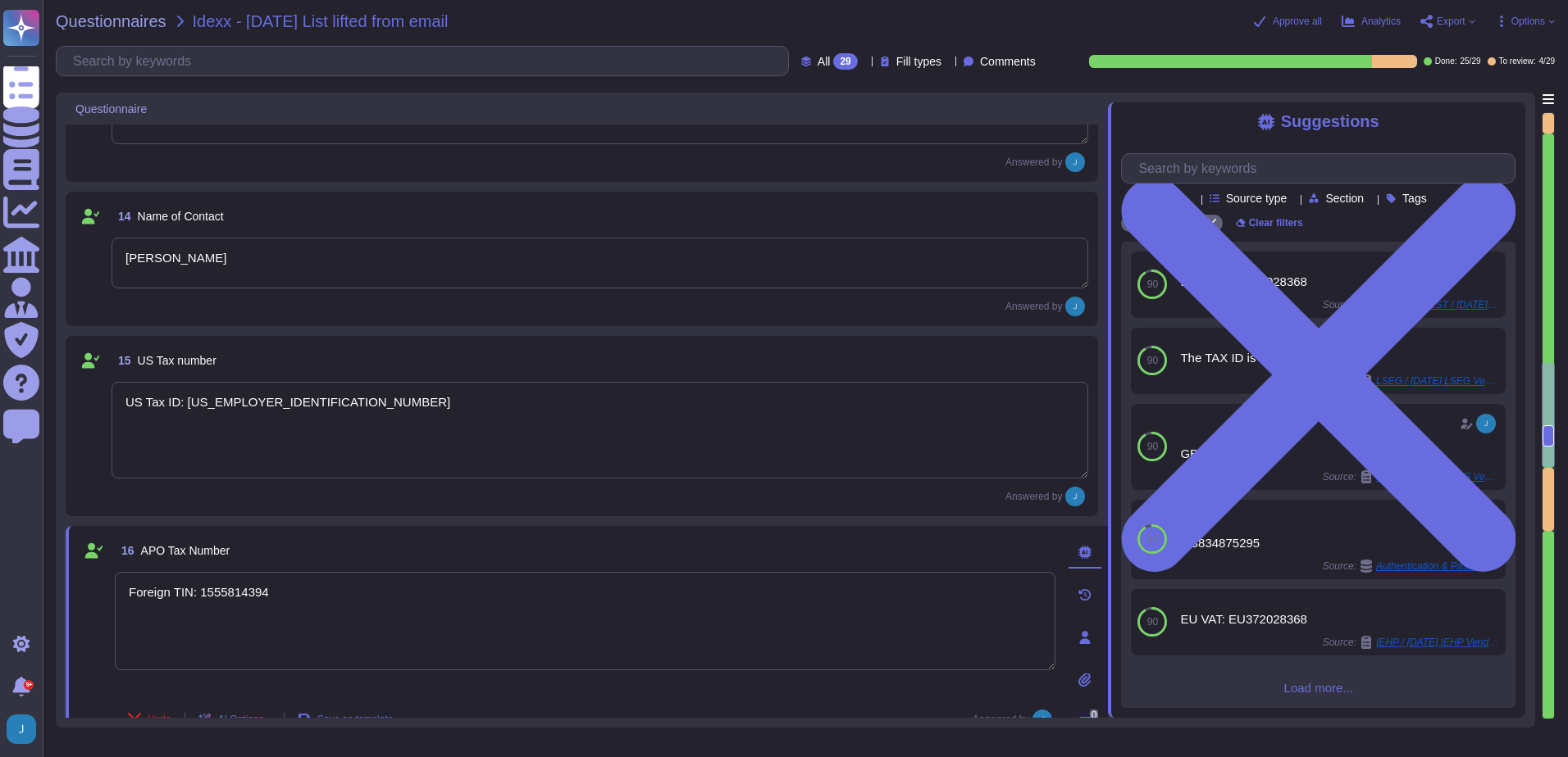
type textarea "ACH"
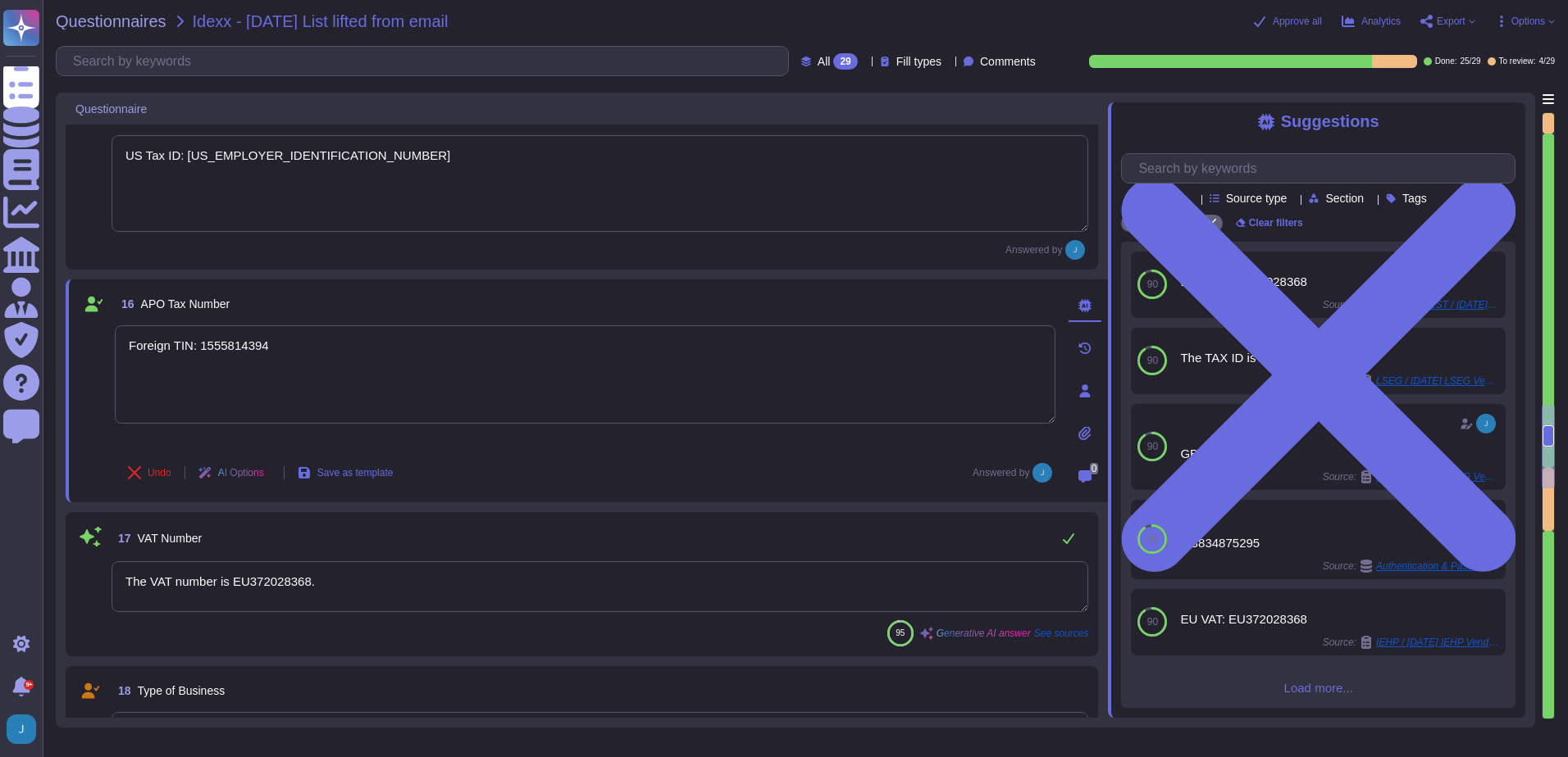
type textarea "Lloyds Bank Plc"
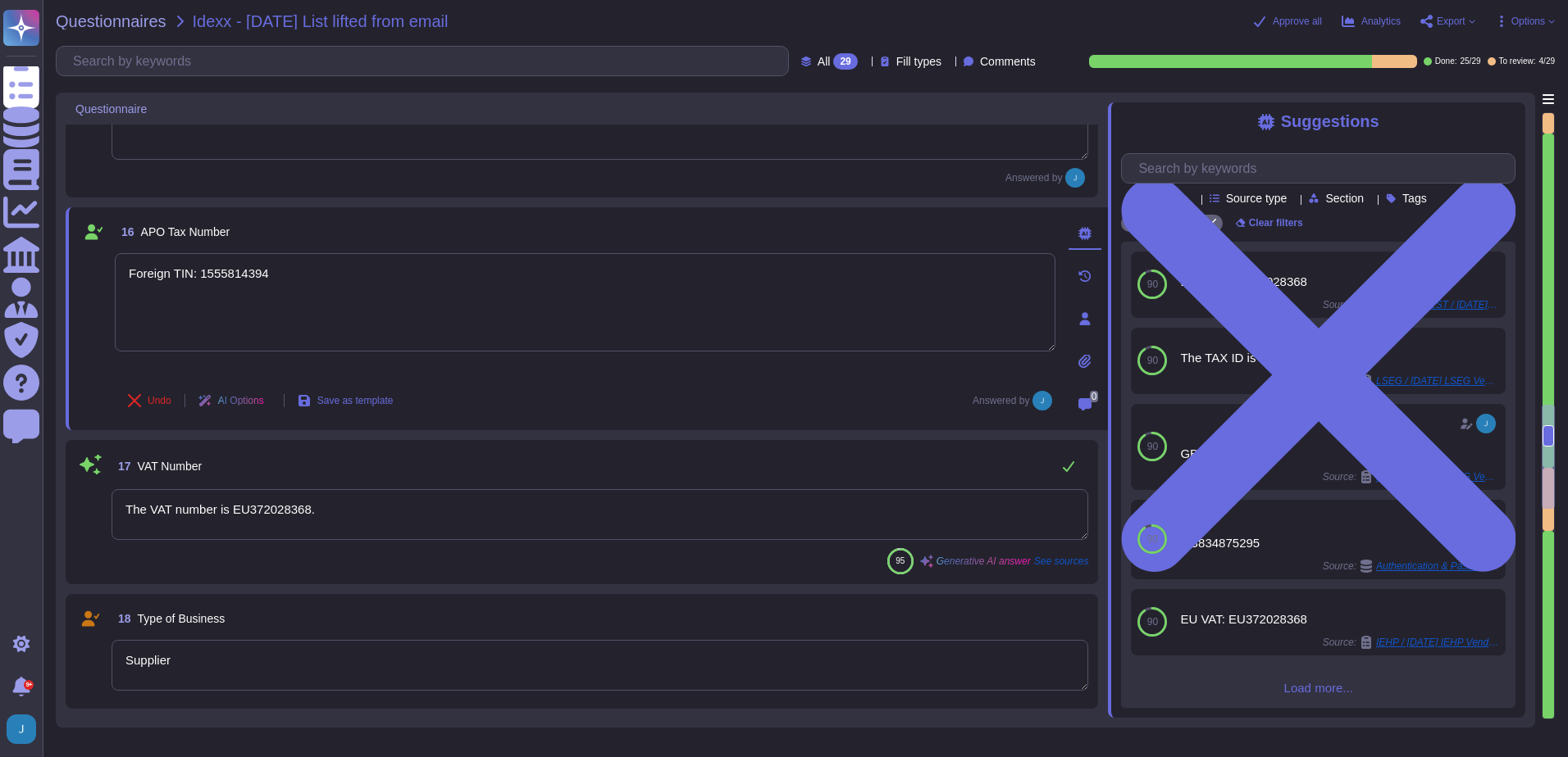
scroll to position [2252, 0]
type textarea "Lloyds Bank Plc"
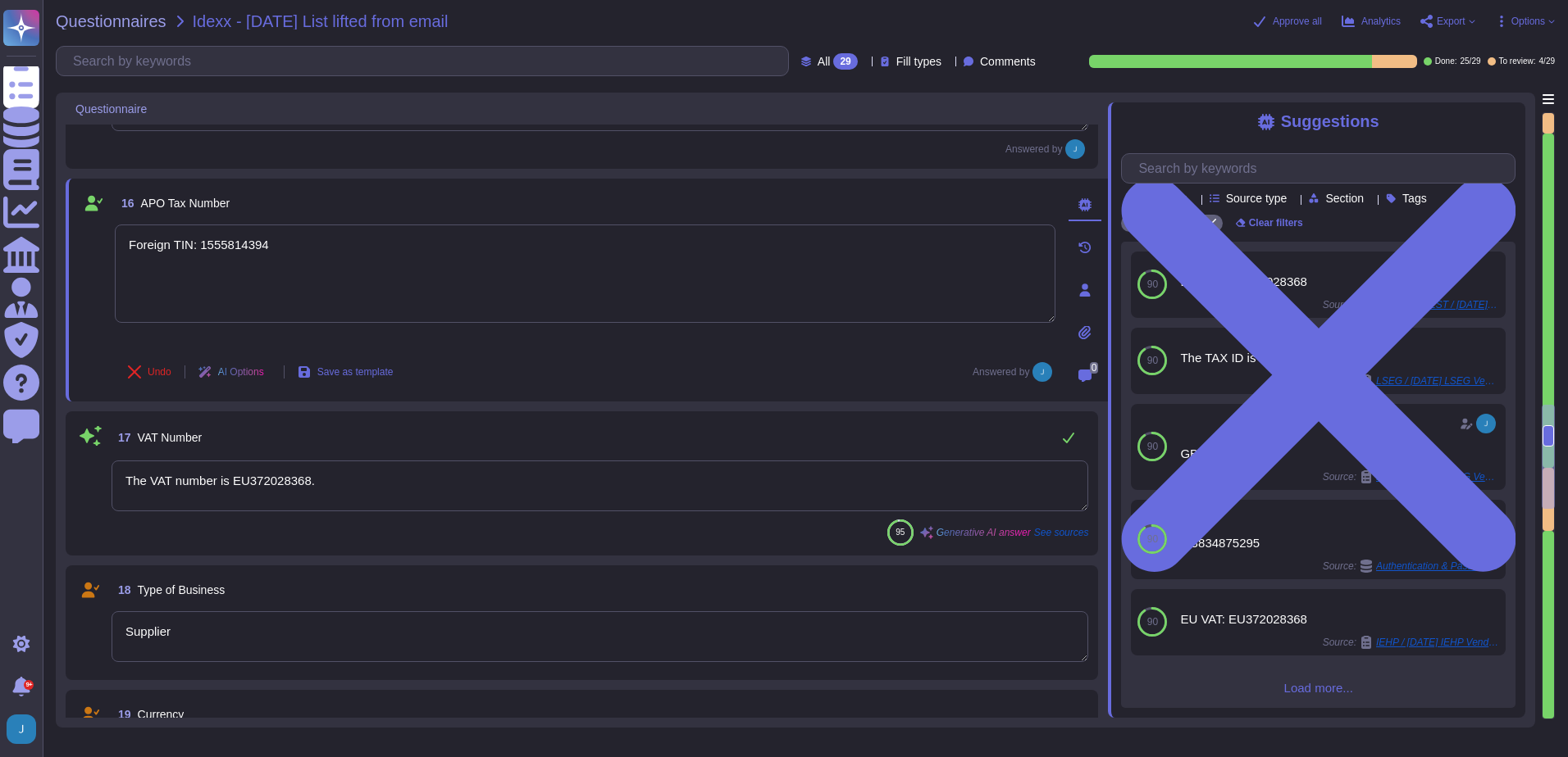
type textarea "Foreign TIN: 1555814394"
drag, startPoint x: 346, startPoint y: 475, endPoint x: 372, endPoint y: 456, distance: 32.2
click at [372, 456] on div "17 VAT Number The VAT number is EU372028368. 95 Generative AI answer See sources" at bounding box center [581, 484] width 1013 height 125
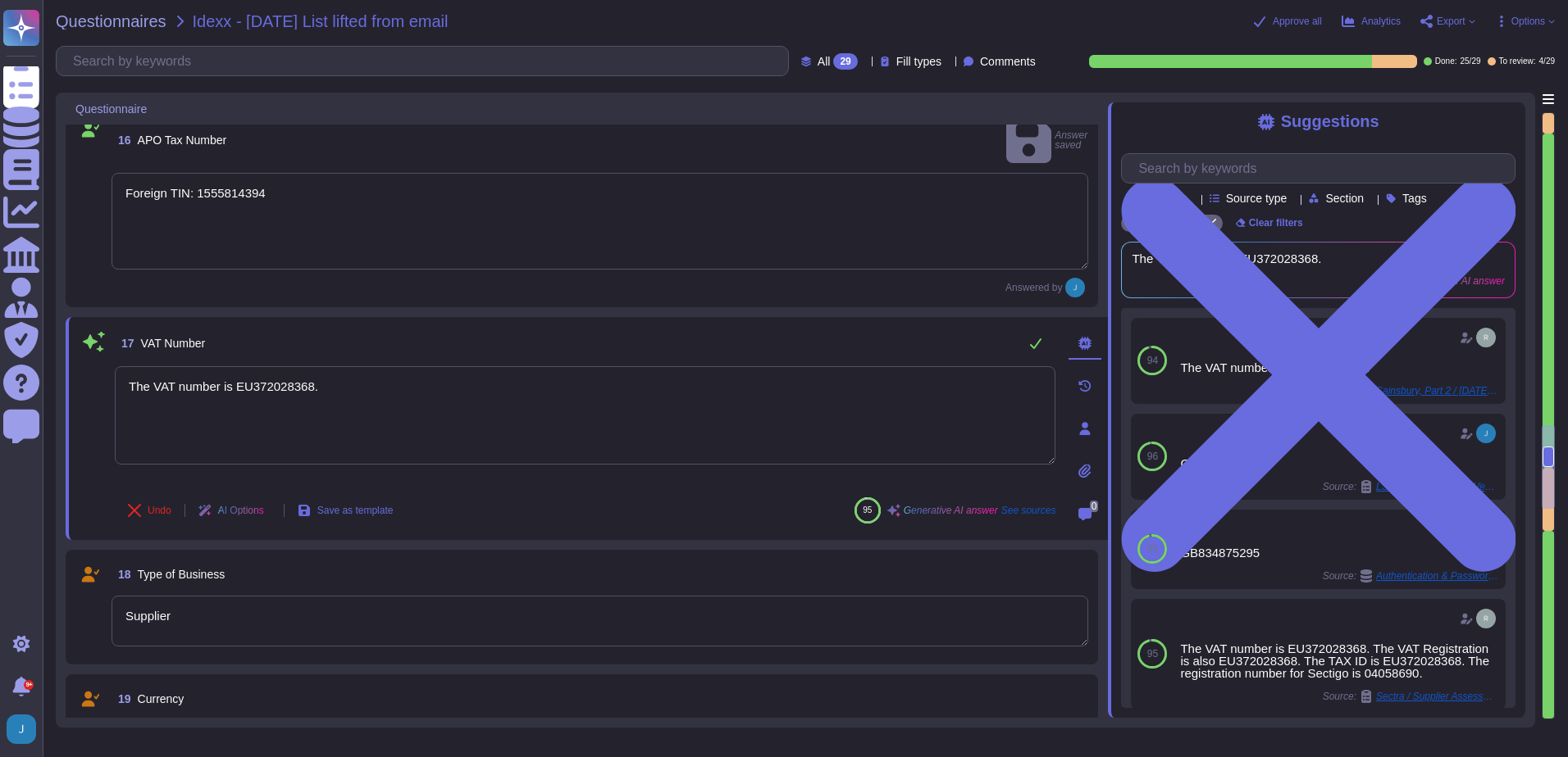
type textarea "Lloyds Bank Plc"
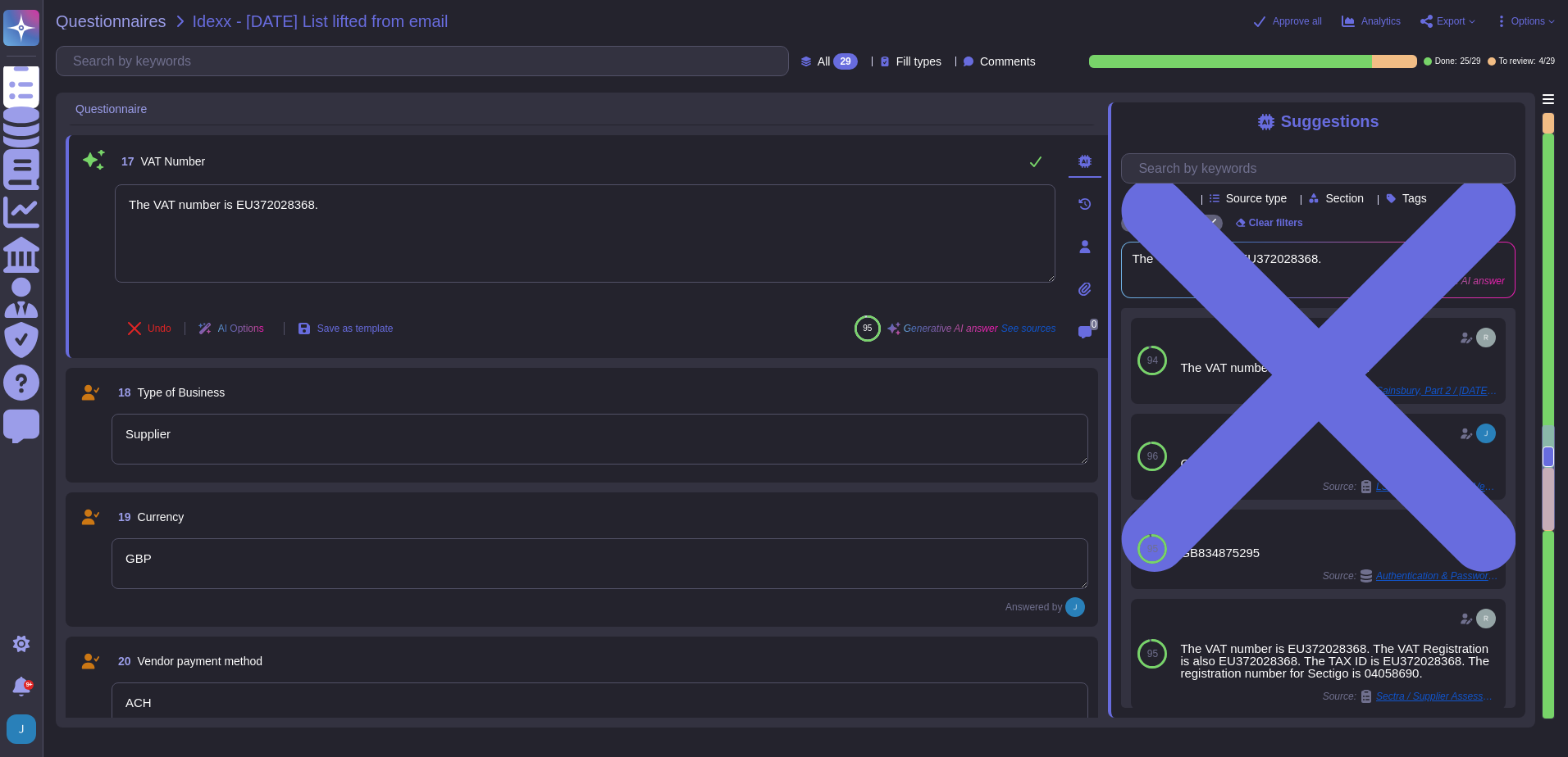
type textarea "The IBAN Number is [FINANCIAL_ID]."
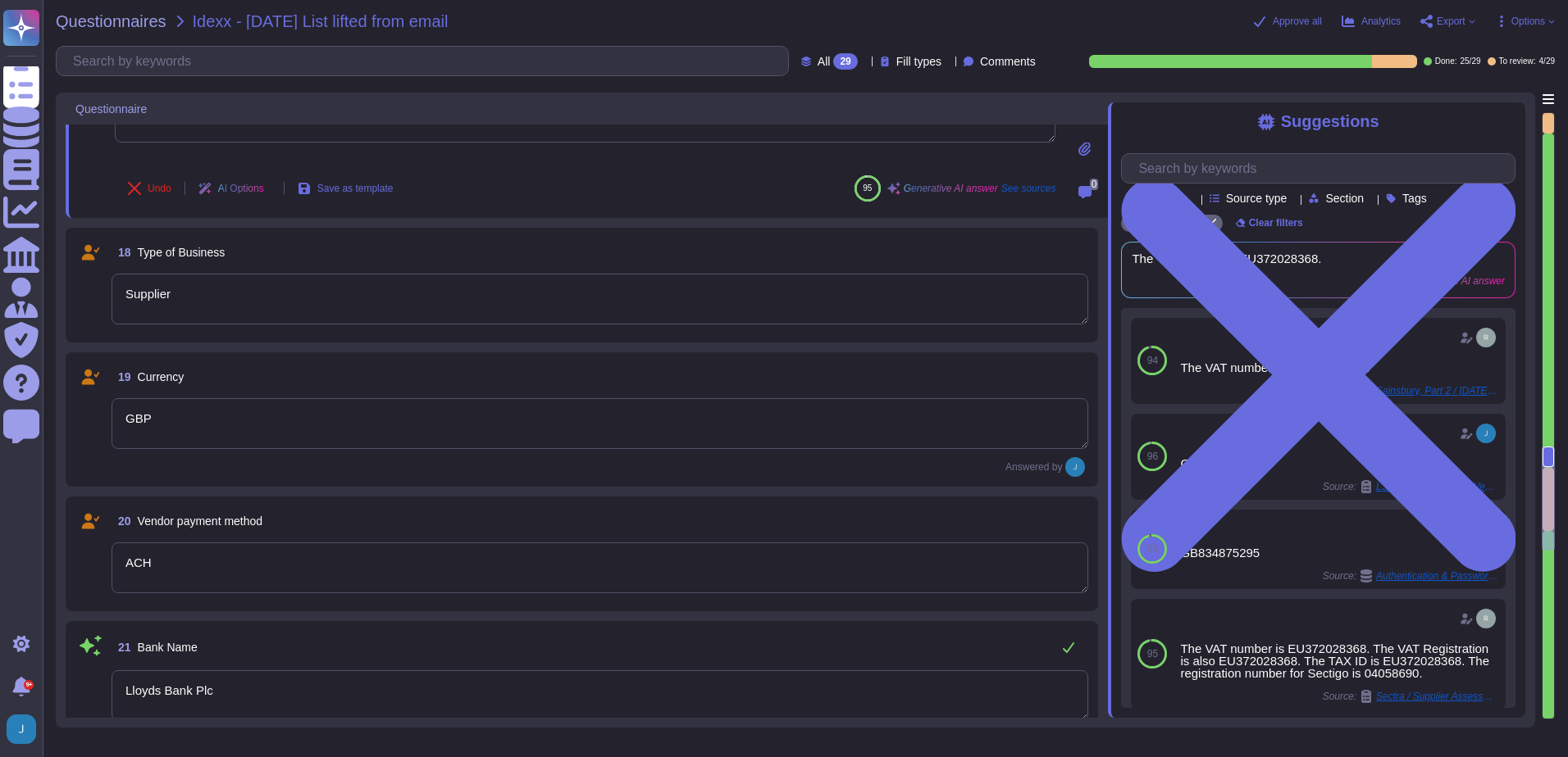
scroll to position [2661, 0]
type textarea "11588184"
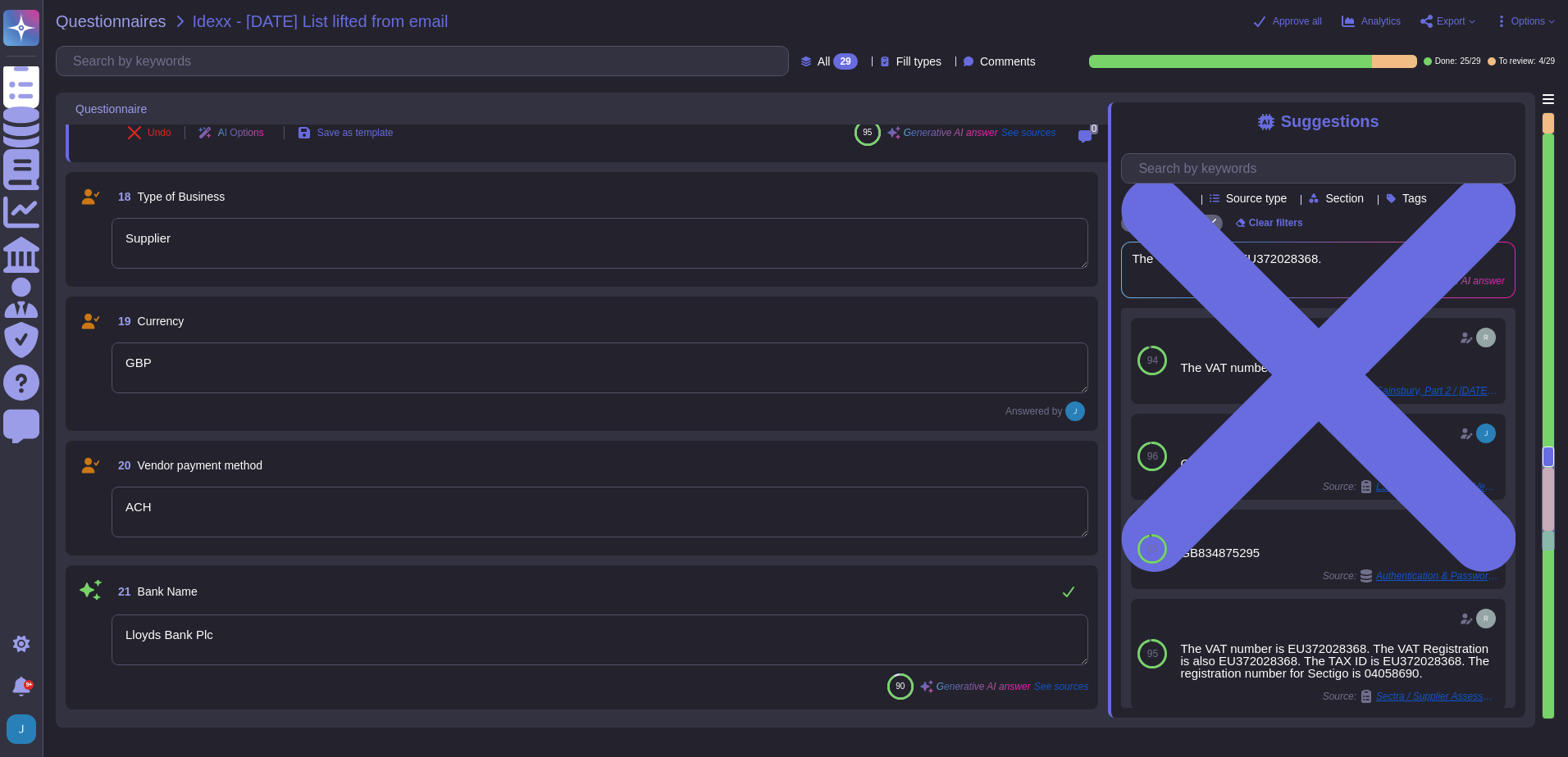
drag, startPoint x: 159, startPoint y: 349, endPoint x: 111, endPoint y: 348, distance: 48.0
click at [111, 348] on textarea "GBP" at bounding box center [599, 368] width 977 height 51
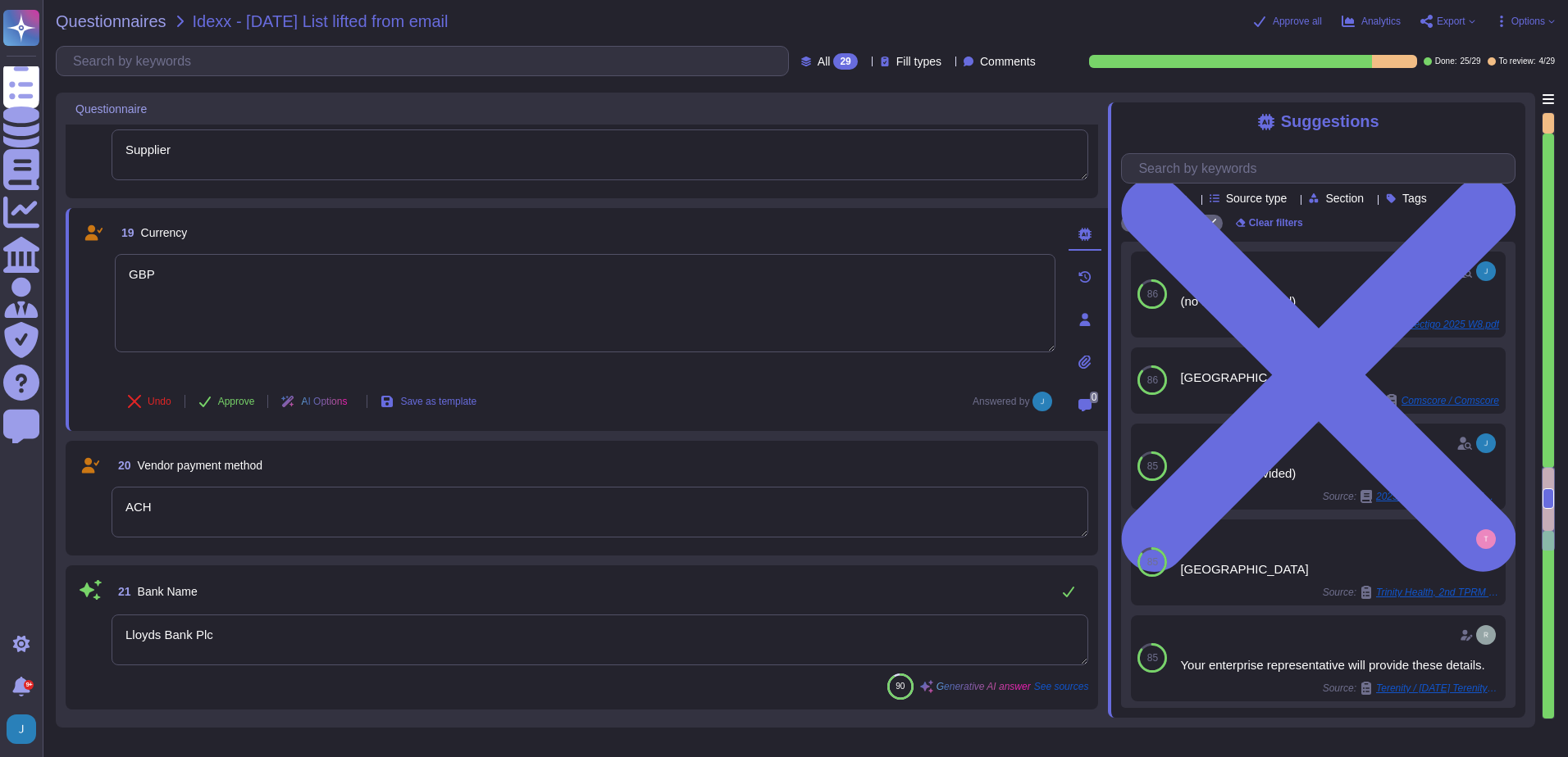
type textarea "11588184"
type textarea "USD"
drag, startPoint x: 230, startPoint y: 634, endPoint x: -4, endPoint y: 587, distance: 238.7
click at [0, 587] on html "Questionnaires Knowledge Base Documents Analytics CAIQ / SIG Admin Trust Center…" at bounding box center [784, 378] width 1568 height 757
drag, startPoint x: 231, startPoint y: 633, endPoint x: 130, endPoint y: 599, distance: 106.6
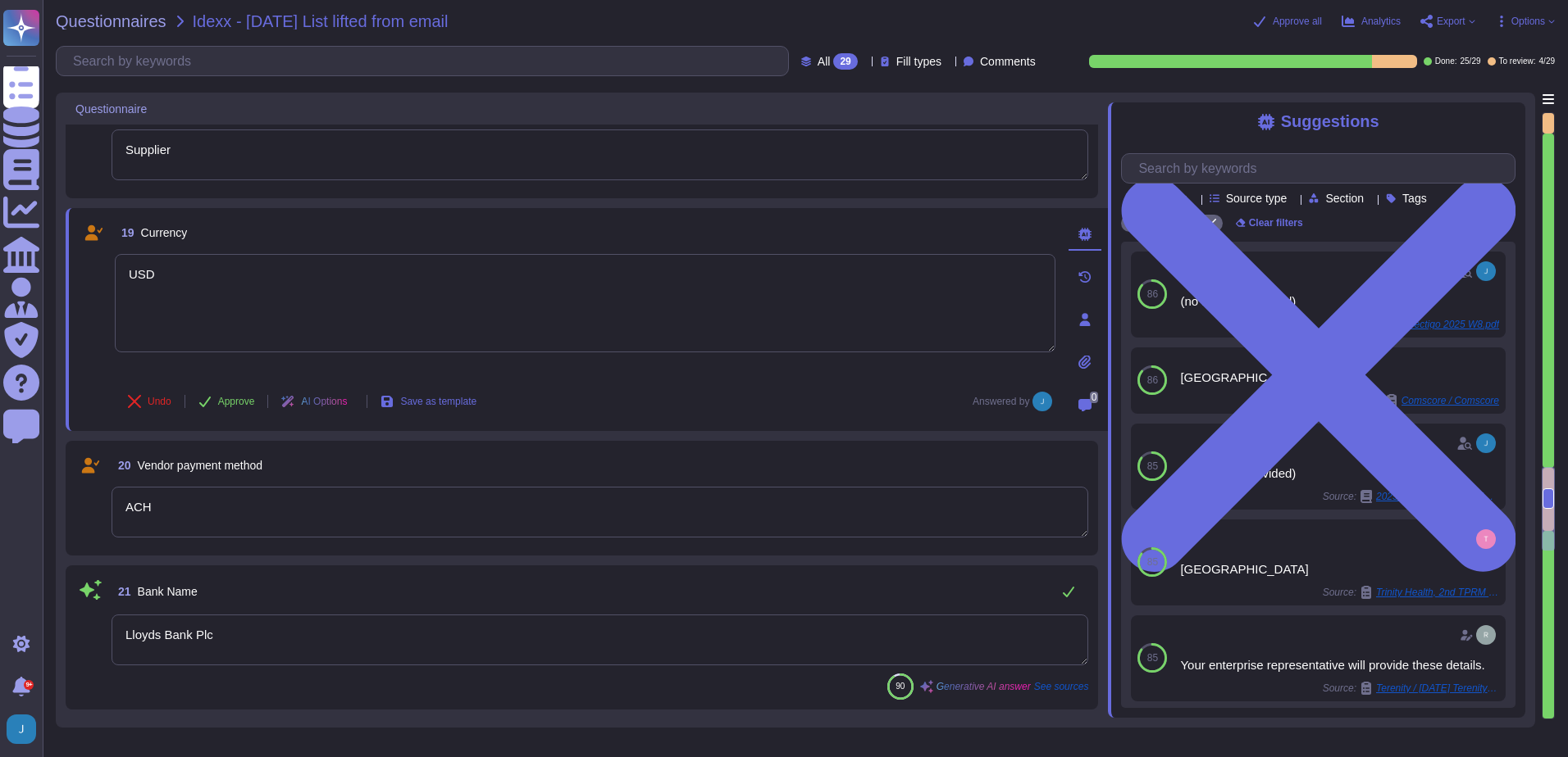
click at [130, 599] on div "21 Bank Name Lloyds Bank Plc 90 Generative AI answer See sources" at bounding box center [581, 638] width 1013 height 125
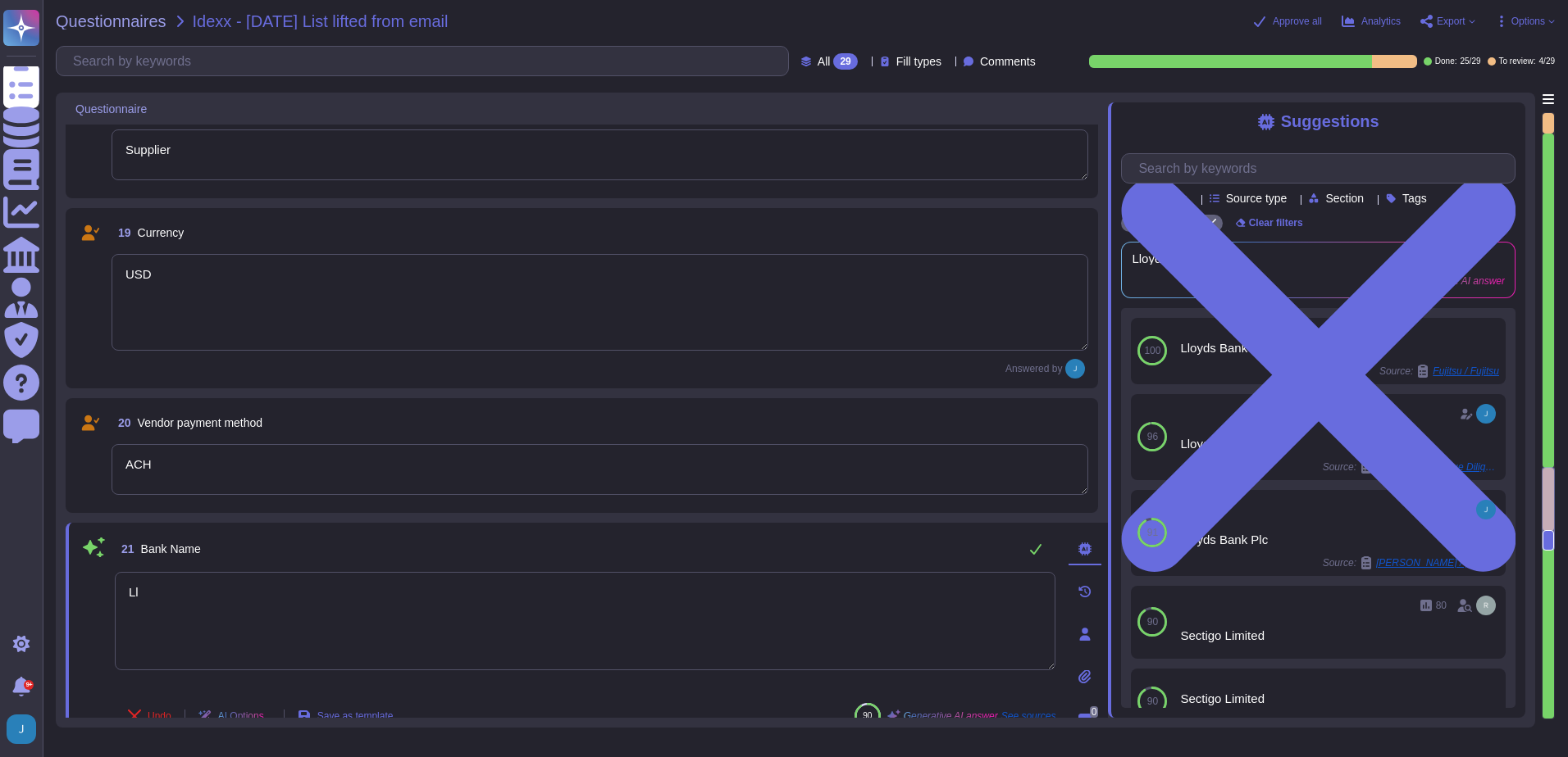
type textarea "L"
type textarea "Citi Bank"
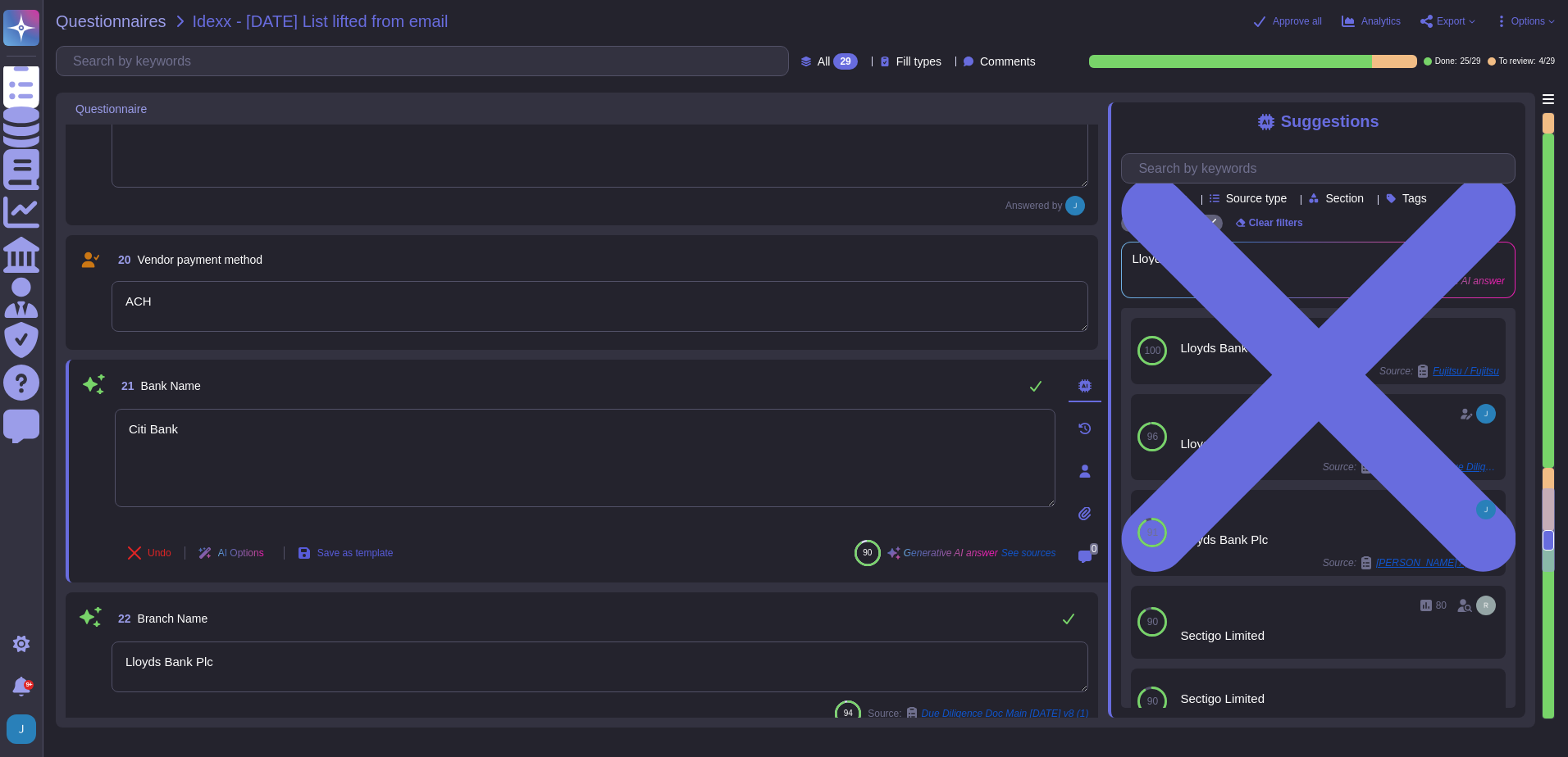
type textarea "03493929"
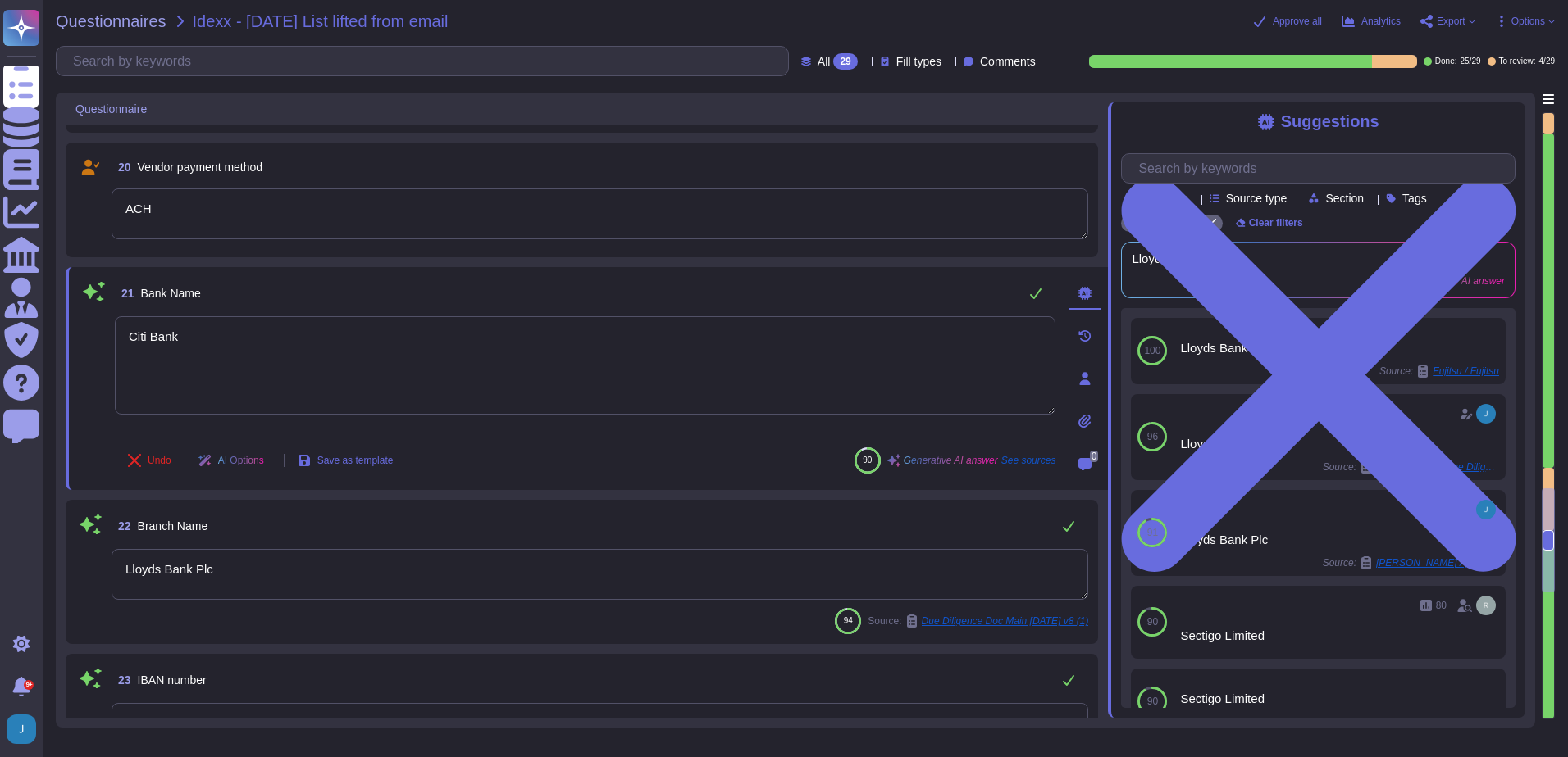
type textarea "The SWIFT number is LOYDGB 21118."
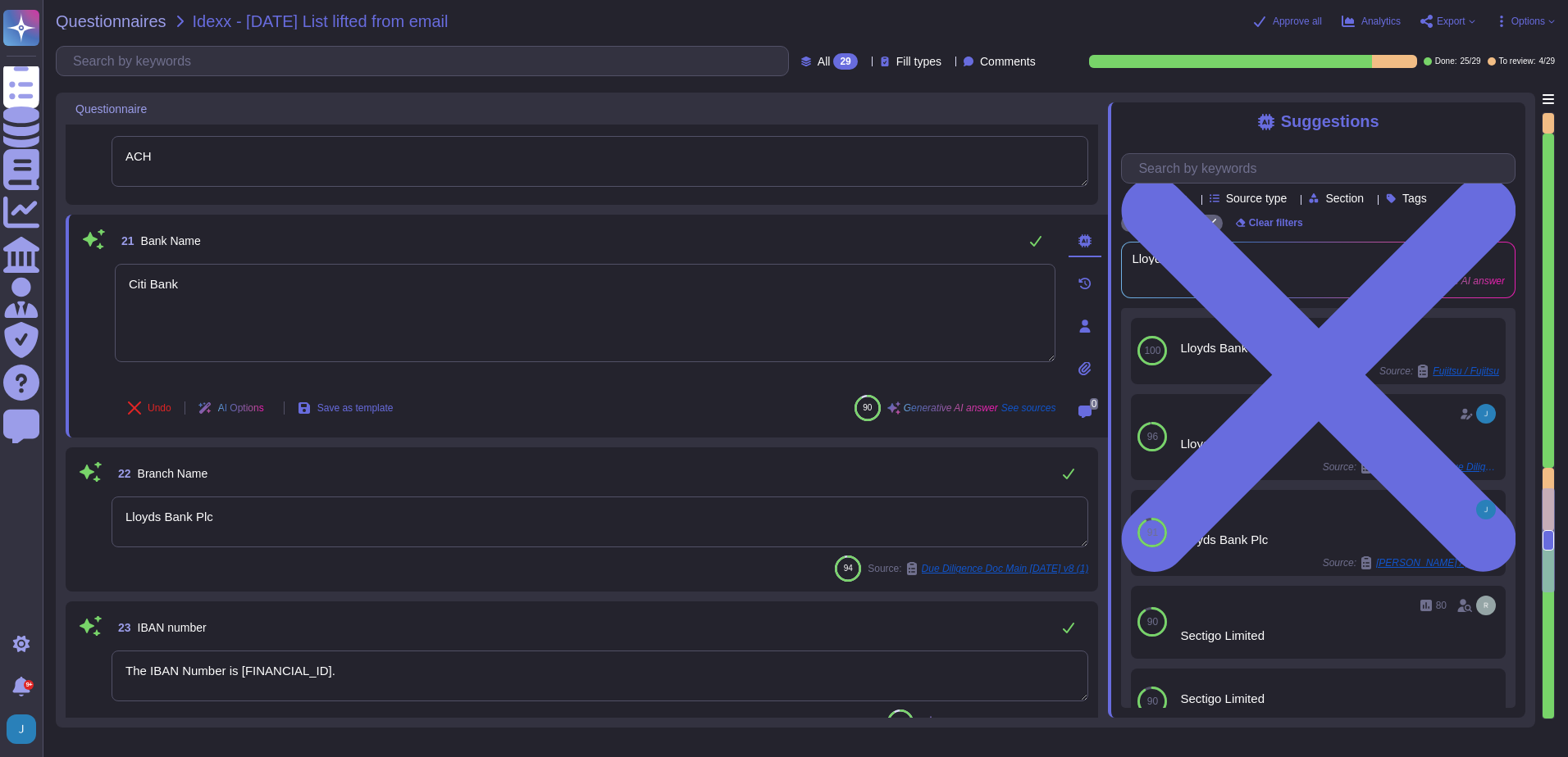
scroll to position [2989, 0]
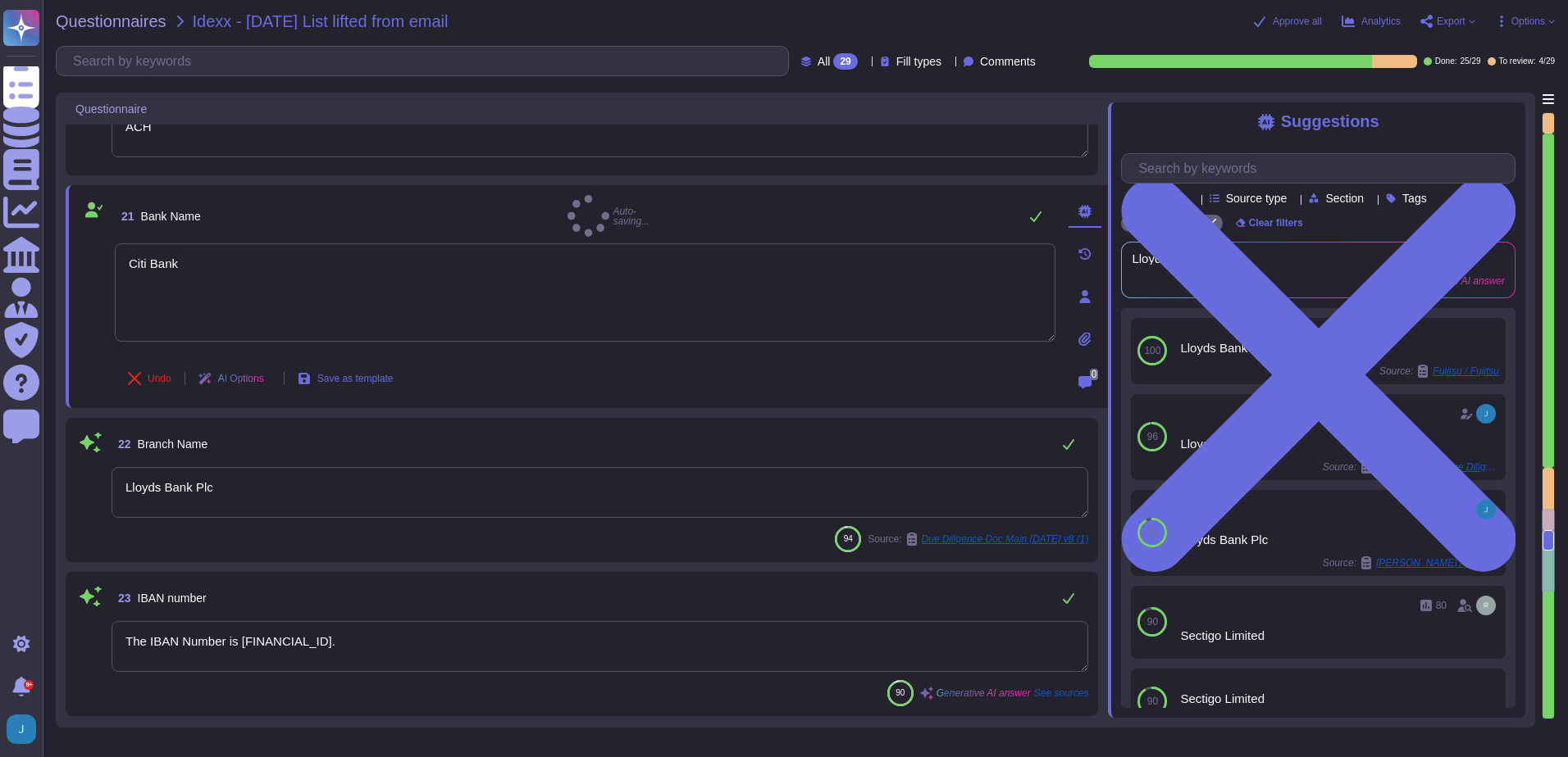
type textarea "Citi Bank"
drag, startPoint x: 294, startPoint y: 481, endPoint x: 122, endPoint y: 448, distance: 175.1
click at [97, 448] on div "22 Branch Name Lloyds Bank Plc 94 Source: Due Diligence Doc Main [DATE] v8 (1)" at bounding box center [581, 491] width 1013 height 125
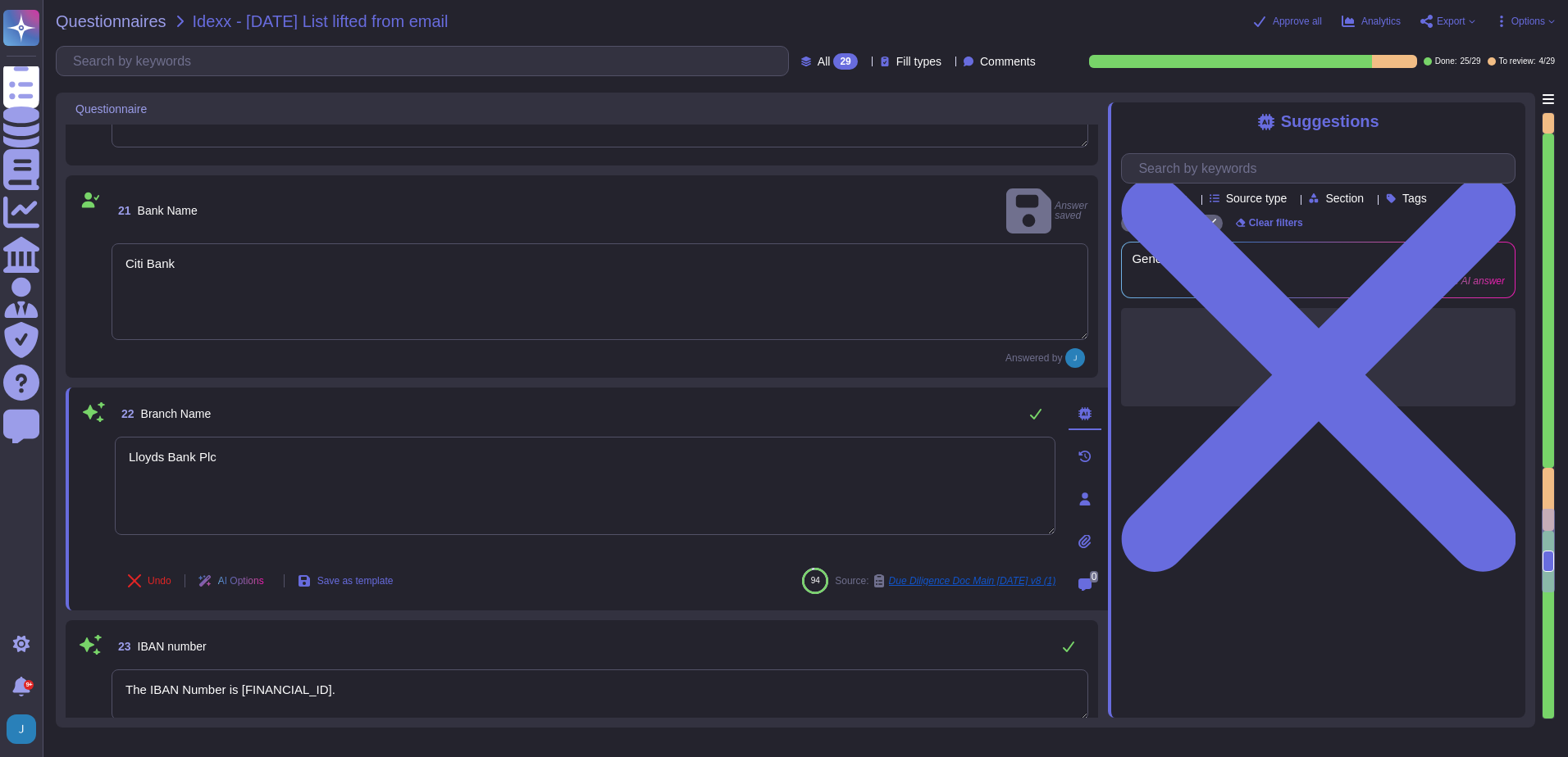
type textarea "The SWIFT number is LOYDGB 21118."
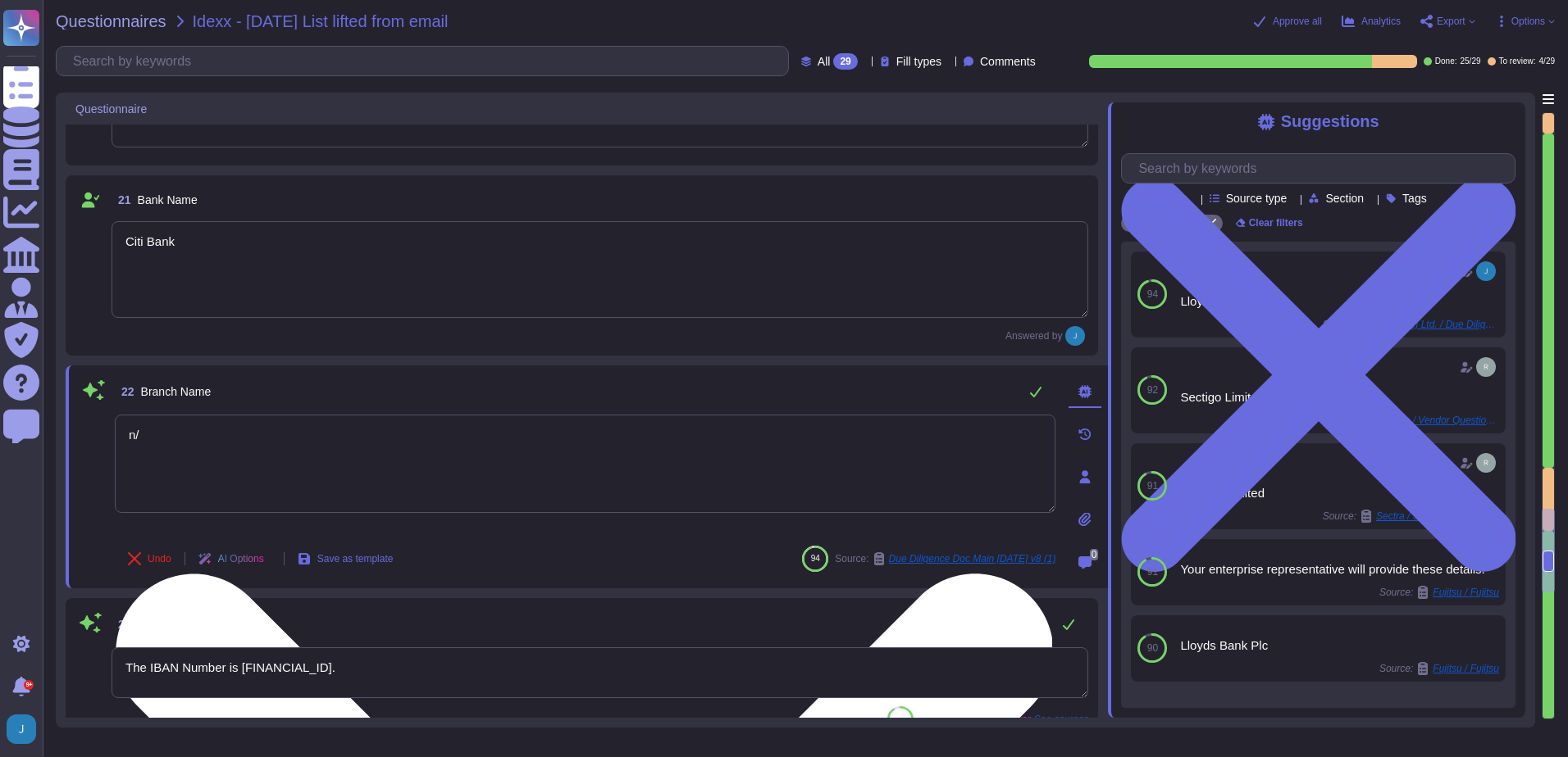
type textarea "n/a"
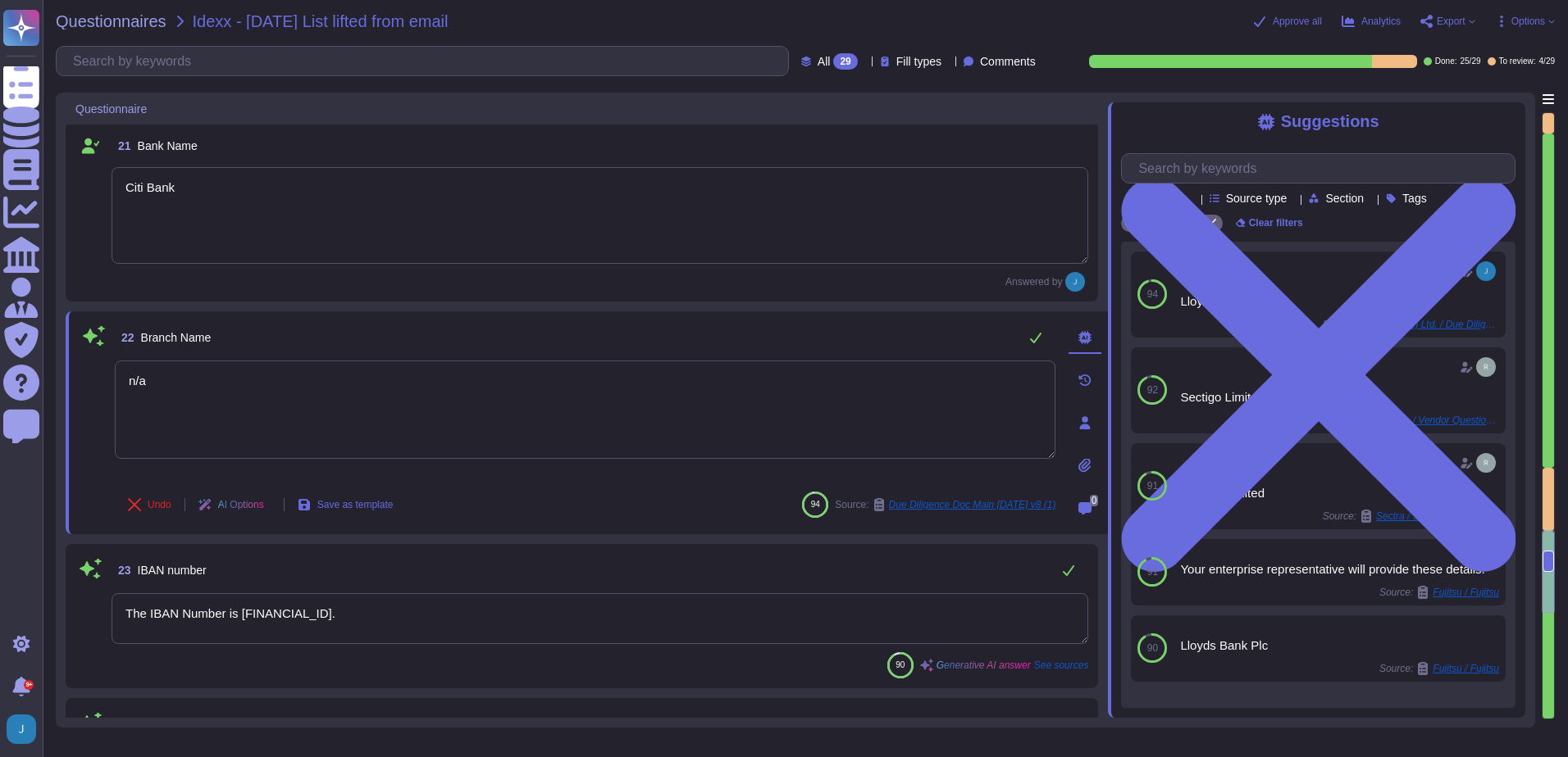
type textarea "We accept Credit Cards, ACH, and Wire transfers. For Credit Card transactions, …"
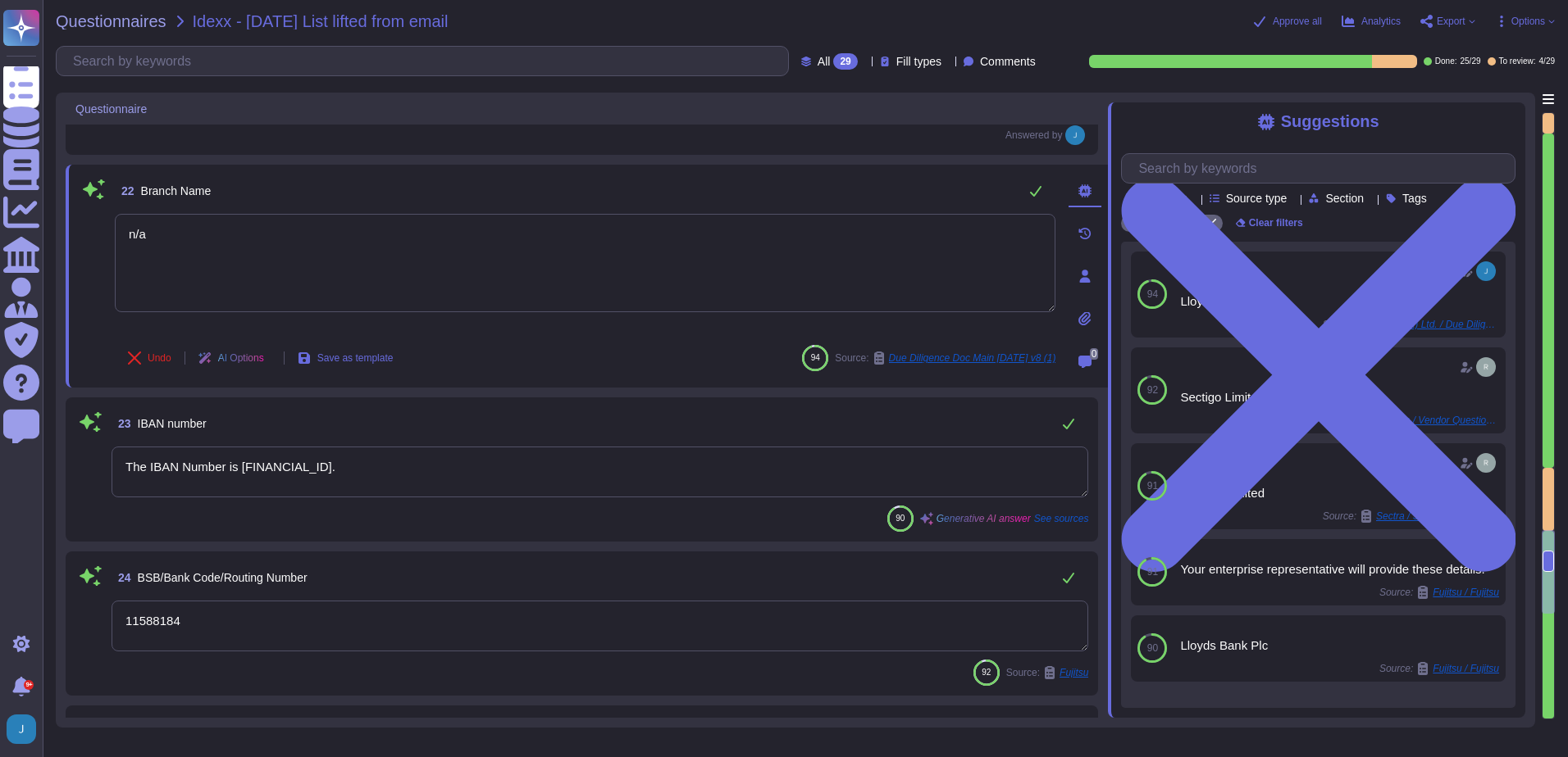
scroll to position [3236, 0]
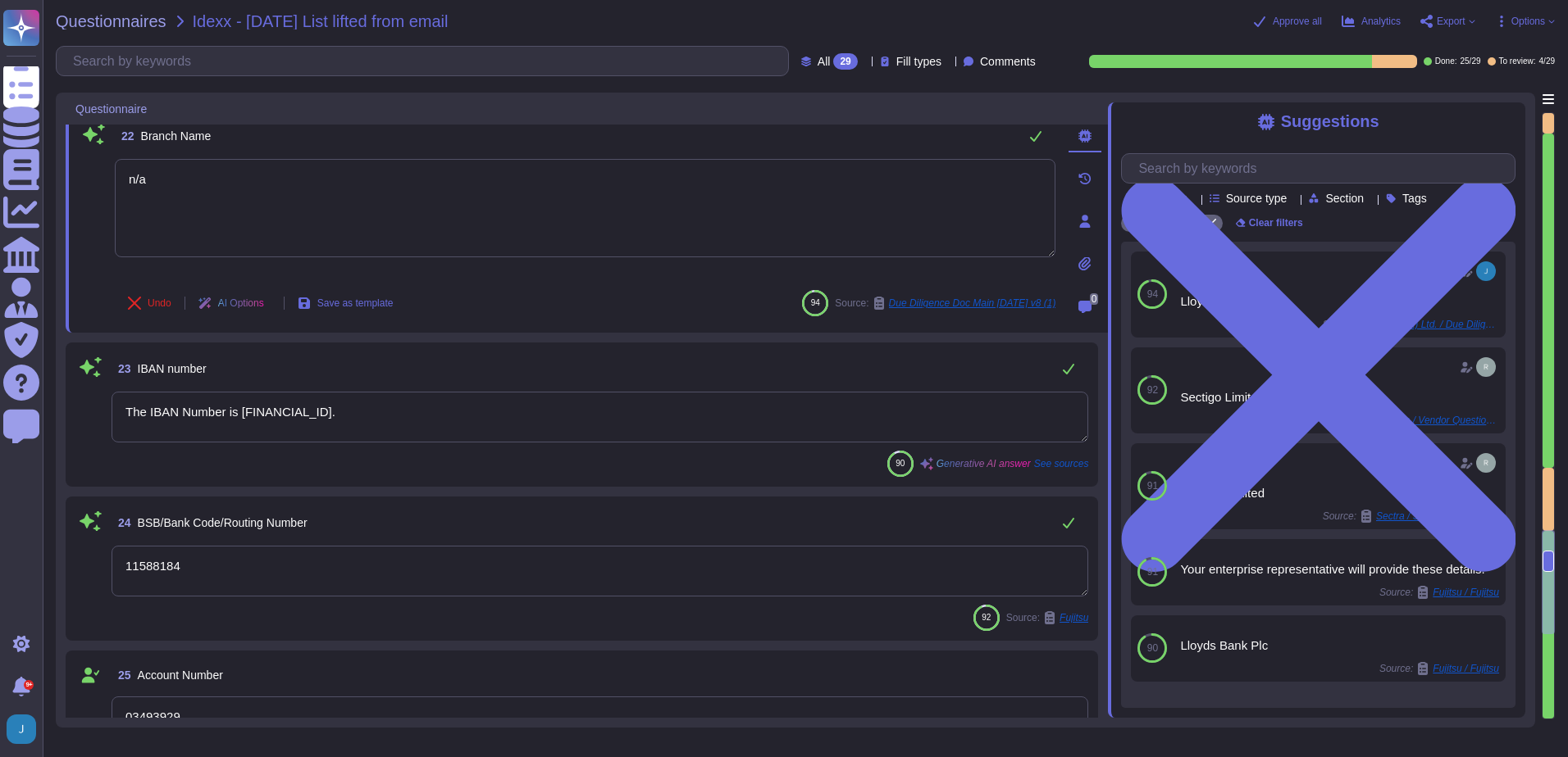
type textarea "The account types include individual, shared, system, application, guest, emerg…"
type textarea "n/a"
drag, startPoint x: 429, startPoint y: 399, endPoint x: 46, endPoint y: 396, distance: 383.0
click at [46, 396] on div "Questionnaires Idexx - [DATE] List lifted from email Approve all Analytics Expo…" at bounding box center [805, 378] width 1526 height 757
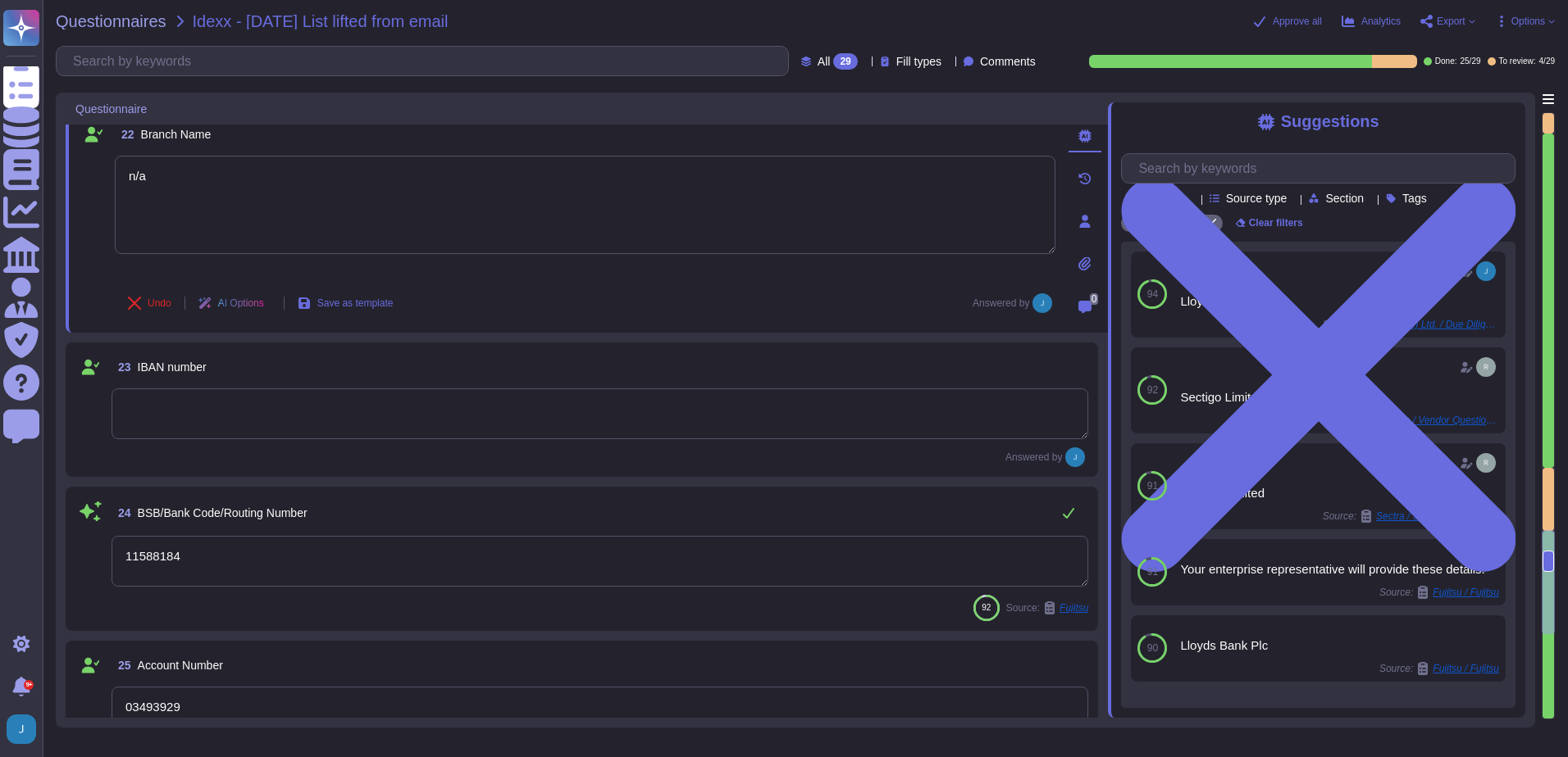
click at [582, 429] on textarea at bounding box center [599, 414] width 977 height 51
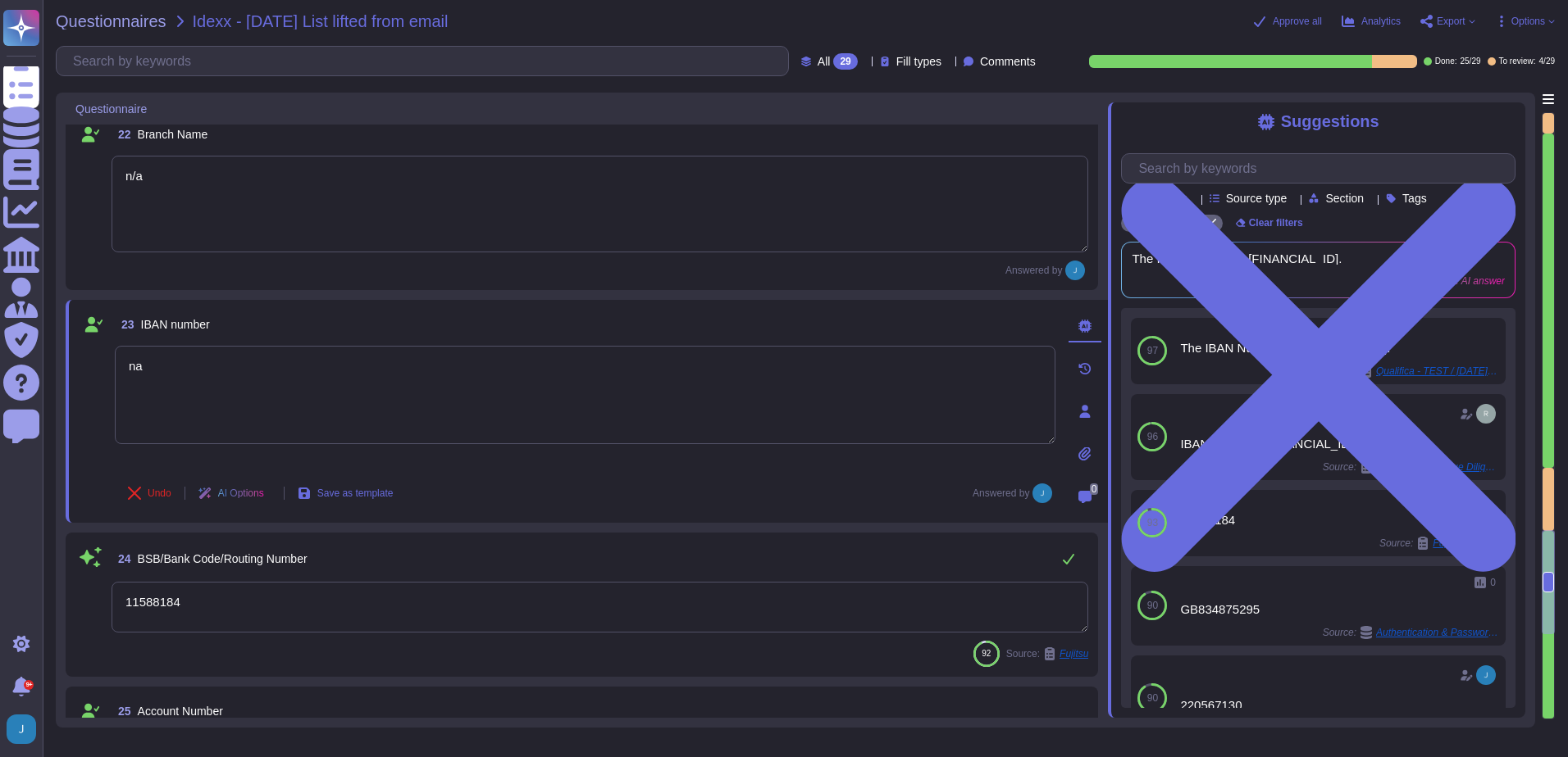
type textarea "n"
type textarea "/"
type textarea "n/a"
drag, startPoint x: 217, startPoint y: 598, endPoint x: 73, endPoint y: 584, distance: 144.7
click at [73, 584] on div "24 BSB/Bank Code/Routing Number [FINANCIAL_ID] Source: Fujitsu" at bounding box center [582, 605] width 1032 height 145
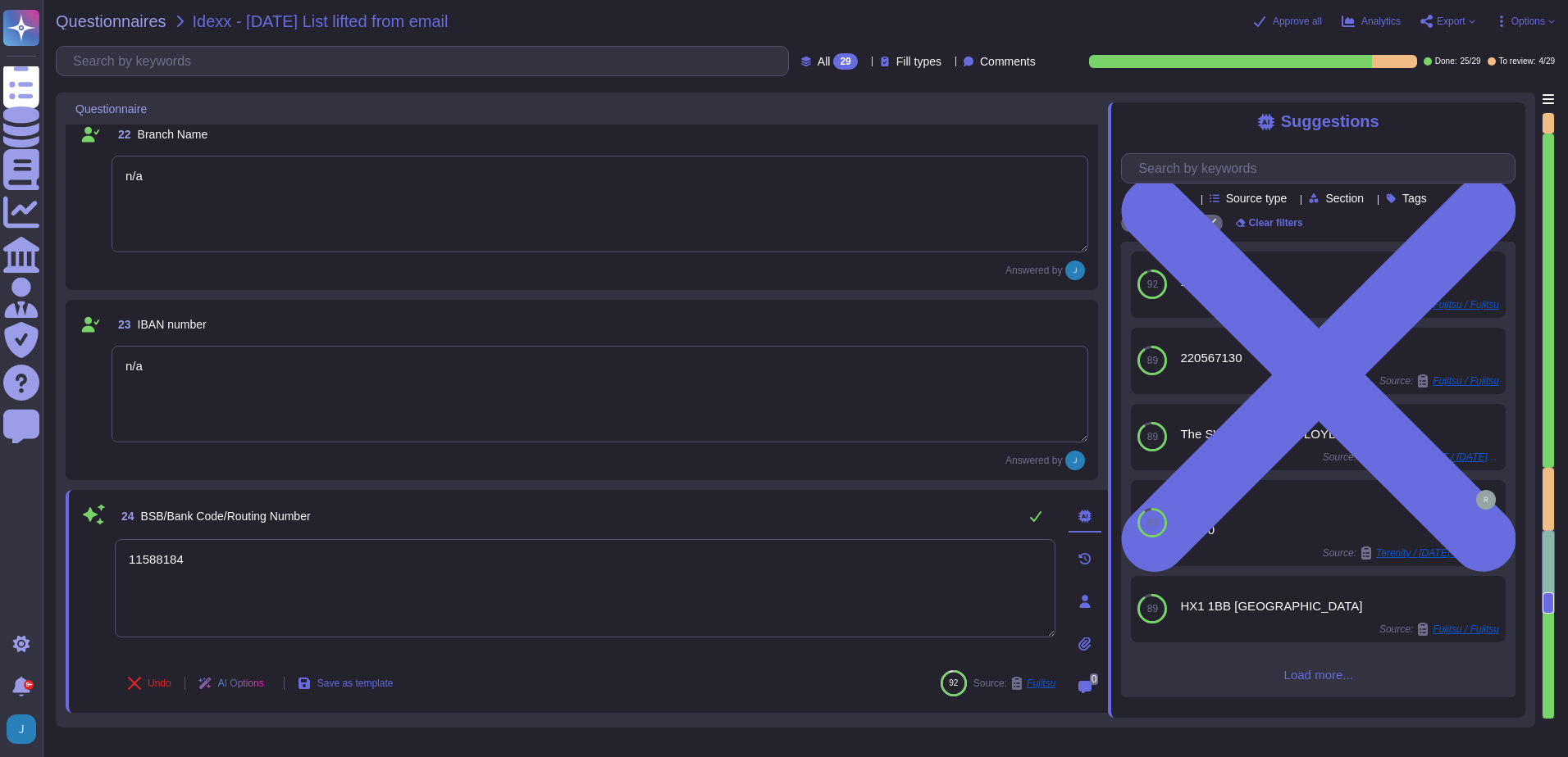
paste textarea "021000089"
type textarea "021000089"
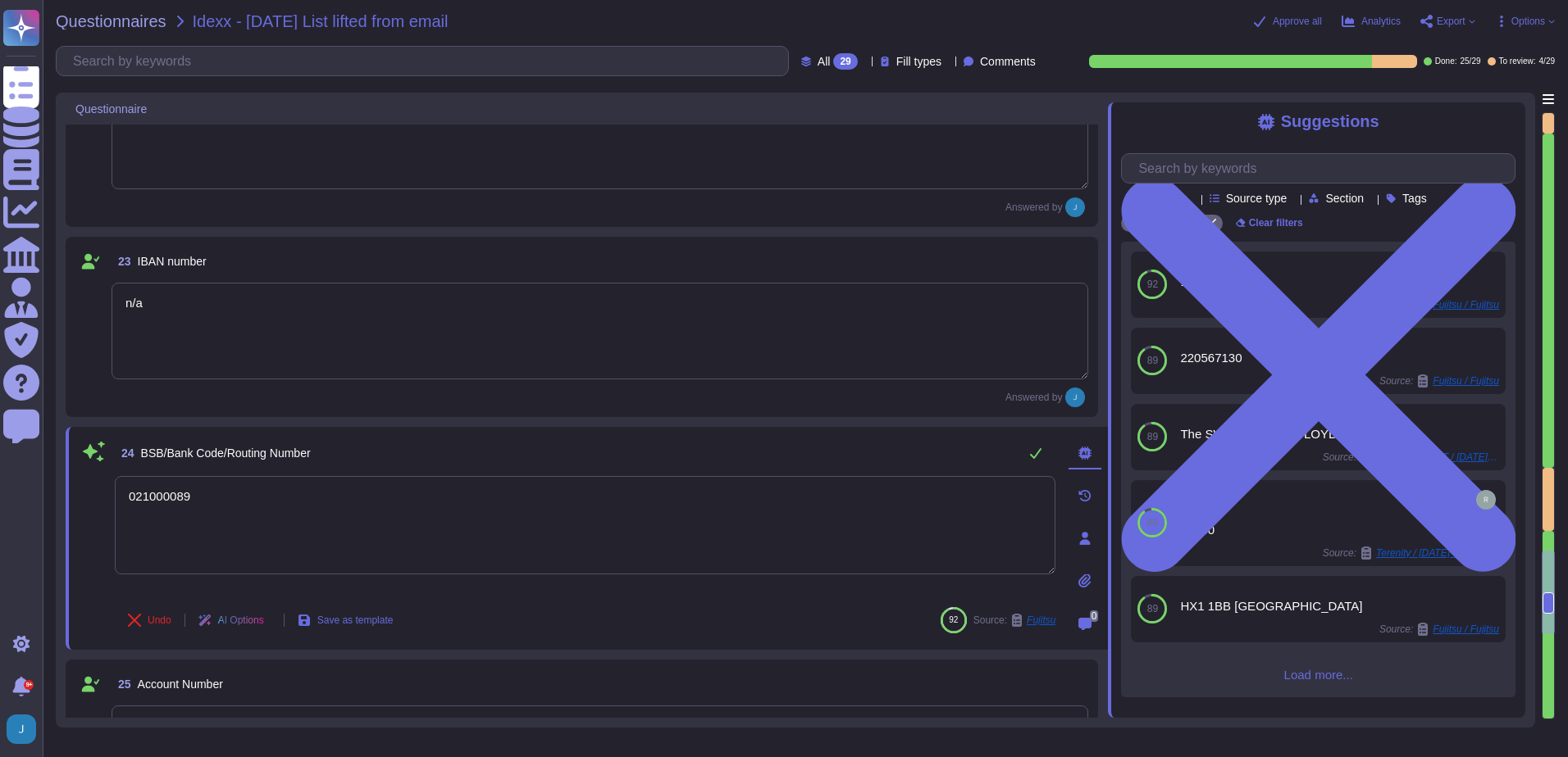
type textarea "The account types include individual, shared, system, application, guest, emerg…"
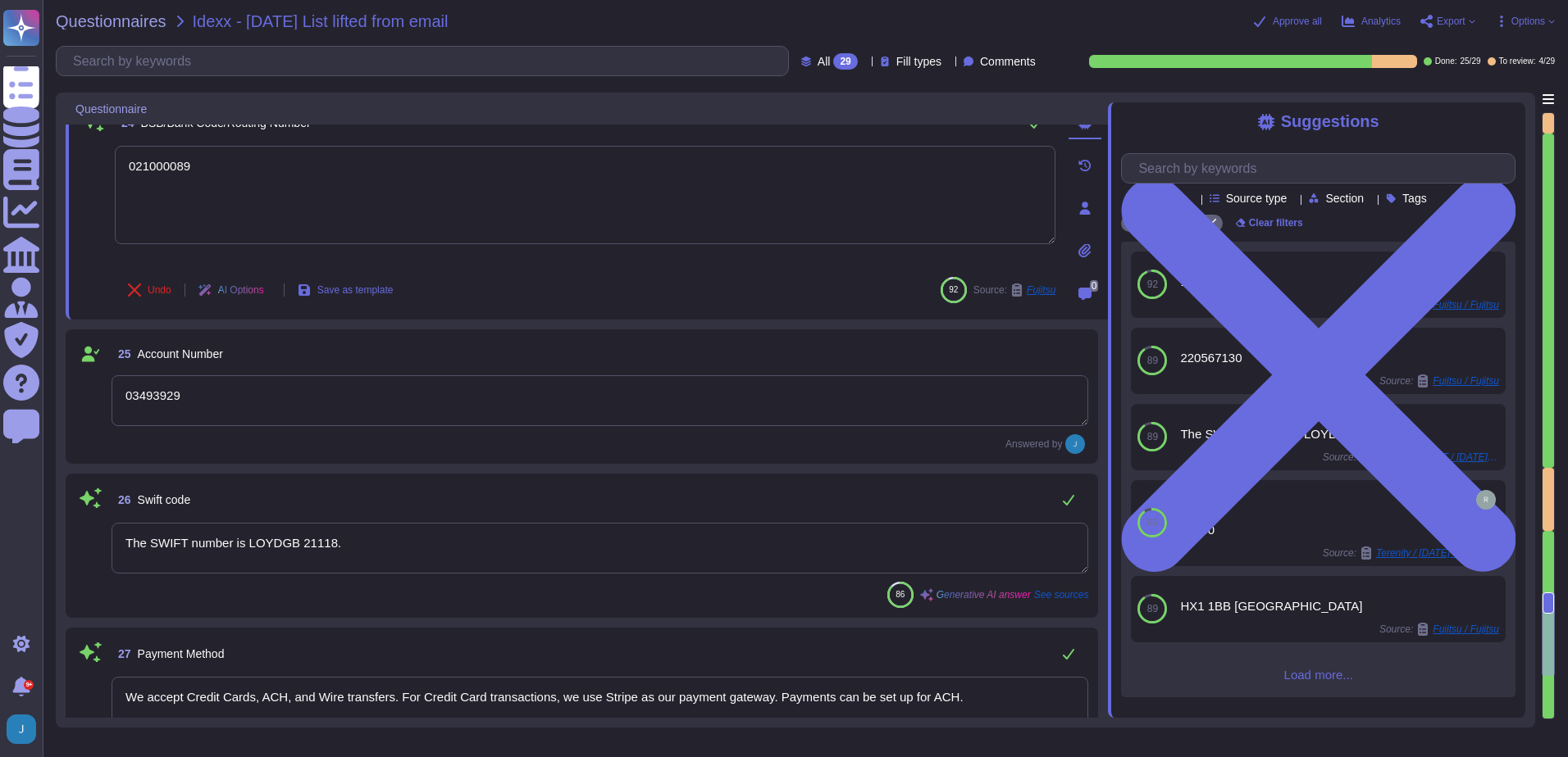
scroll to position [3645, 0]
type textarea "Sectigo Limited"
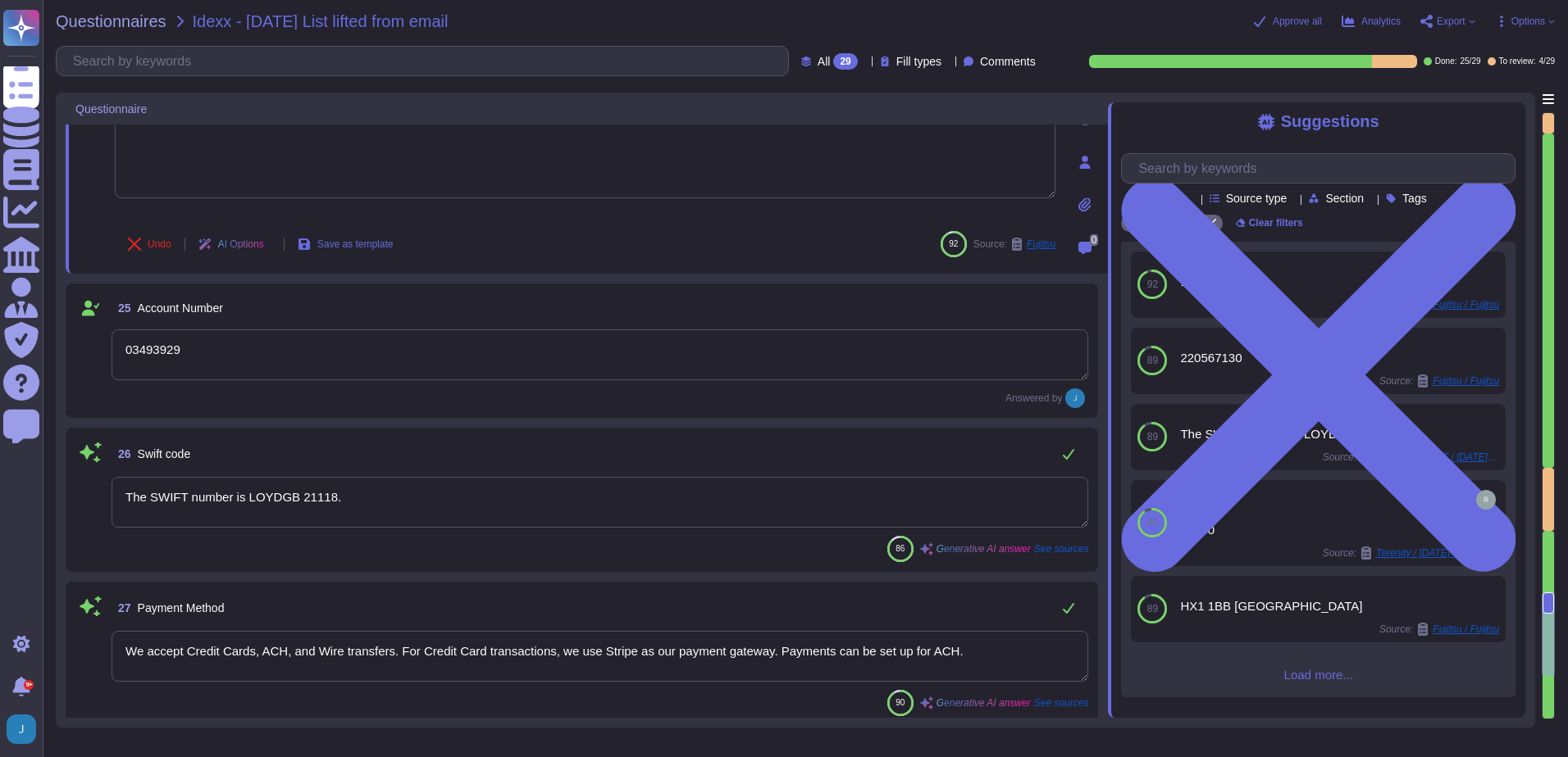
type textarea "021000089"
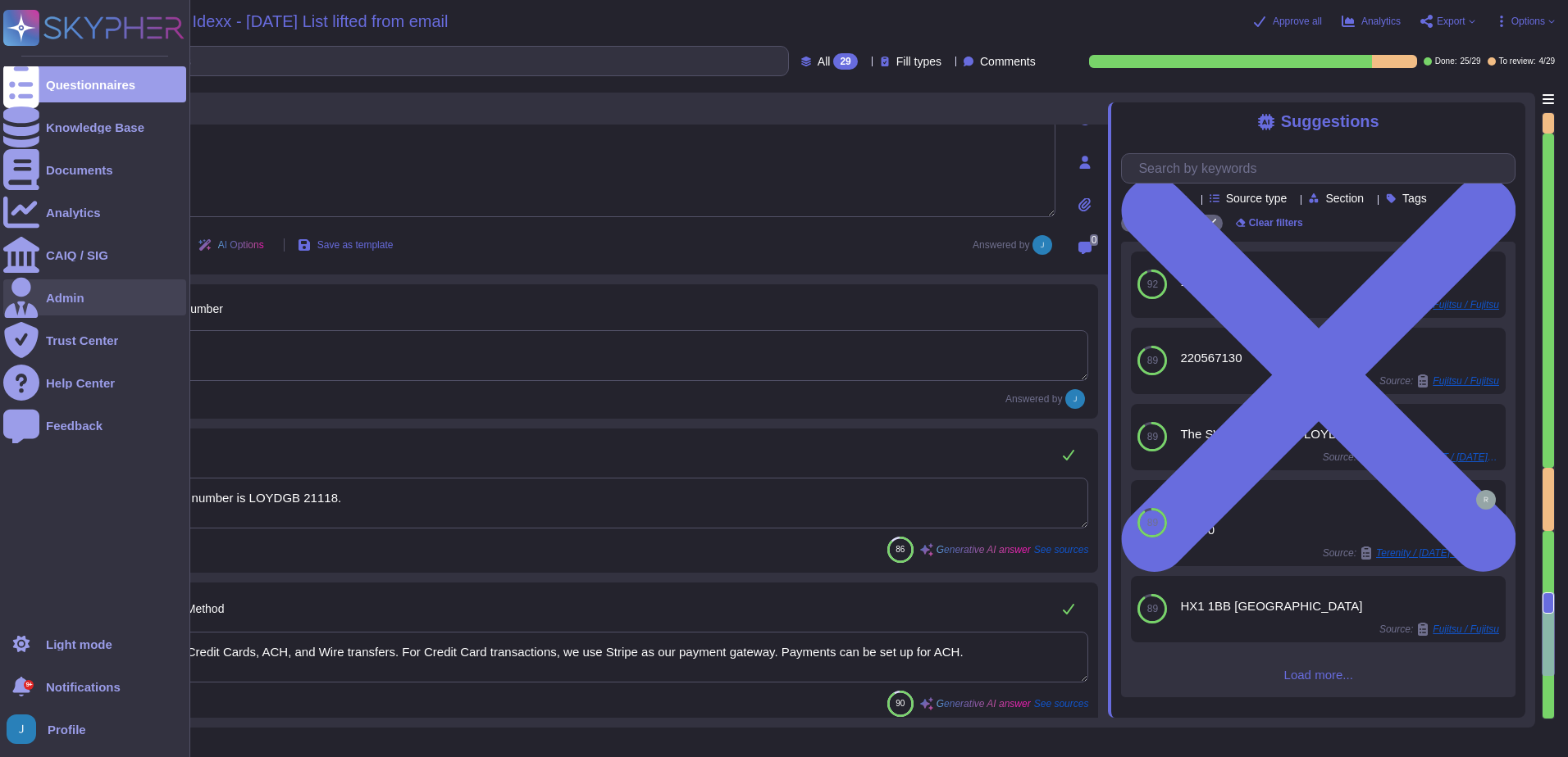
drag, startPoint x: 186, startPoint y: 342, endPoint x: 5, endPoint y: 313, distance: 183.3
click at [0, 313] on html "Questionnaires Knowledge Base Documents Analytics CAIQ / SIG Admin Trust Center…" at bounding box center [784, 378] width 1568 height 757
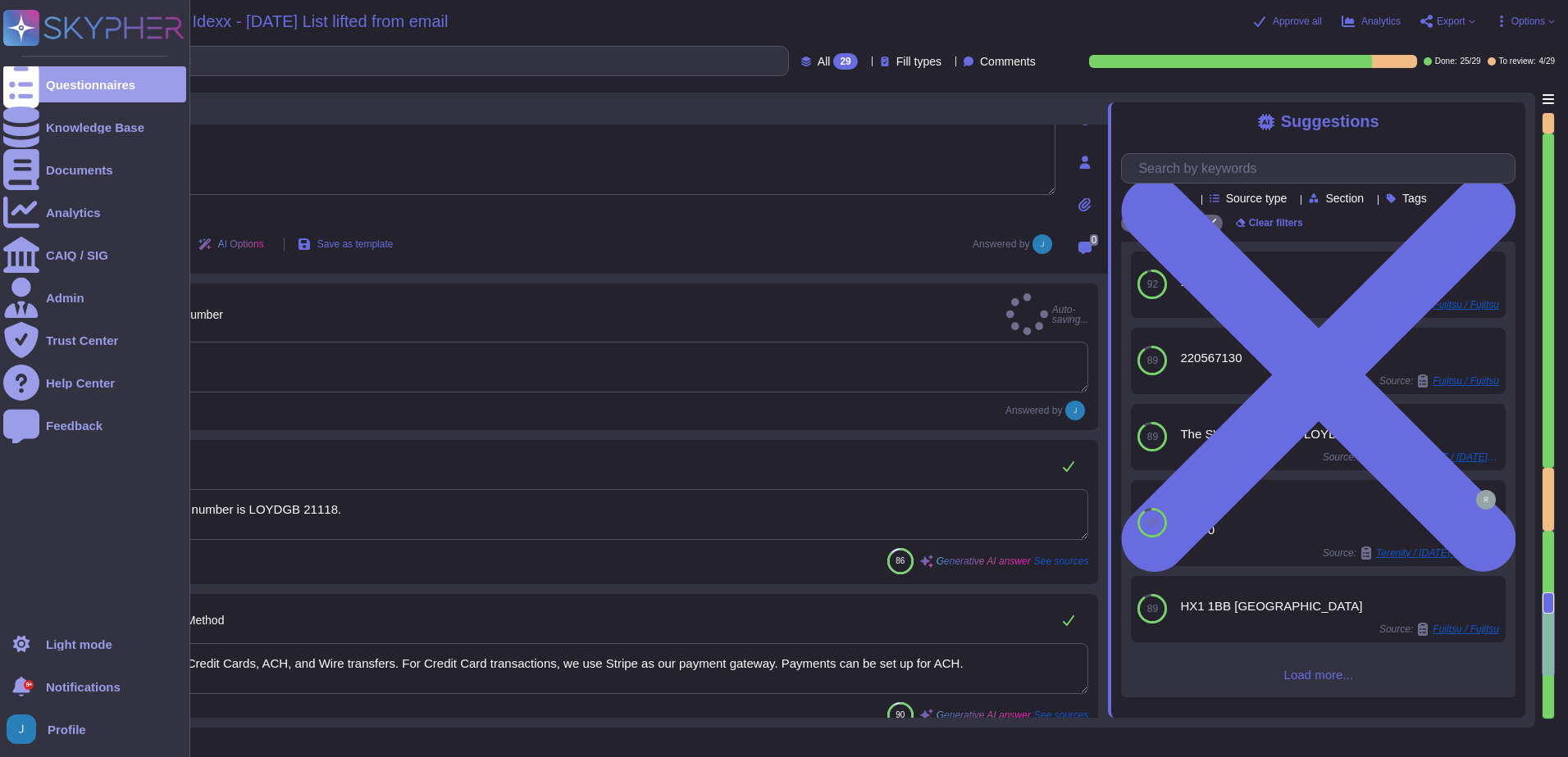
type textarea "9932332321"
drag, startPoint x: 40, startPoint y: 438, endPoint x: 7, endPoint y: 419, distance: 38.1
click at [1, 419] on div "Questionnaires Knowledge Base Documents Analytics CAIQ / SIG Admin Trust Center…" at bounding box center [784, 378] width 1568 height 757
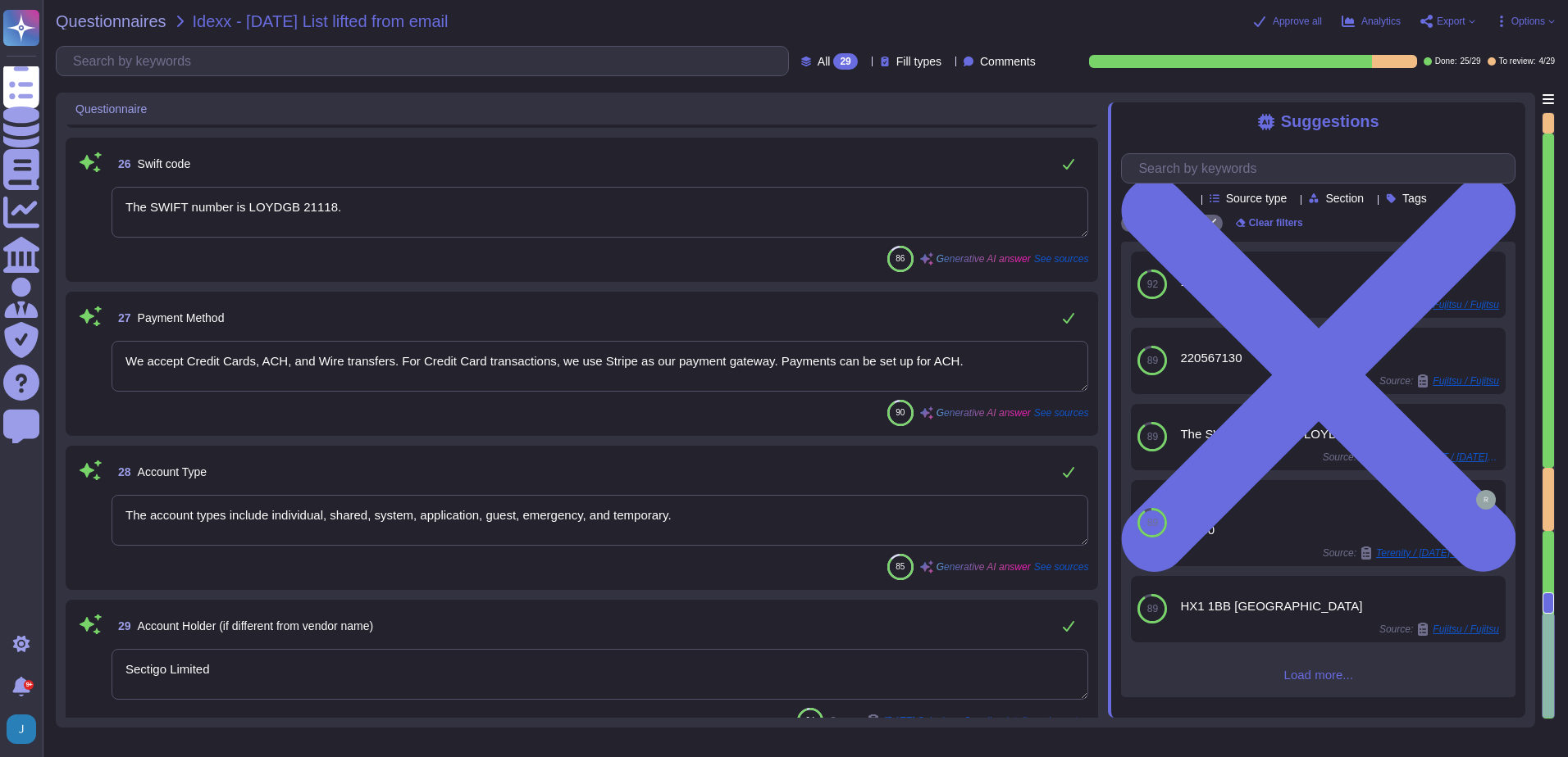
scroll to position [3942, 0]
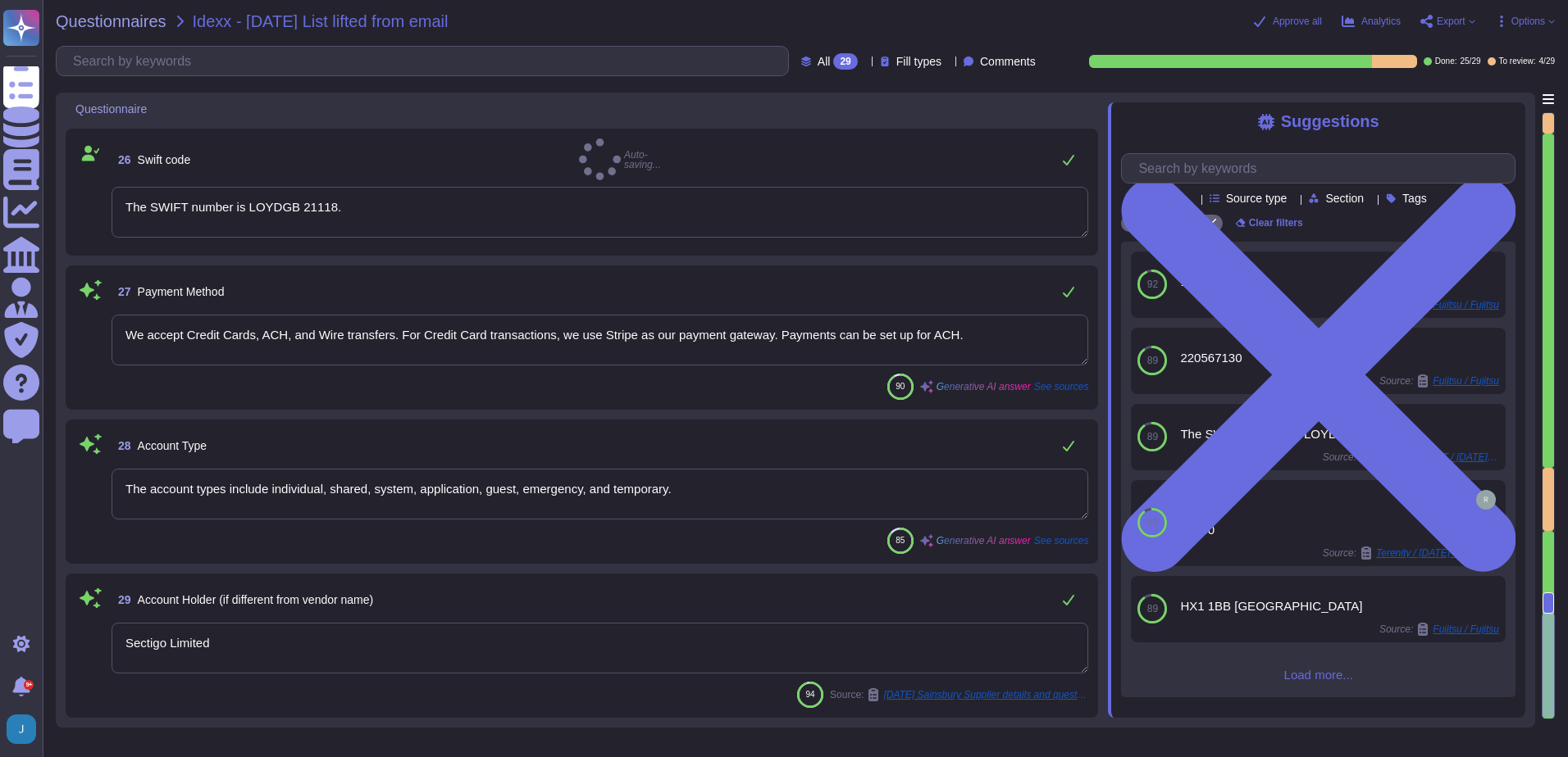
type textarea "The SWIFT number is LOYDGB 21118.a"
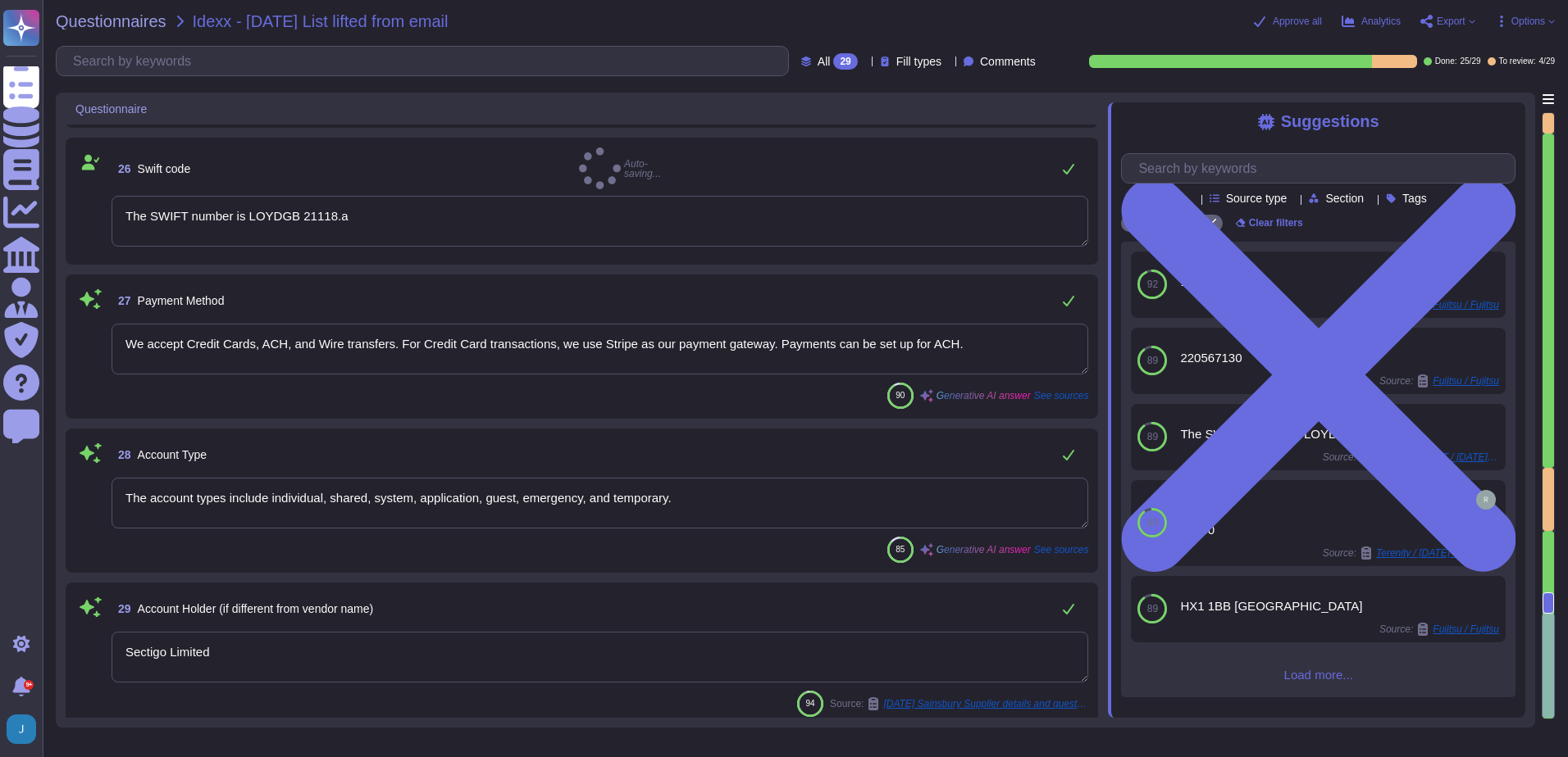
drag, startPoint x: 708, startPoint y: 500, endPoint x: -4, endPoint y: 471, distance: 712.6
click at [0, 471] on html "Questionnaires Knowledge Base Documents Analytics CAIQ / SIG Admin Trust Center…" at bounding box center [784, 378] width 1568 height 757
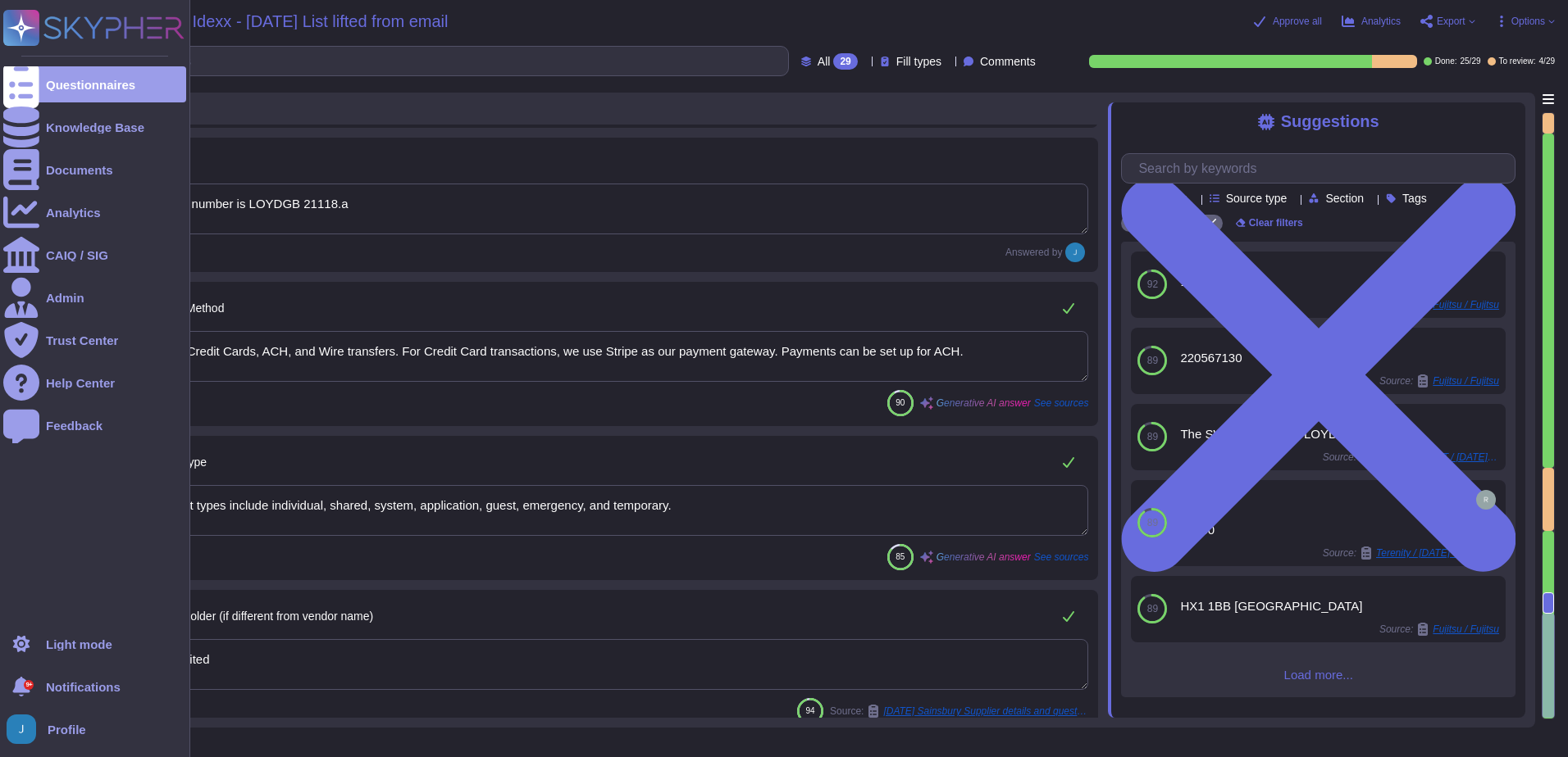
drag, startPoint x: 757, startPoint y: 511, endPoint x: 0, endPoint y: 473, distance: 758.0
click at [0, 473] on html "Questionnaires Knowledge Base Documents Analytics CAIQ / SIG Admin Trust Center…" at bounding box center [784, 378] width 1568 height 757
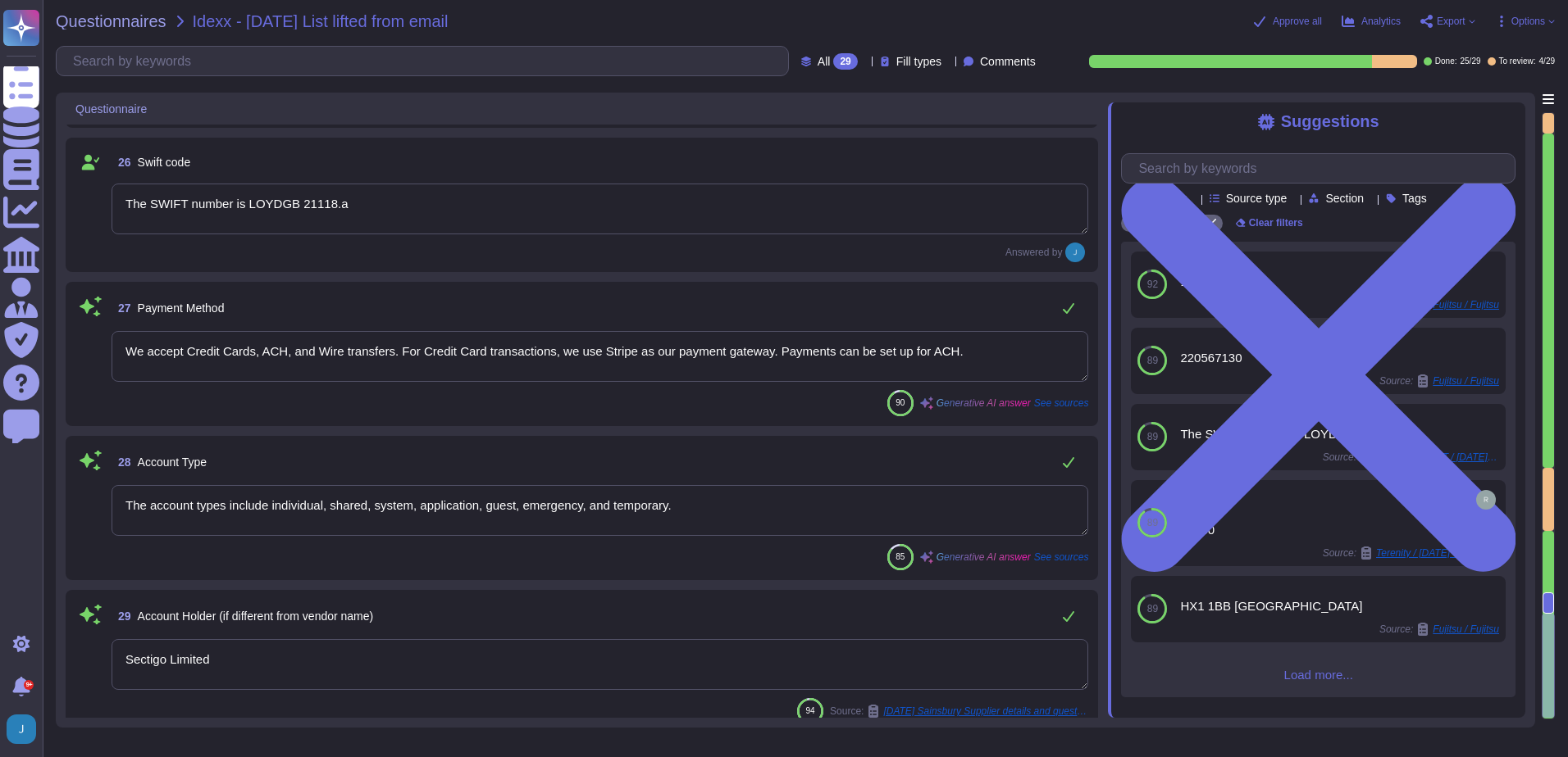
drag, startPoint x: 693, startPoint y: 501, endPoint x: 207, endPoint y: 514, distance: 486.2
click at [210, 514] on textarea "The account types include individual, shared, system, application, guest, emerg…" at bounding box center [599, 510] width 977 height 51
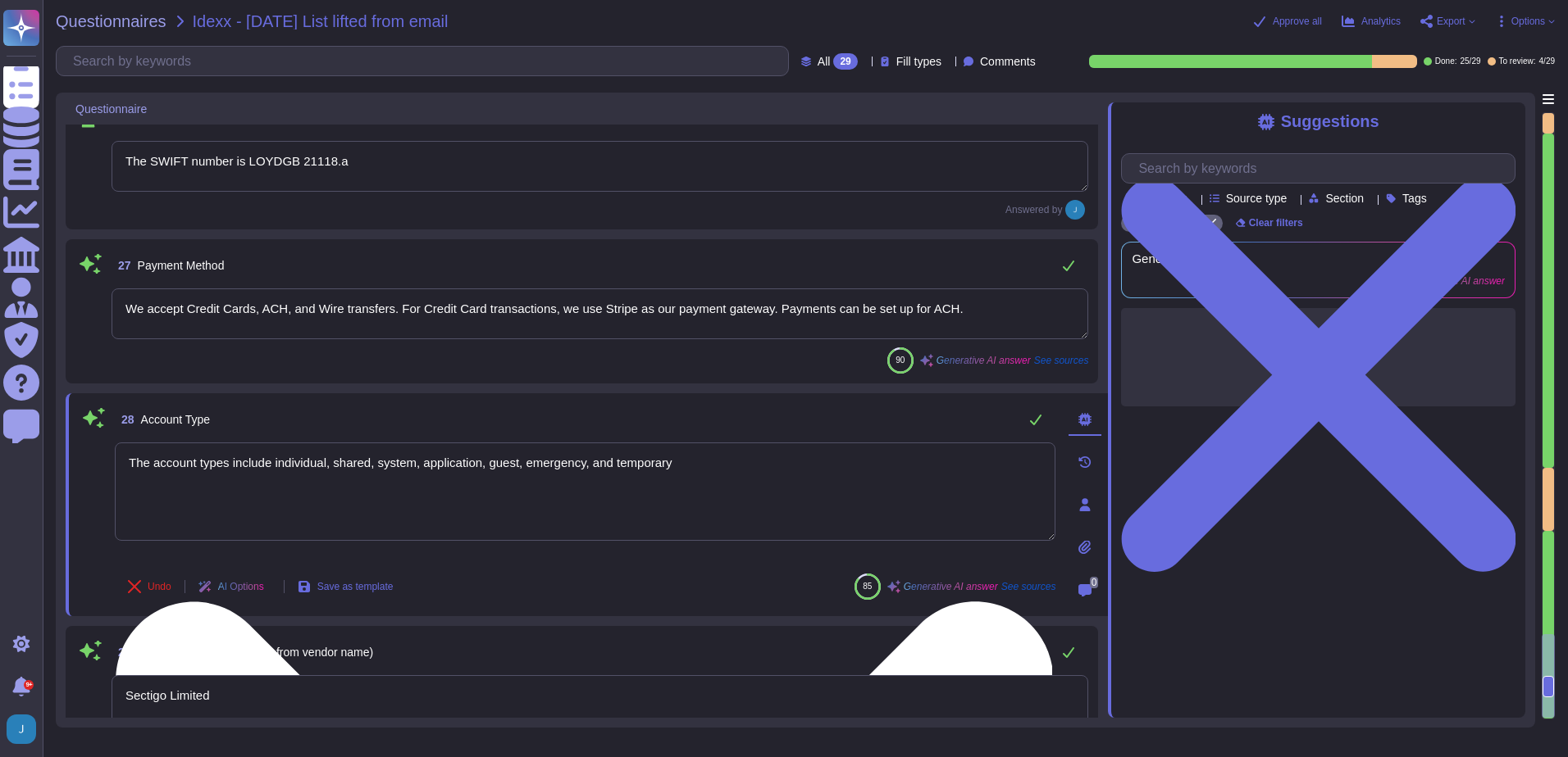
click at [151, 509] on textarea "The account types include individual, shared, system, application, guest, emerg…" at bounding box center [585, 491] width 941 height 98
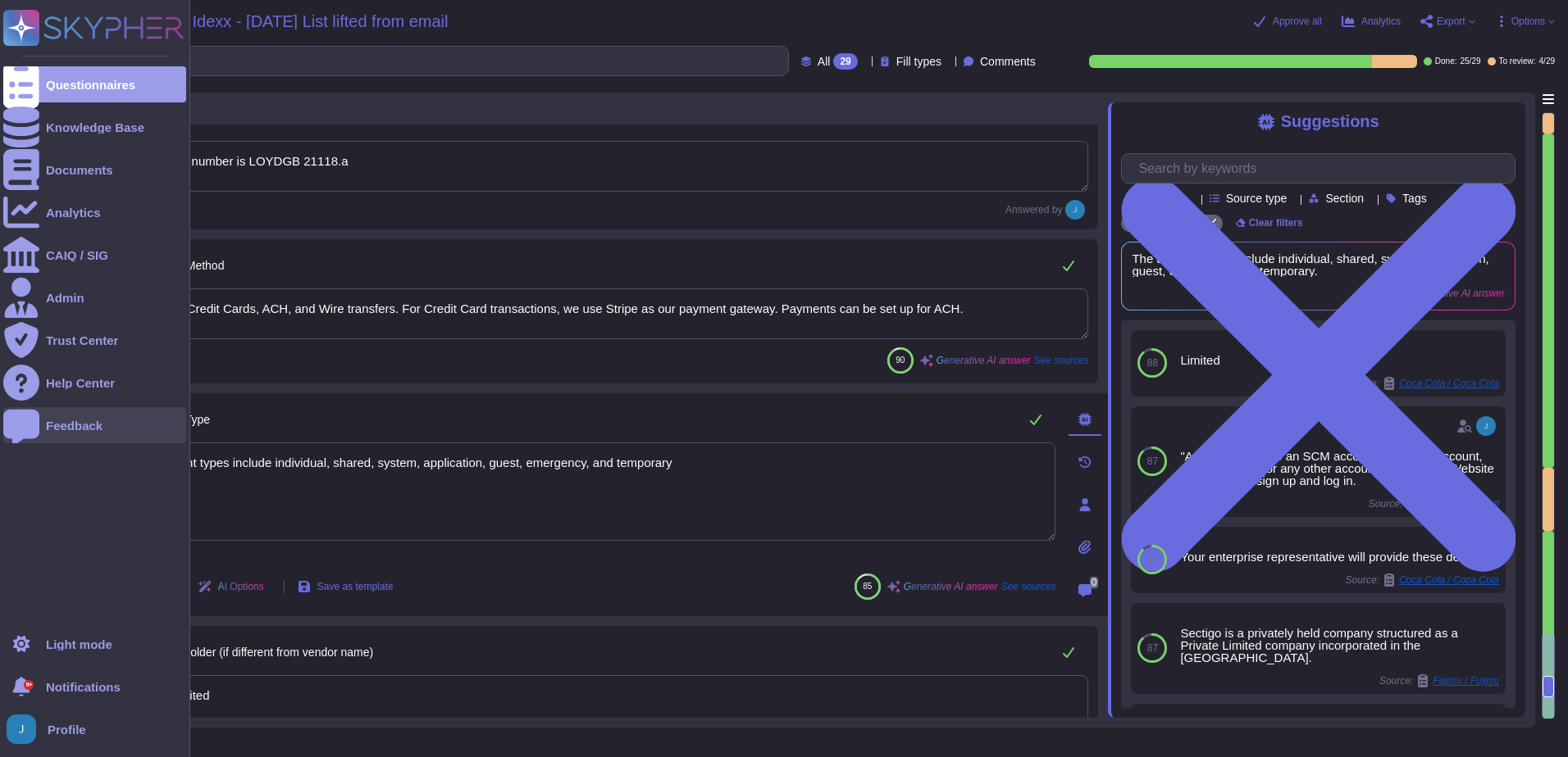
drag, startPoint x: 713, startPoint y: 465, endPoint x: 5, endPoint y: 419, distance: 709.5
click at [0, 411] on html "Questionnaires Knowledge Base Documents Analytics CAIQ / SIG Admin Trust Center…" at bounding box center [784, 378] width 1568 height 757
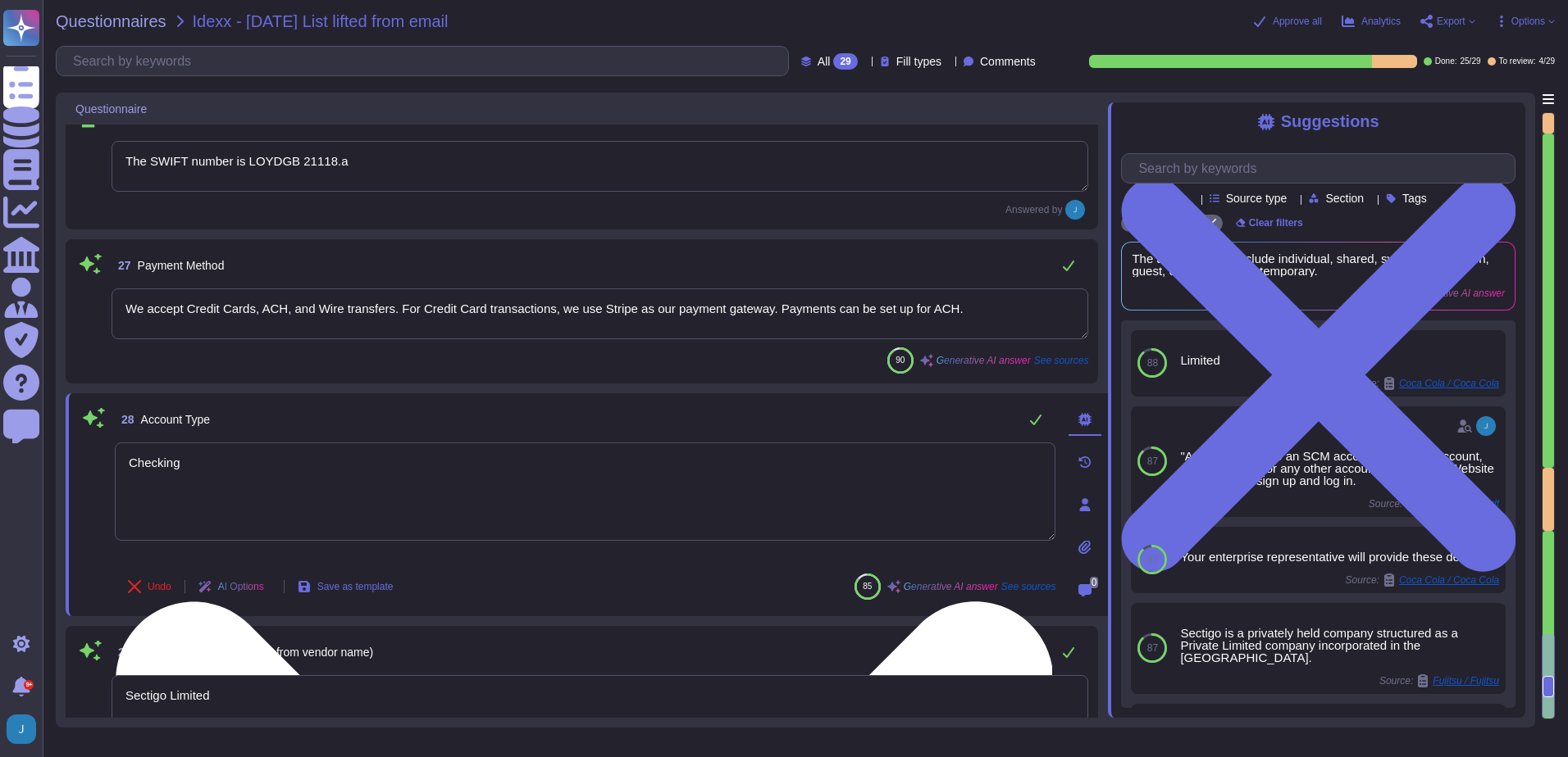
click at [531, 491] on textarea "Checking" at bounding box center [585, 491] width 941 height 98
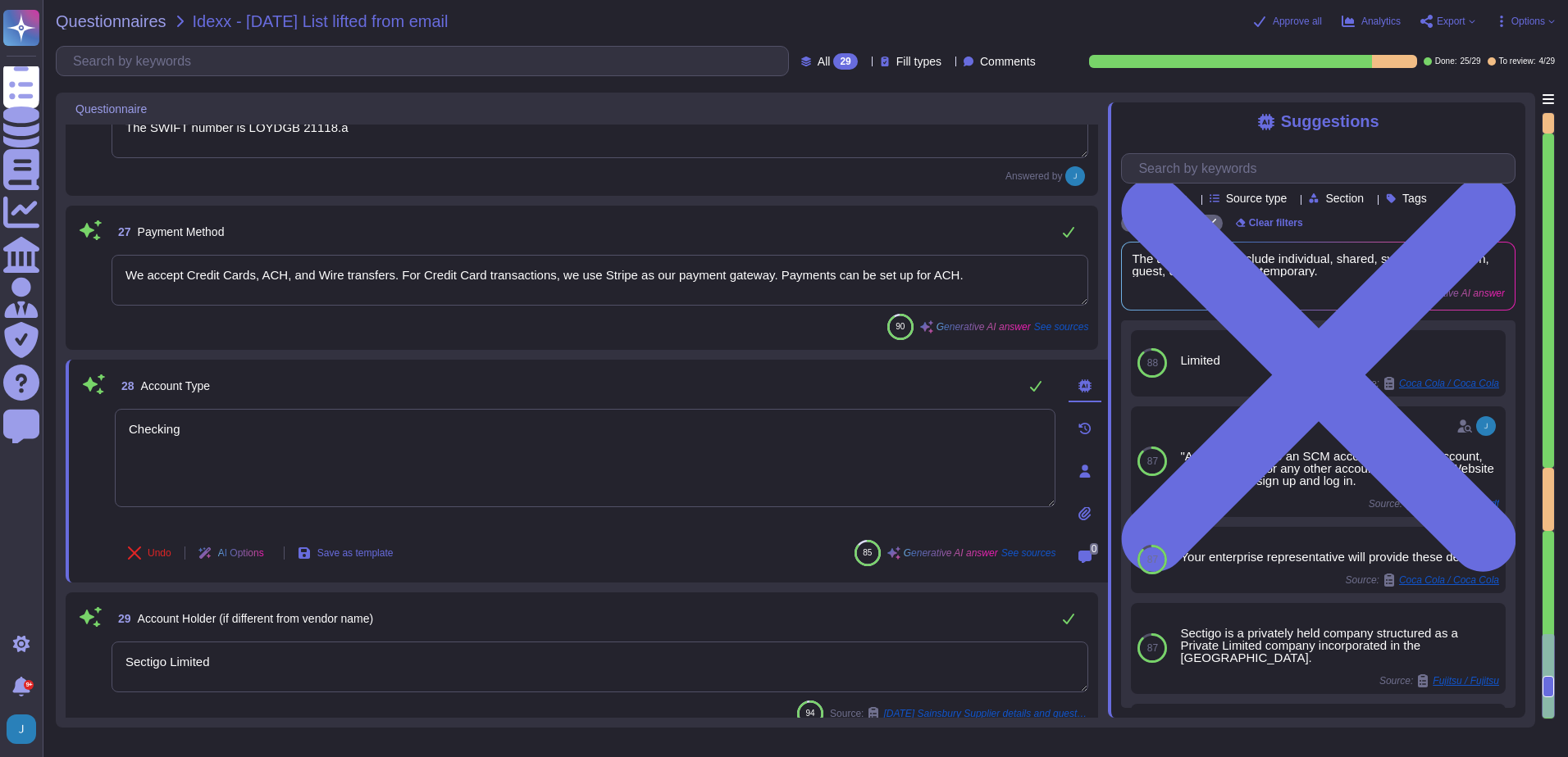
scroll to position [3968, 0]
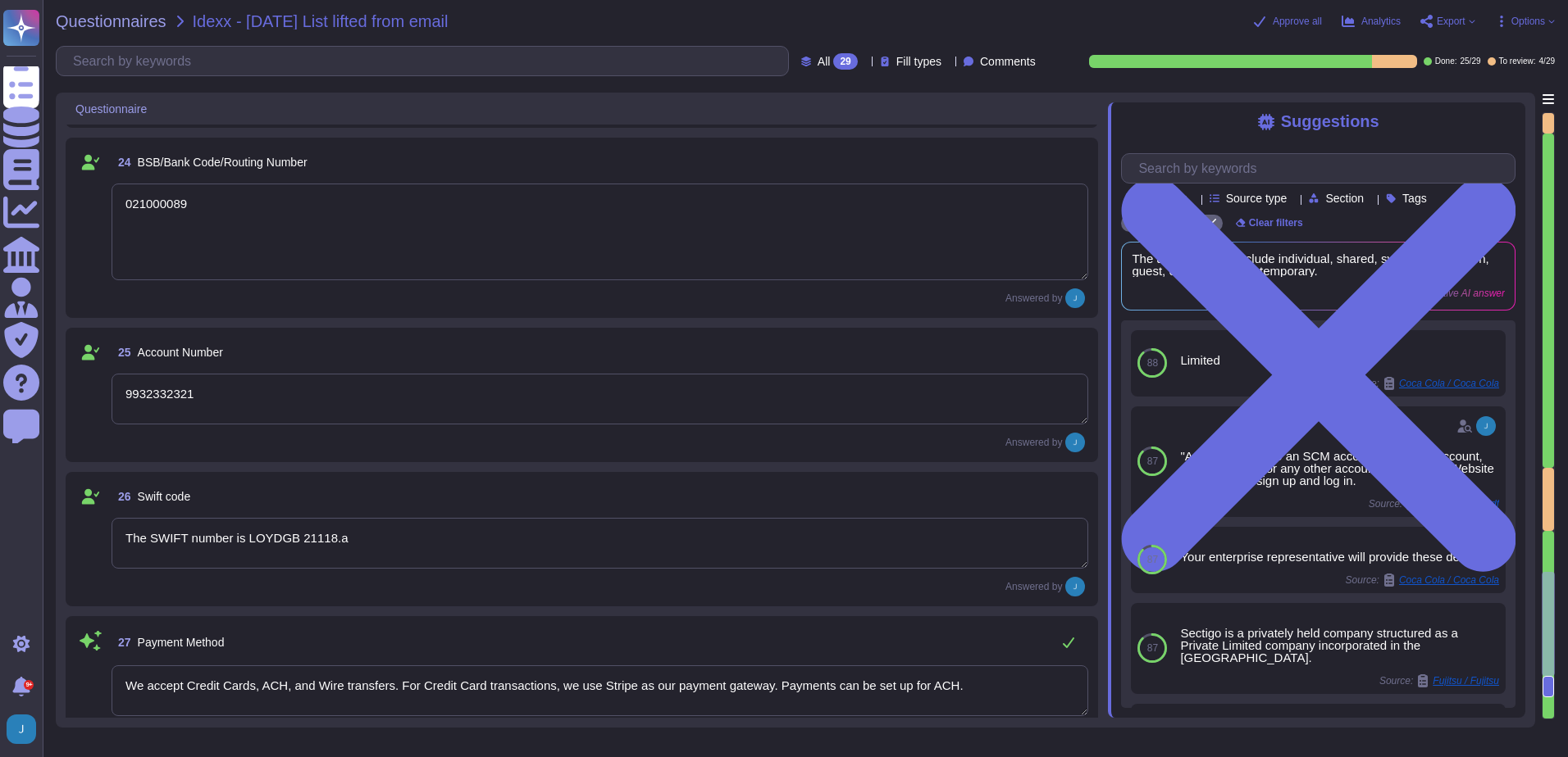
type textarea "Checking"
type textarea "ACH"
type textarea "Citi Bank"
type textarea "n/a"
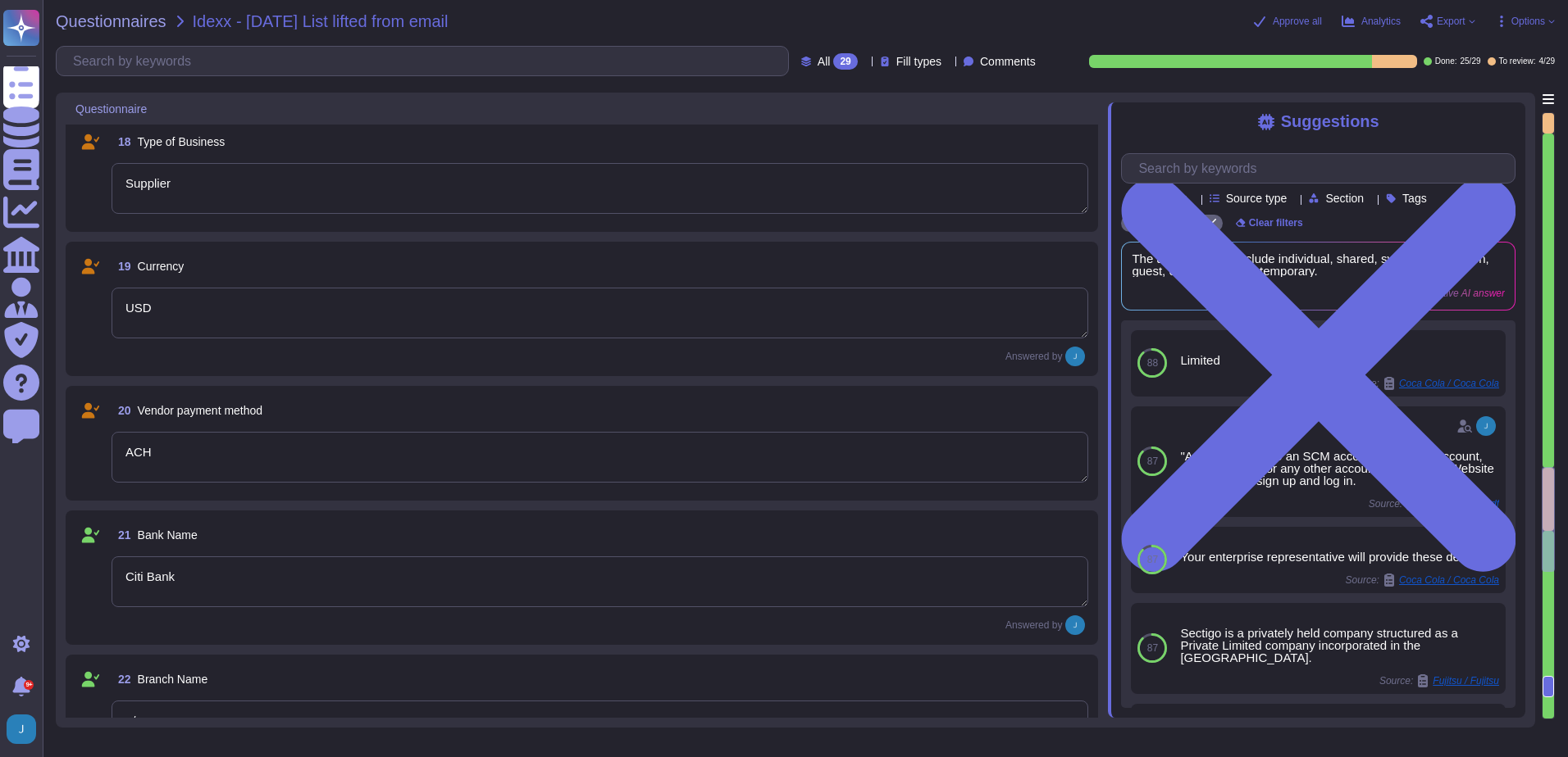
type textarea "US Tax ID: [US_EMPLOYER_IDENTIFICATION_NUMBER]"
type textarea "Foreign TIN: 1555814394"
type textarea "The VAT number is EU372028368."
type textarea "Supplier"
type textarea "USD"
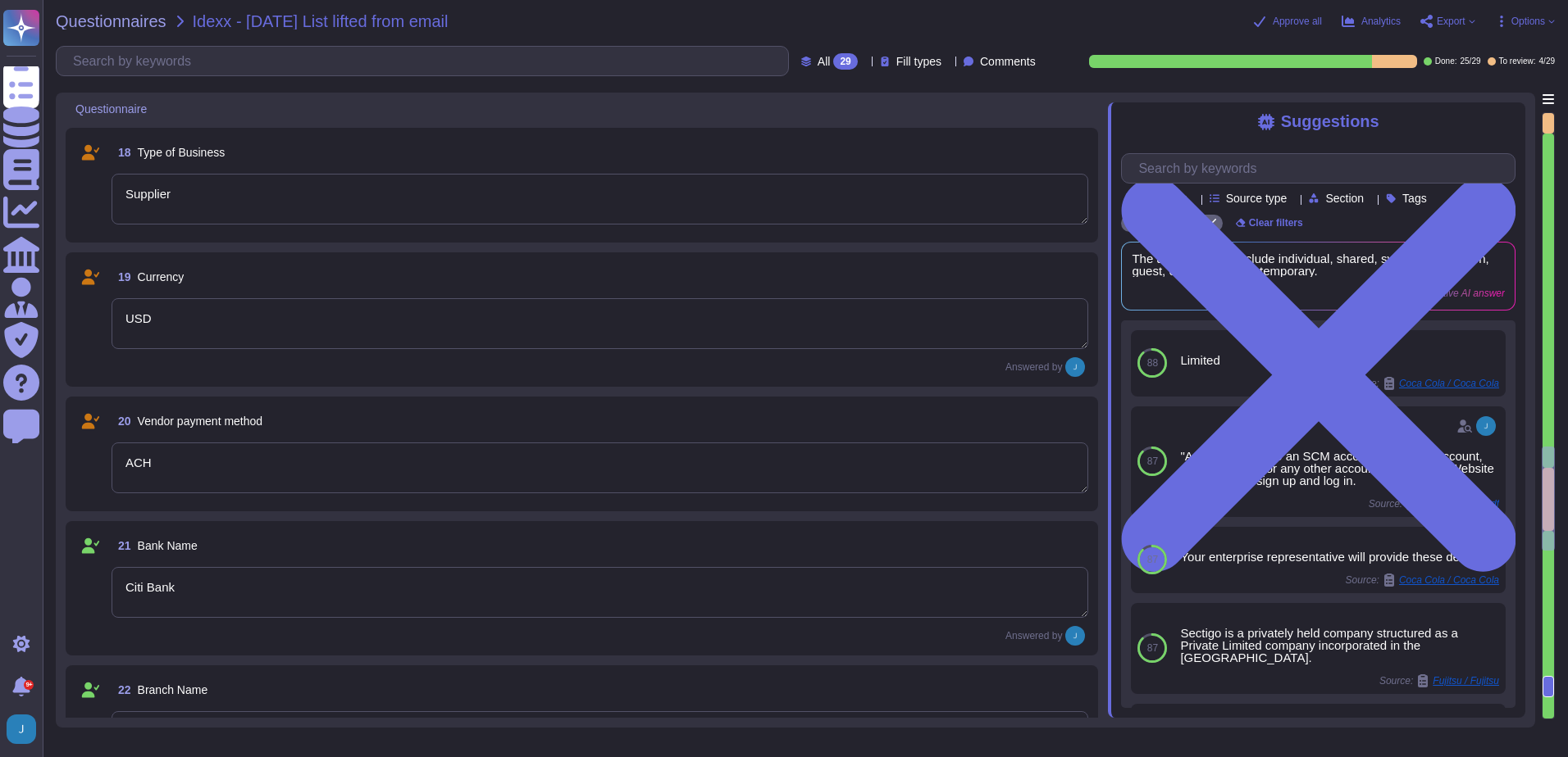
type textarea "[PERSON_NAME]"
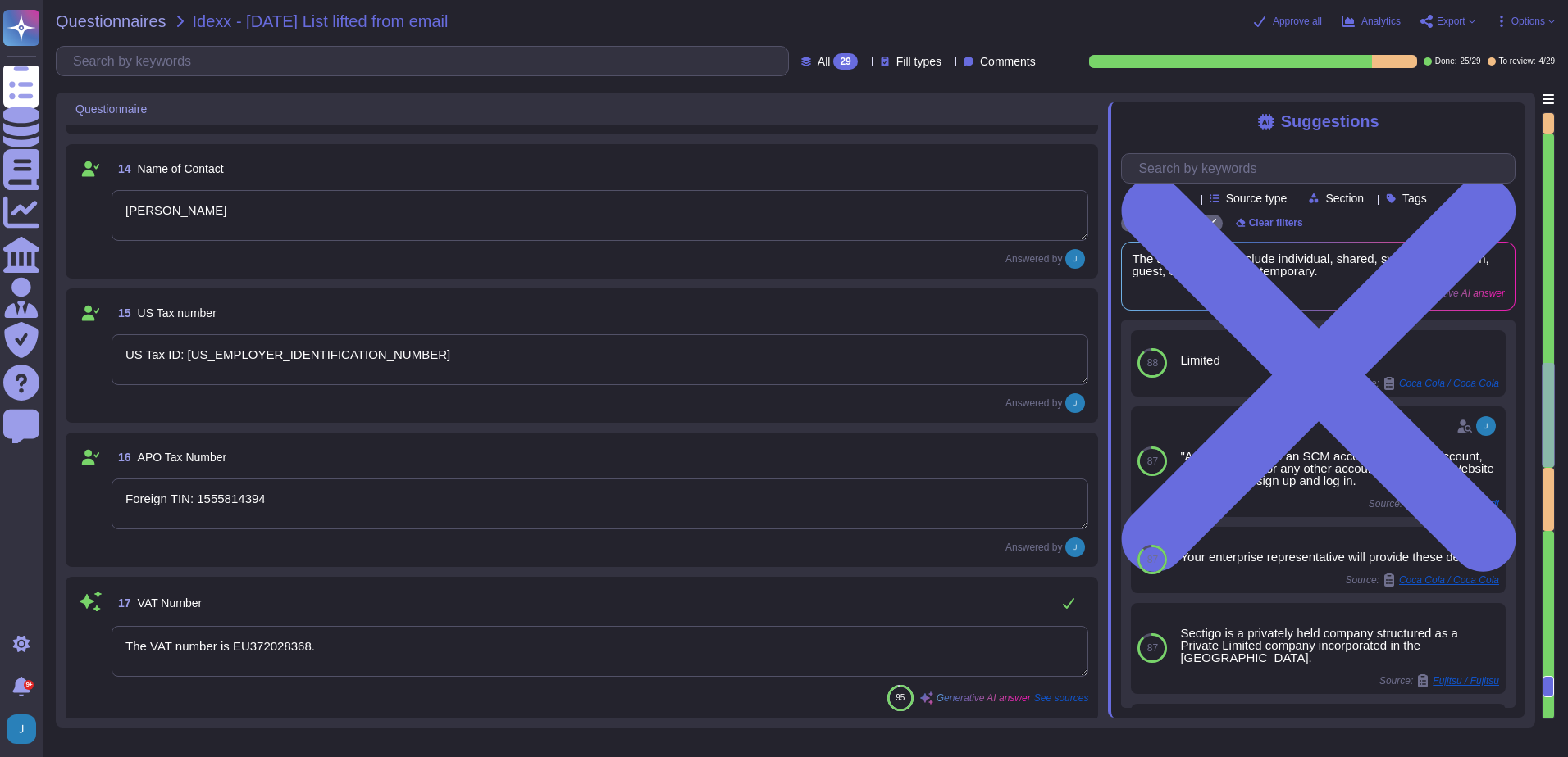
type textarea "The company is incorporated in the [GEOGRAPHIC_DATA] and has global offices and…"
type textarea "[PHONE_NUMBER]."
type textarea "[PERSON_NAME][EMAIL_ADDRESS][PERSON_NAME][DOMAIN_NAME]"
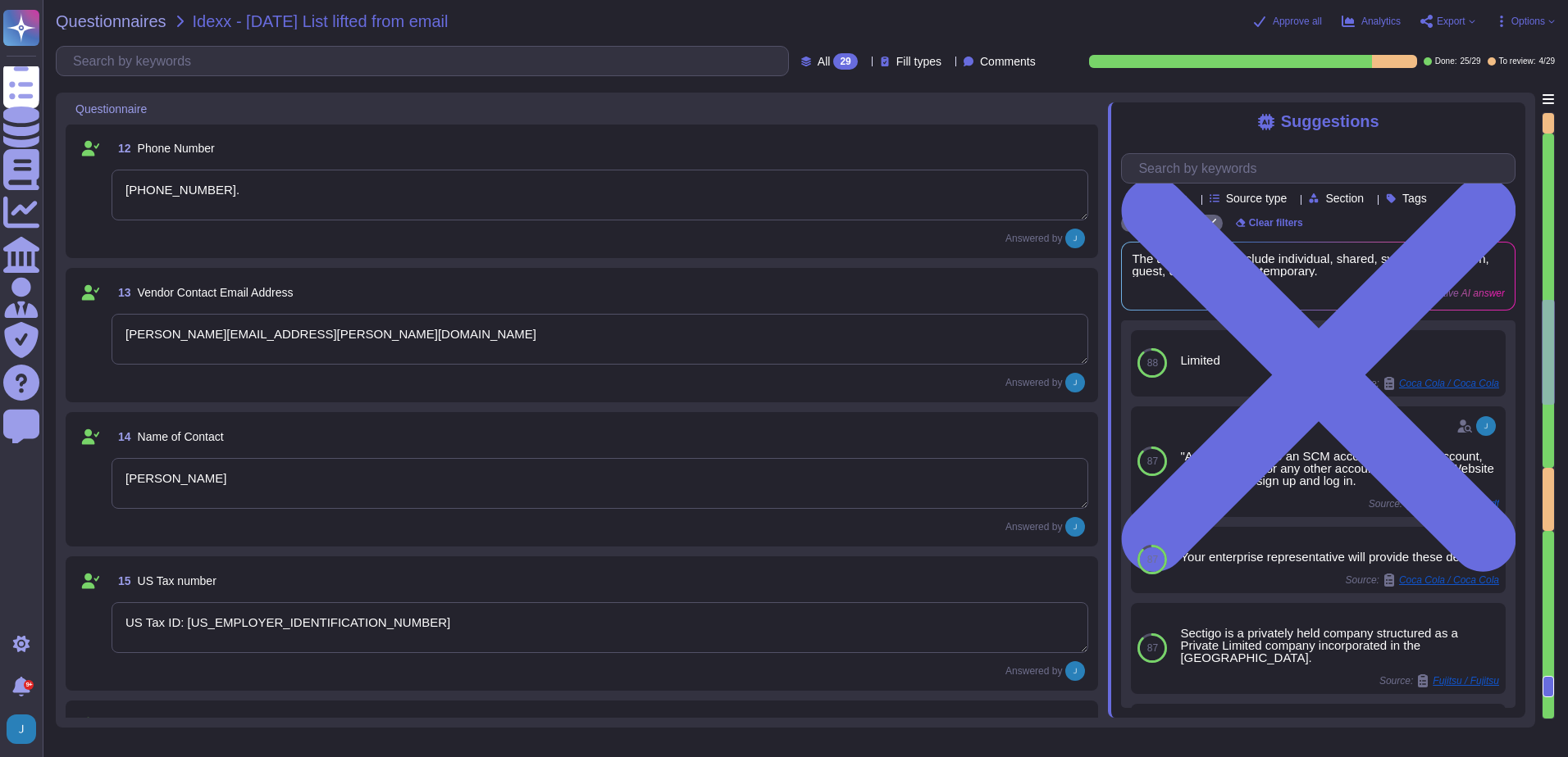
type textarea "85260"
type textarea "Scottsdale"
type textarea "[US_STATE] ([GEOGRAPHIC_DATA])"
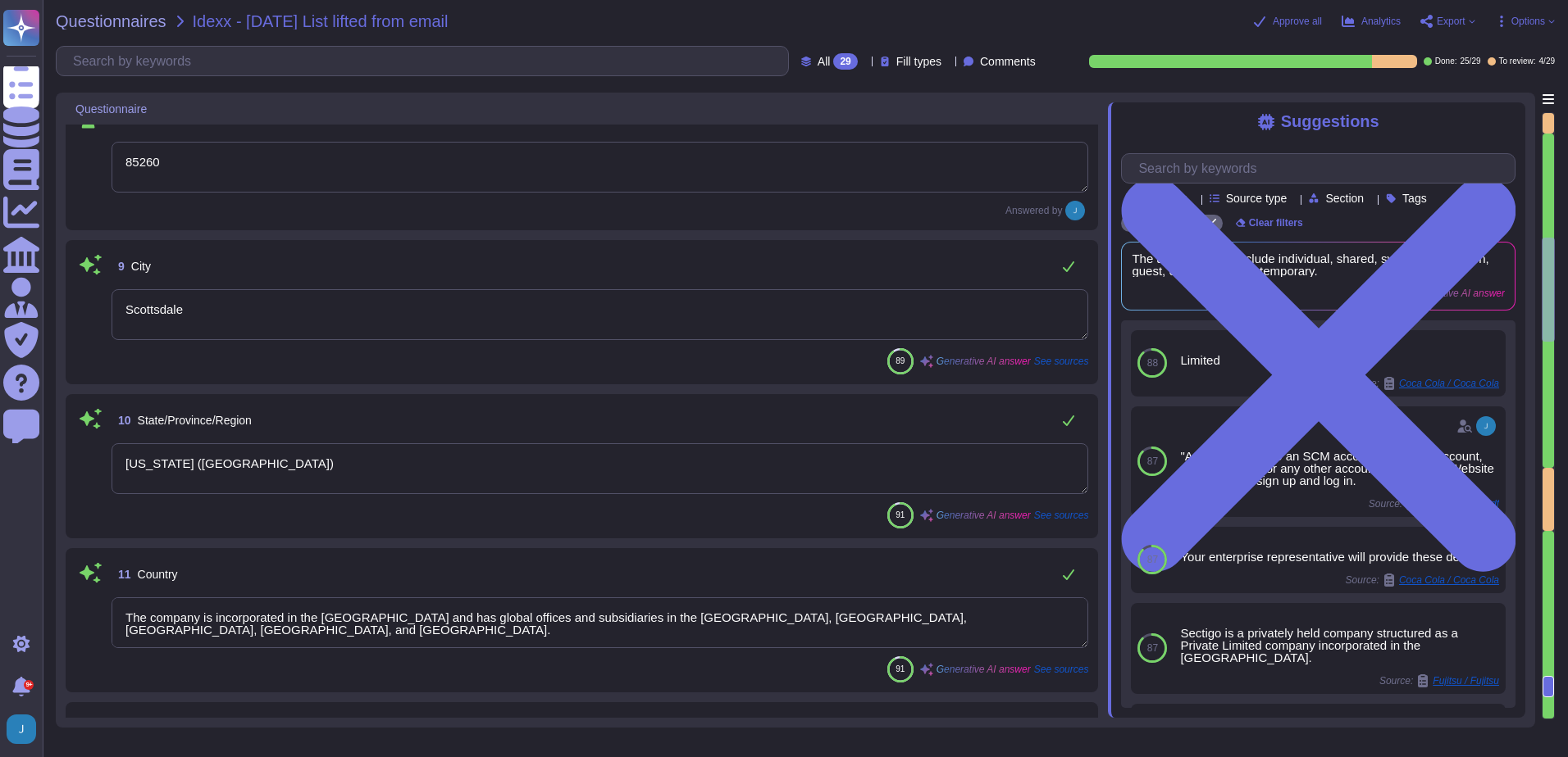
type textarea "[STREET_ADDRESS]"
type textarea "8800"
type textarea "[STREET_ADDRESS]"
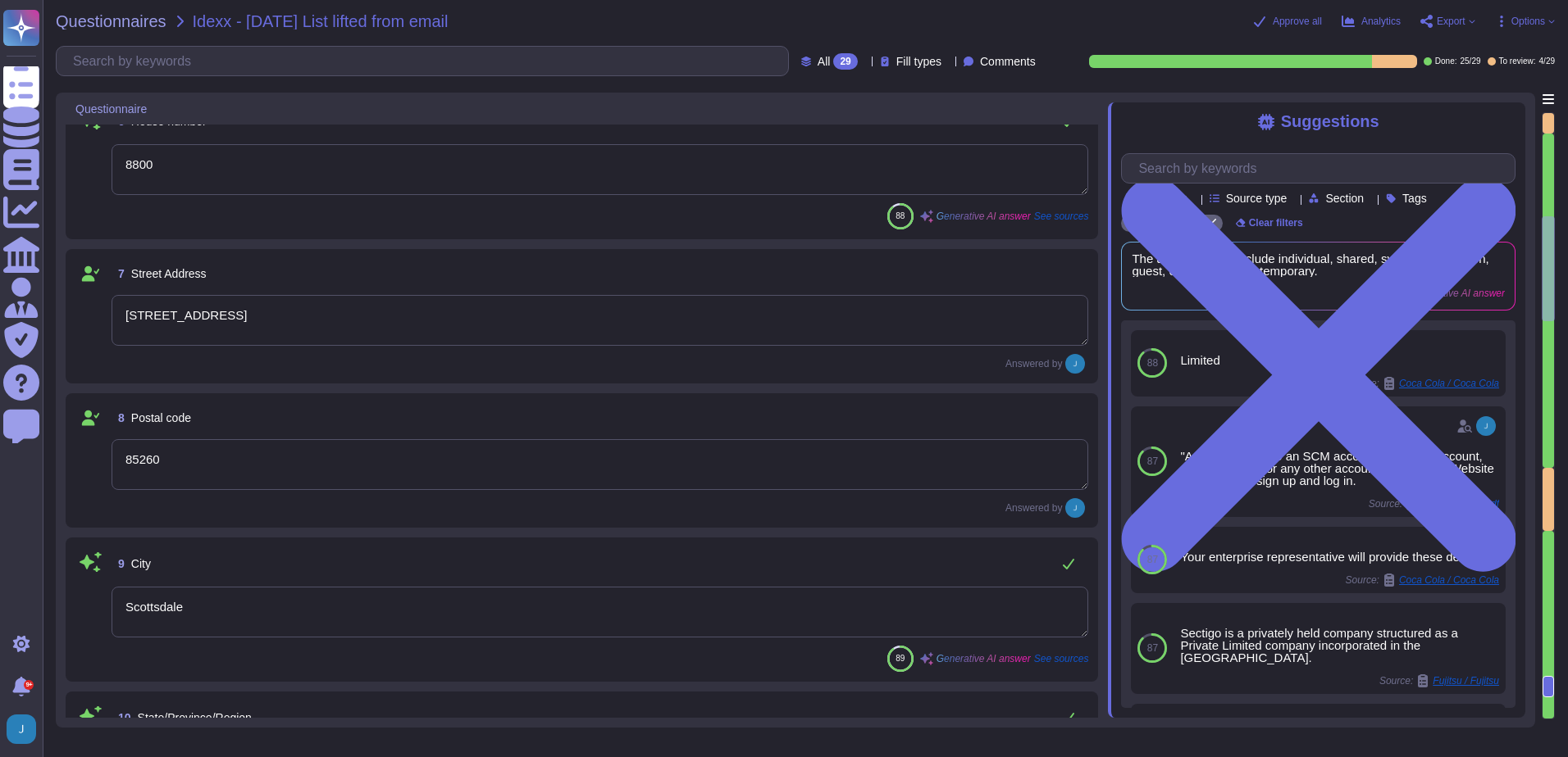
type textarea "Sectigo provides digital identity solutions for businesses, focusing on protect…"
type textarea "n/a"
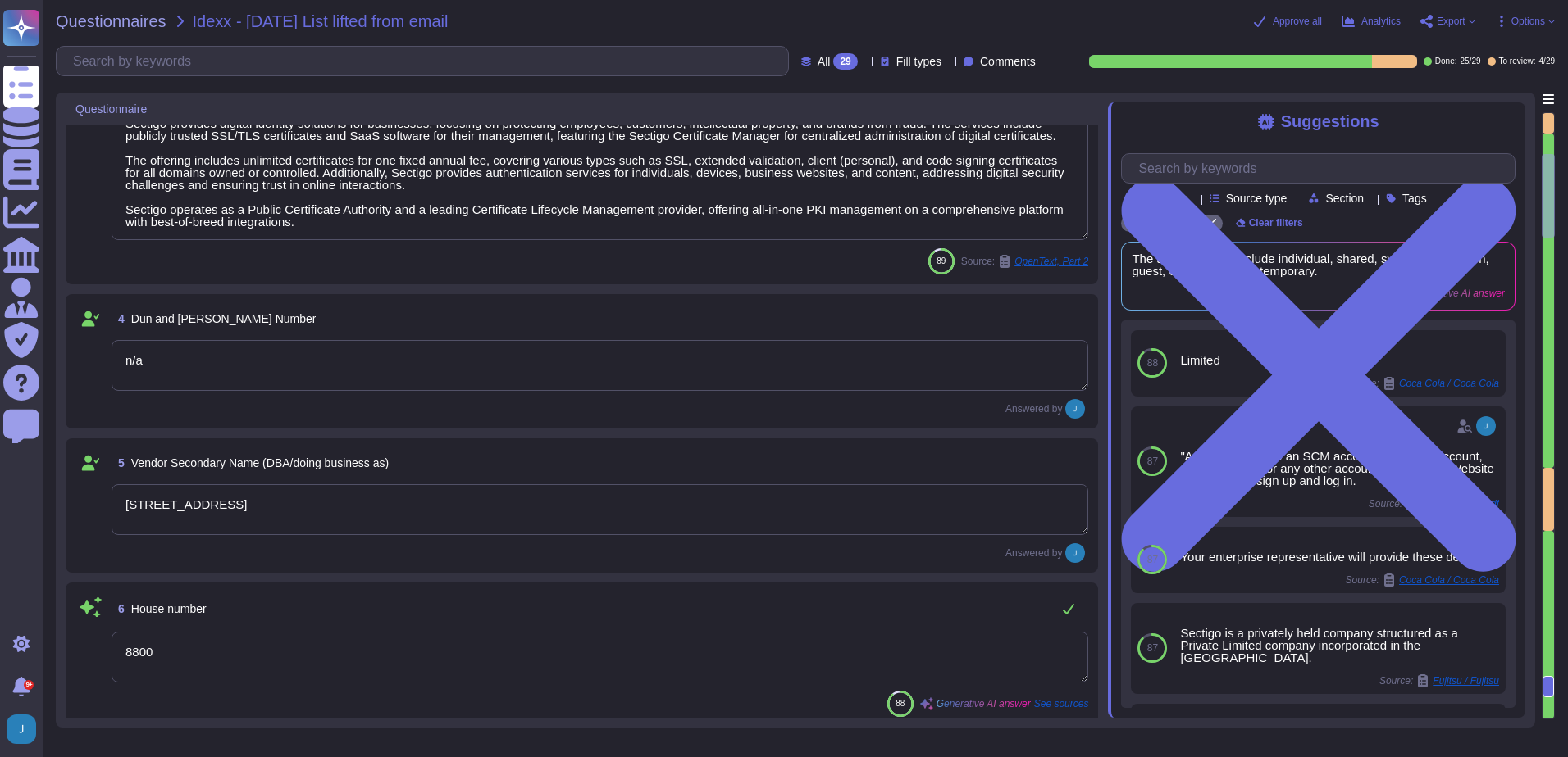
type textarea "[GEOGRAPHIC_DATA]"
type textarea "Sectigo Limited"
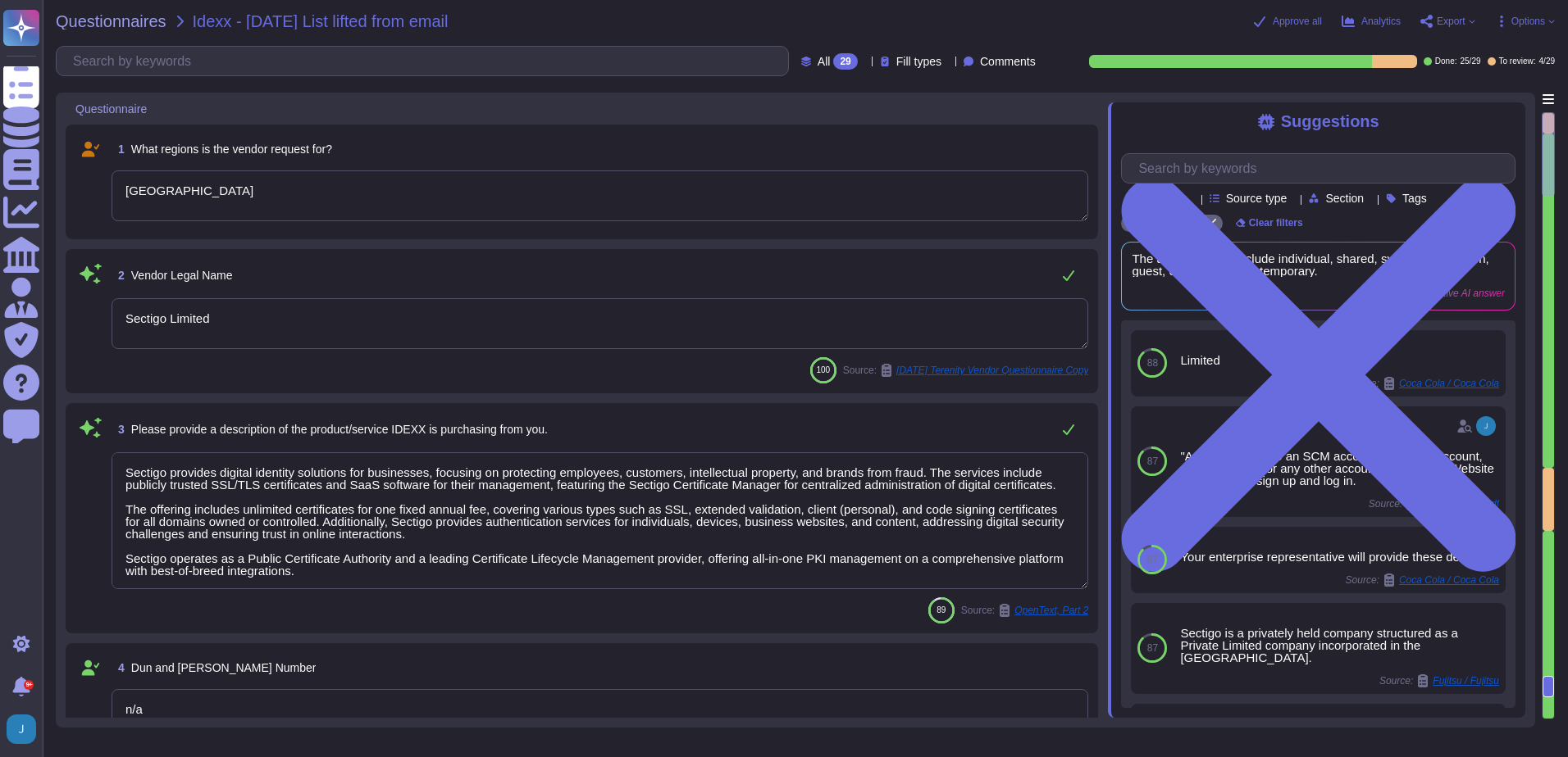
scroll to position [2, 0]
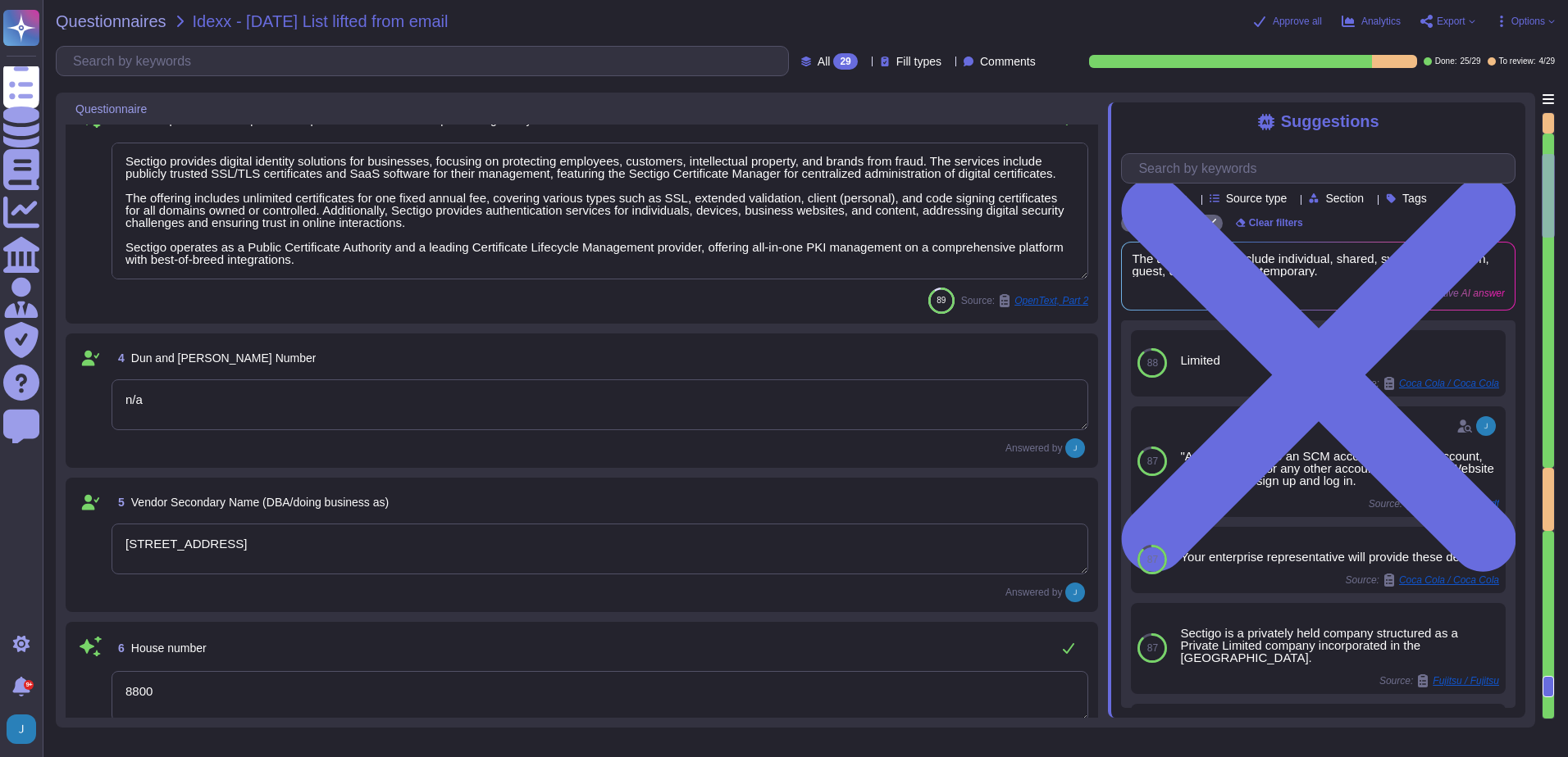
type textarea "85260"
type textarea "Scottsdale"
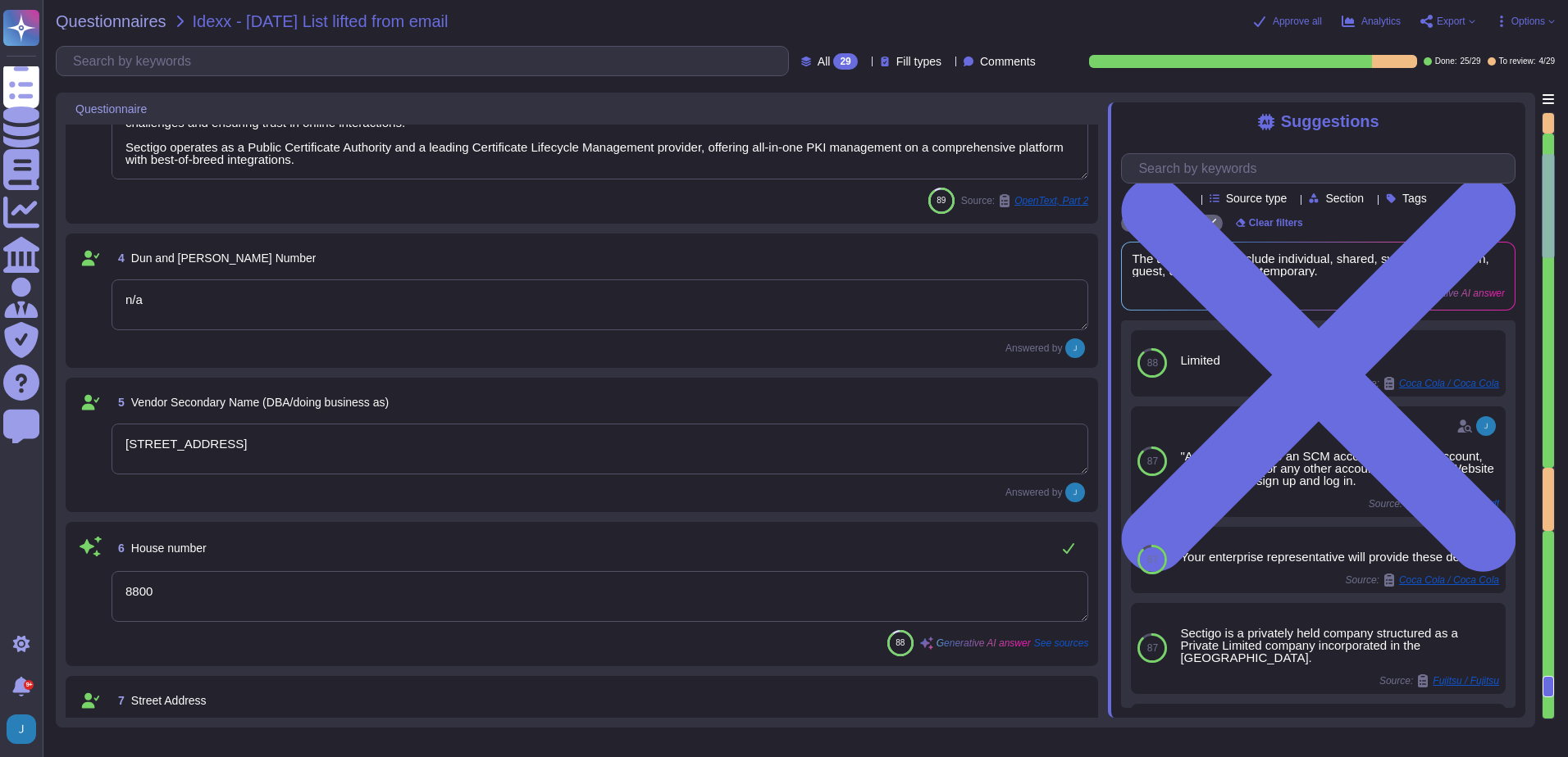
type textarea "[US_STATE] ([GEOGRAPHIC_DATA])"
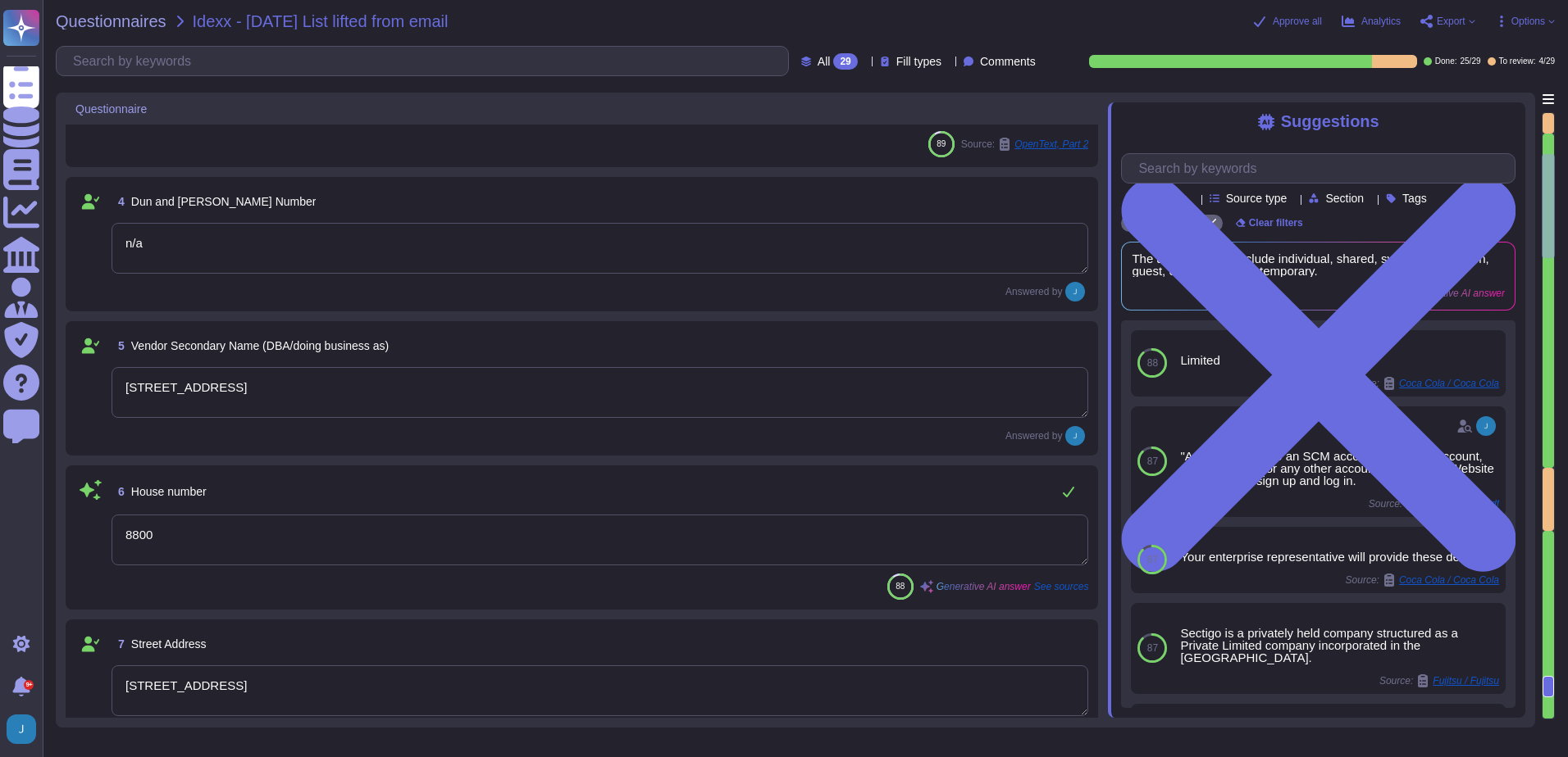
scroll to position [491, 0]
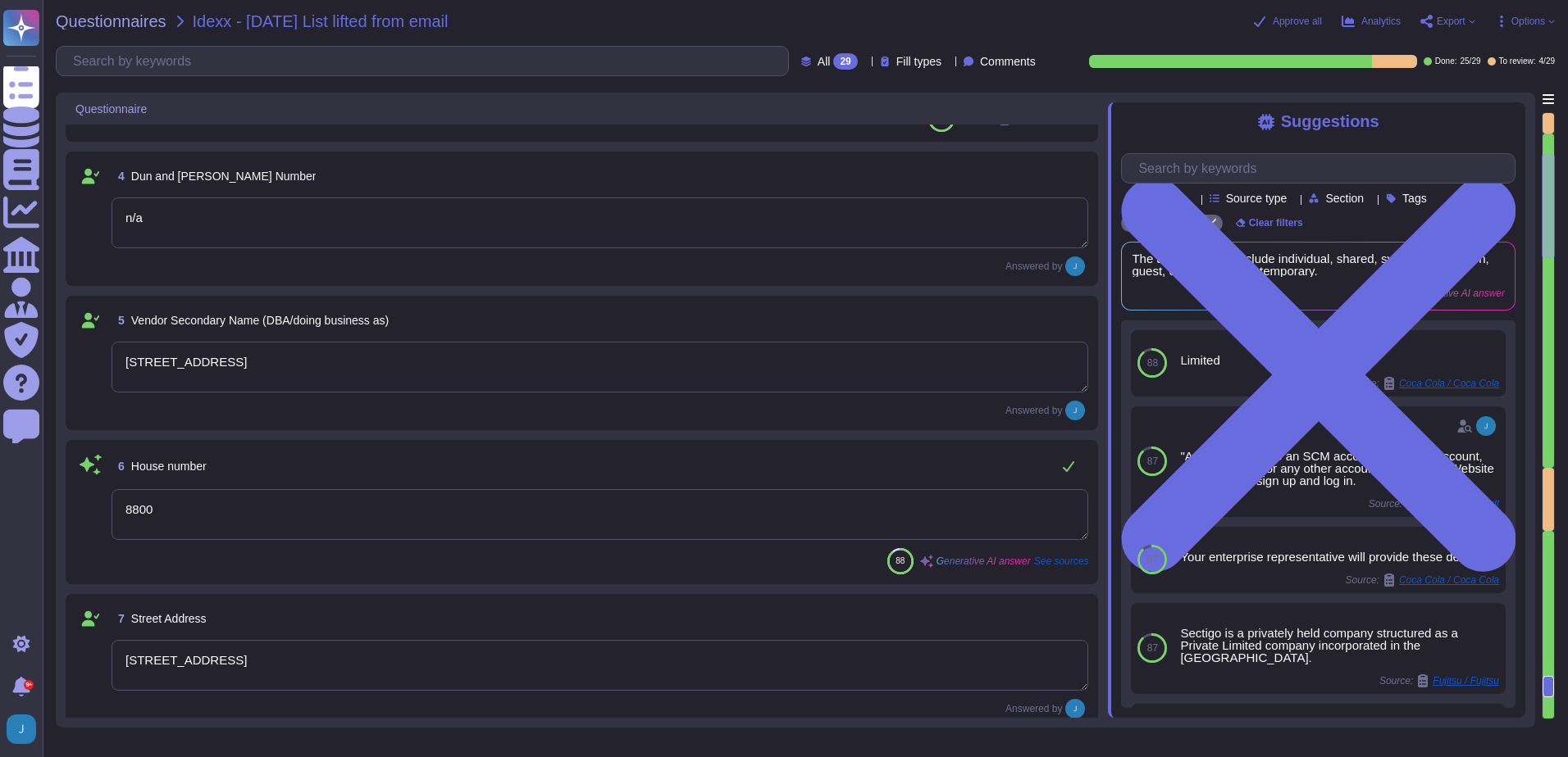
drag, startPoint x: 536, startPoint y: 371, endPoint x: -4, endPoint y: 340, distance: 540.9
click at [0, 340] on html "Questionnaires Knowledge Base Documents Analytics CAIQ / SIG Admin Trust Center…" at bounding box center [784, 378] width 1568 height 757
drag, startPoint x: 461, startPoint y: 359, endPoint x: 178, endPoint y: 344, distance: 283.4
click at [71, 336] on div "5 Vendor Secondary Name (DBA/doing business as) [STREET_ADDRESS] Answered by" at bounding box center [582, 363] width 1032 height 135
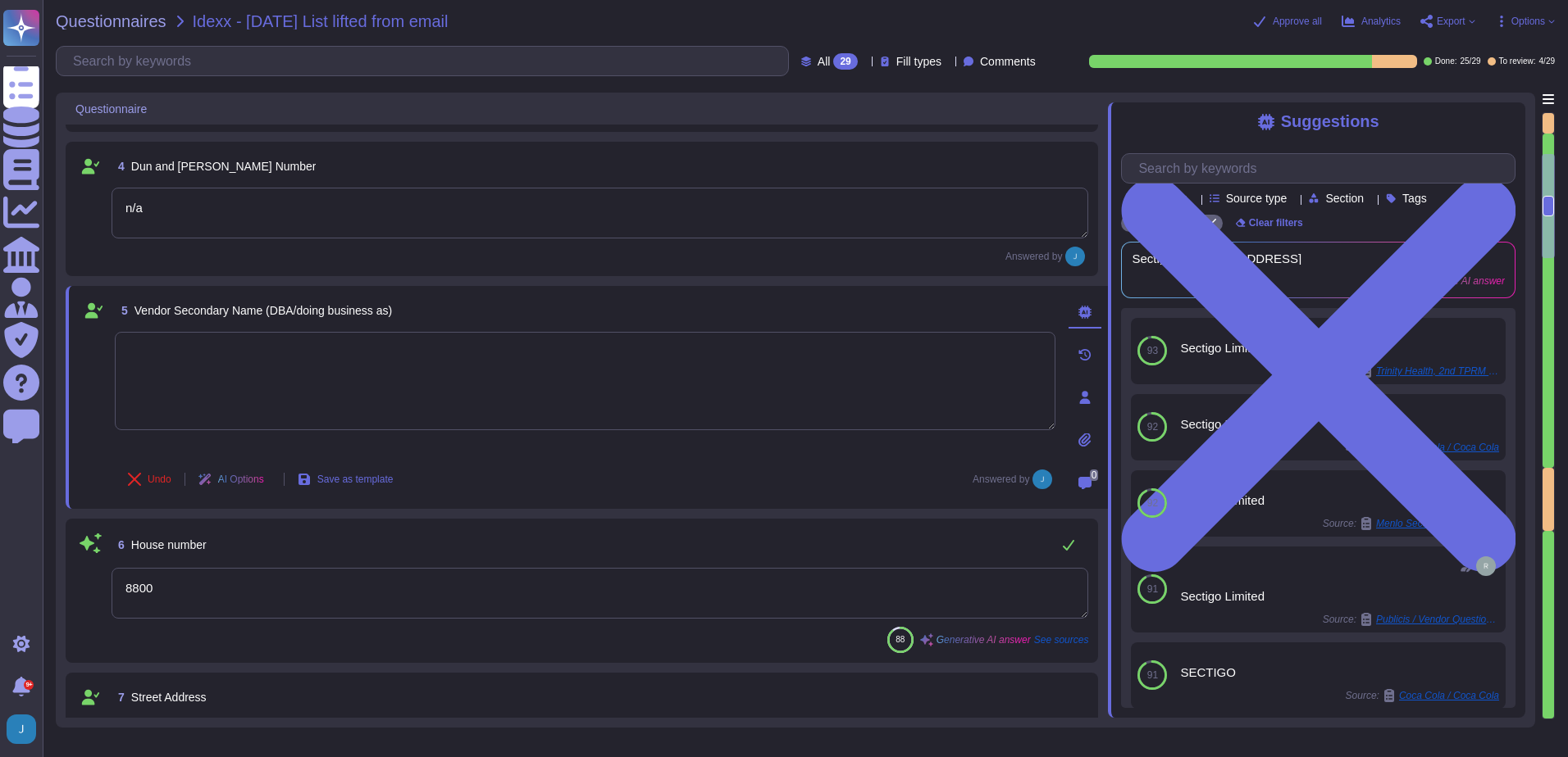
type textarea "[US_STATE] ([GEOGRAPHIC_DATA])"
type textarea "Sectigo"
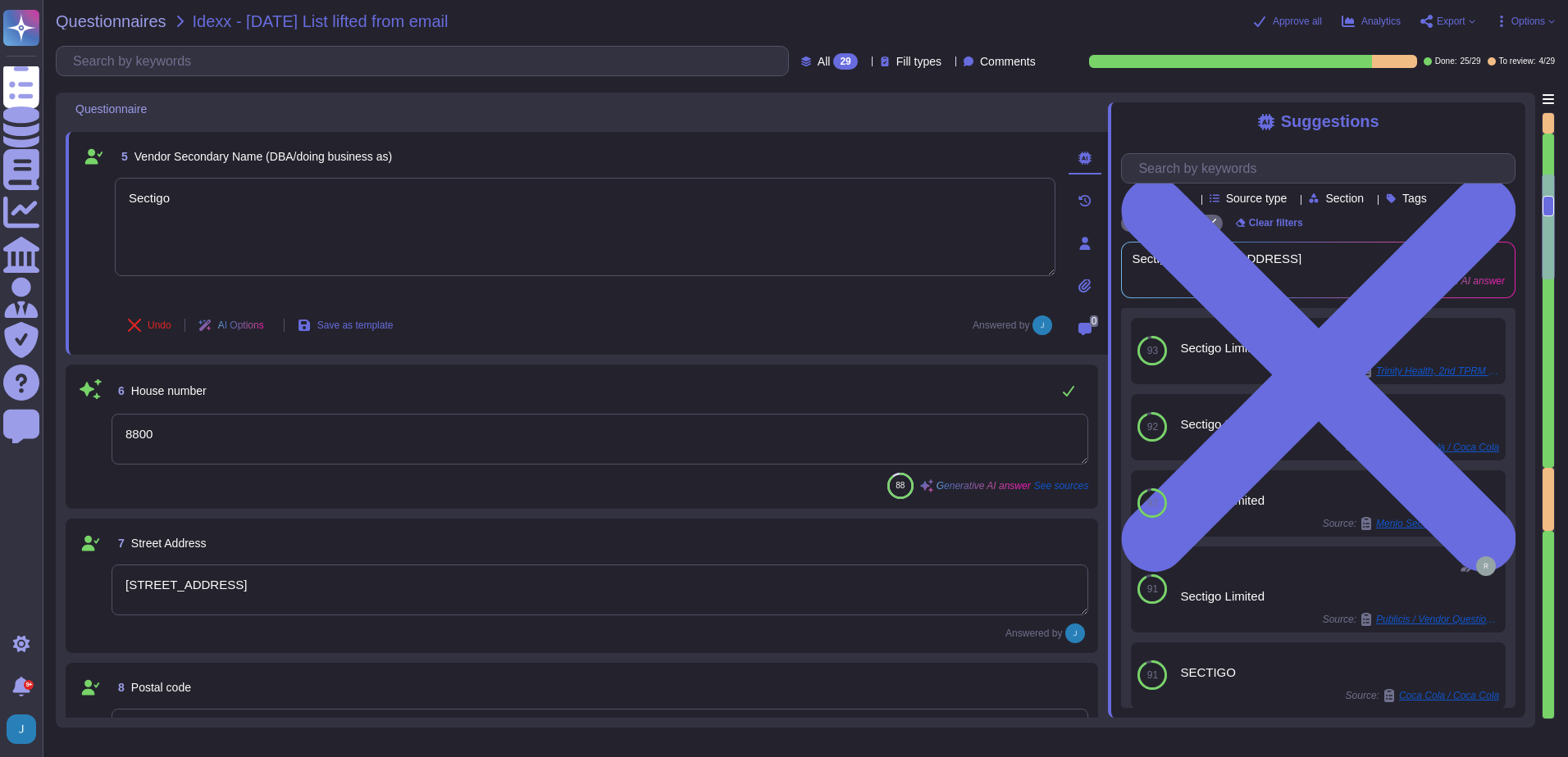
type textarea "The company is incorporated in the [GEOGRAPHIC_DATA] and has global offices and…"
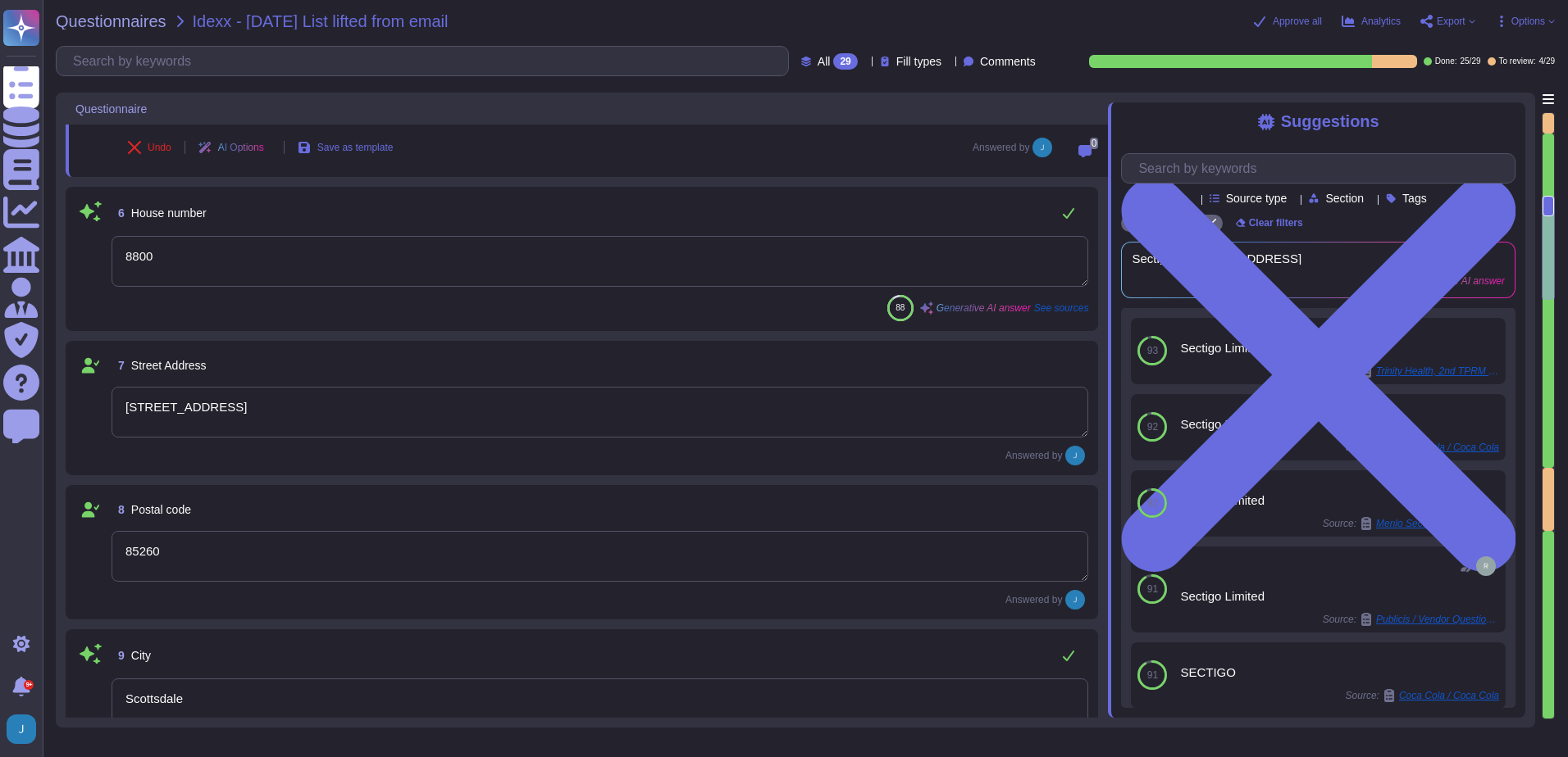
type textarea "[PHONE_NUMBER]."
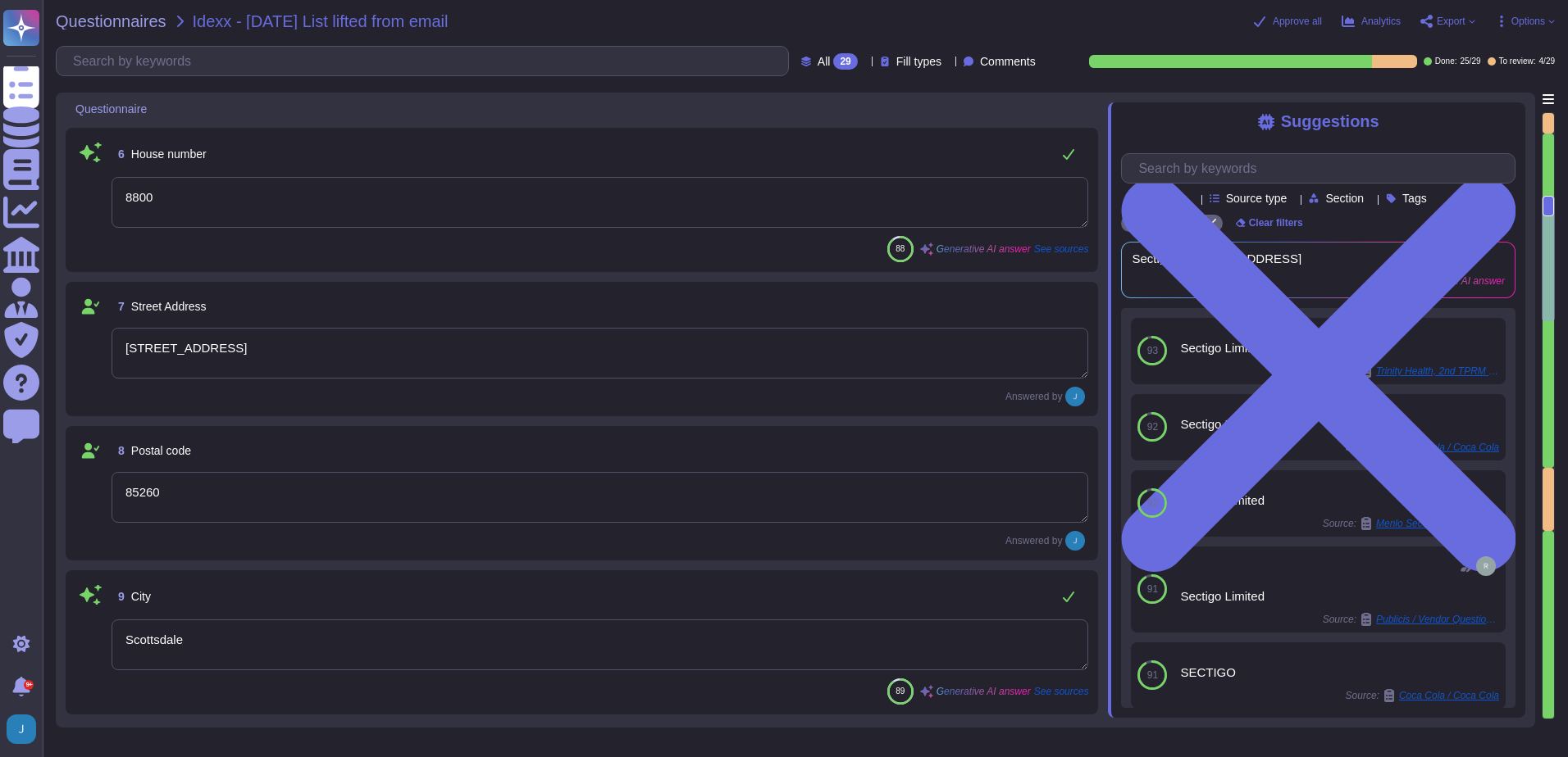
type textarea "Sectigo"
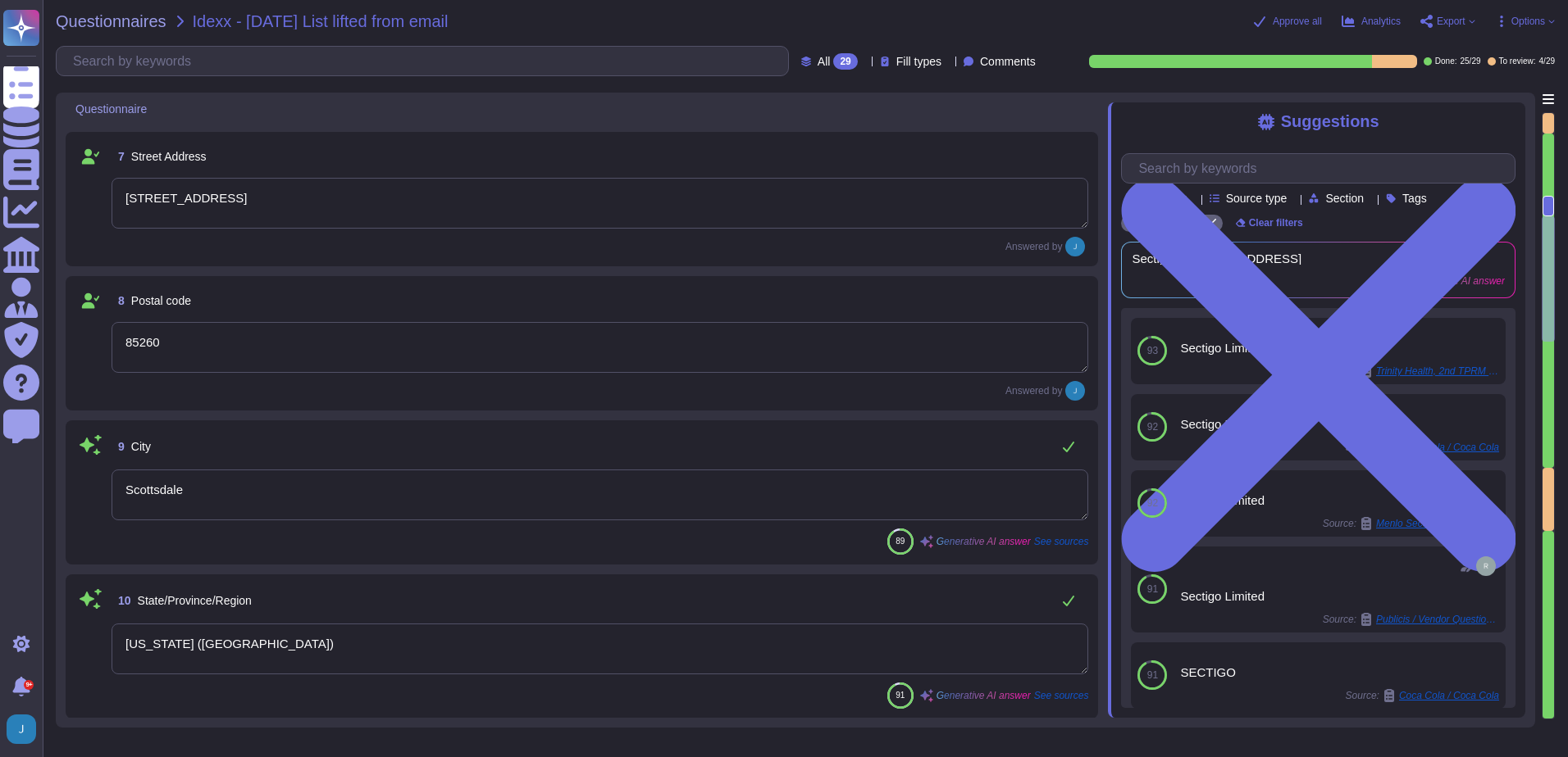
type textarea "[PERSON_NAME][EMAIL_ADDRESS][PERSON_NAME][DOMAIN_NAME]"
type textarea "[PERSON_NAME]"
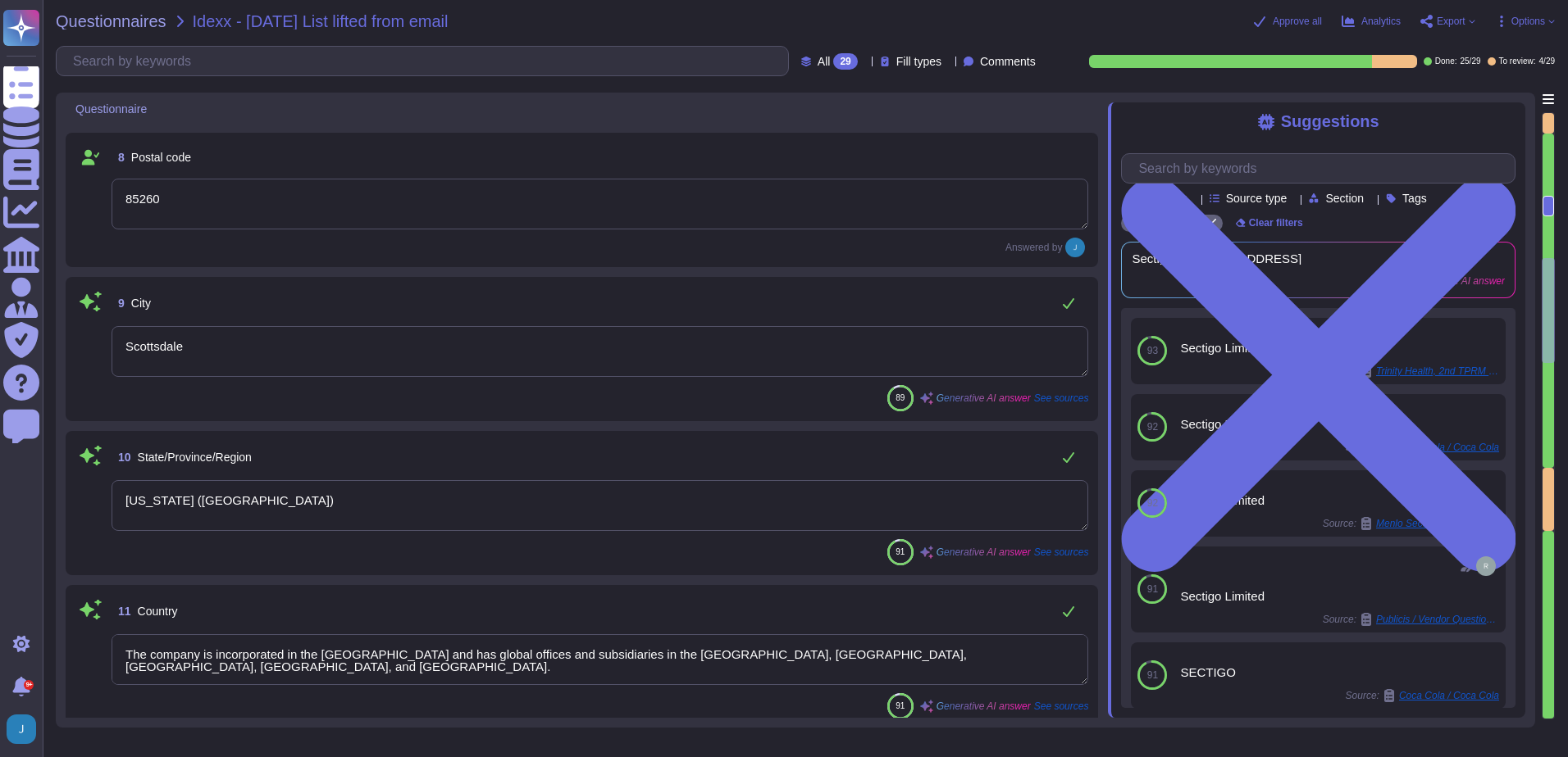
type textarea "US Tax ID: [US_EMPLOYER_IDENTIFICATION_NUMBER]"
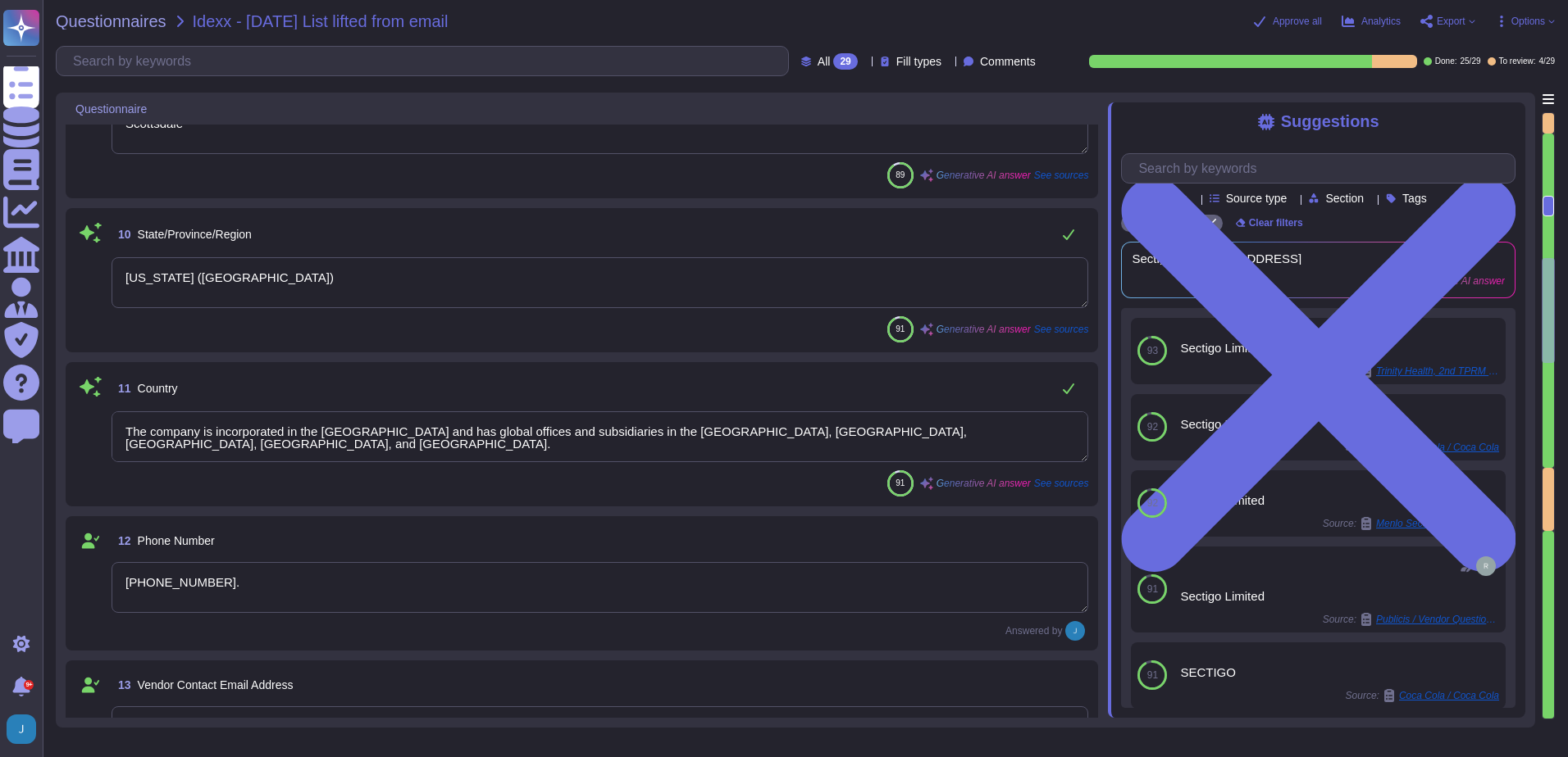
scroll to position [1394, 0]
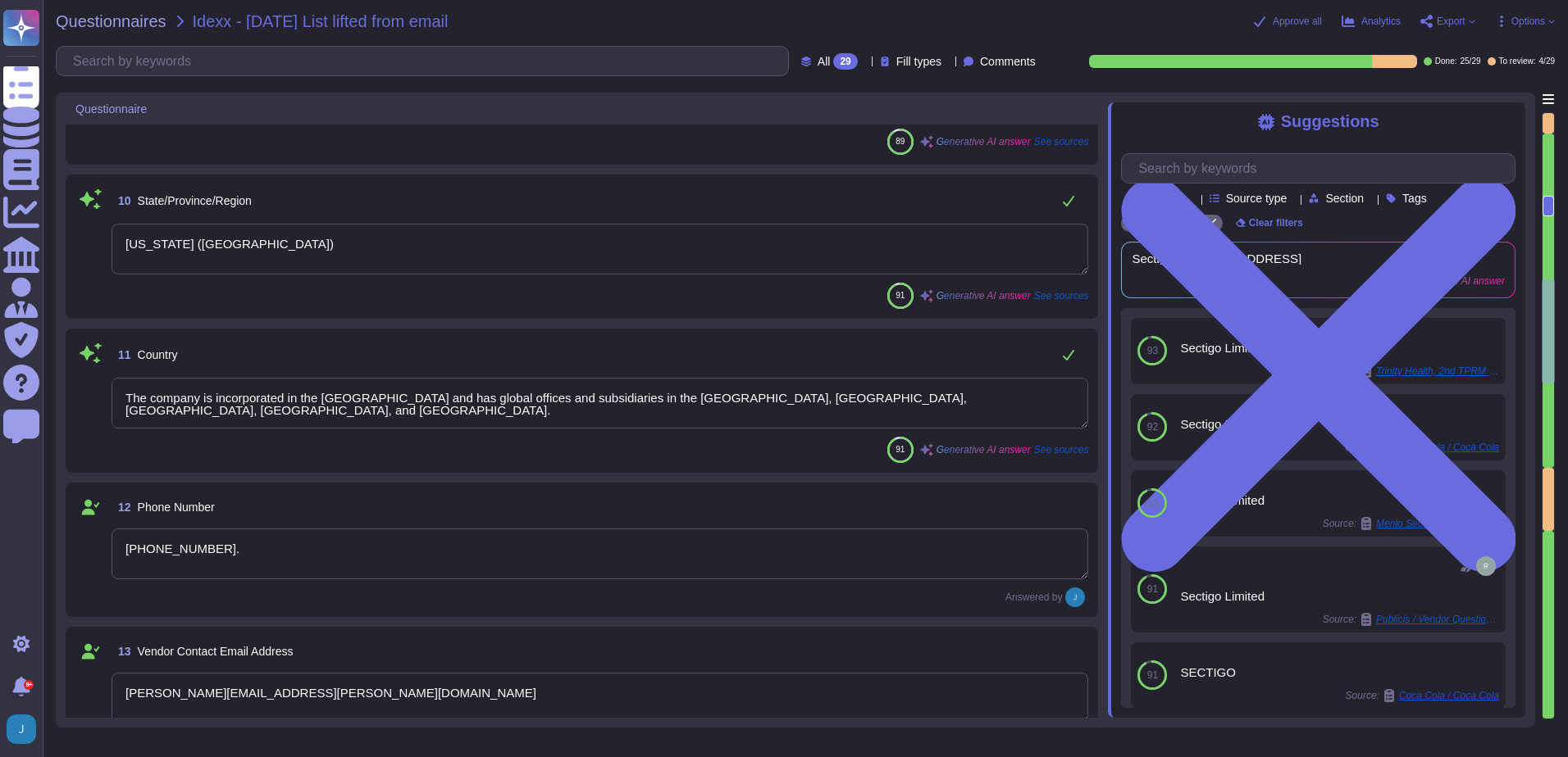
type textarea "Foreign TIN: 1555814394"
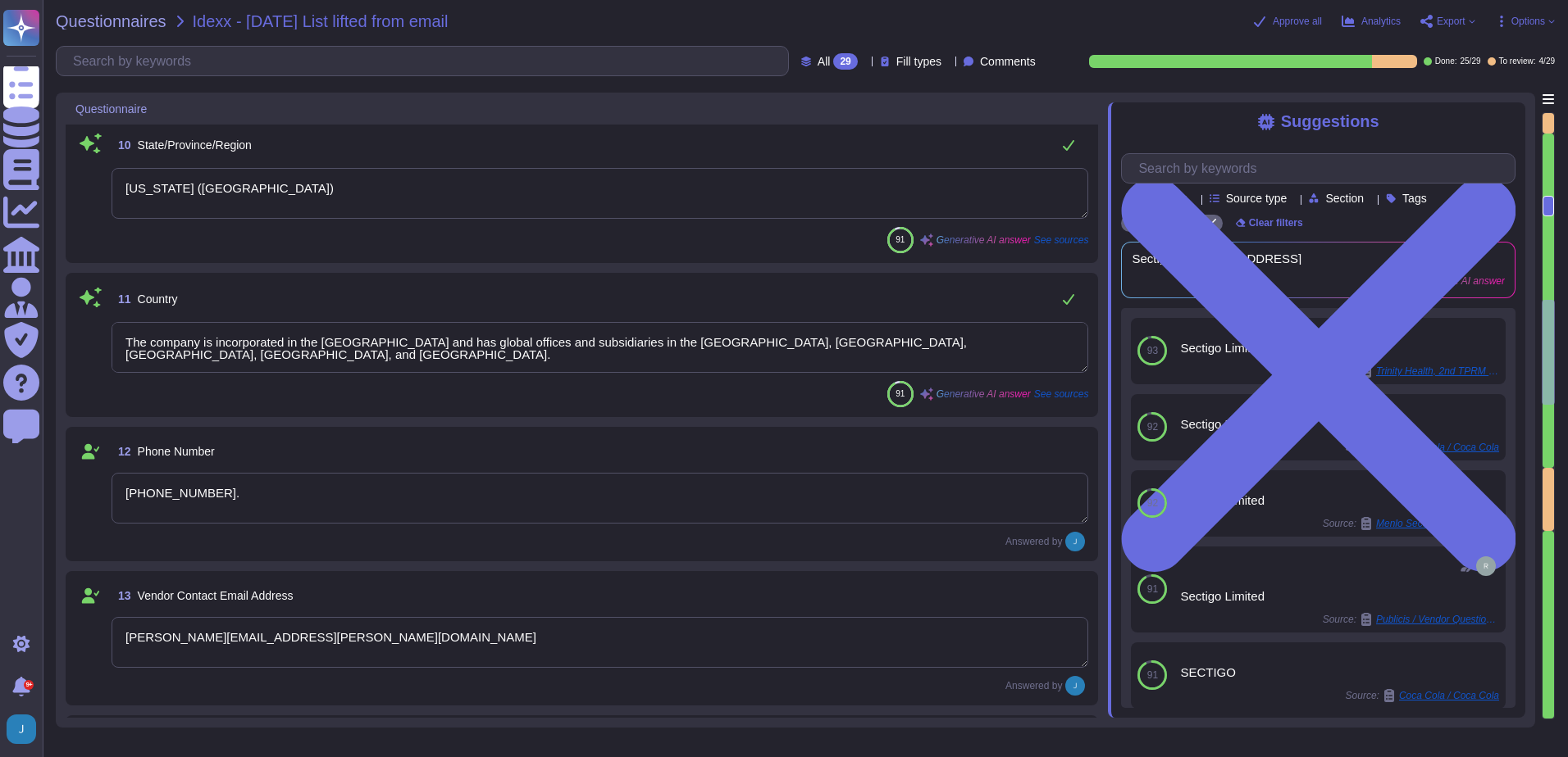
type textarea "The VAT number is EU372028368."
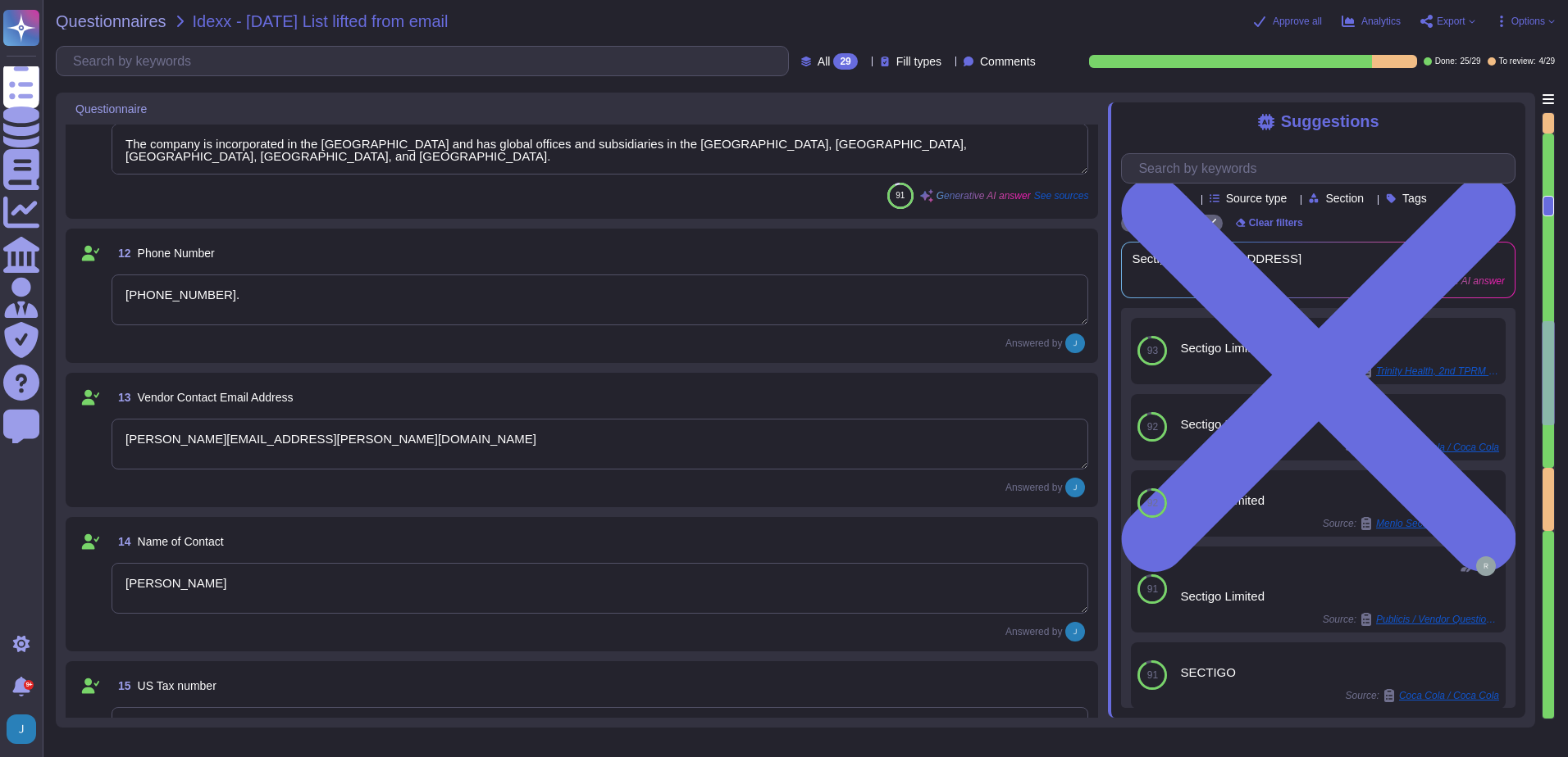
type textarea "Supplier"
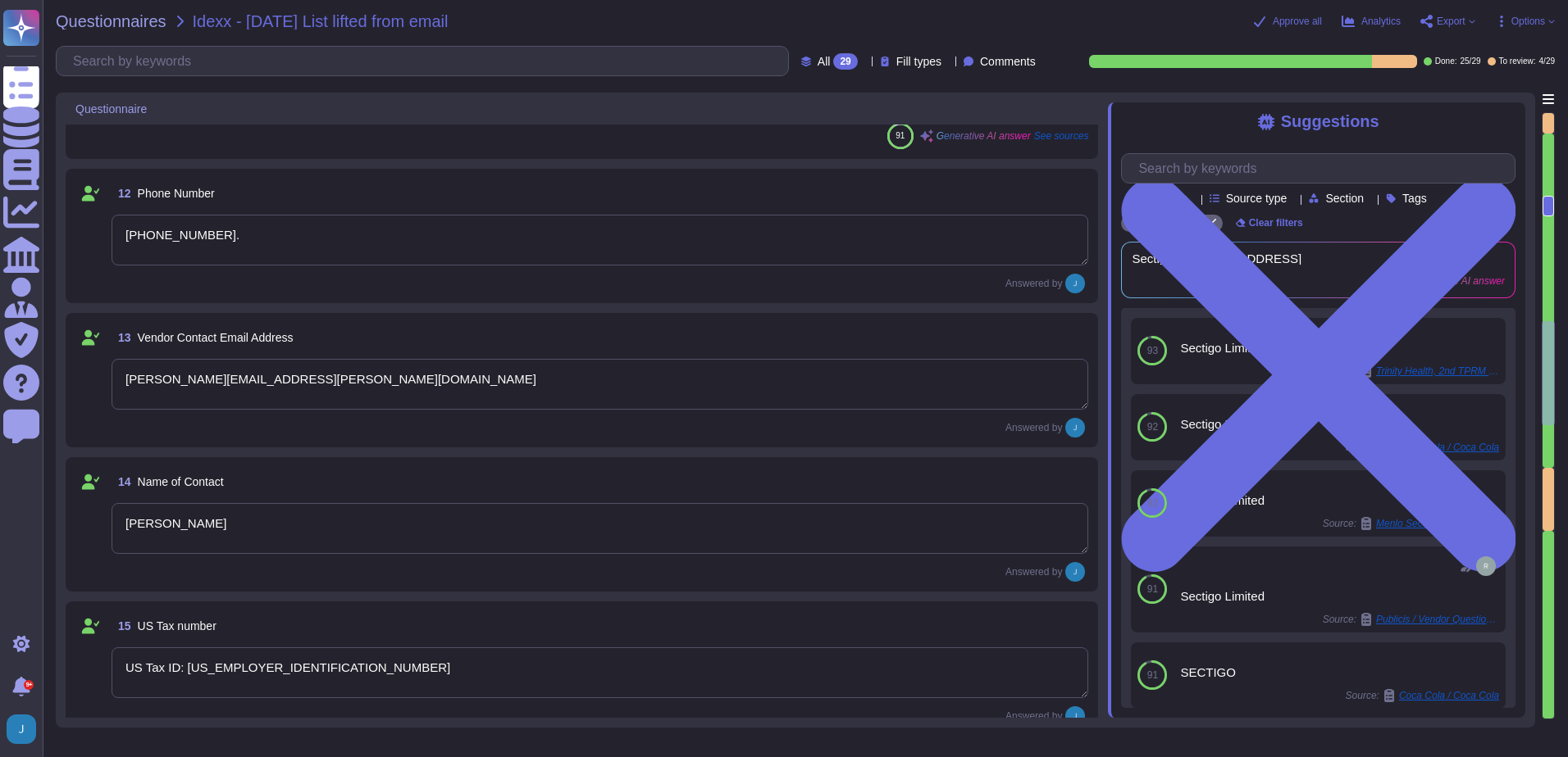
scroll to position [1722, 0]
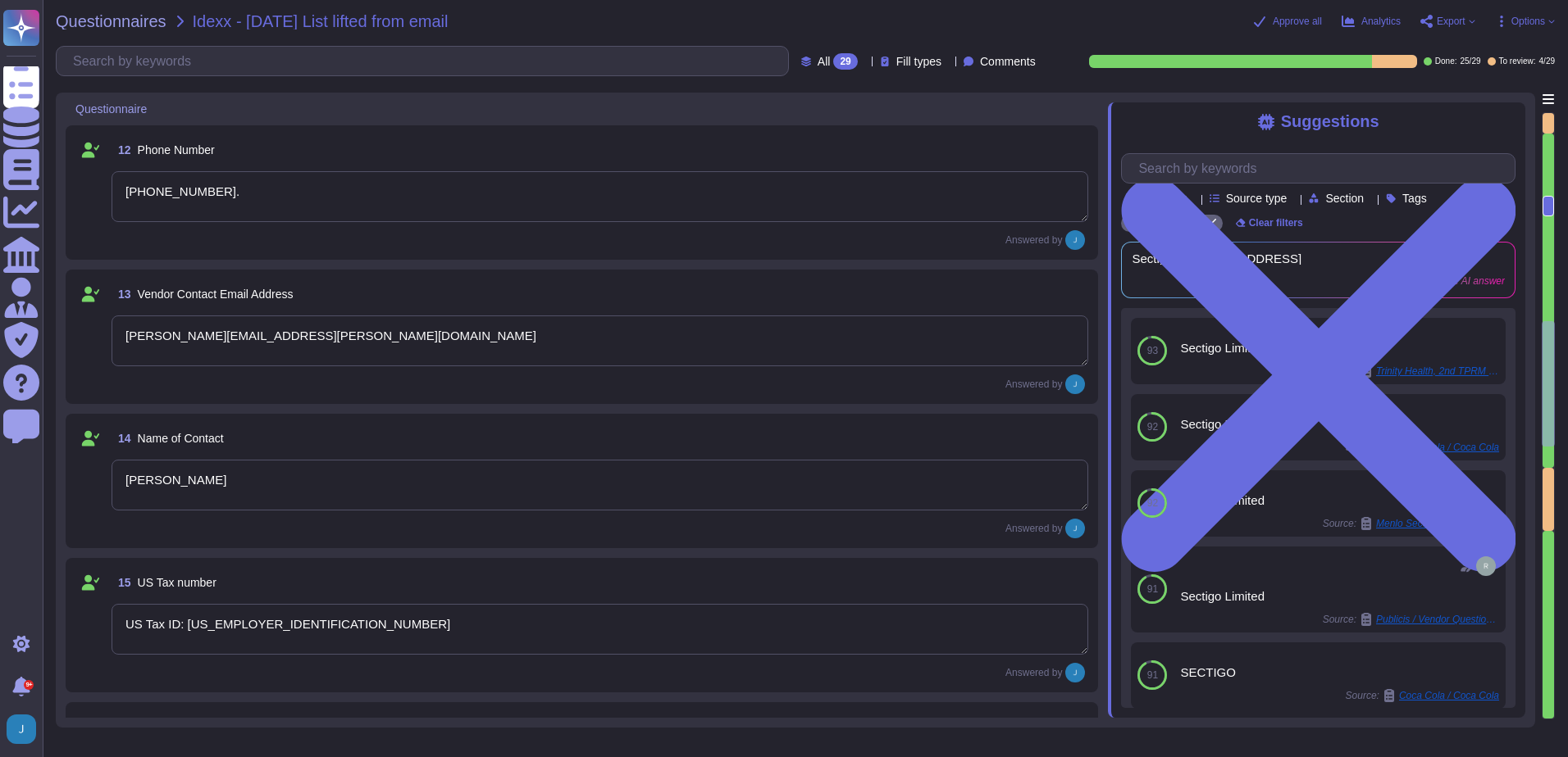
type textarea "USD"
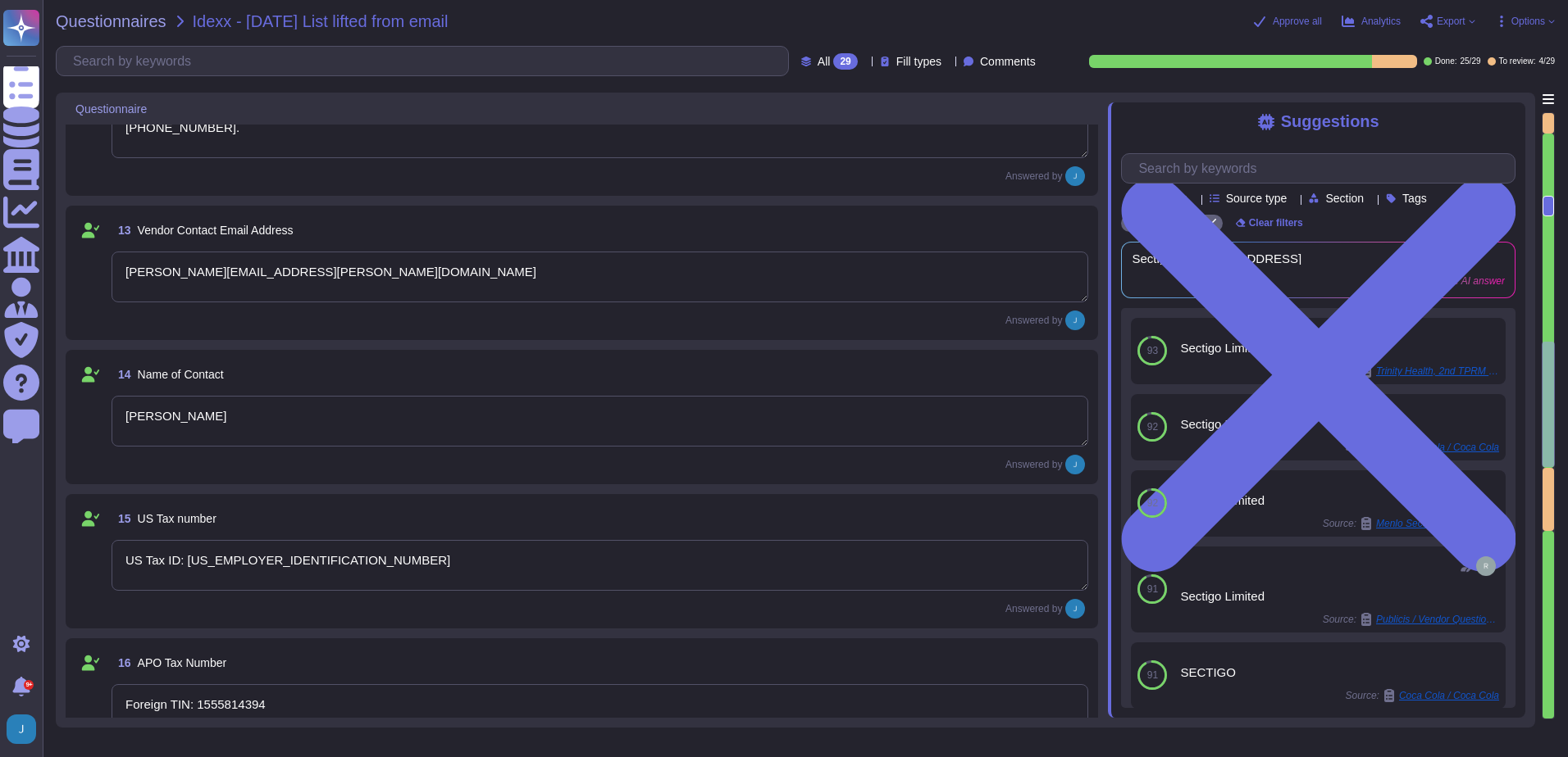
type textarea "ACH"
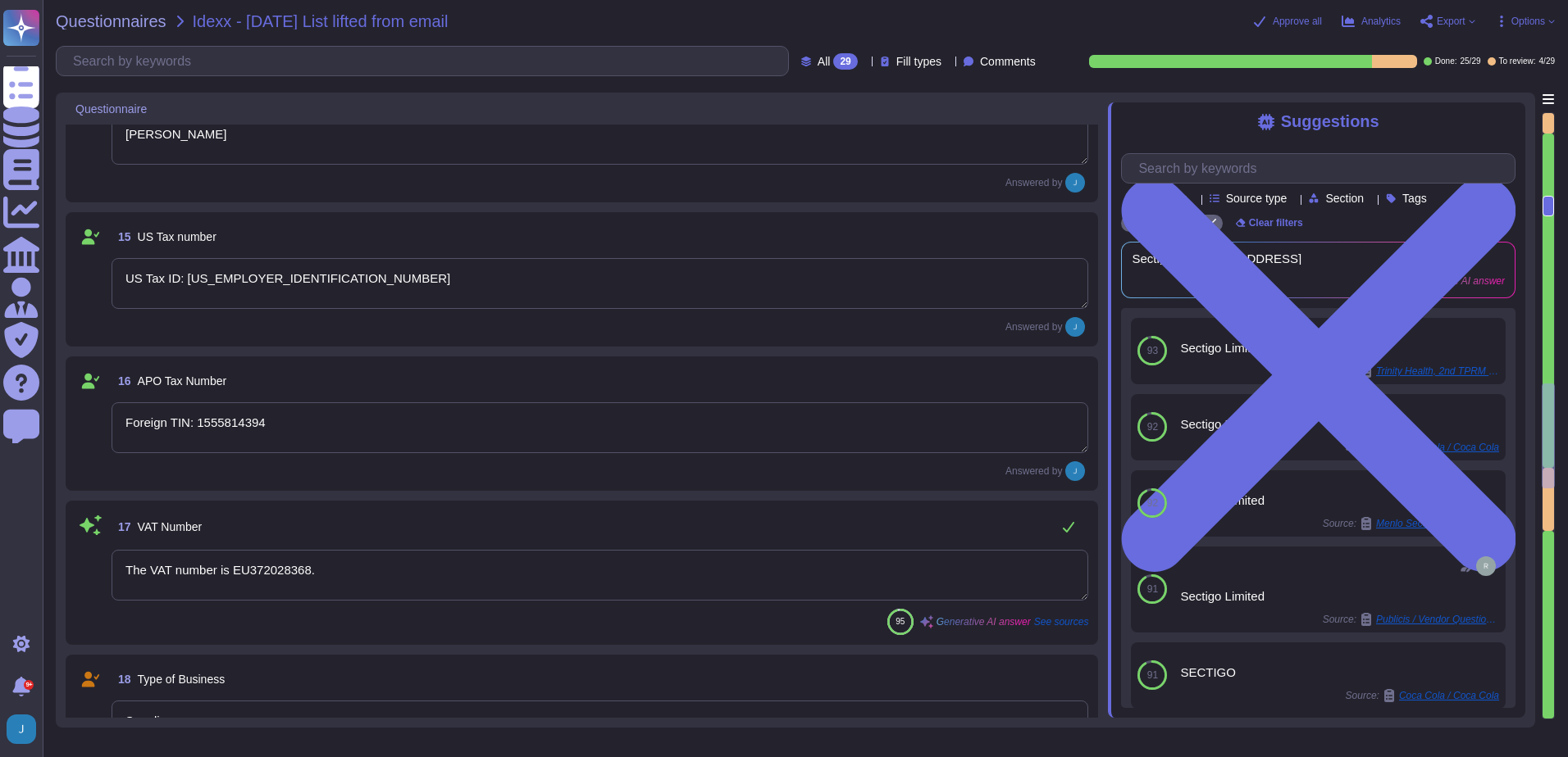
type textarea "Citi Bank"
drag, startPoint x: 361, startPoint y: 576, endPoint x: 421, endPoint y: 570, distance: 60.3
click at [421, 570] on textarea "The VAT number is EU372028368." at bounding box center [599, 574] width 977 height 51
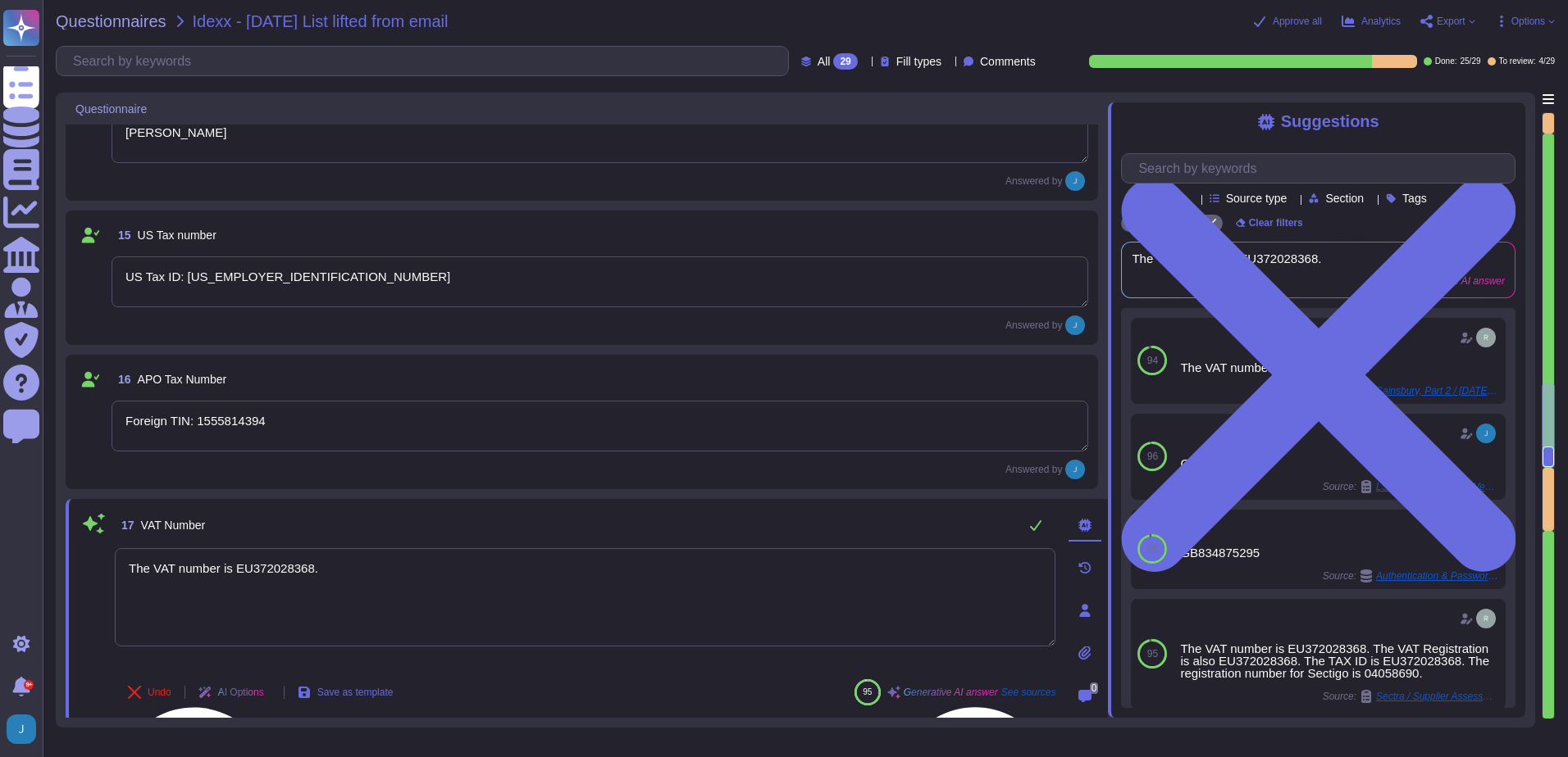
type textarea "Citi Bank"
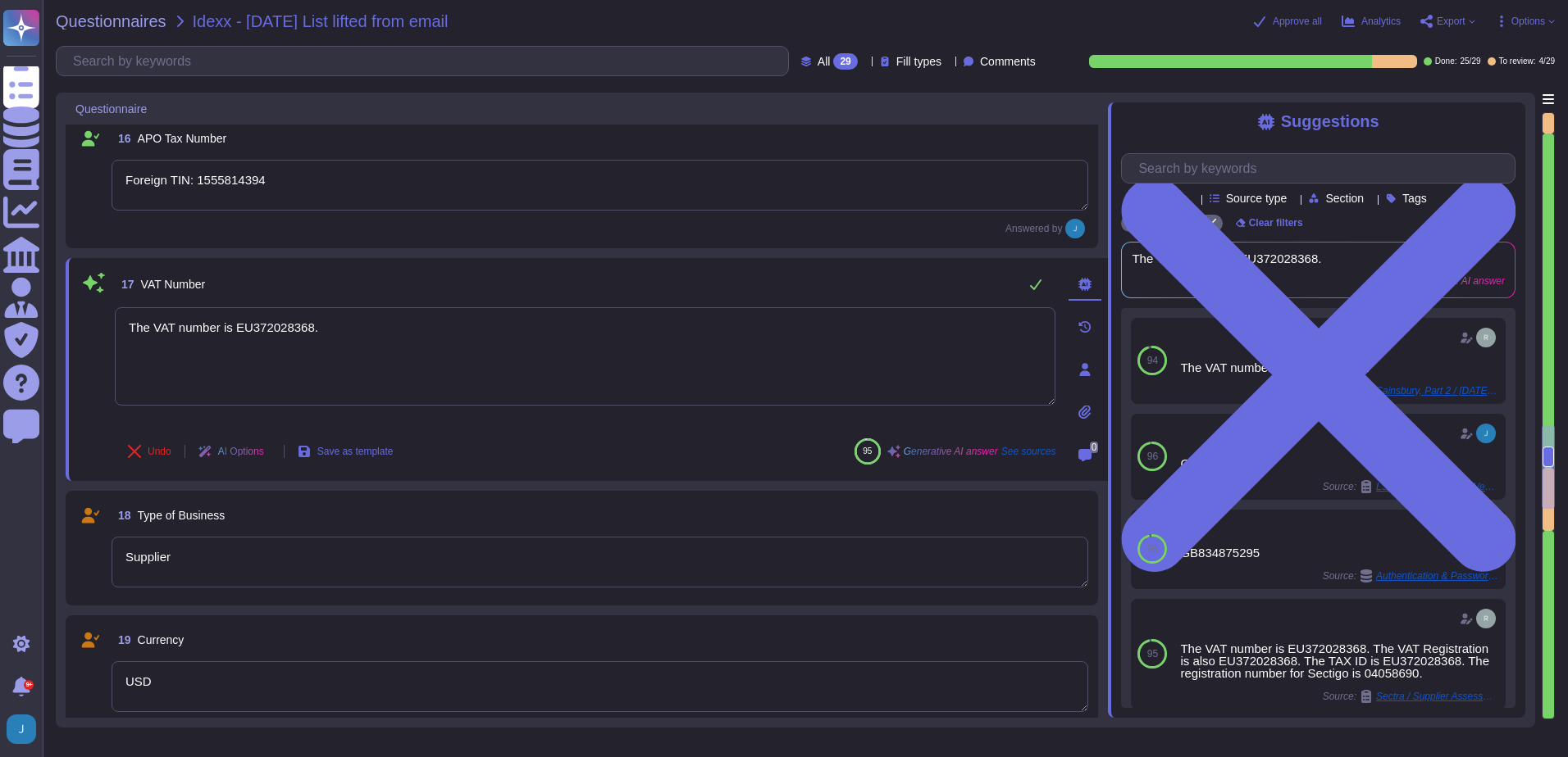
scroll to position [2295, 0]
type textarea "n/a"
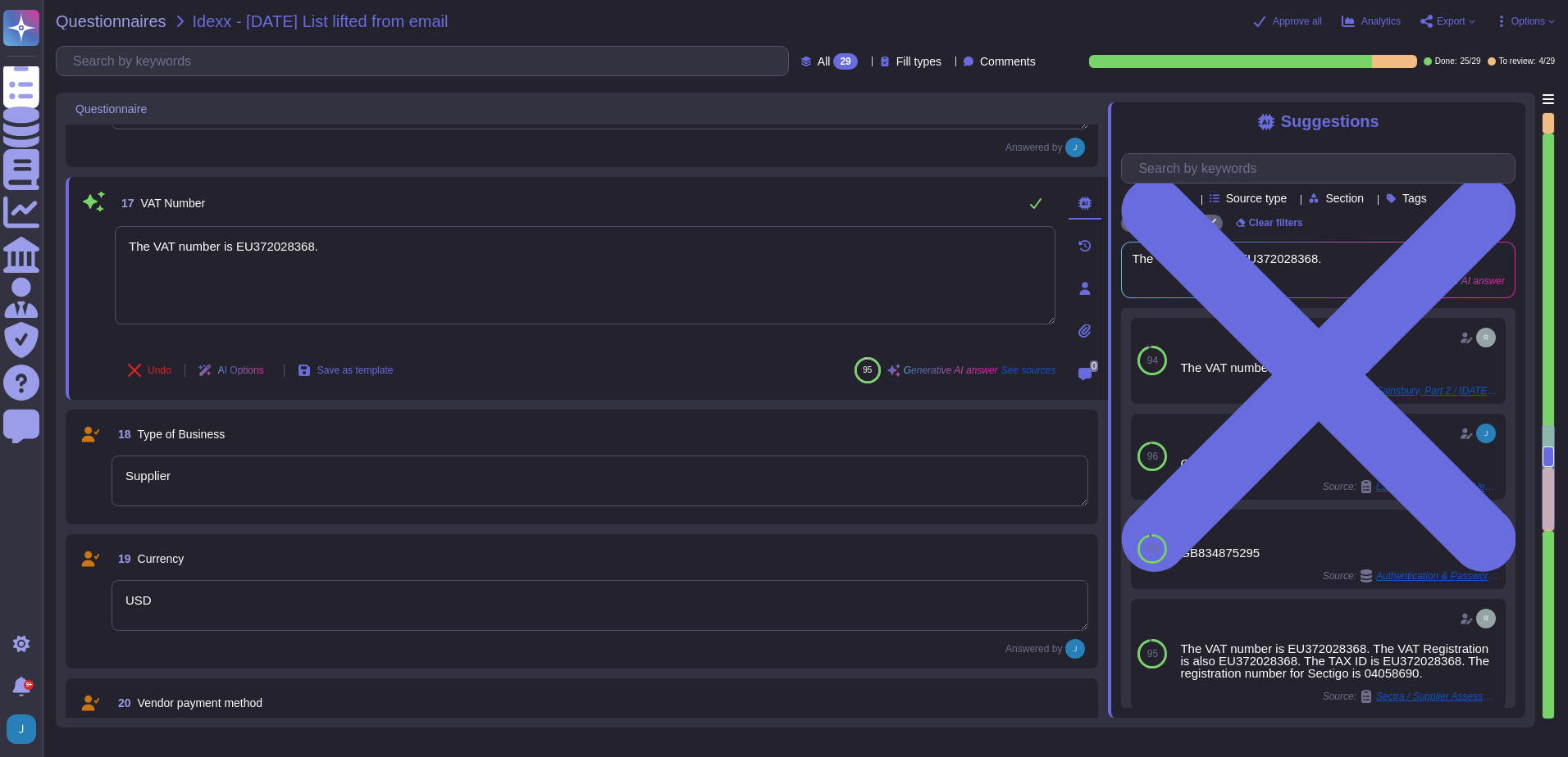
type textarea "n/a"
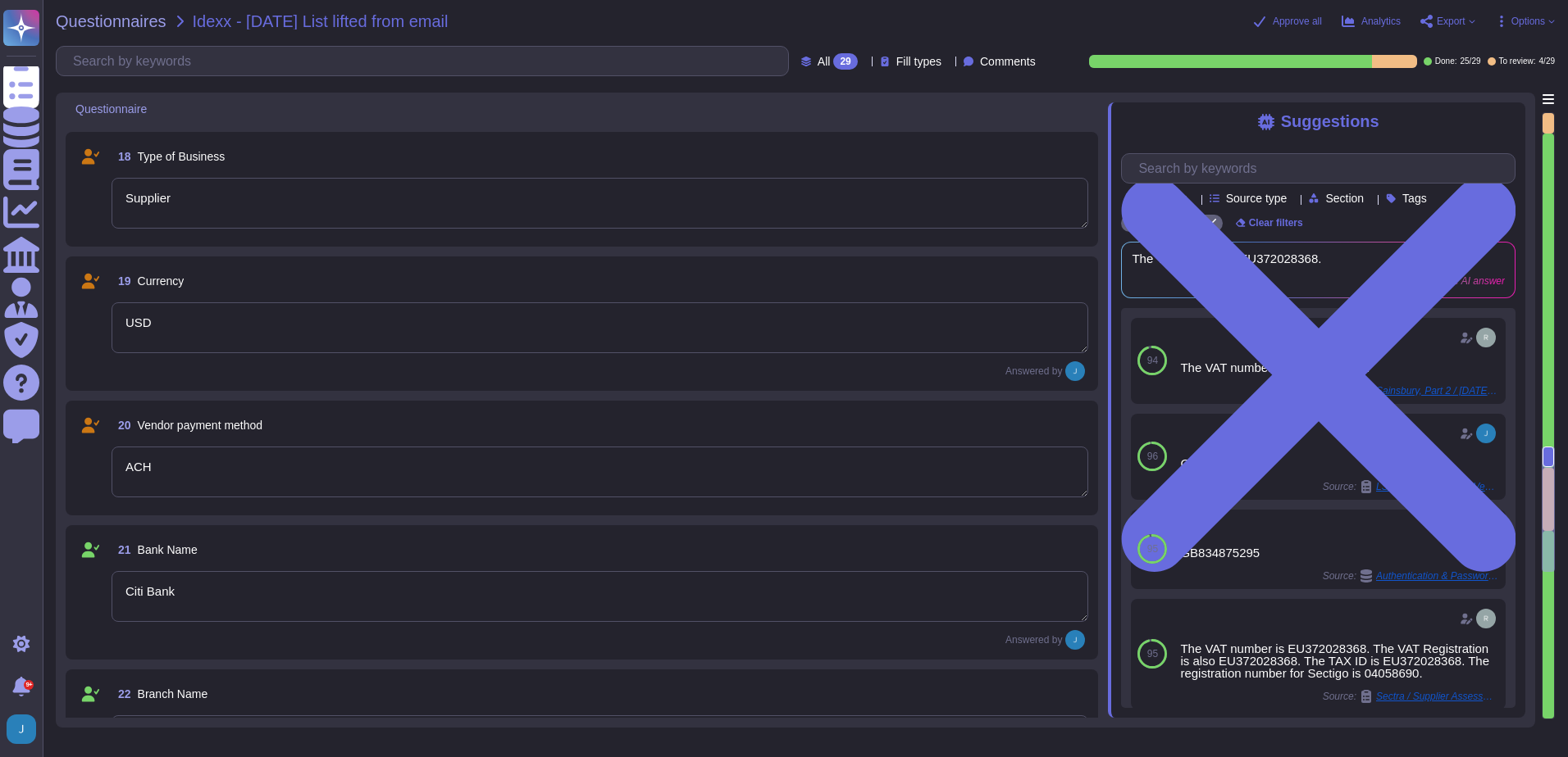
scroll to position [2623, 0]
type textarea "021000089"
type textarea "9932332321"
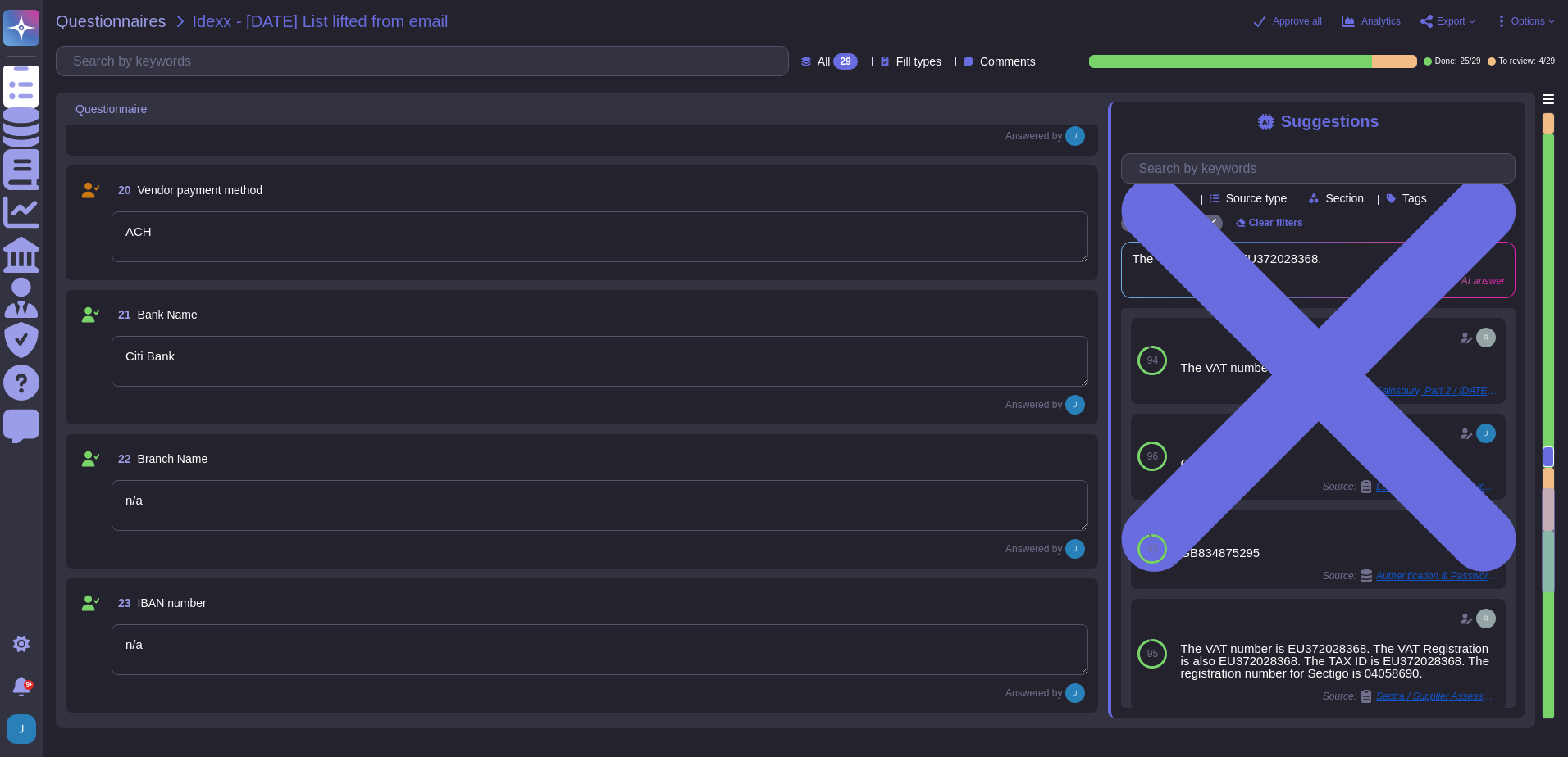
type textarea "The SWIFT number is LOYDGB 21118.a"
type textarea "We accept Credit Cards, ACH, and Wire transfers. For Credit Card transactions, …"
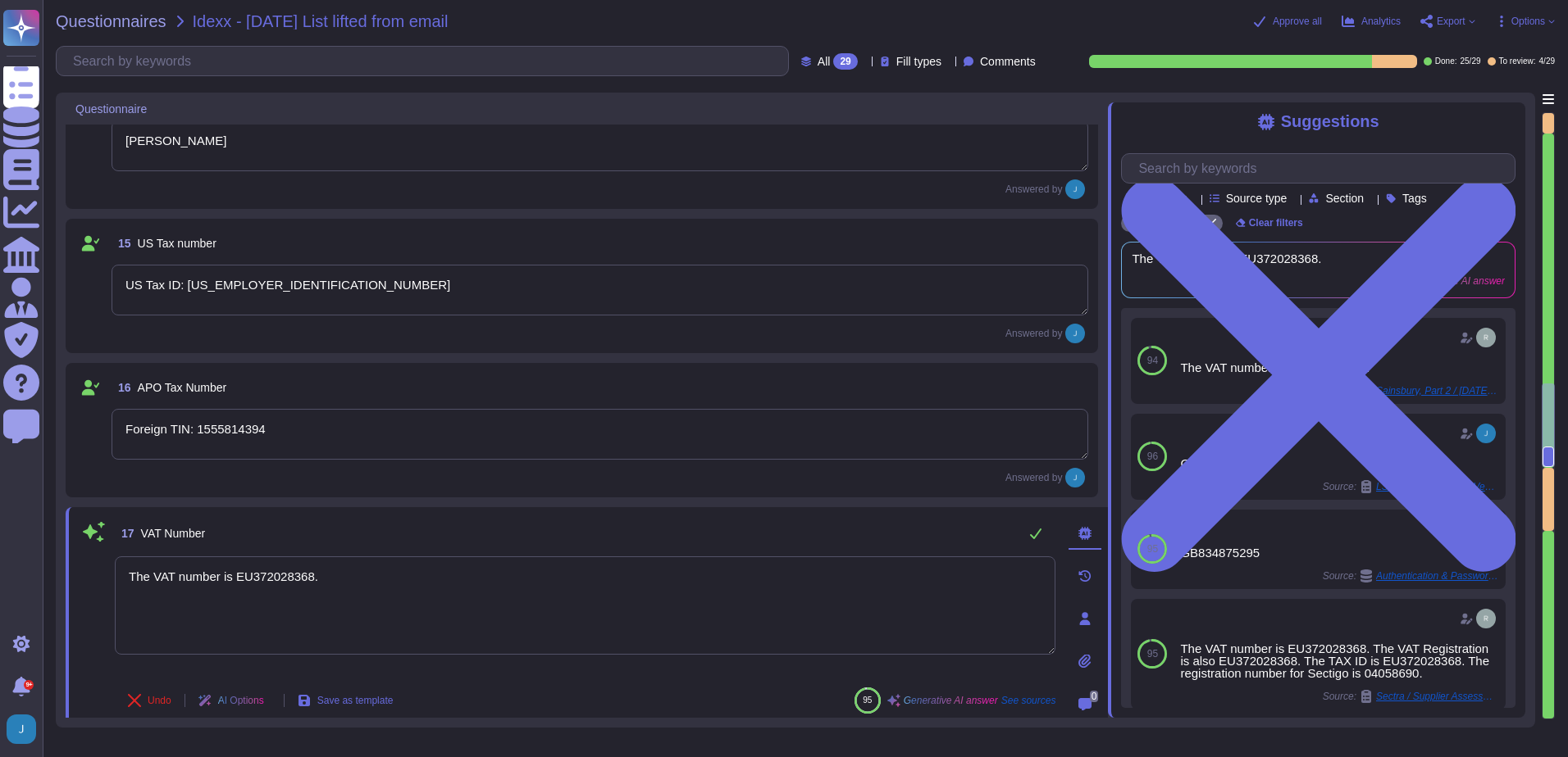
type textarea "[PHONE_NUMBER]."
type textarea "[PERSON_NAME][EMAIL_ADDRESS][PERSON_NAME][DOMAIN_NAME]"
type textarea "[PERSON_NAME]"
type textarea "US Tax ID: [US_EMPLOYER_IDENTIFICATION_NUMBER]"
type textarea "Foreign TIN: 1555814394"
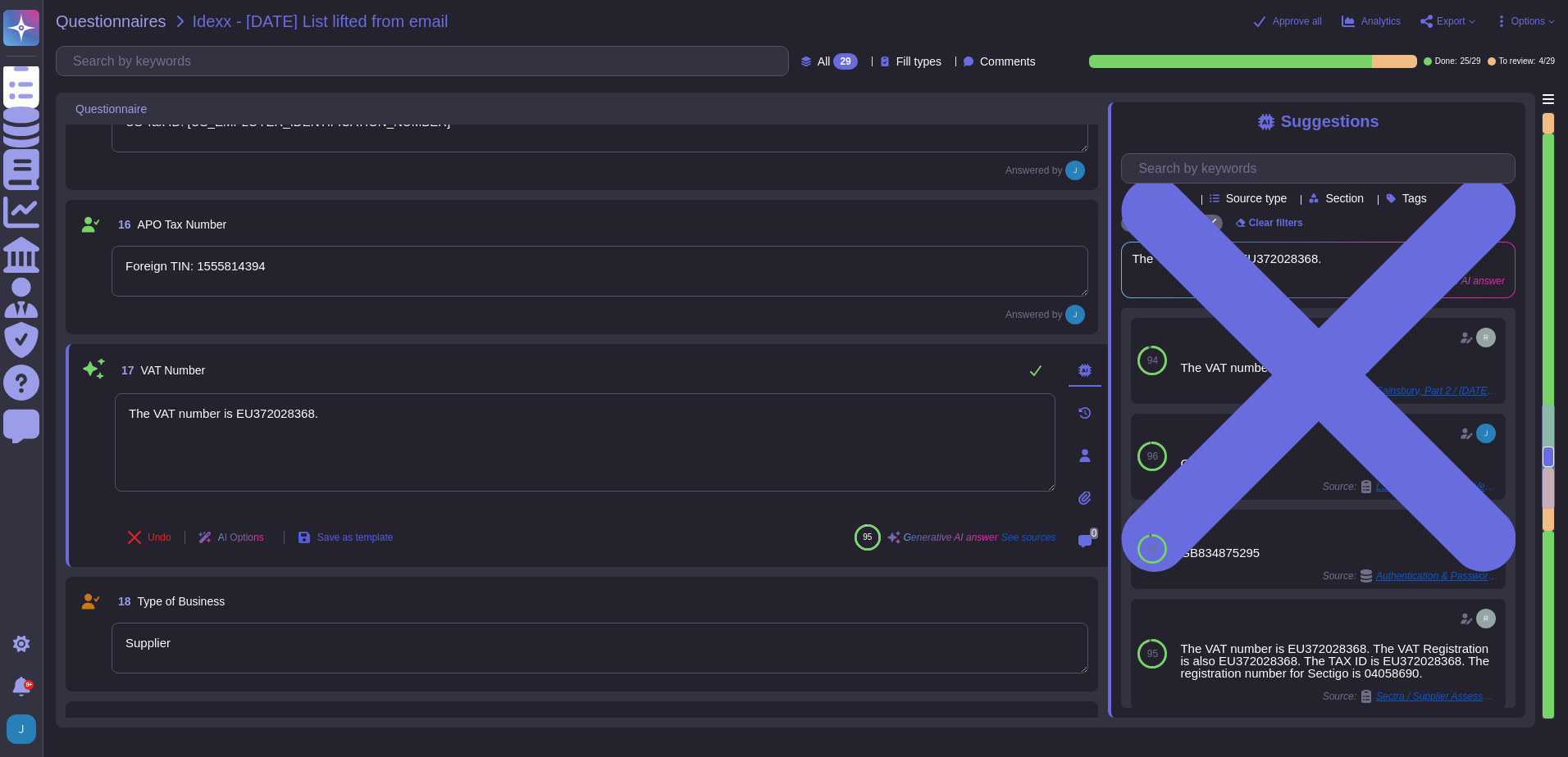
type textarea "n/a"
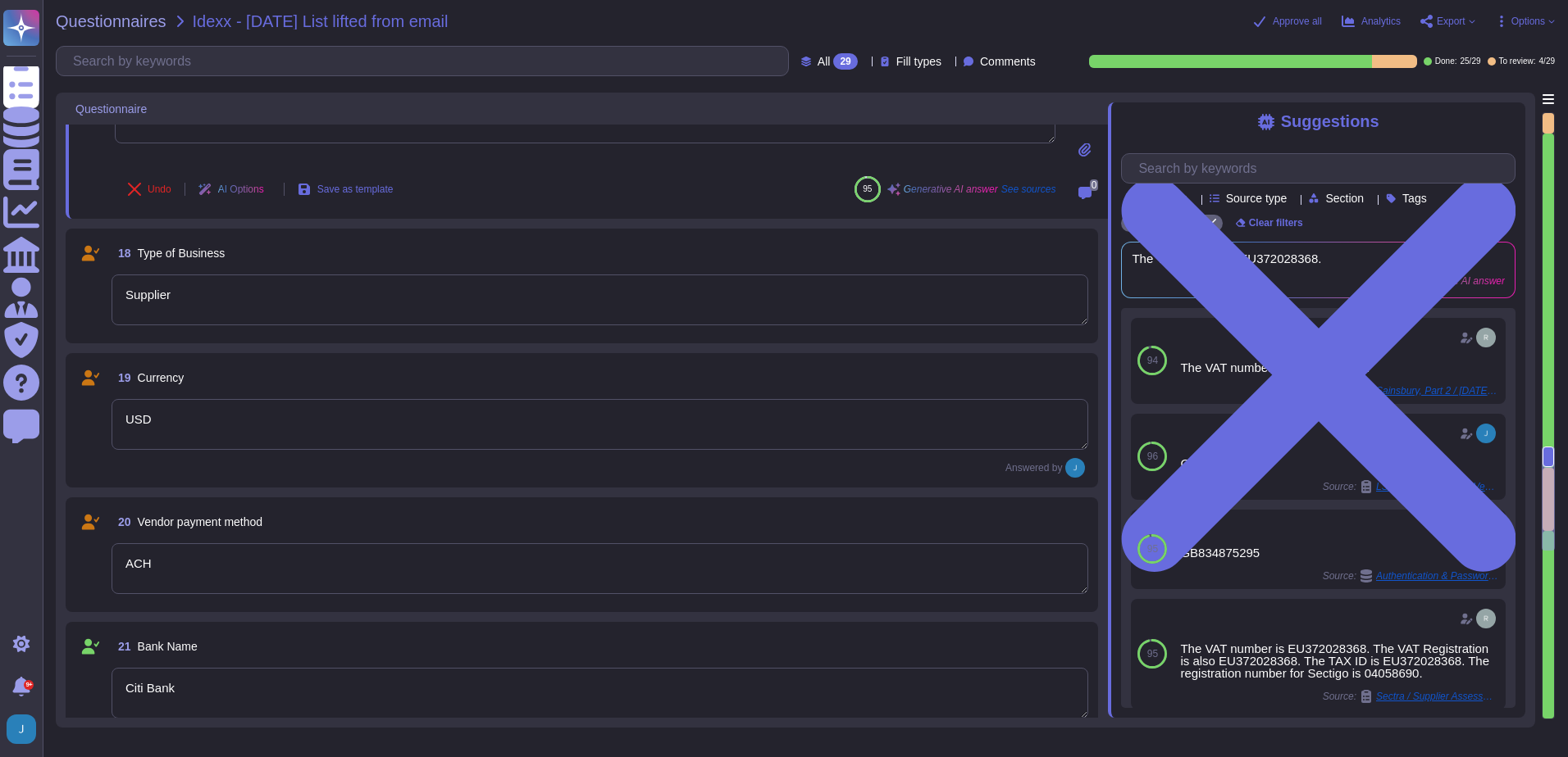
type textarea "n/a"
type textarea "021000089"
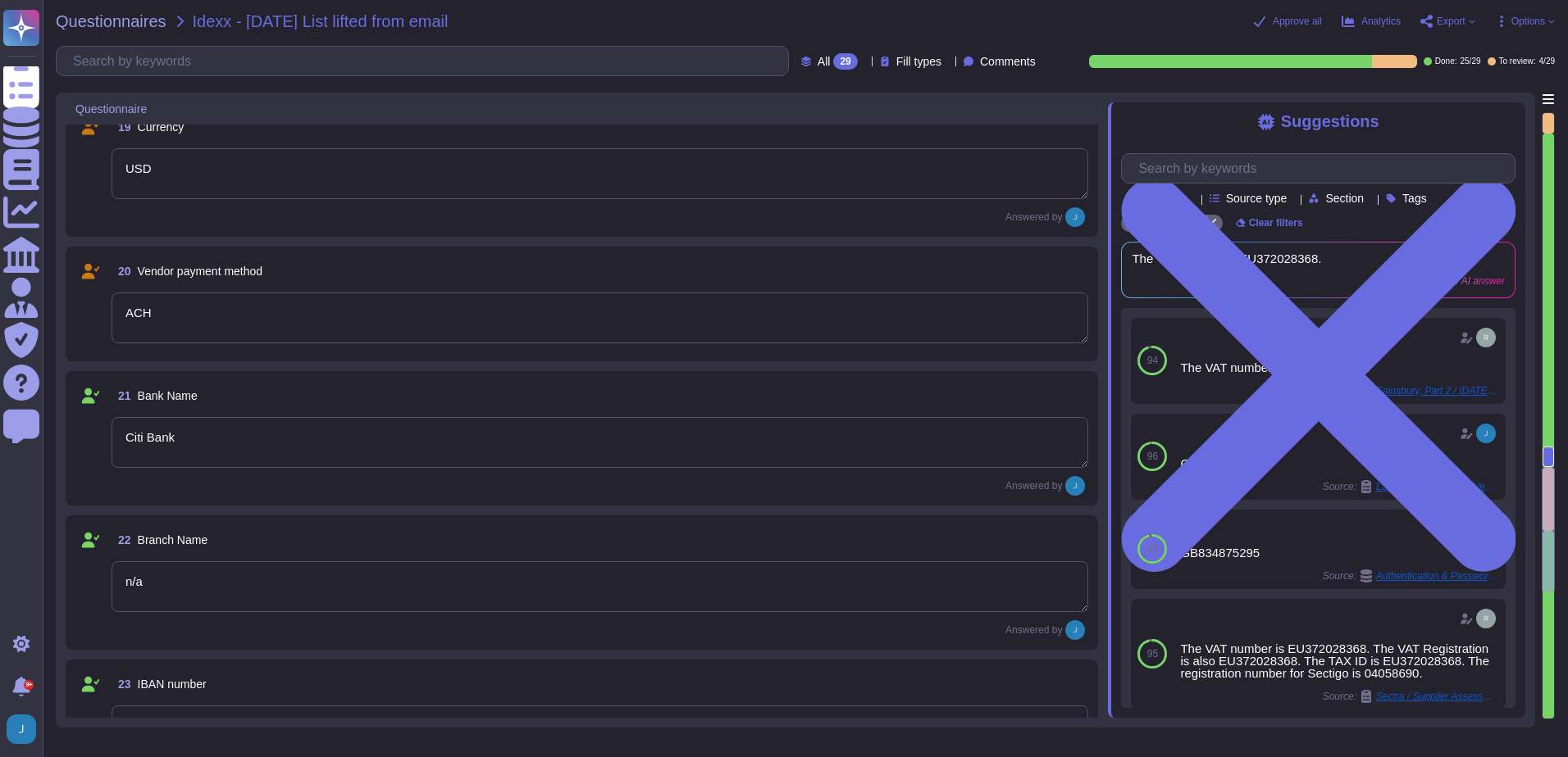
type textarea "9932332321"
type textarea "The SWIFT number is LOYDGB 21118.a"
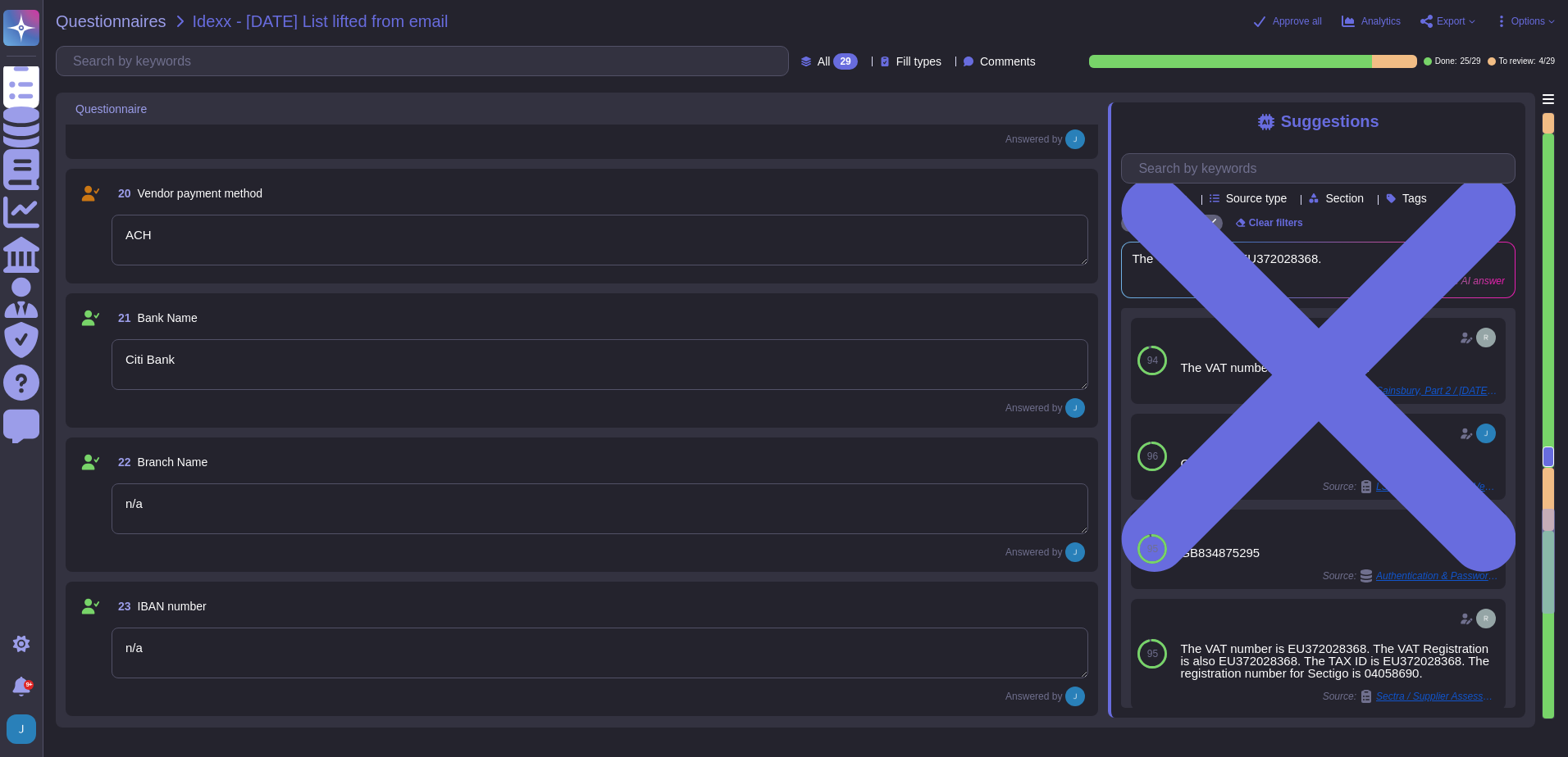
type textarea "We accept Credit Cards, ACH, and Wire transfers. For Credit Card transactions, …"
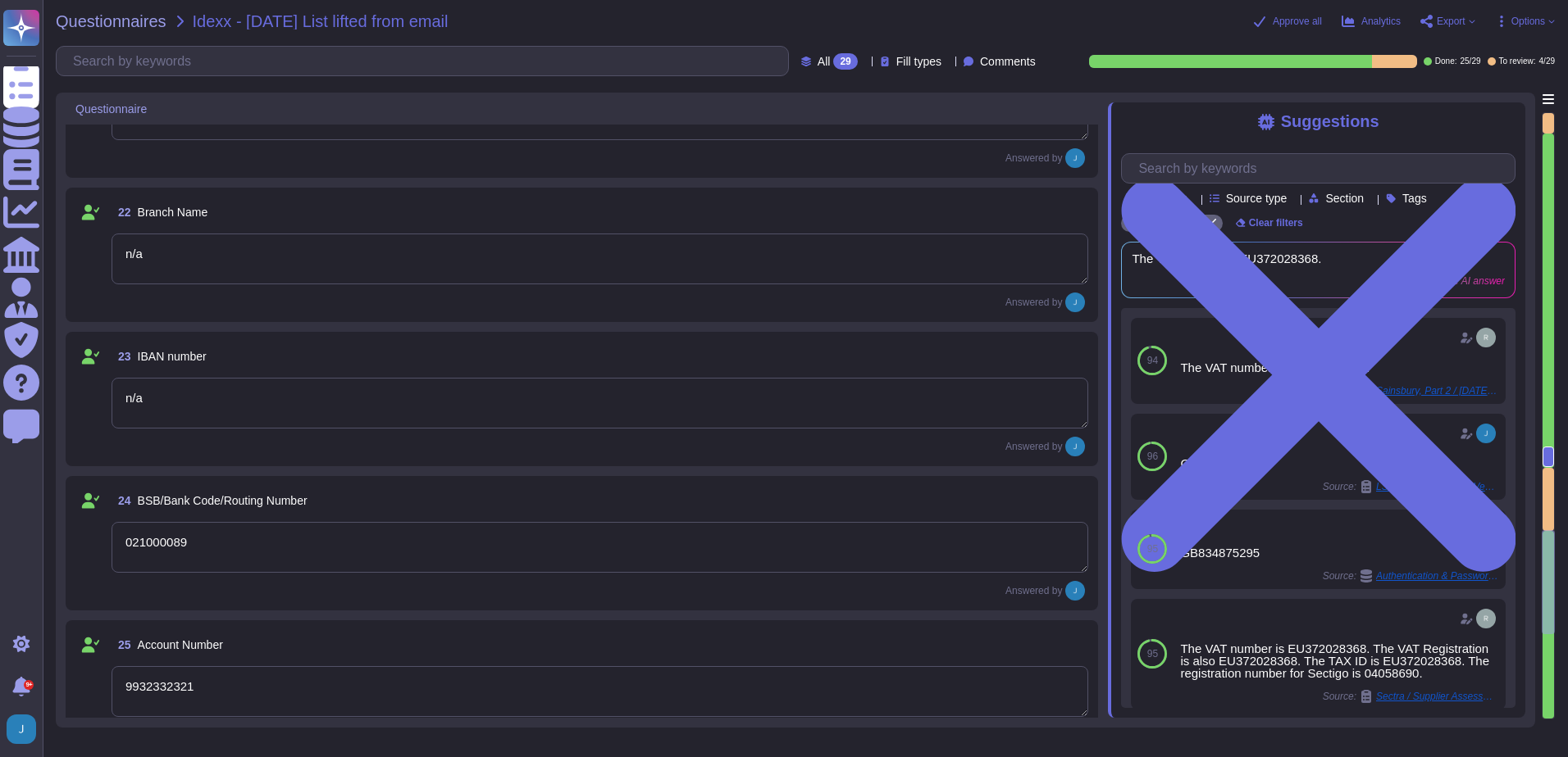
scroll to position [3097, 0]
type textarea "Checking"
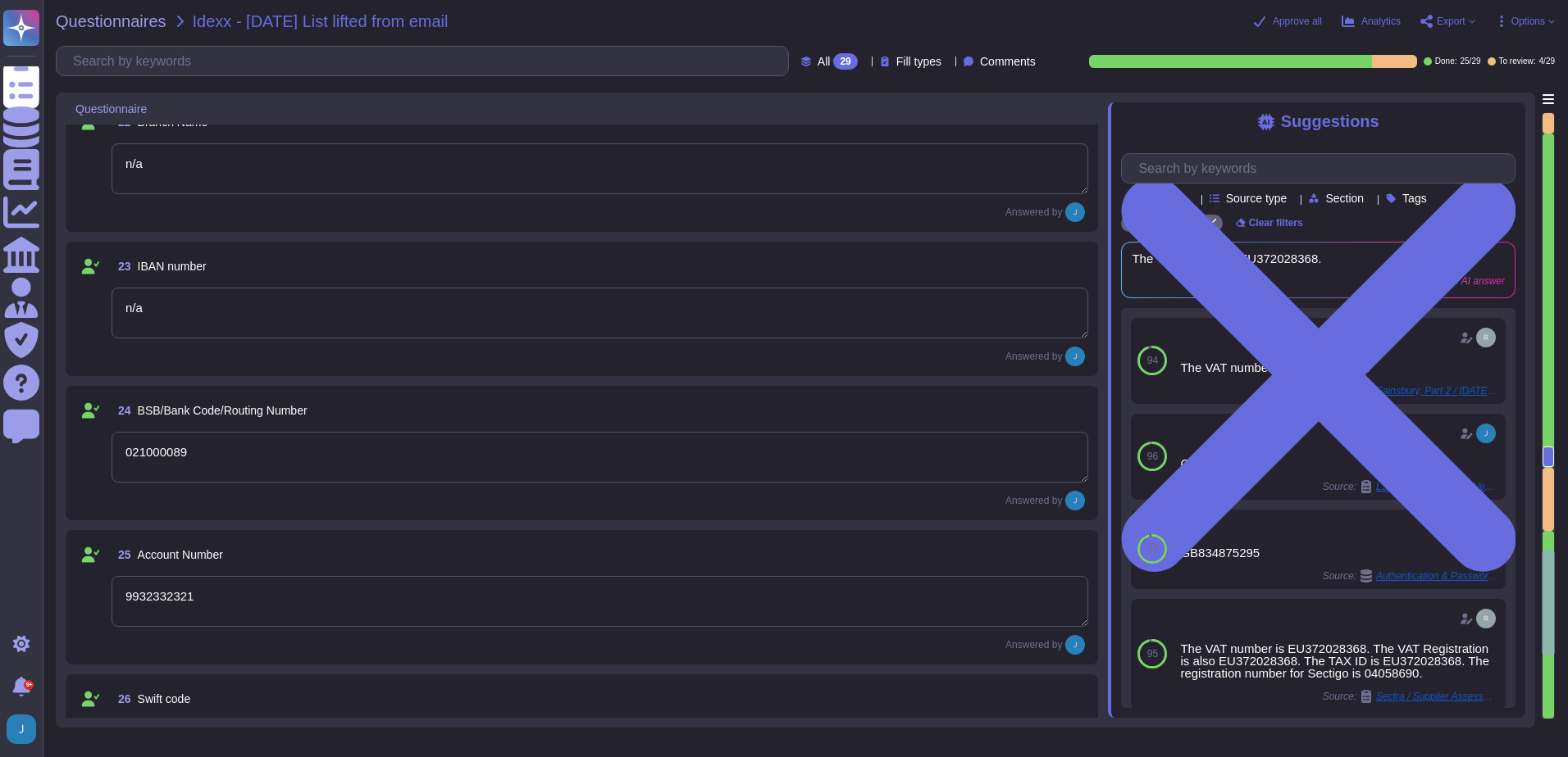
type textarea "Sectigo Limited"
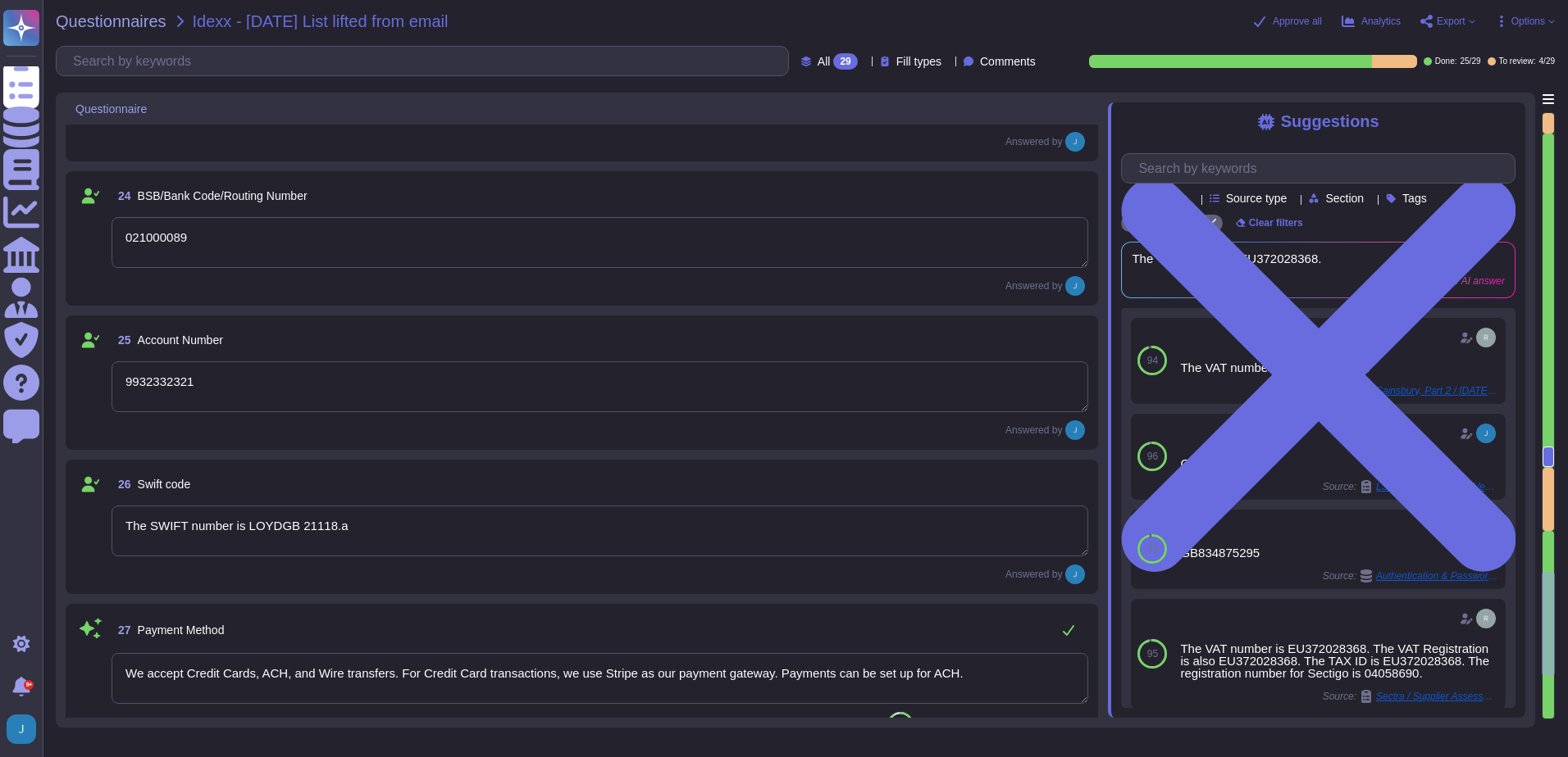
scroll to position [3342, 0]
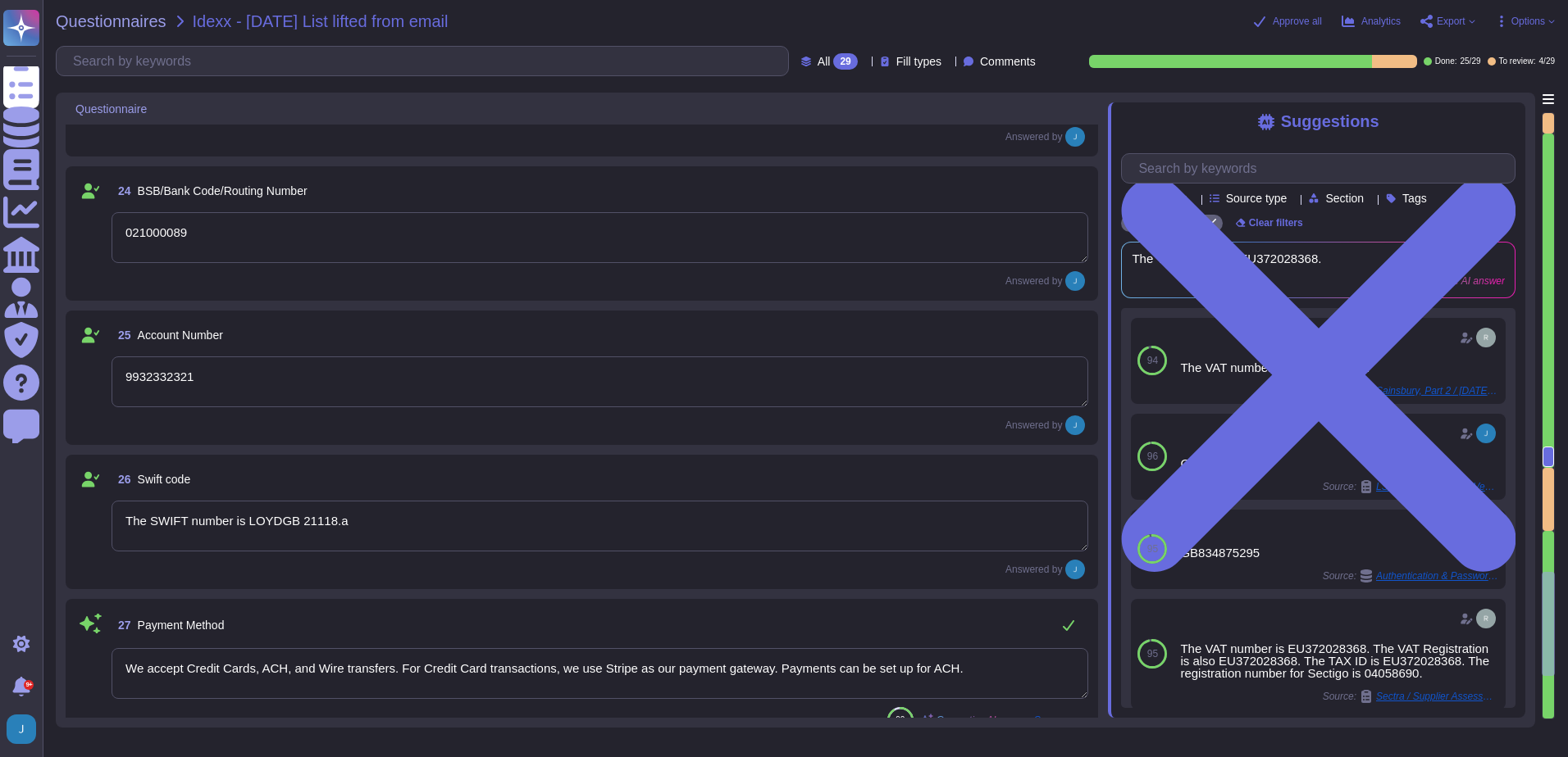
drag, startPoint x: 416, startPoint y: 534, endPoint x: 164, endPoint y: 473, distance: 259.3
click at [12, 479] on div "Questionnaires Knowledge Base Documents Analytics CAIQ / SIG Admin Trust Center…" at bounding box center [784, 378] width 1568 height 757
drag, startPoint x: 365, startPoint y: 513, endPoint x: 5, endPoint y: 485, distance: 361.1
click at [0, 488] on html "Questionnaires Knowledge Base Documents Analytics CAIQ / SIG Admin Trust Center…" at bounding box center [784, 378] width 1568 height 757
click at [368, 536] on textarea "The SWIFT number is LOYDGB 21118.a" at bounding box center [599, 526] width 977 height 51
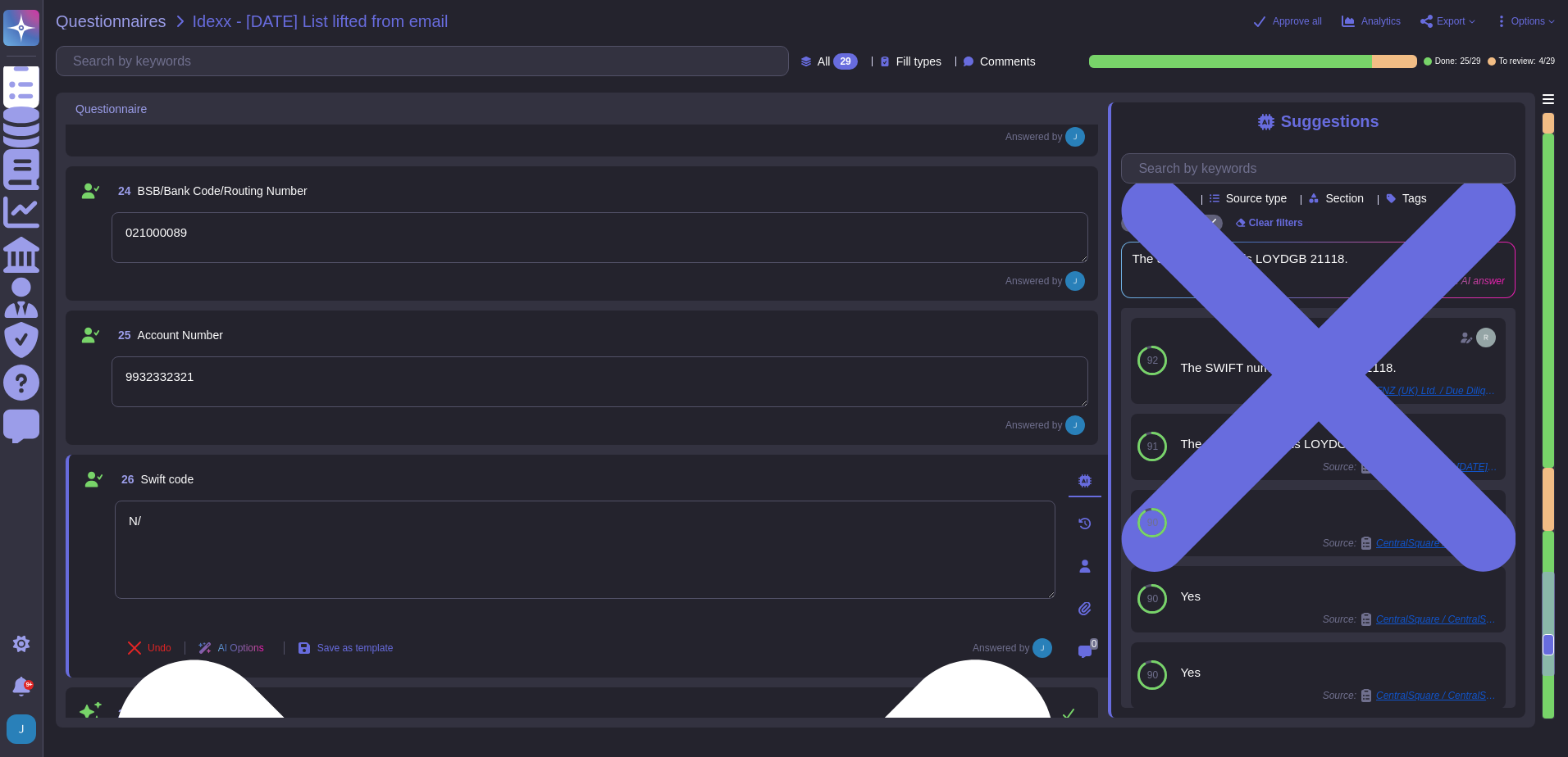
type textarea "N/a"
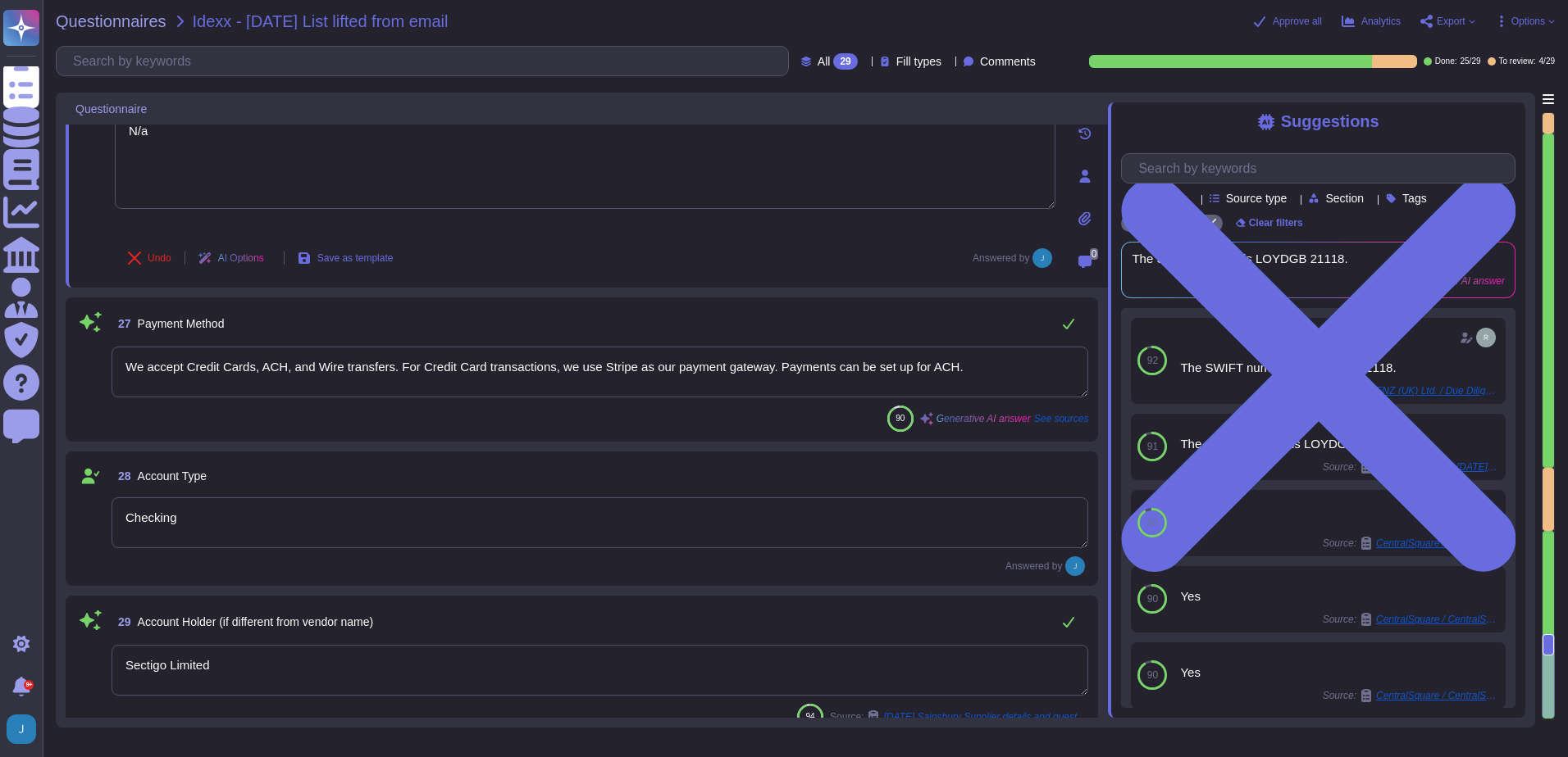
scroll to position [3725, 0]
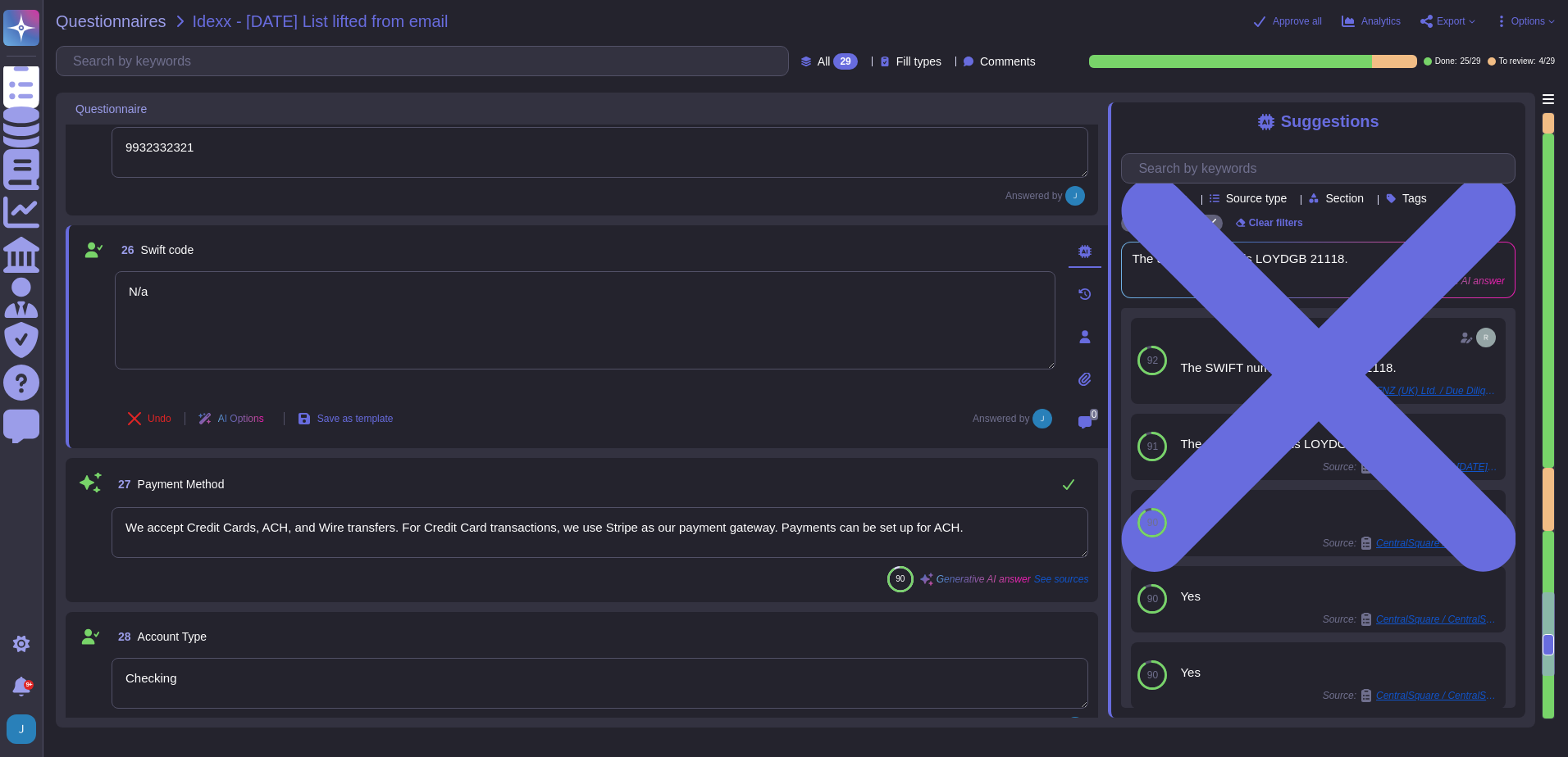
type textarea "Citi Bank"
type textarea "n/a"
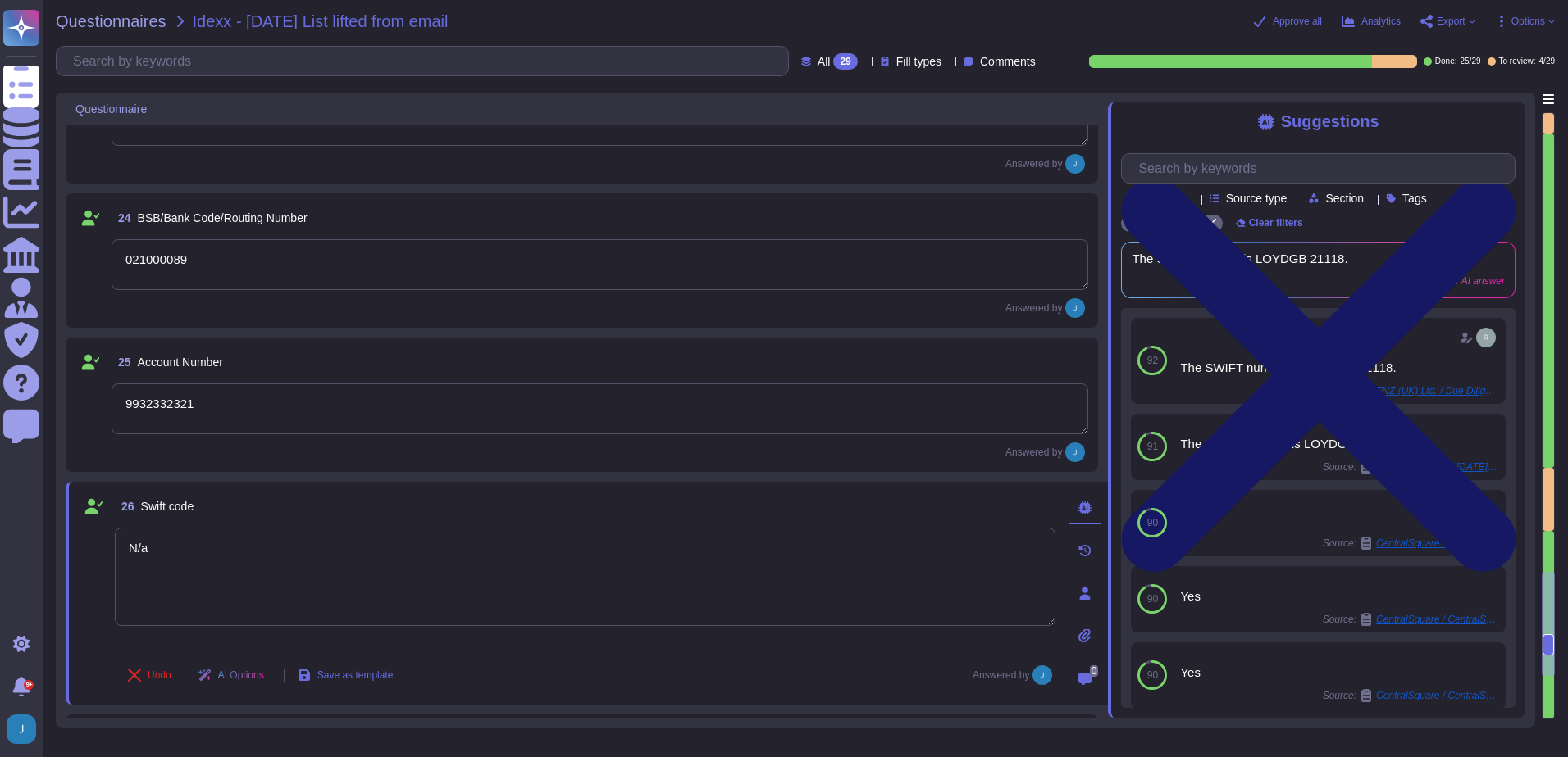
type textarea "N/a"
click at [1499, 124] on icon at bounding box center [1318, 375] width 394 height 526
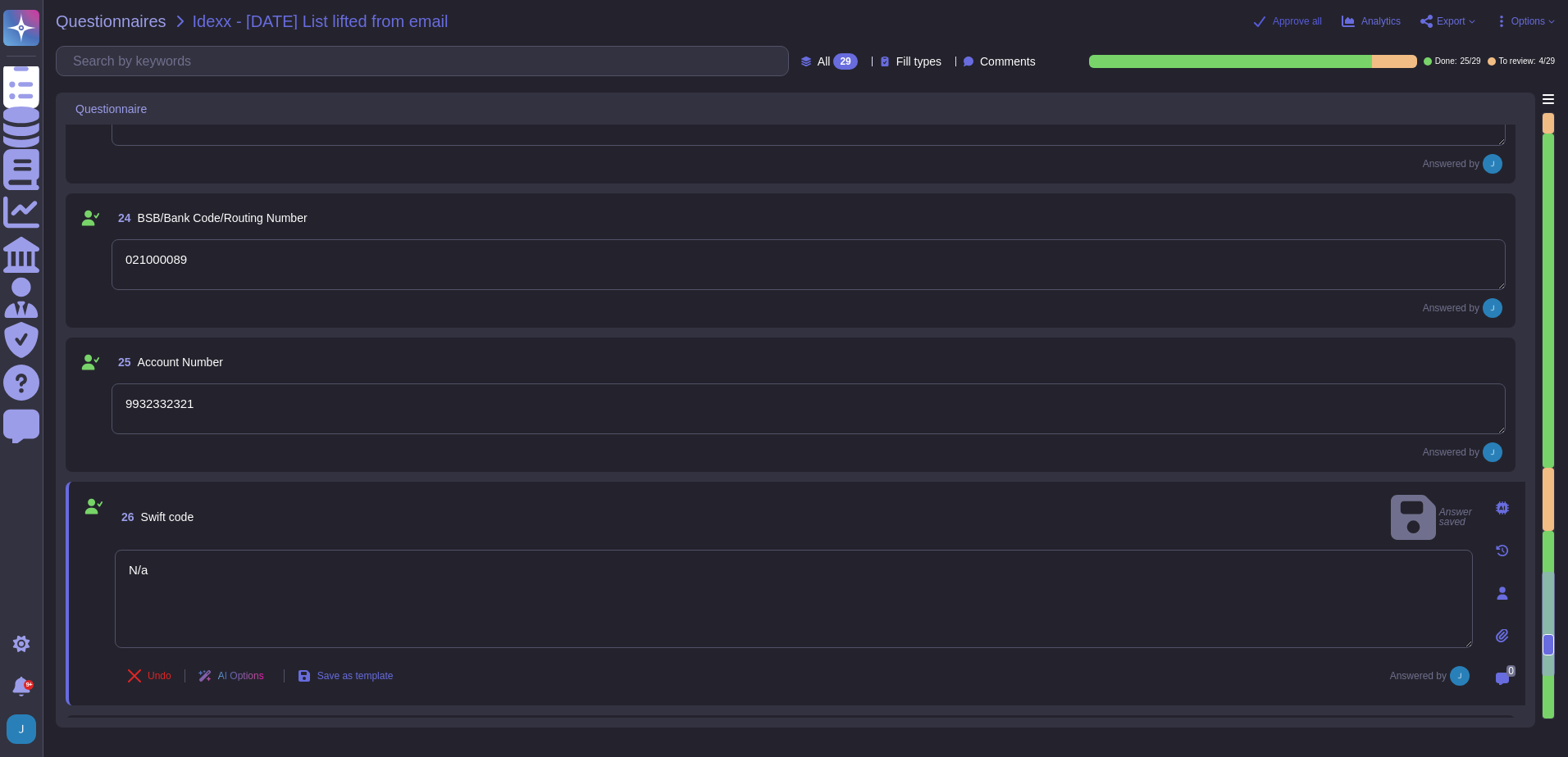
click at [1291, 22] on span "Approve all" at bounding box center [1297, 21] width 49 height 10
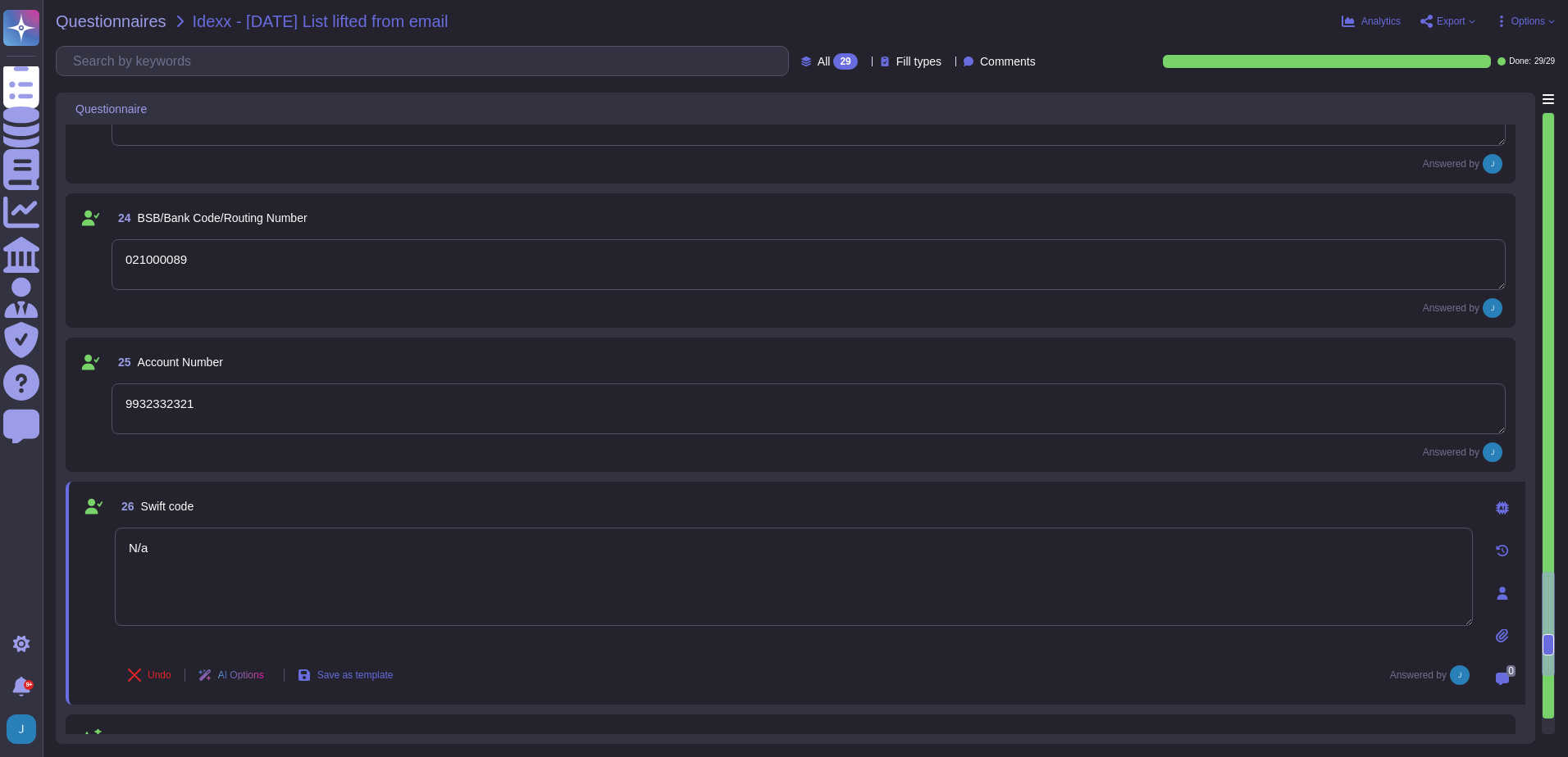
click at [1459, 16] on span "Export" at bounding box center [1451, 21] width 29 height 10
click at [1442, 98] on icon at bounding box center [1454, 120] width 41 height 43
click at [116, 13] on div "Questionnaires Idexx - [DATE] List lifted from email Analytics Export Copy link…" at bounding box center [805, 378] width 1526 height 757
click at [116, 17] on span "Questionnaires" at bounding box center [111, 22] width 111 height 16
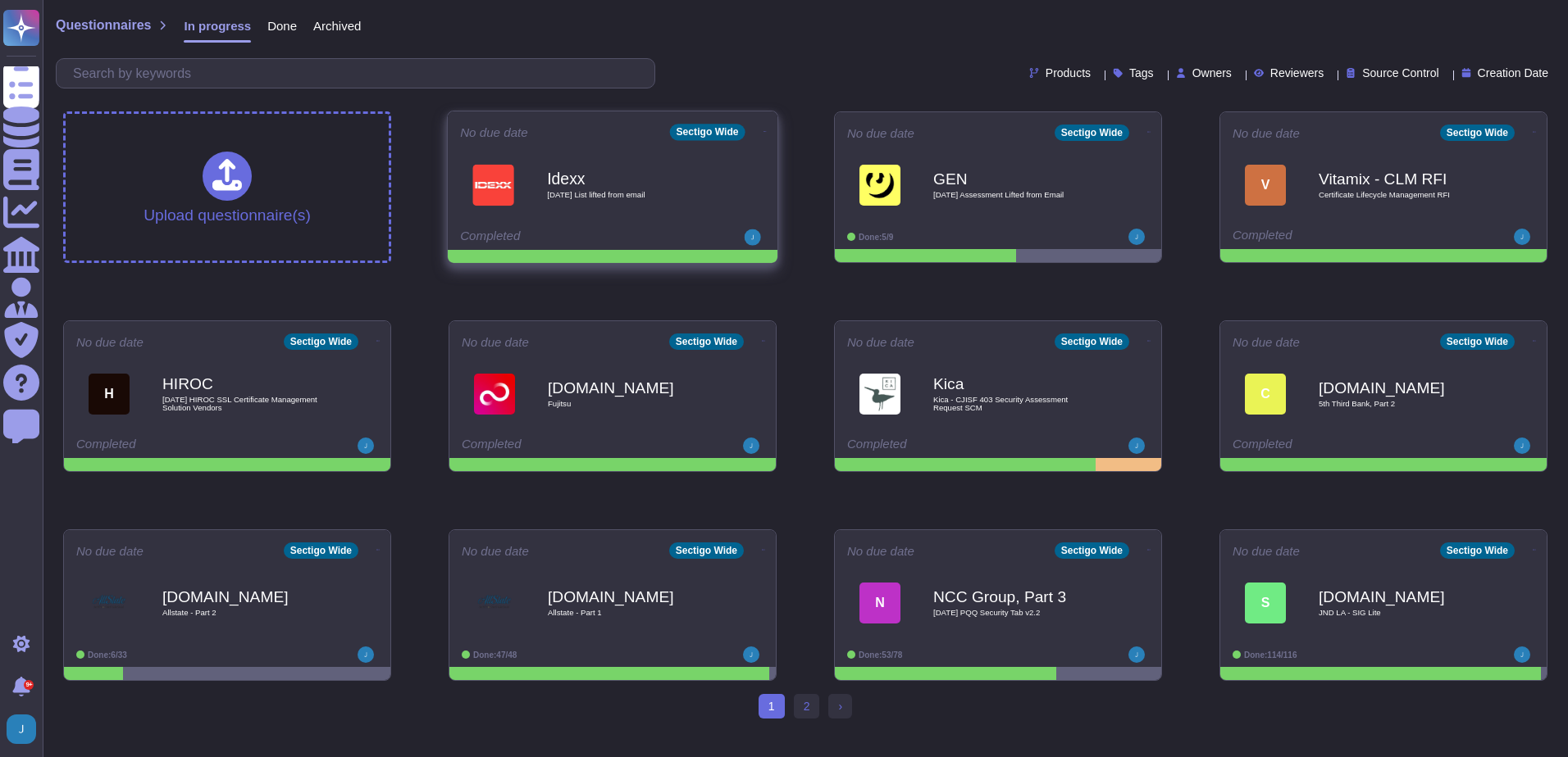
click at [764, 132] on icon at bounding box center [765, 131] width 4 height 5
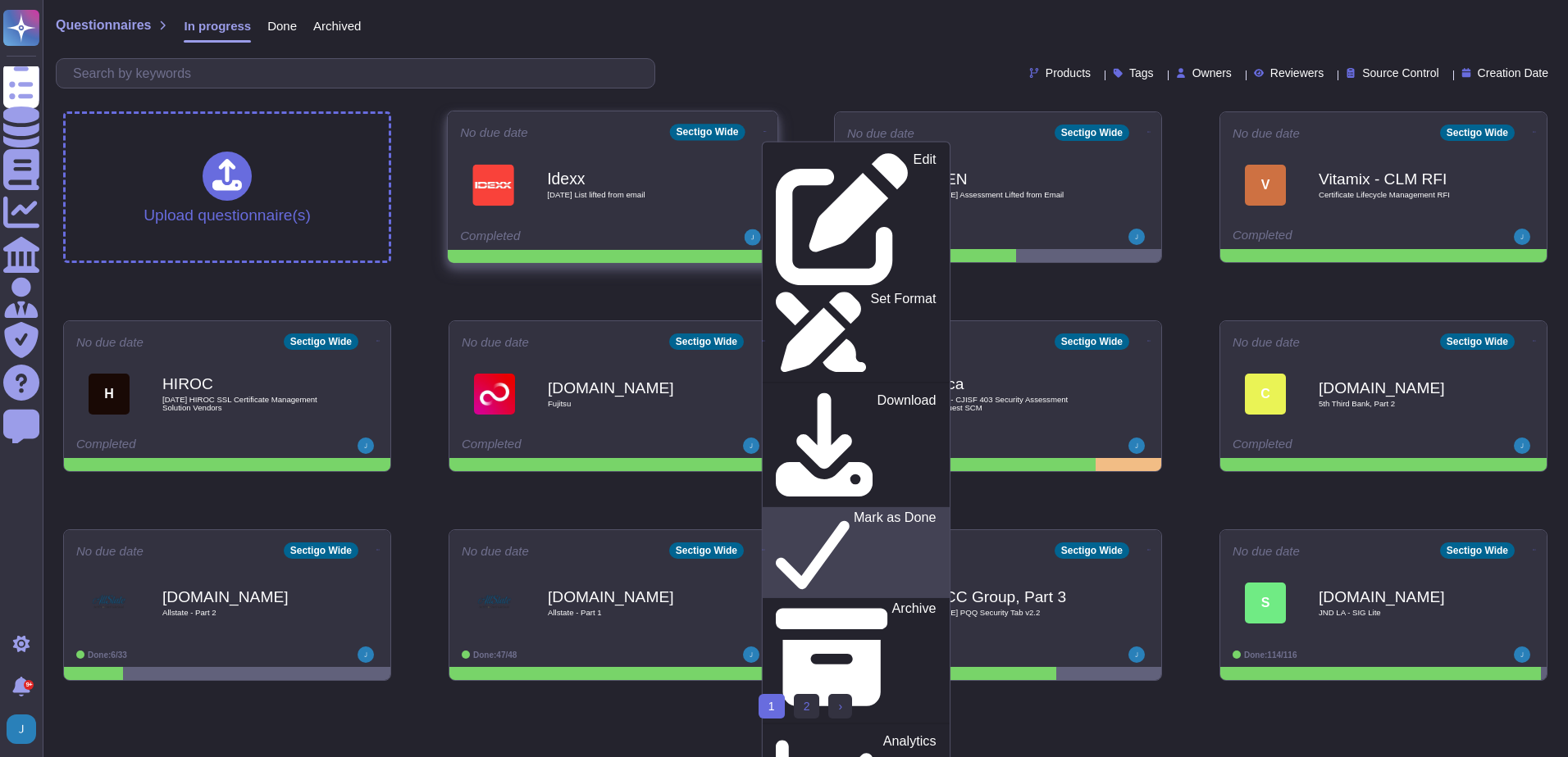
click at [854, 511] on p "Mark as Done" at bounding box center [896, 553] width 83 height 84
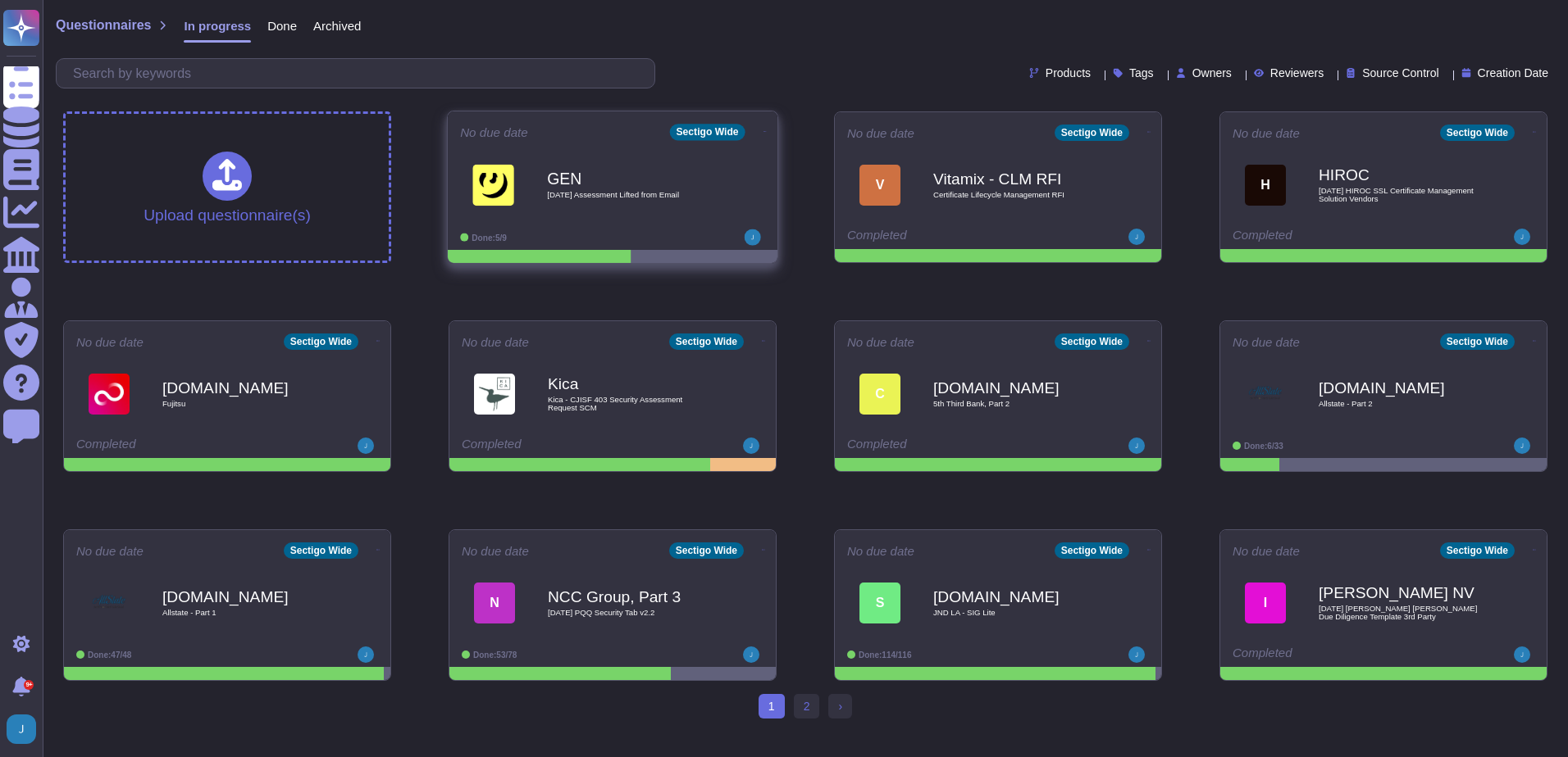
click at [593, 192] on span "[DATE] Assessment Lifted from Email" at bounding box center [629, 194] width 165 height 8
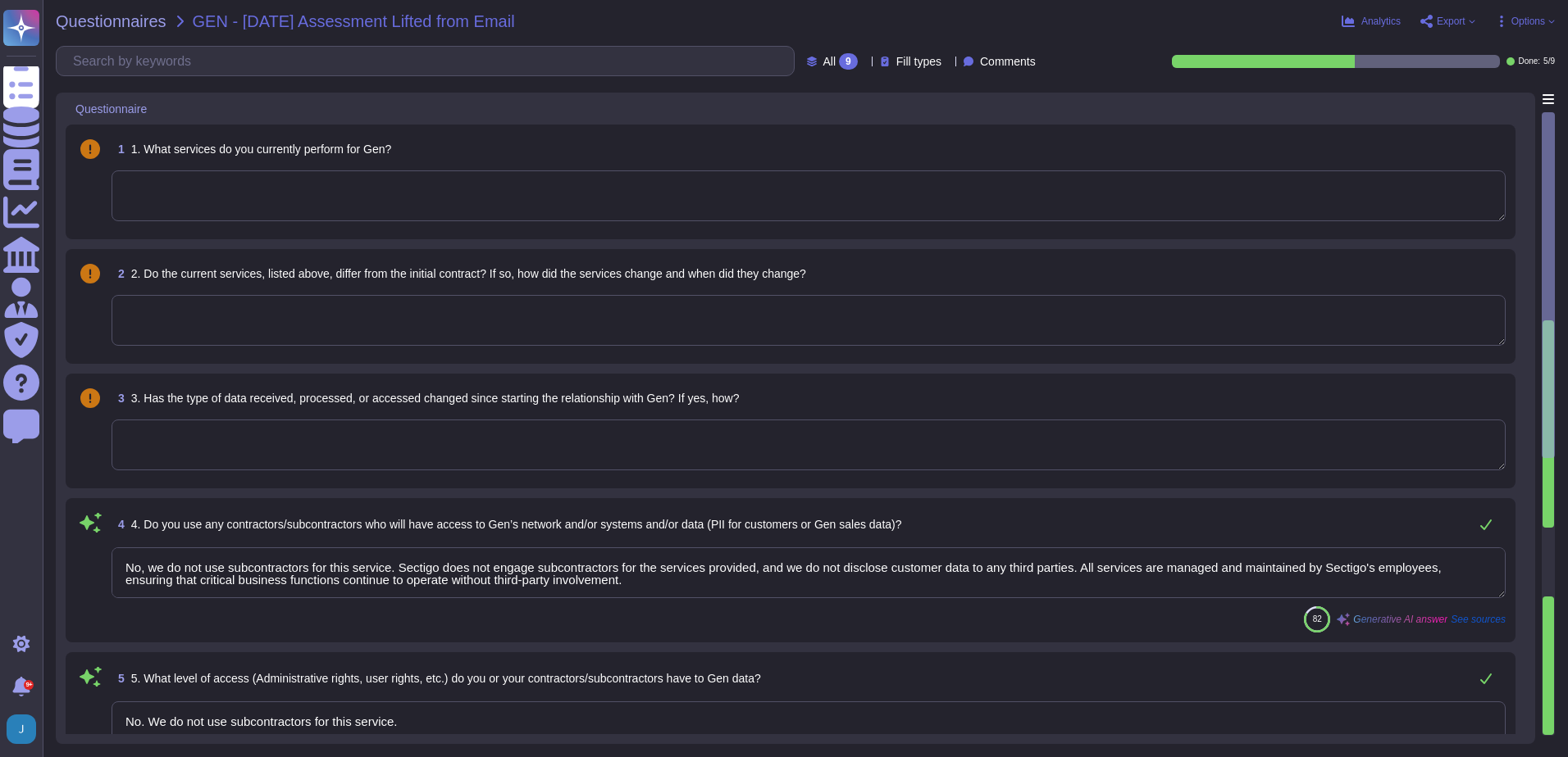
click at [372, 193] on textarea at bounding box center [808, 196] width 1394 height 51
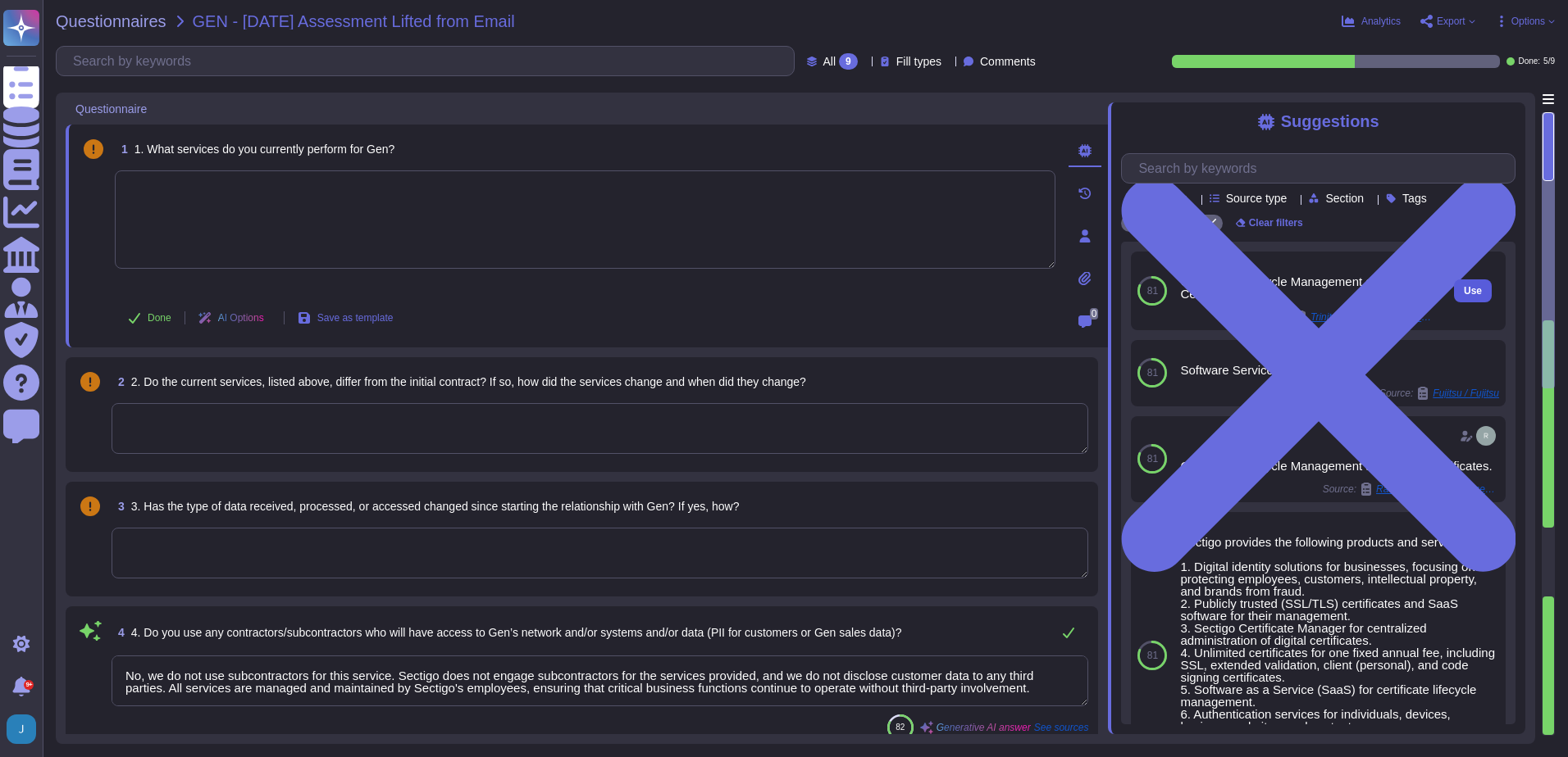
click at [1464, 296] on span "Use" at bounding box center [1473, 291] width 18 height 10
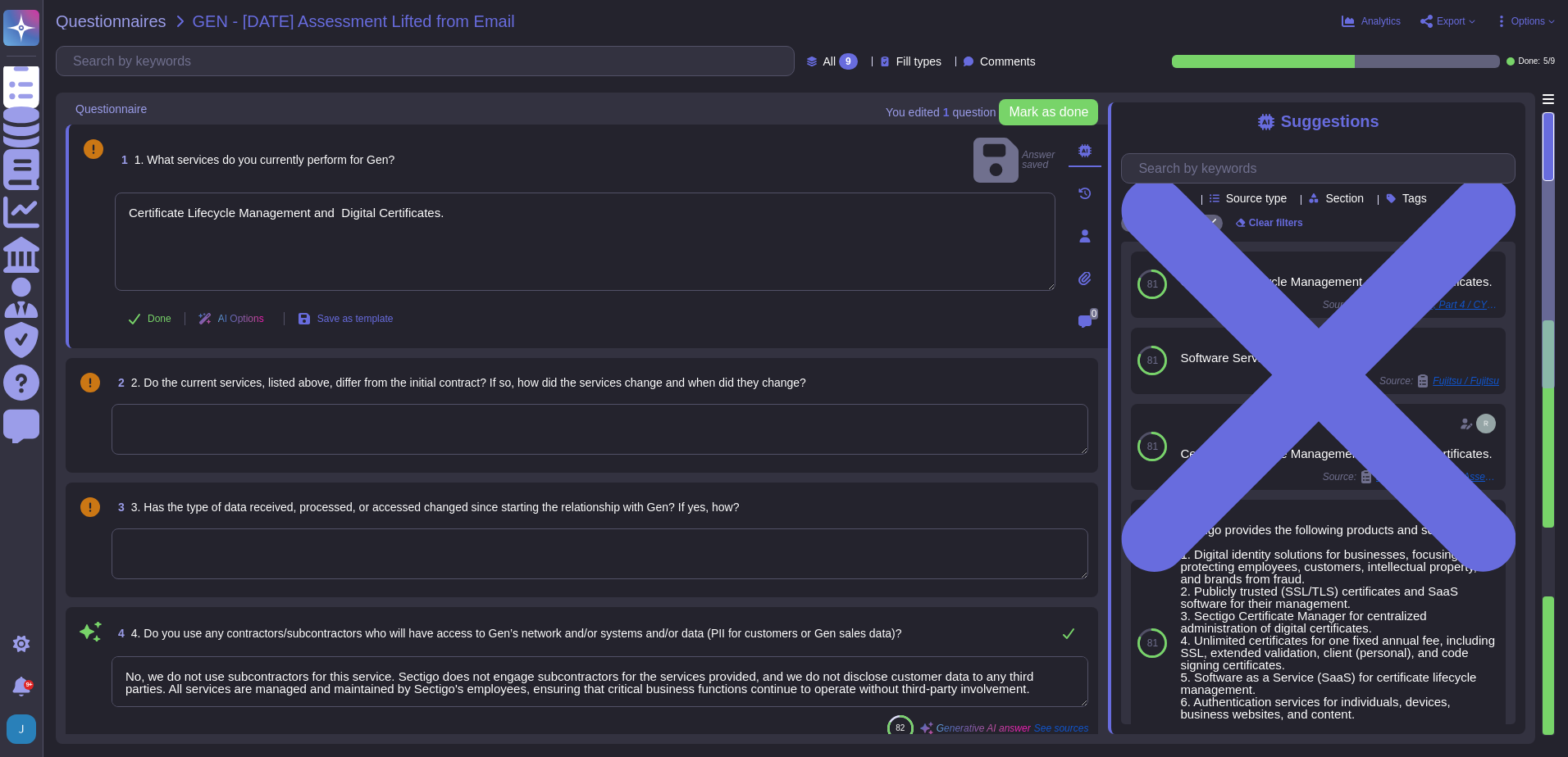
click at [518, 416] on textarea at bounding box center [599, 429] width 977 height 51
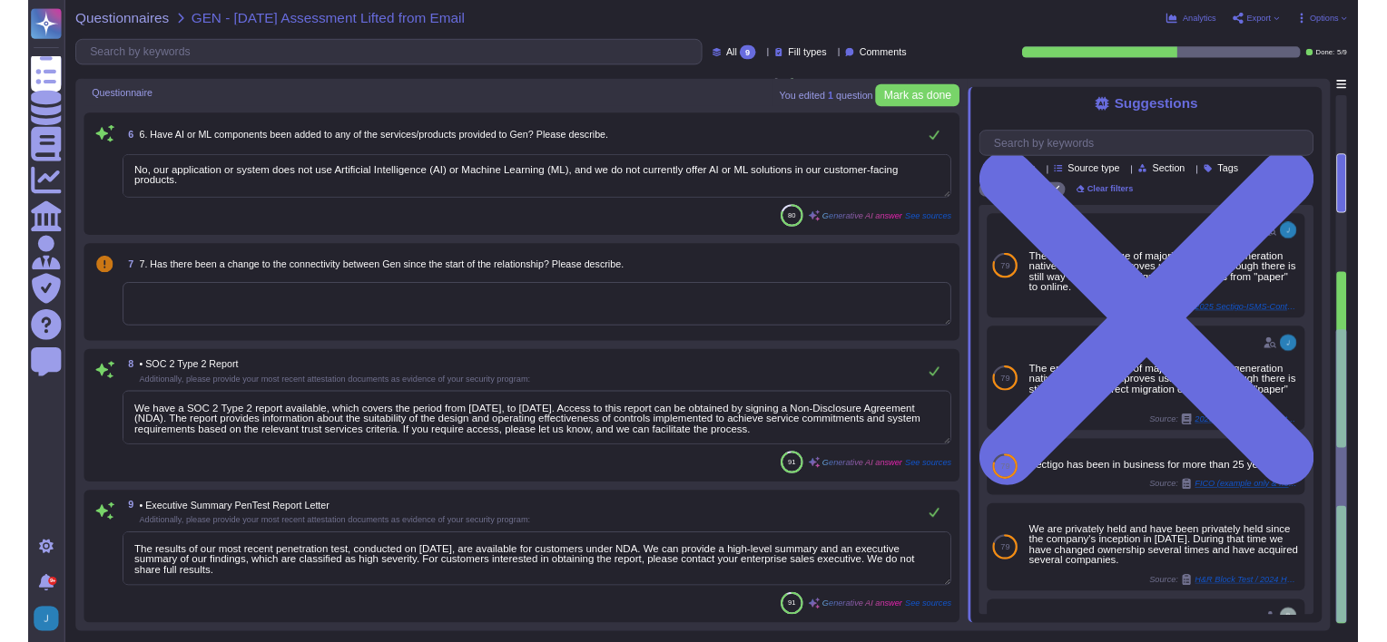
scroll to position [2, 0]
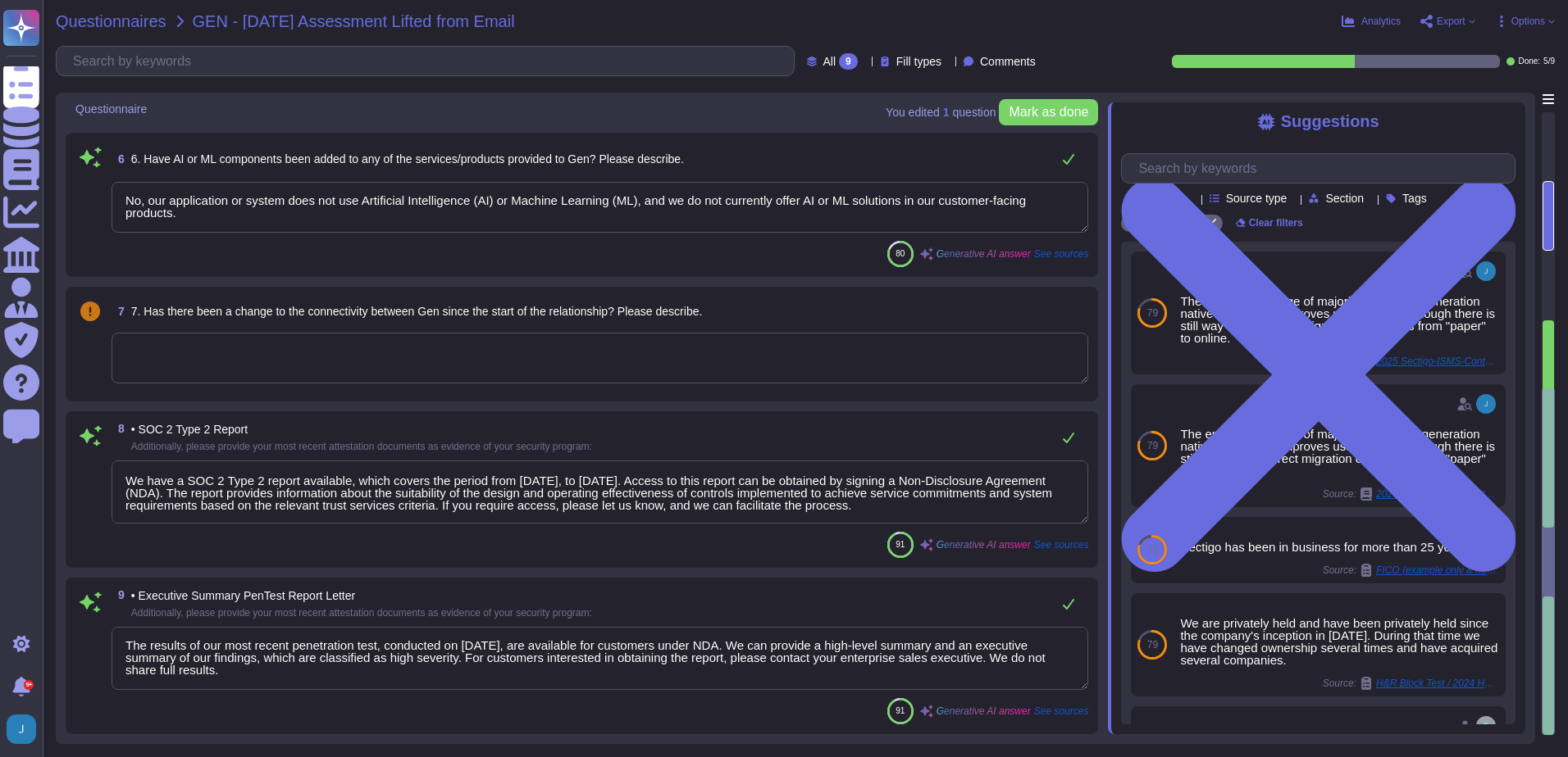
click at [91, 28] on span "Questionnaires" at bounding box center [111, 22] width 111 height 16
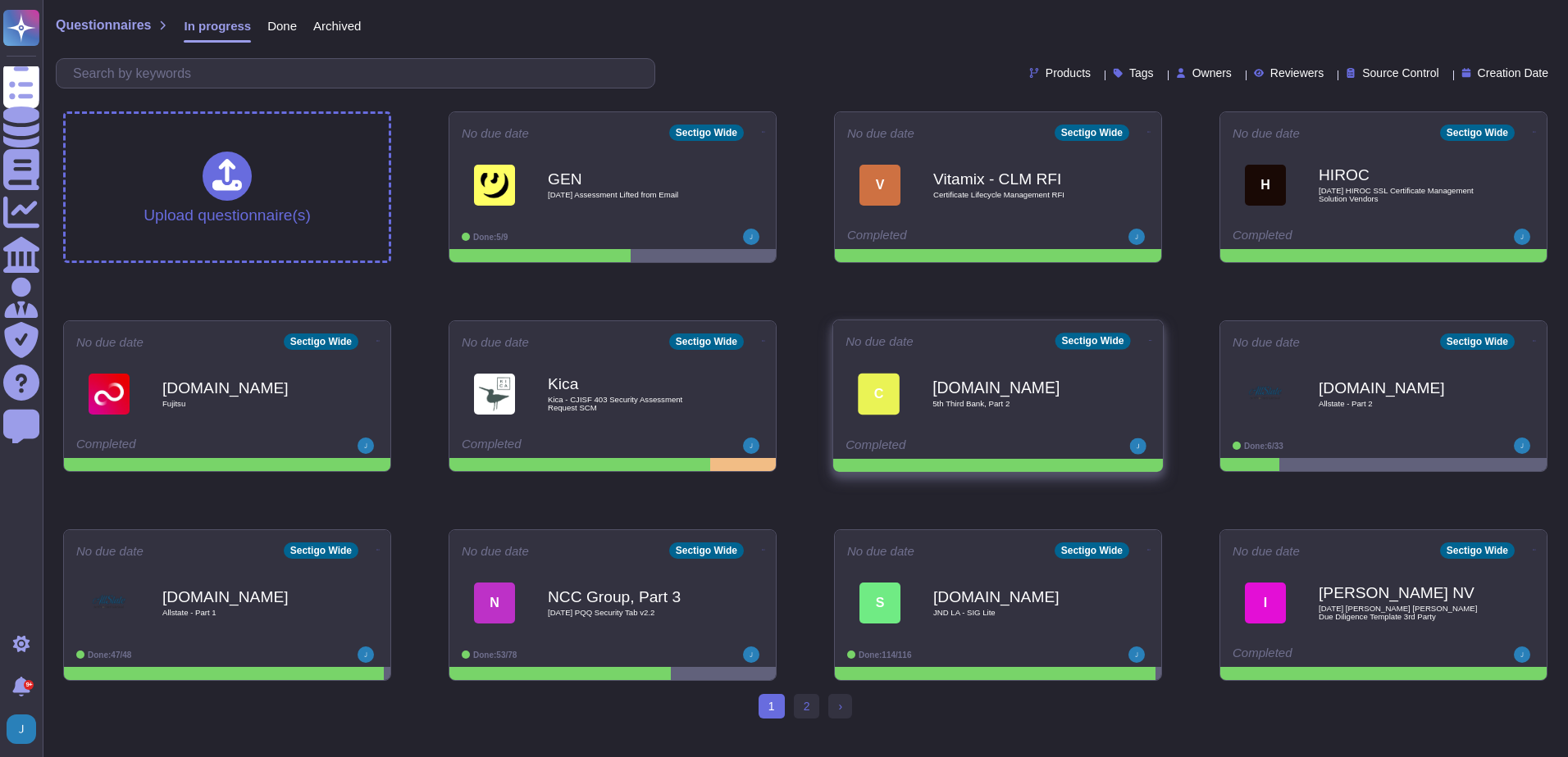
click at [1149, 339] on icon at bounding box center [1150, 341] width 4 height 5
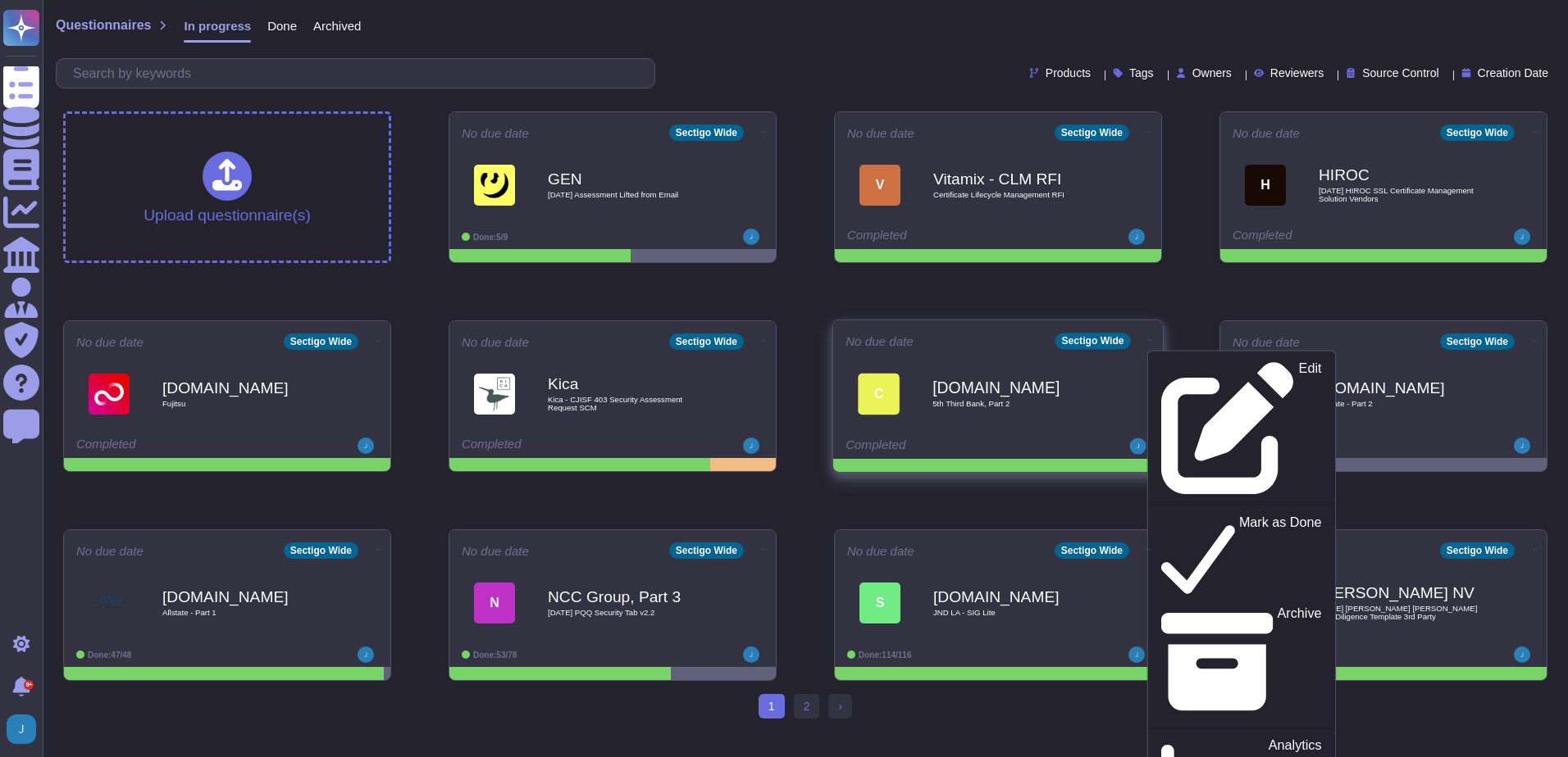
click at [1005, 381] on b "[DOMAIN_NAME]" at bounding box center [1015, 387] width 165 height 15
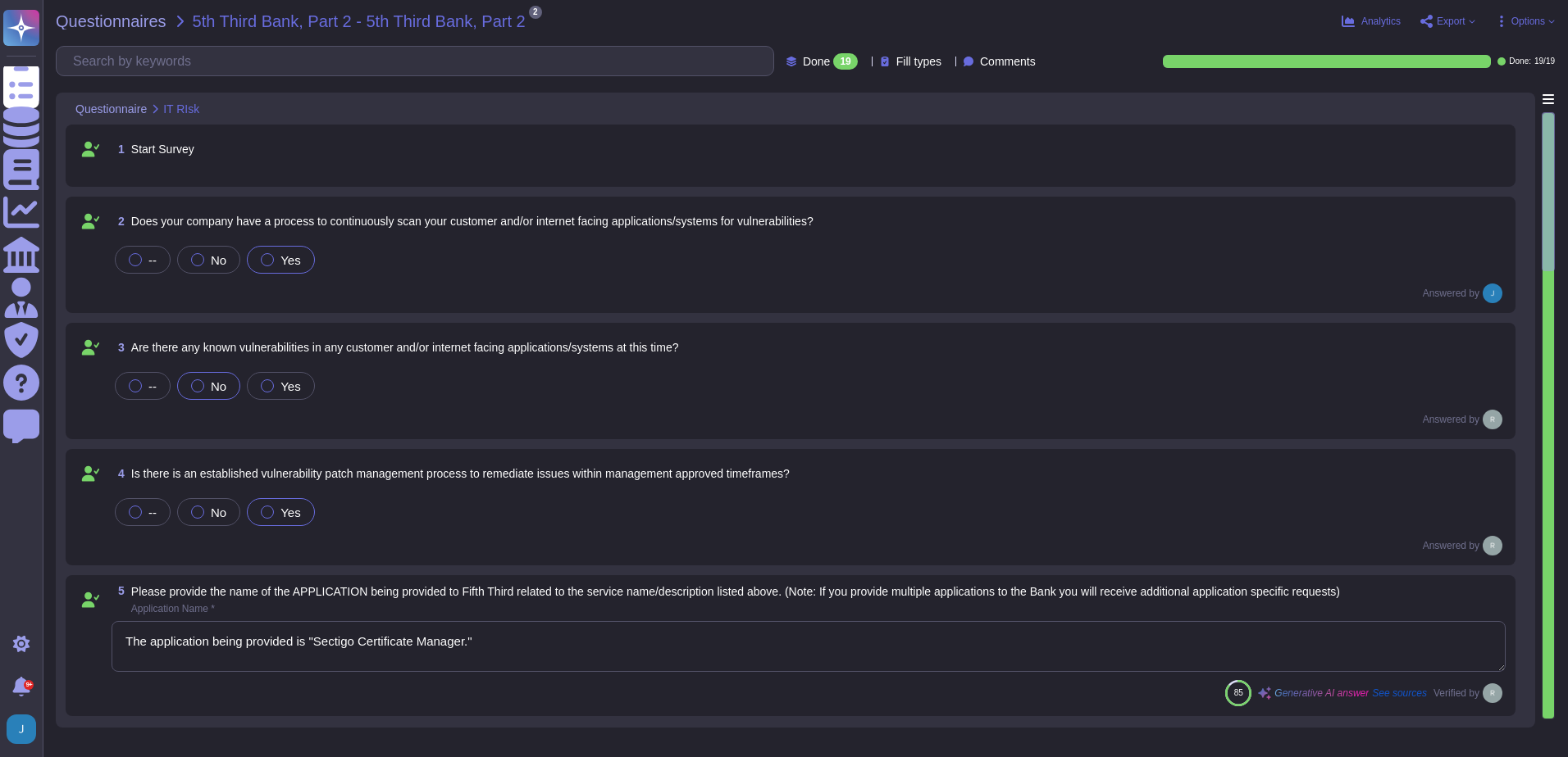
click at [1452, 25] on span "Export" at bounding box center [1451, 21] width 29 height 10
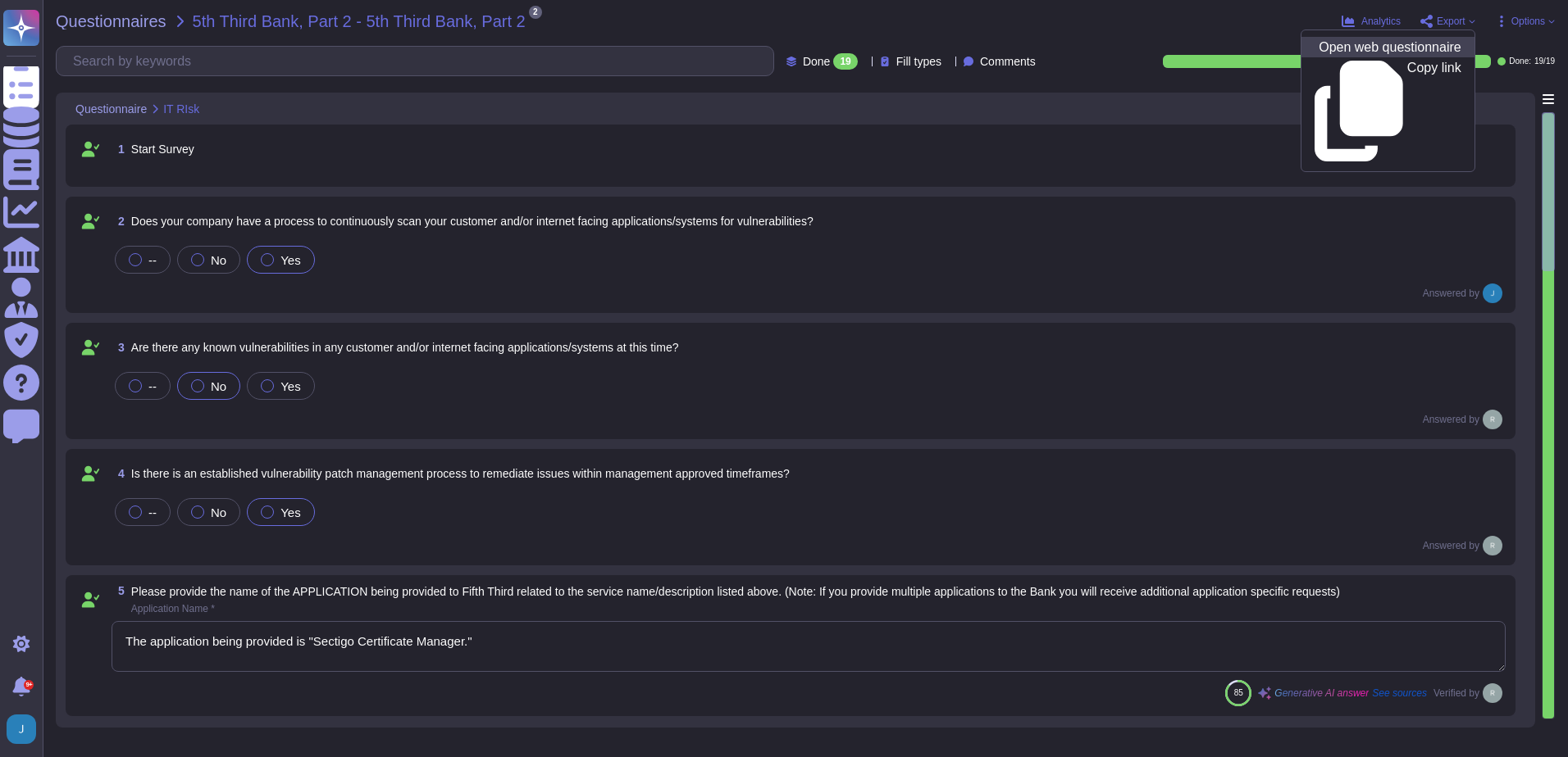
click at [1365, 50] on p "Open web questionnaire" at bounding box center [1389, 47] width 142 height 14
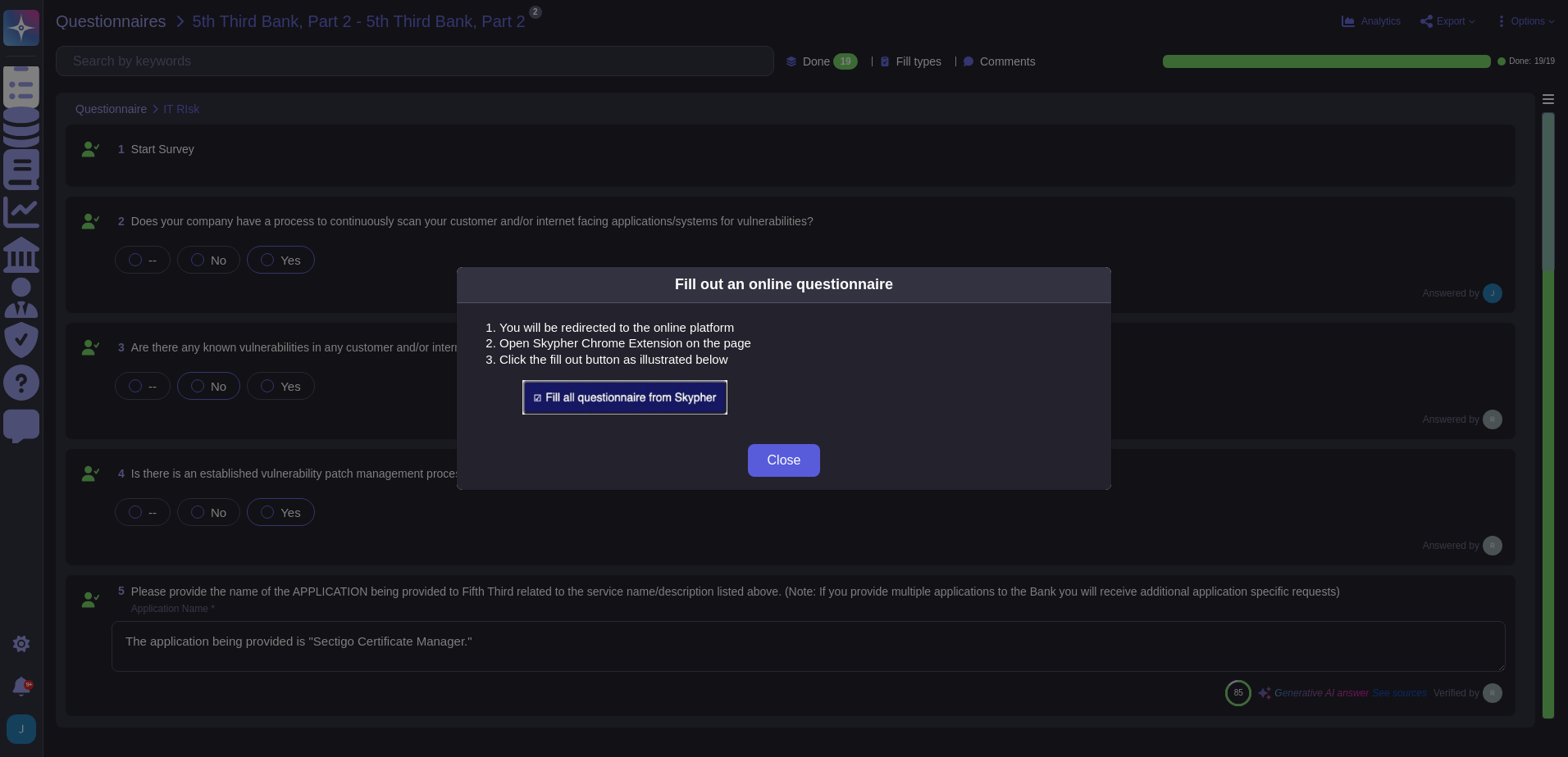
click at [787, 460] on span "Close" at bounding box center [784, 461] width 33 height 14
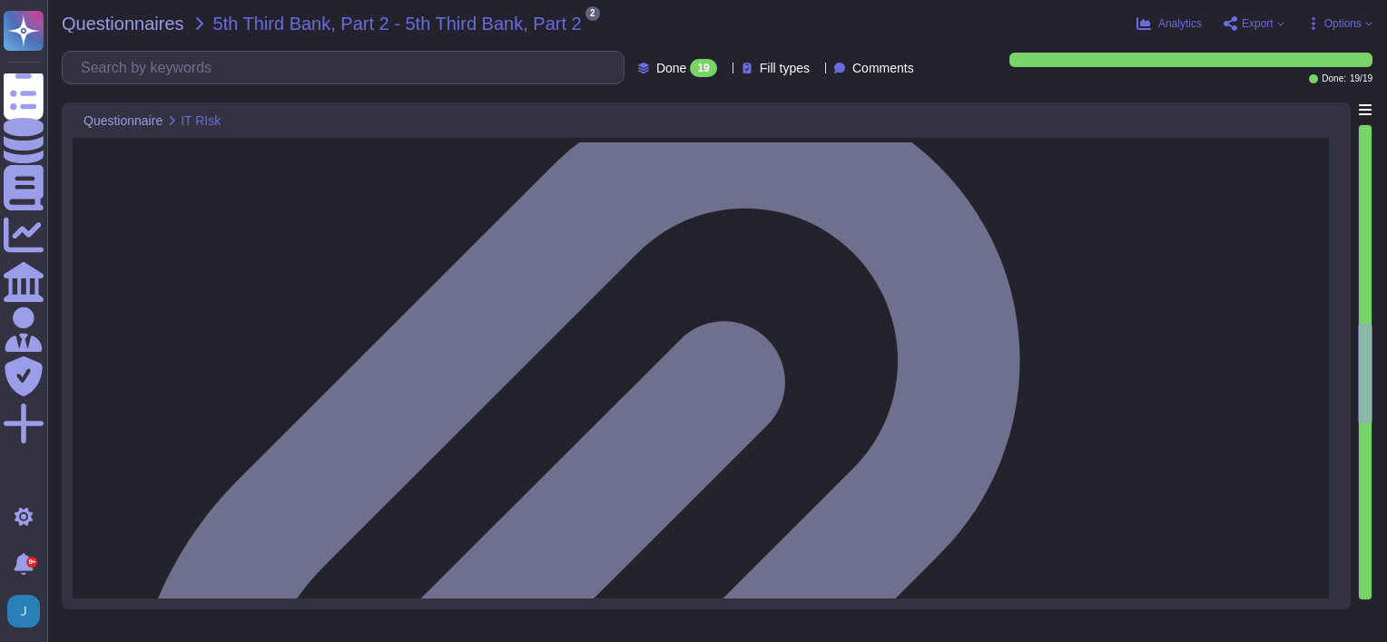
scroll to position [1180, 0]
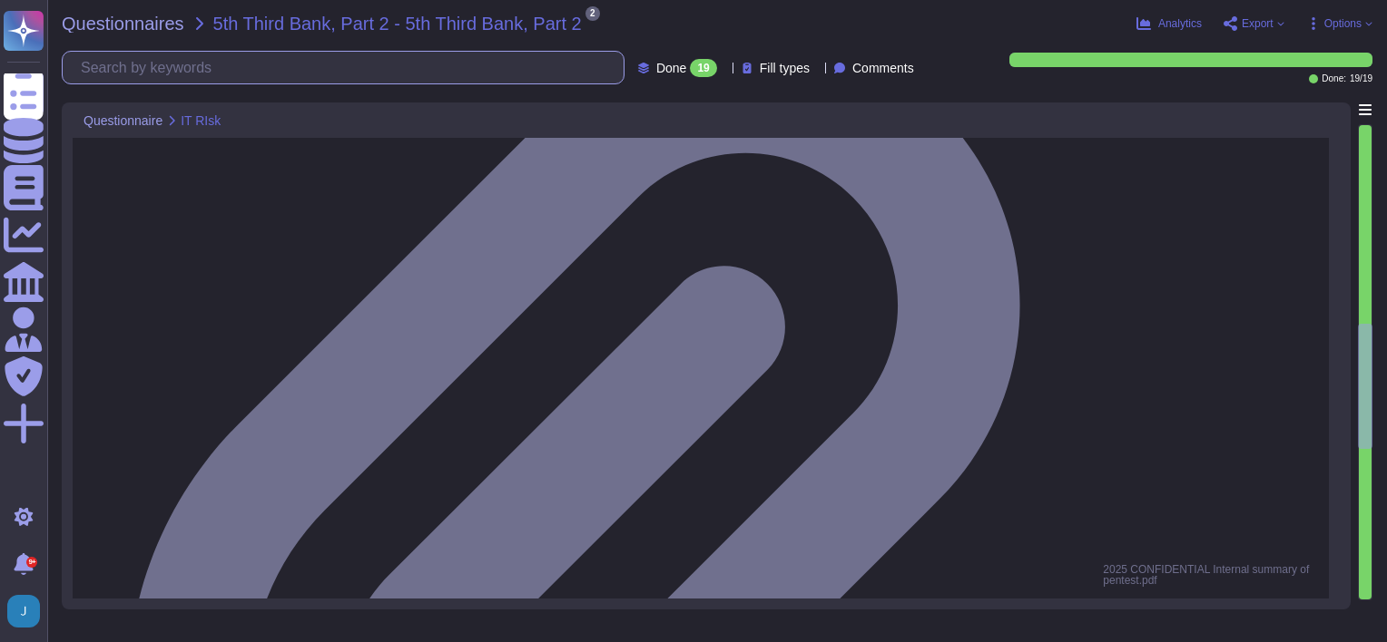
click at [208, 54] on input "text" at bounding box center [348, 68] width 552 height 32
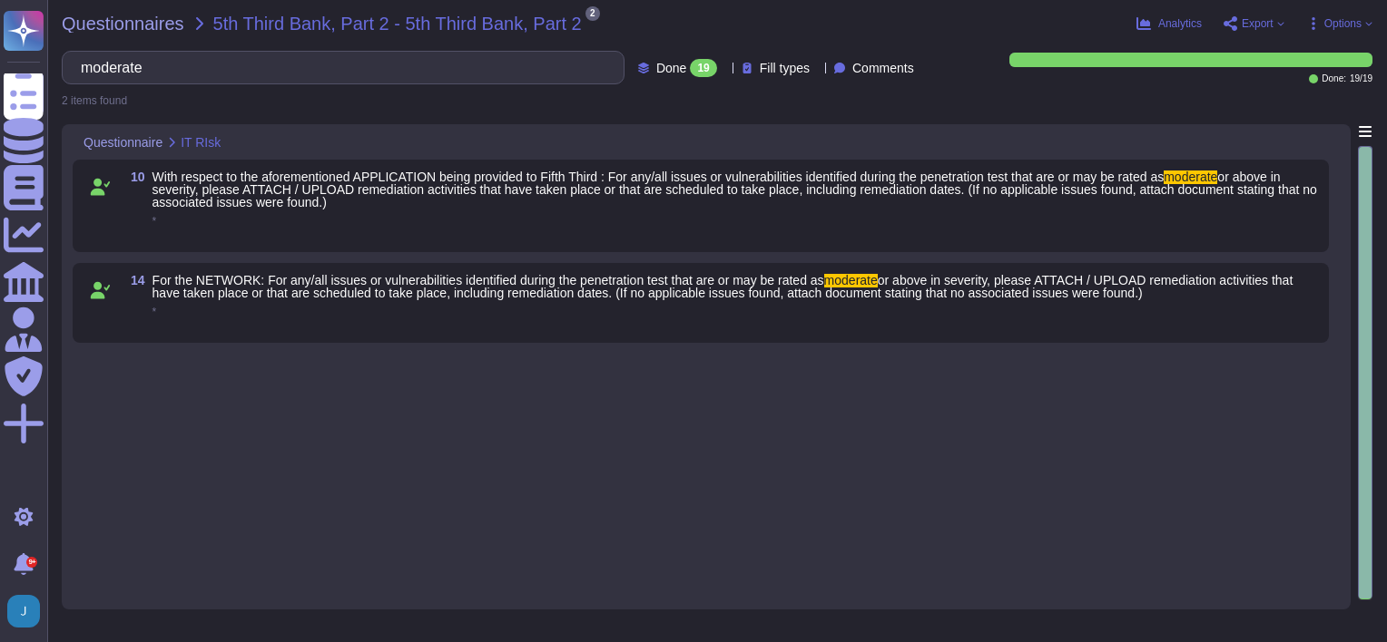
click at [270, 293] on span "or above in severity, please ATTACH / UPLOAD remediation activities that have t…" at bounding box center [722, 286] width 1141 height 27
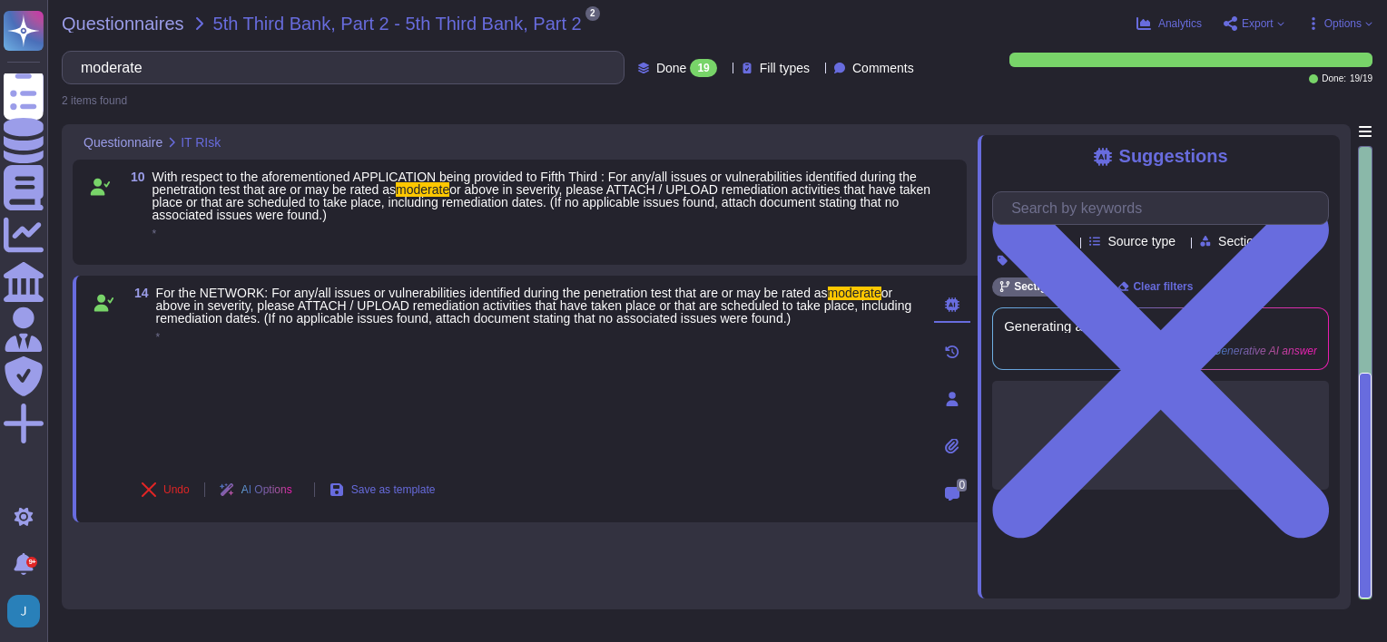
click at [310, 186] on span "With respect to the aforementioned APPLICATION being provided to Fifth Third : …" at bounding box center [534, 183] width 764 height 27
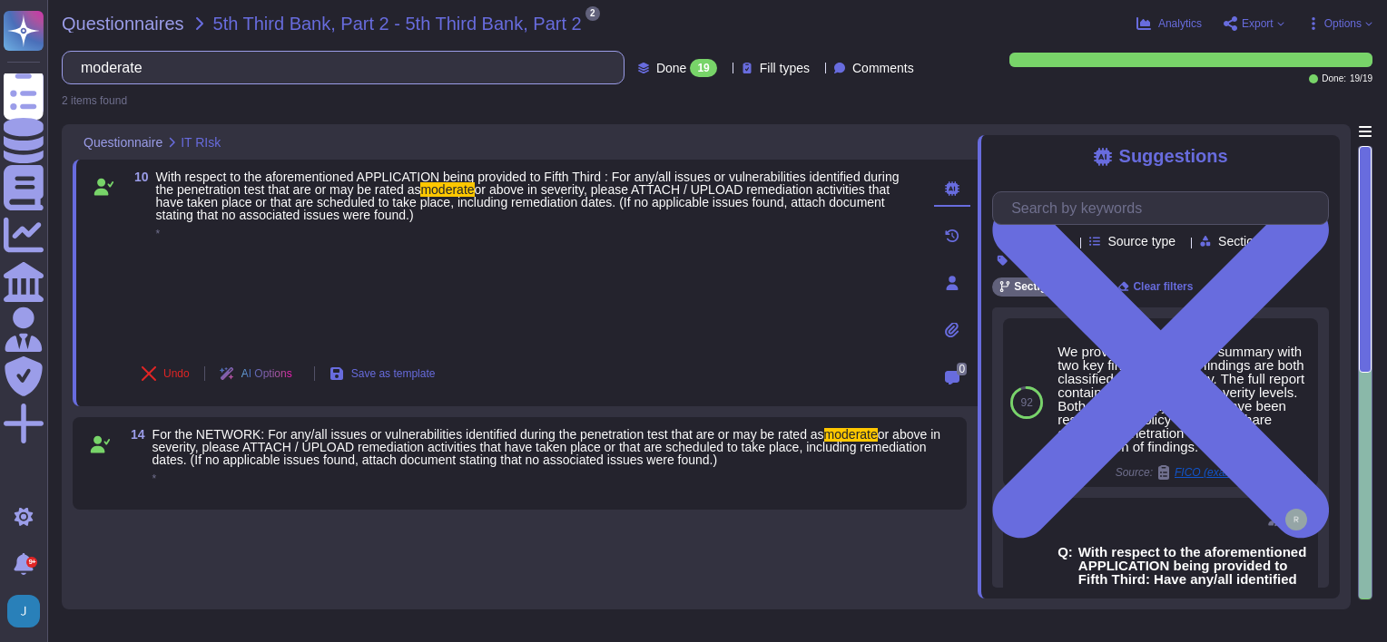
drag, startPoint x: 235, startPoint y: 64, endPoint x: 58, endPoint y: 48, distance: 177.6
click at [58, 47] on div "Questionnaires 5th Third Bank, Part 2 - 5th Third Bank, Part 2 2 pdf 2025 CONFI…" at bounding box center [716, 321] width 1339 height 642
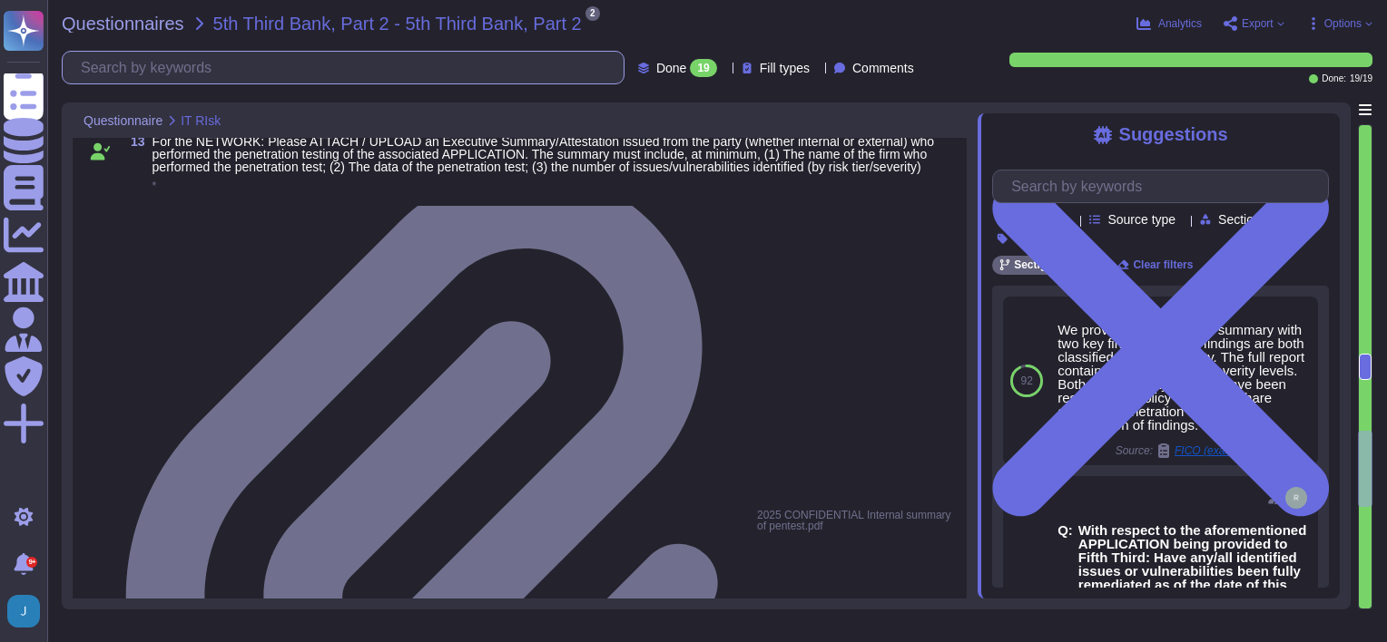
scroll to position [1683, 0]
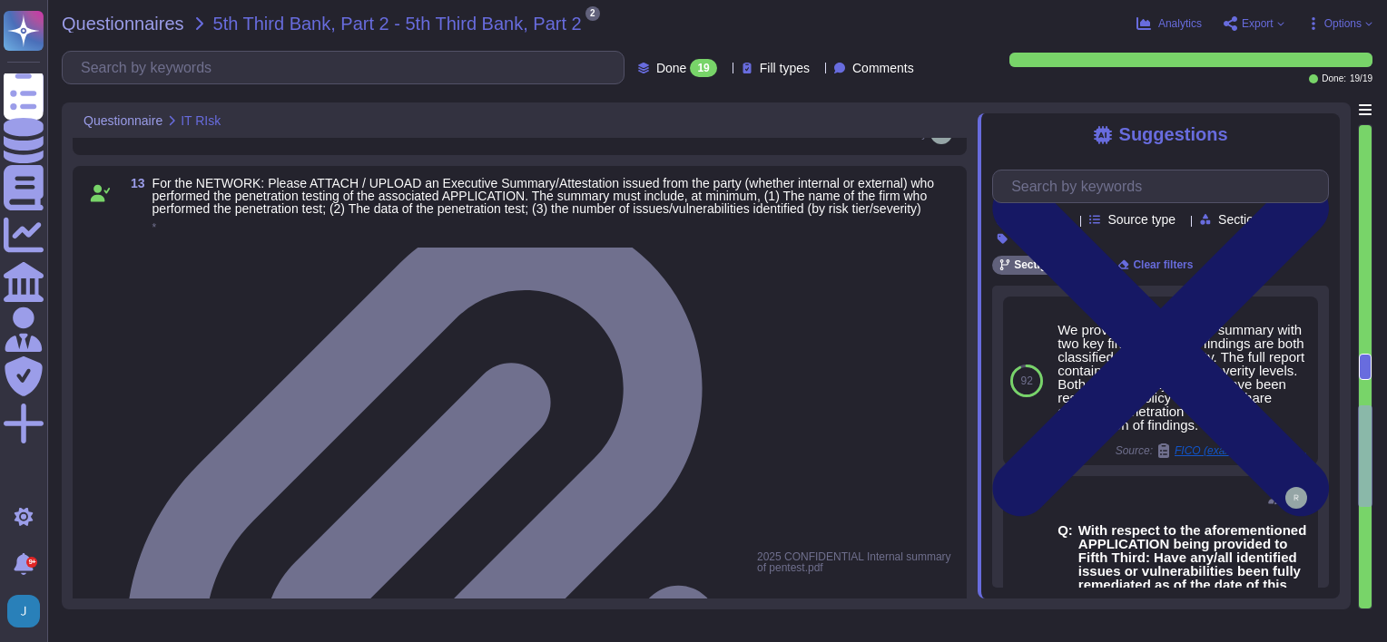
click at [1308, 128] on icon at bounding box center [1160, 348] width 337 height 448
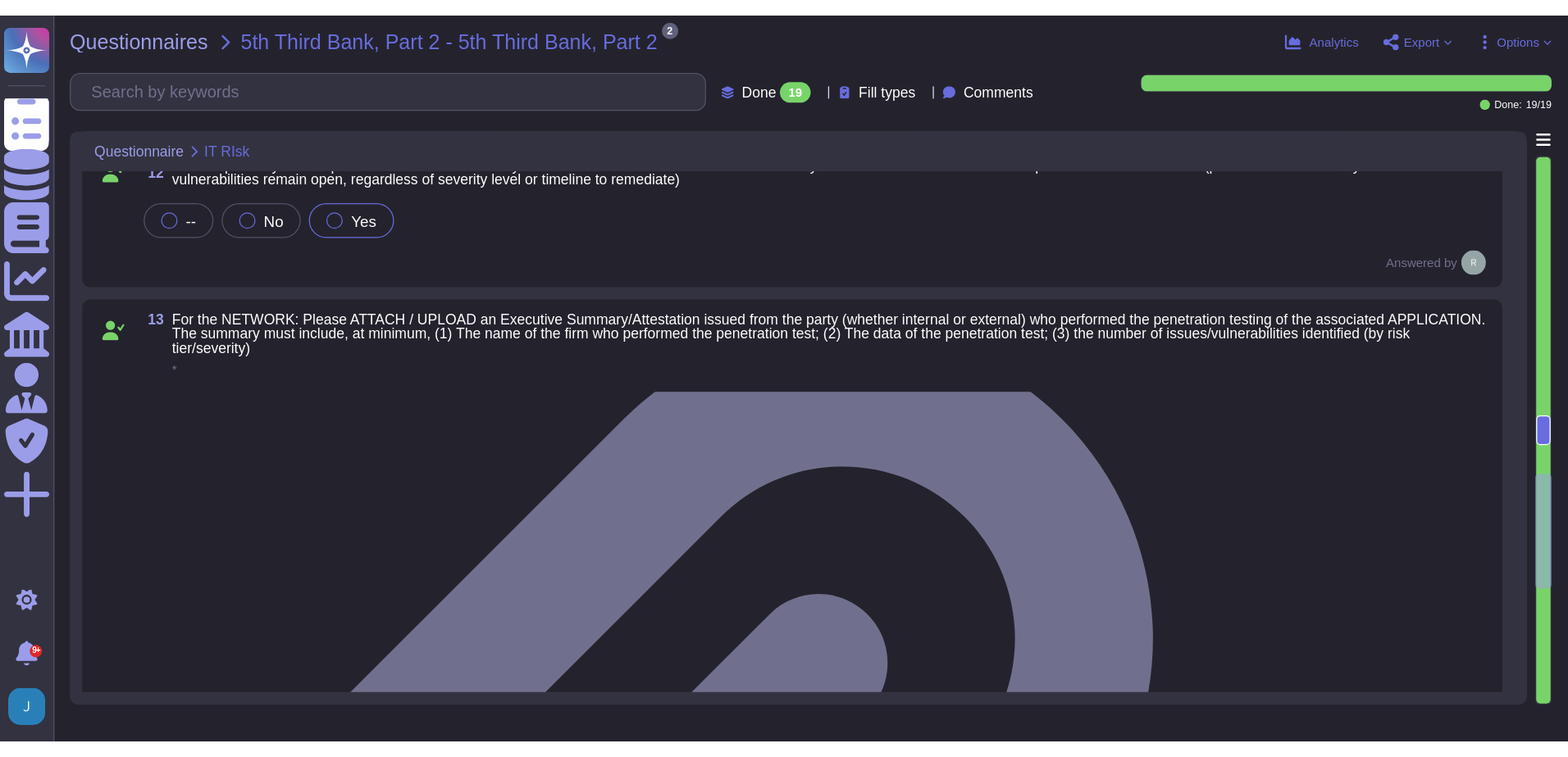
scroll to position [1440, 0]
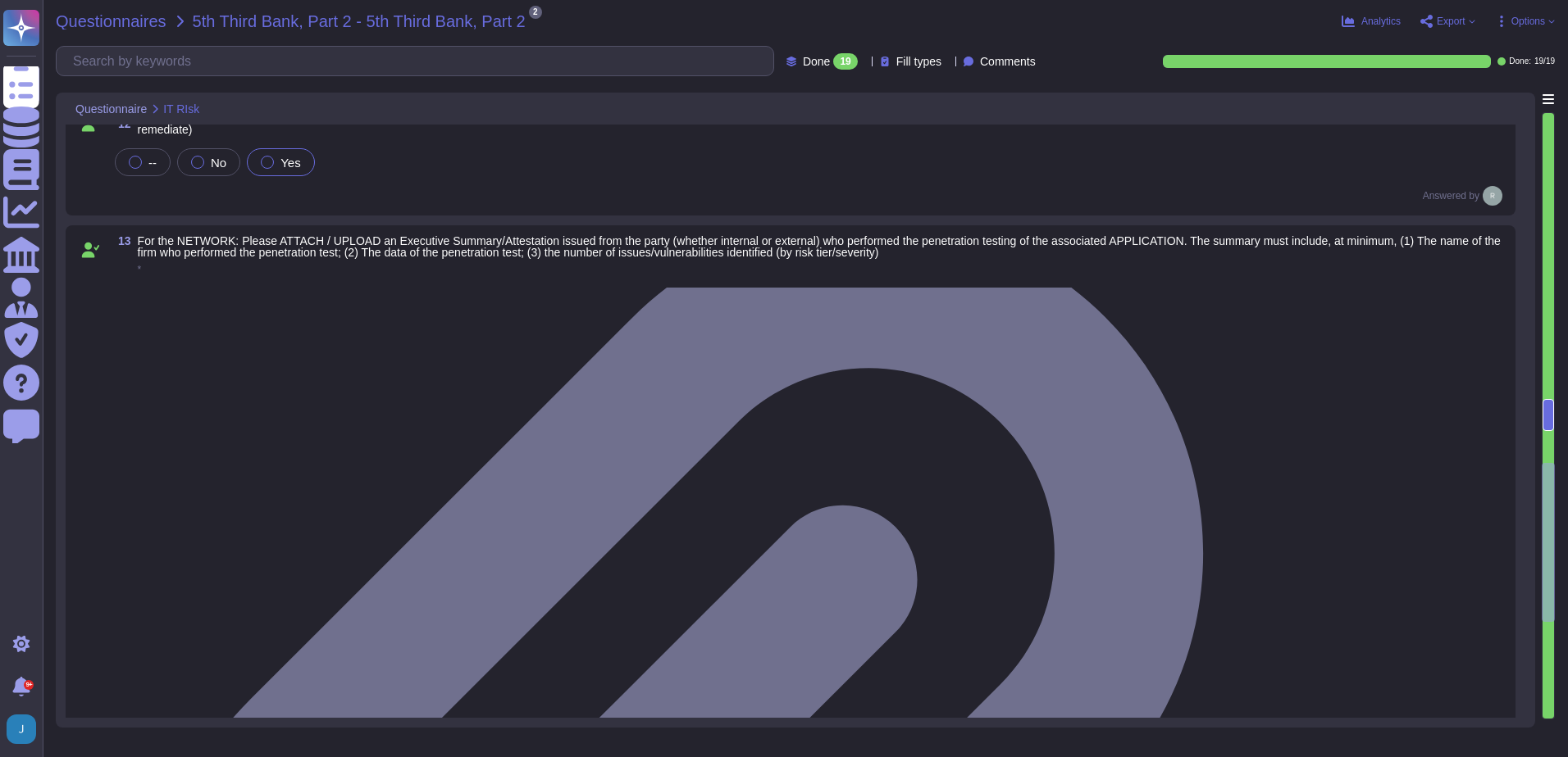
click at [119, 27] on span "Questionnaires" at bounding box center [111, 22] width 111 height 16
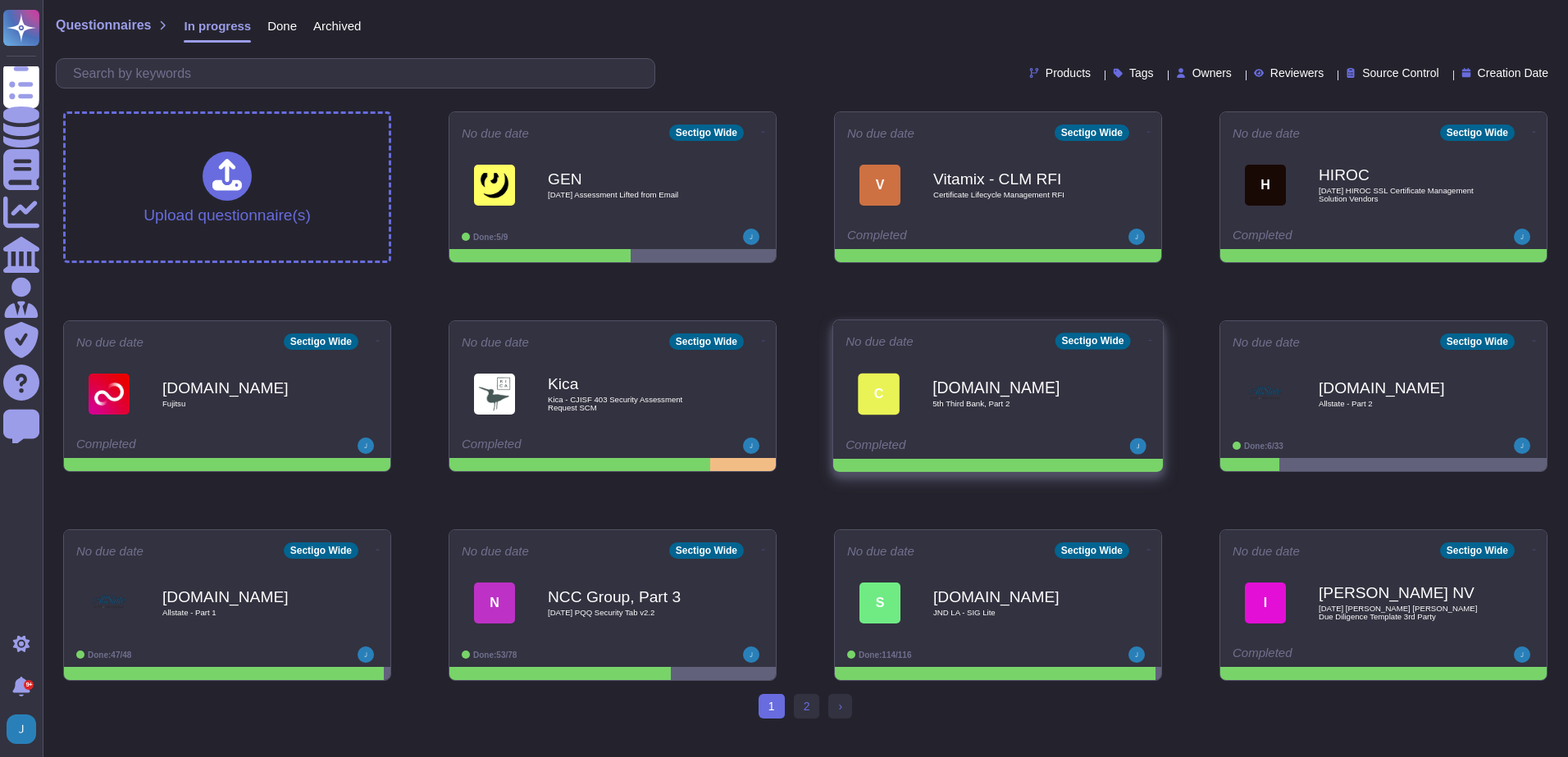
click at [1149, 339] on icon at bounding box center [1150, 341] width 4 height 5
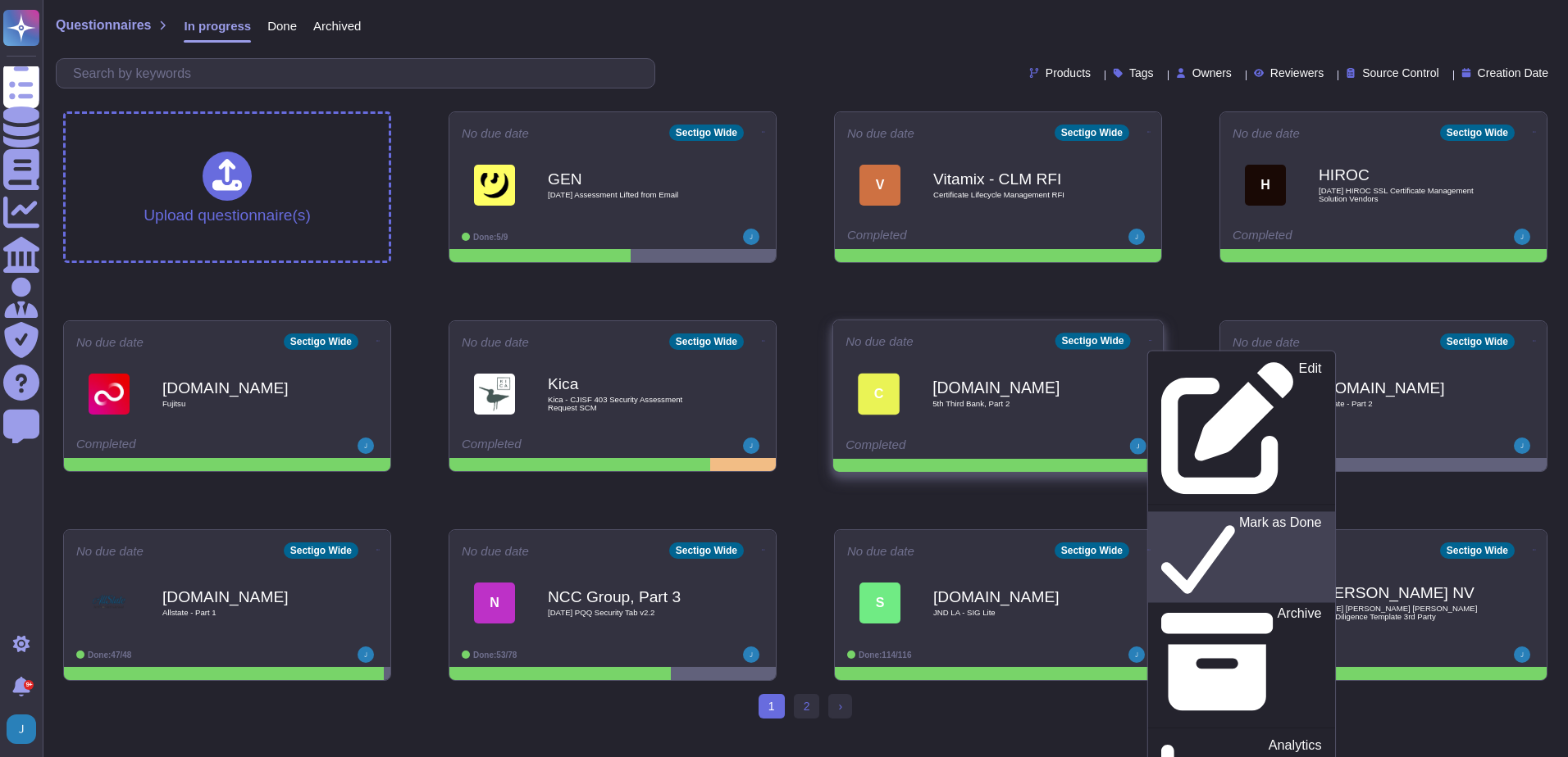
click at [1239, 516] on p "Mark as Done" at bounding box center [1281, 557] width 83 height 84
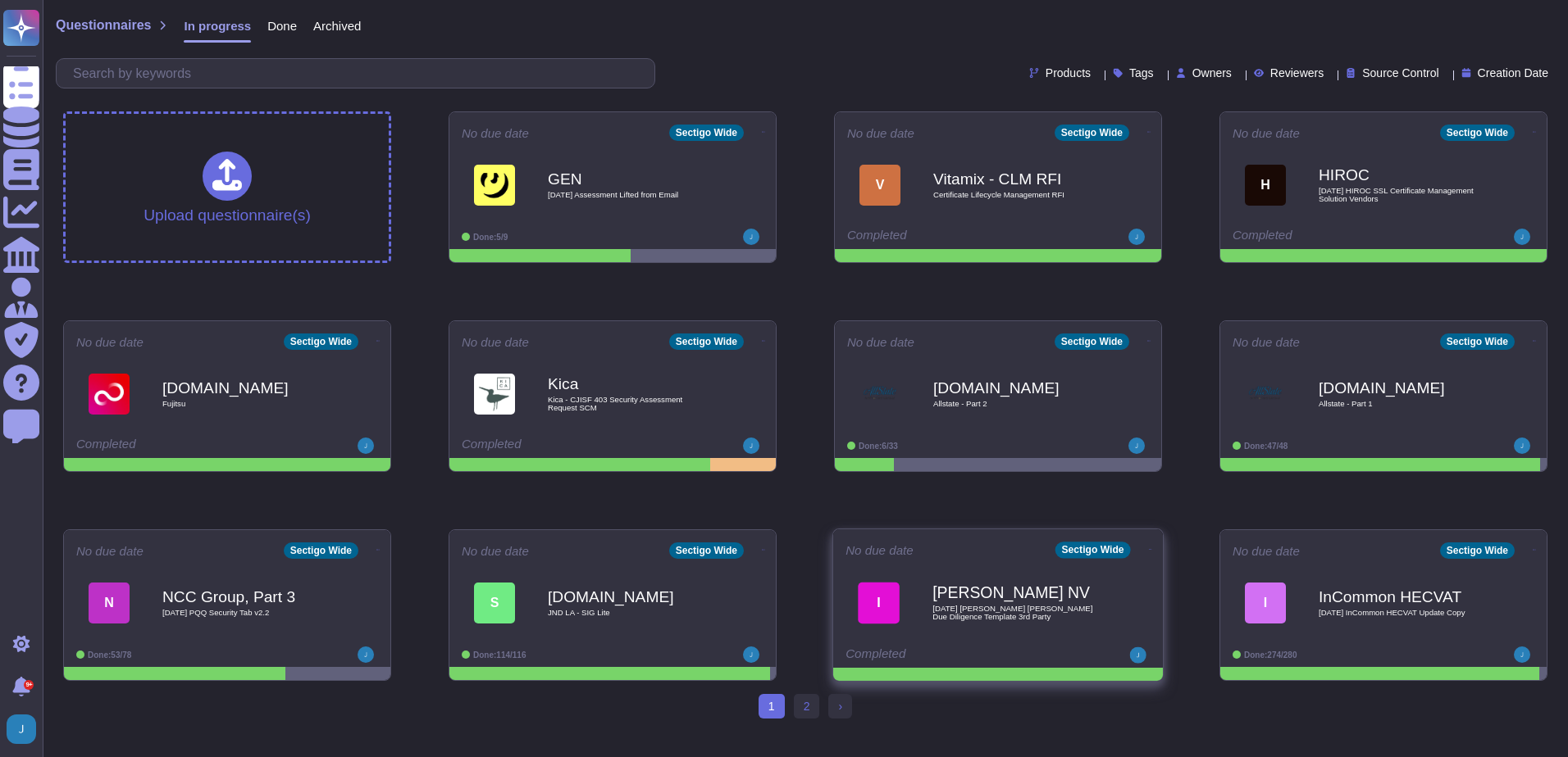
click at [1041, 586] on b "[PERSON_NAME] NV" at bounding box center [1015, 593] width 165 height 15
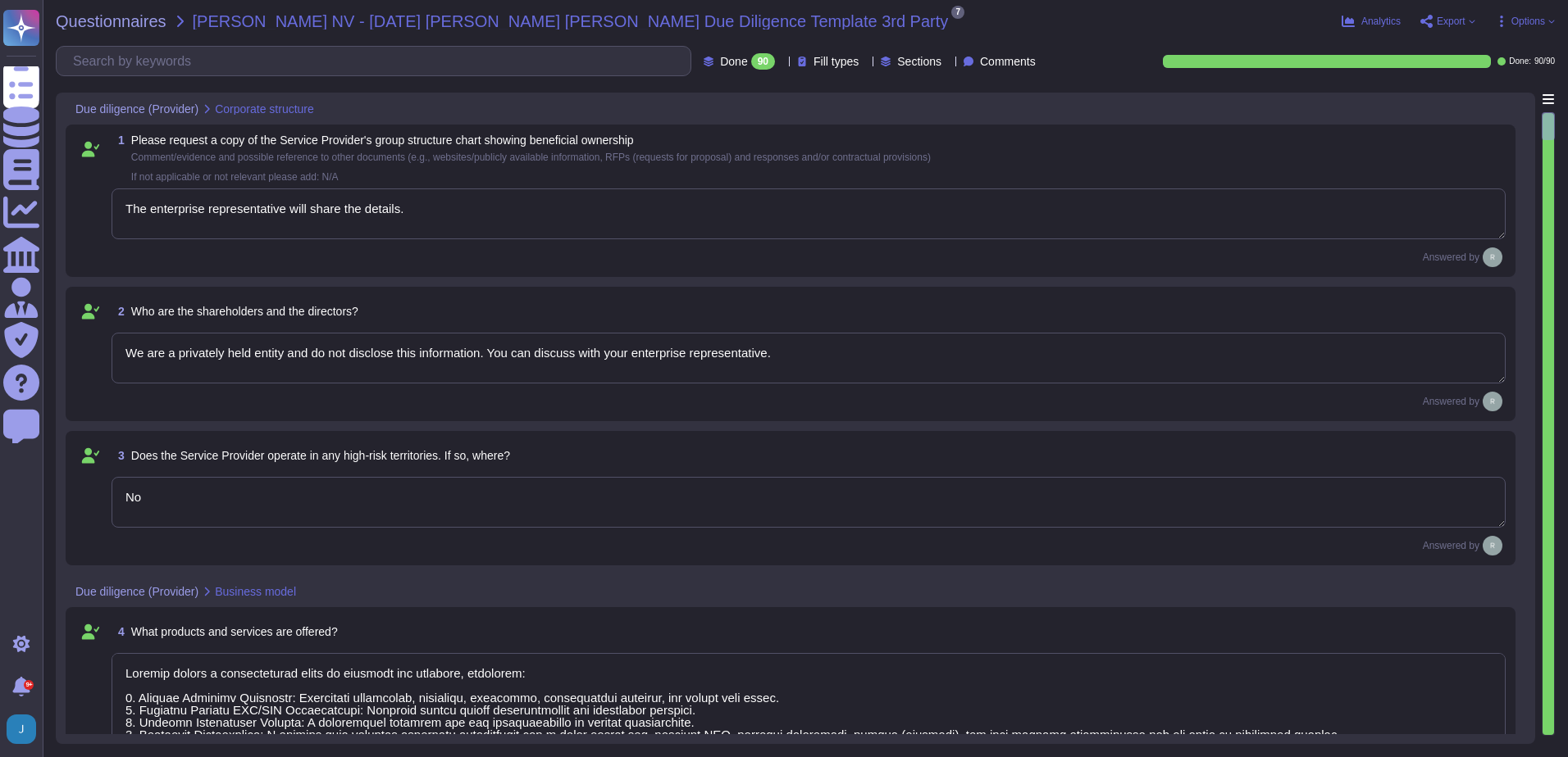
click at [1472, 23] on icon at bounding box center [1471, 22] width 5 height 4
click at [1435, 98] on icon at bounding box center [1454, 122] width 41 height 47
click at [114, 18] on span "Questionnaires" at bounding box center [111, 22] width 111 height 16
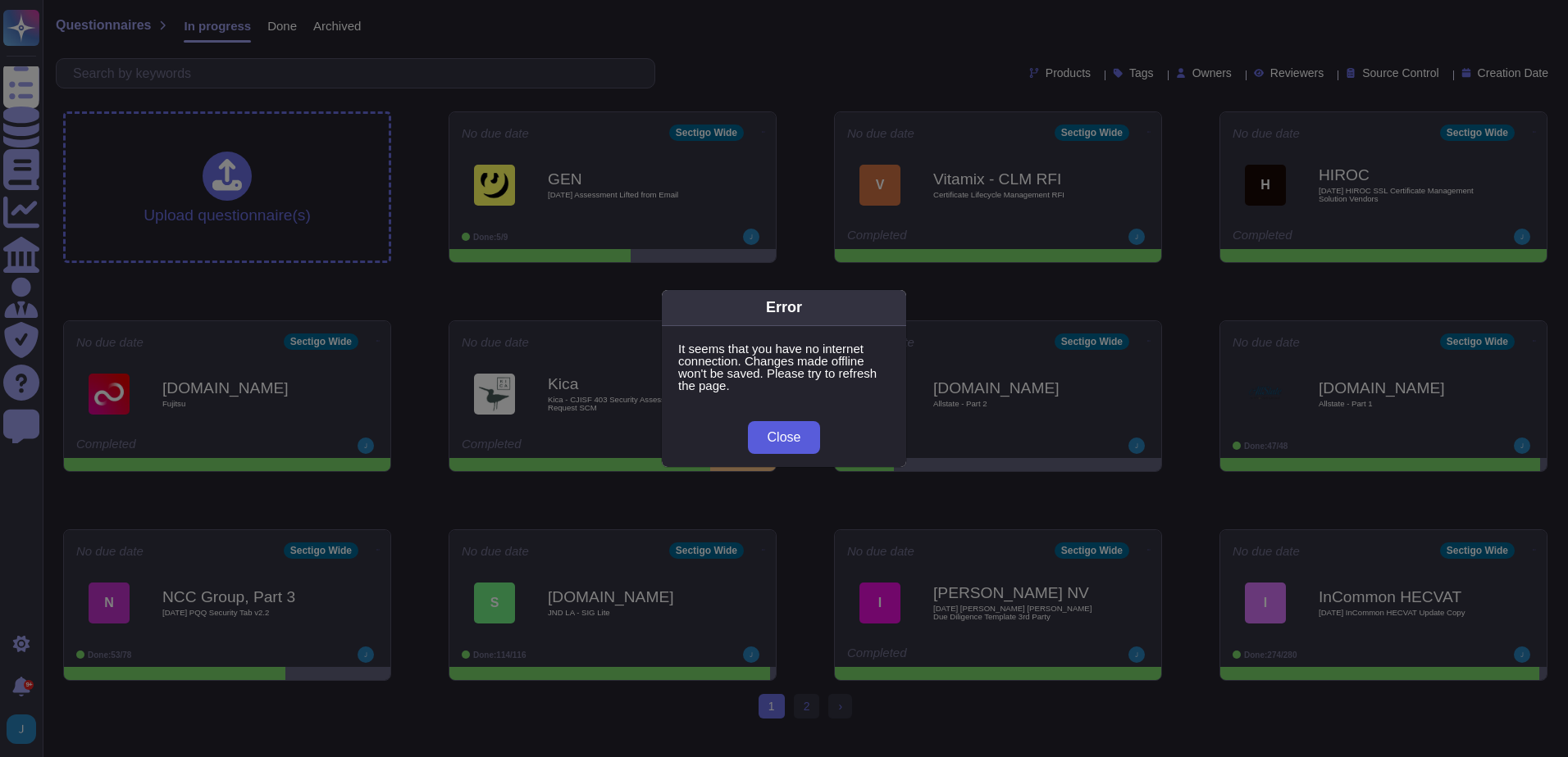
click at [793, 441] on span "Close" at bounding box center [784, 437] width 33 height 14
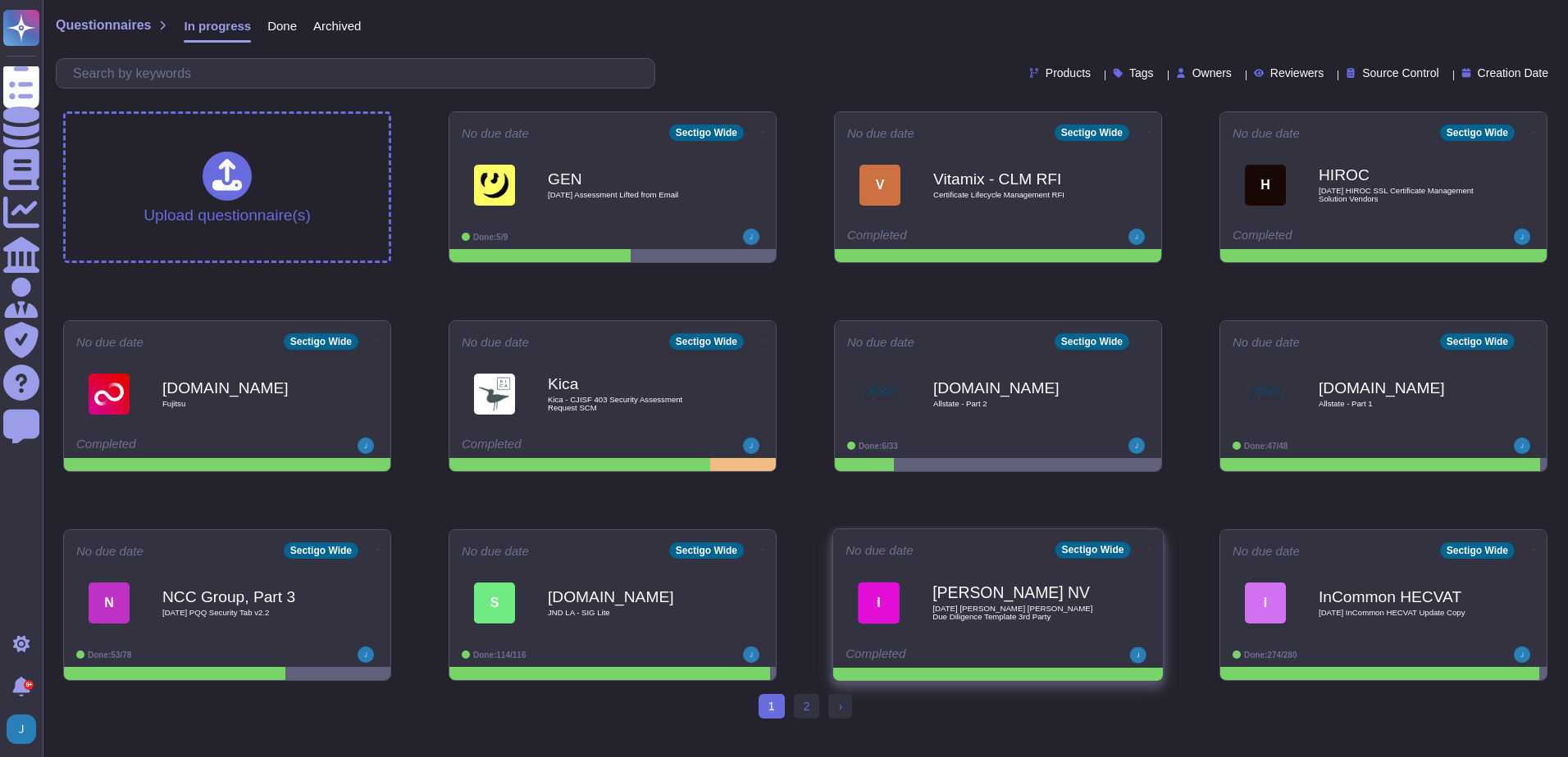
click at [1149, 547] on icon at bounding box center [1150, 549] width 4 height 5
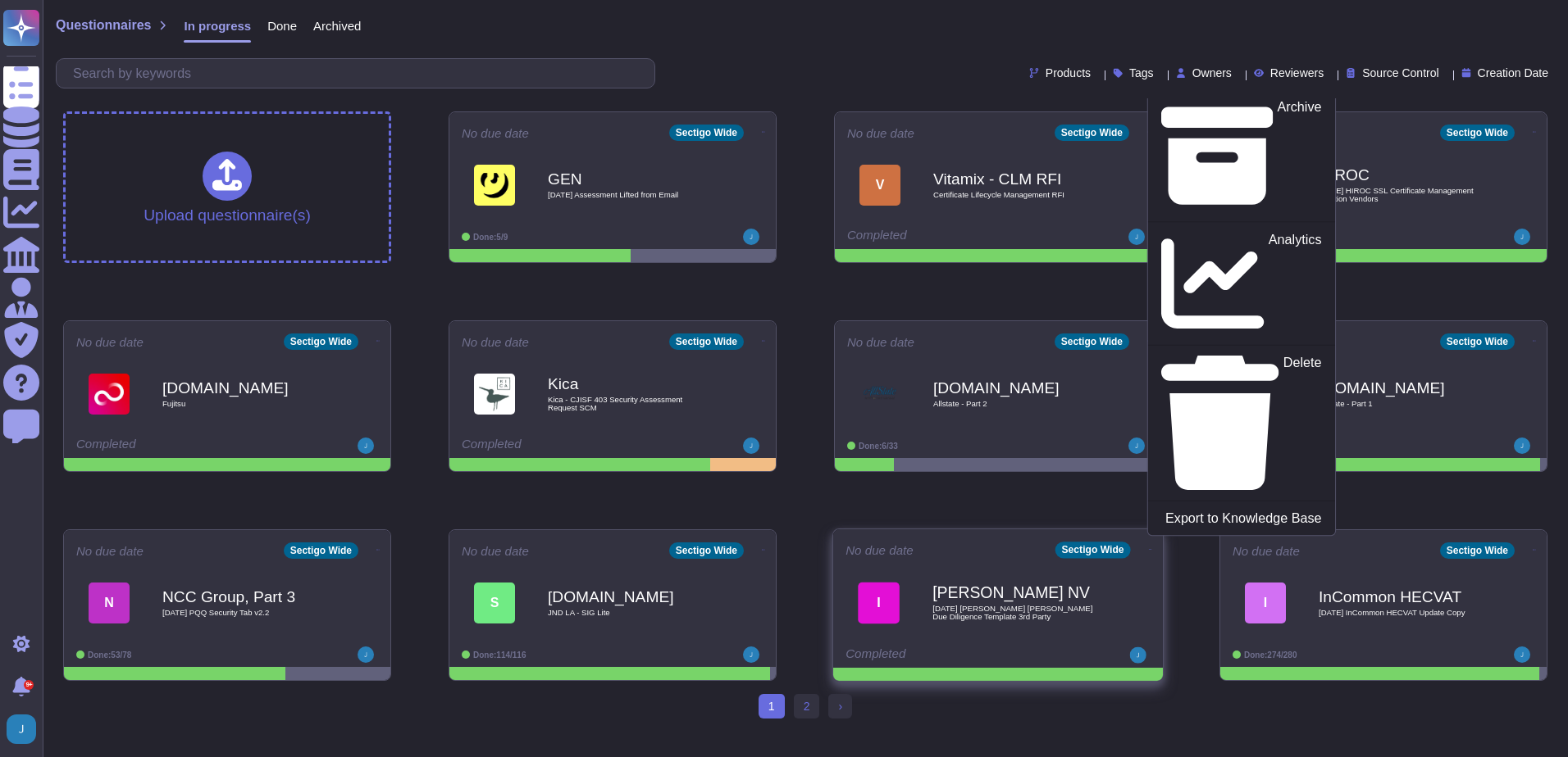
click at [1239, 93] on p "Mark as Done" at bounding box center [1281, 51] width 83 height 84
